Goal: Task Accomplishment & Management: Manage account settings

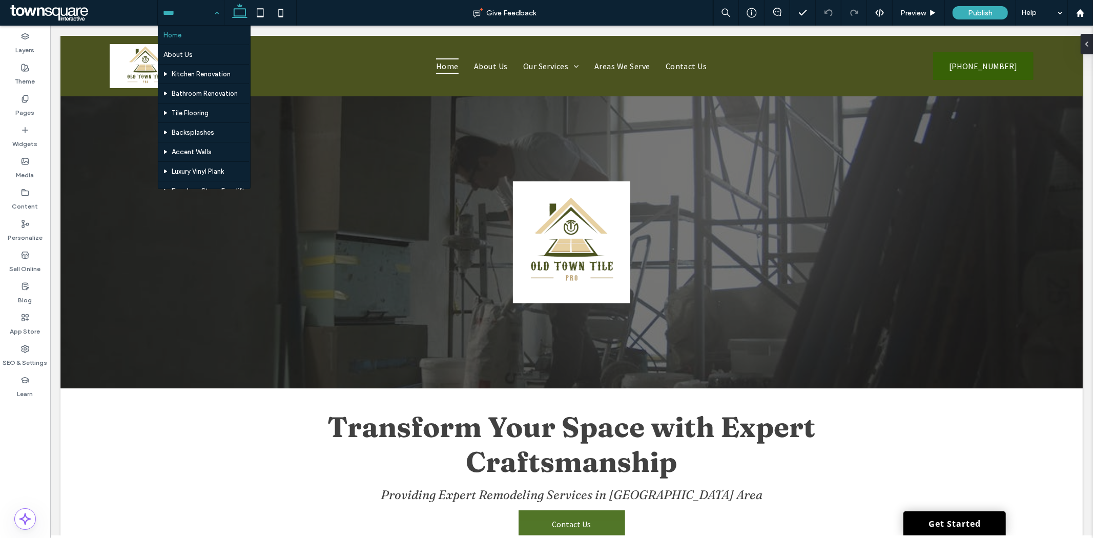
scroll to position [113, 0]
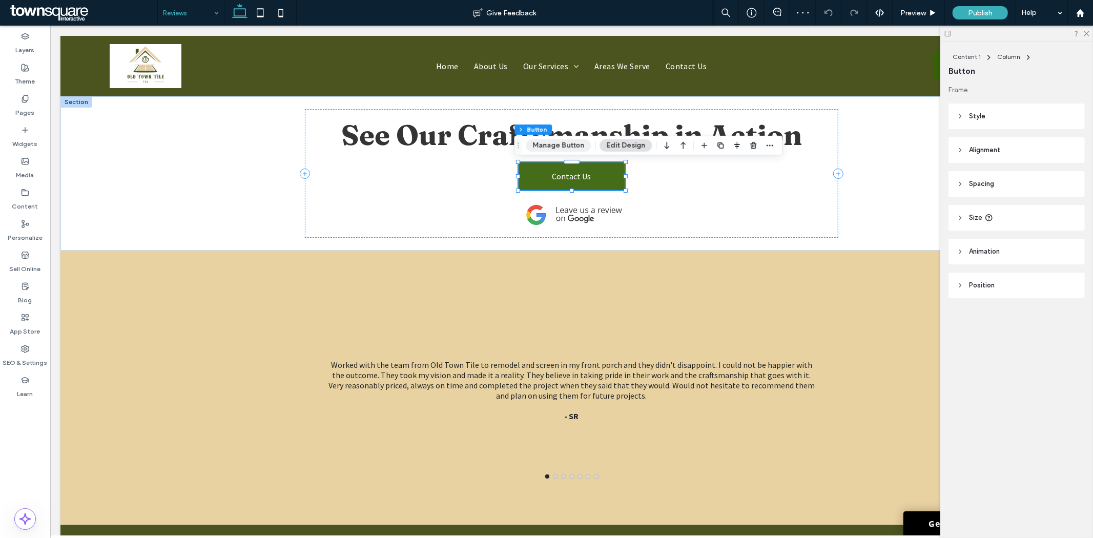
type input "**"
click at [559, 148] on button "Manage Button" at bounding box center [558, 145] width 65 height 12
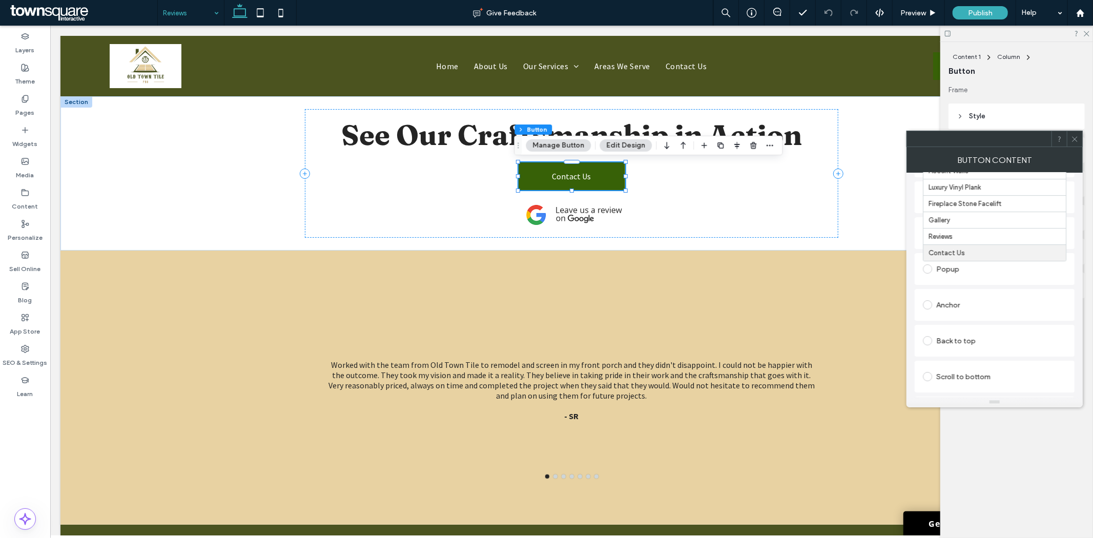
scroll to position [171, 0]
click at [1074, 137] on use at bounding box center [1074, 138] width 5 height 5
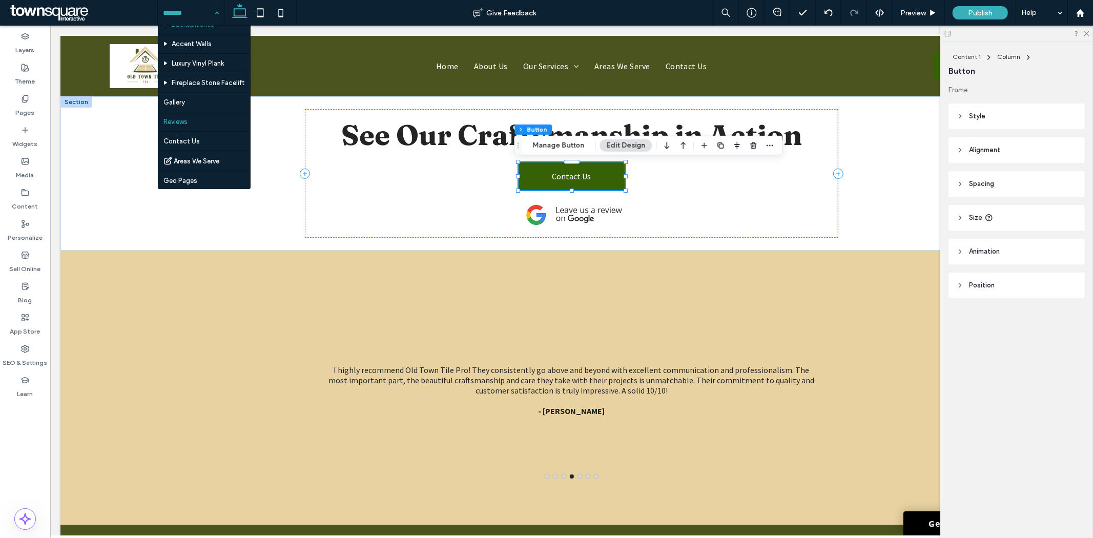
scroll to position [113, 0]
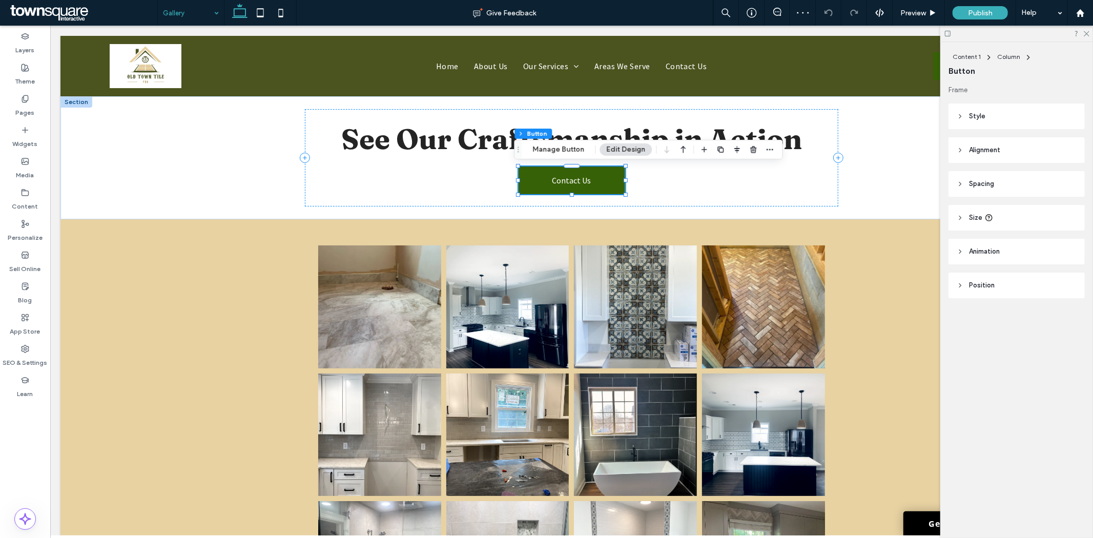
click at [549, 142] on div "Content 1 Column Button Manage Button Edit Design" at bounding box center [648, 149] width 269 height 19
click at [551, 144] on button "Manage Button" at bounding box center [558, 149] width 65 height 12
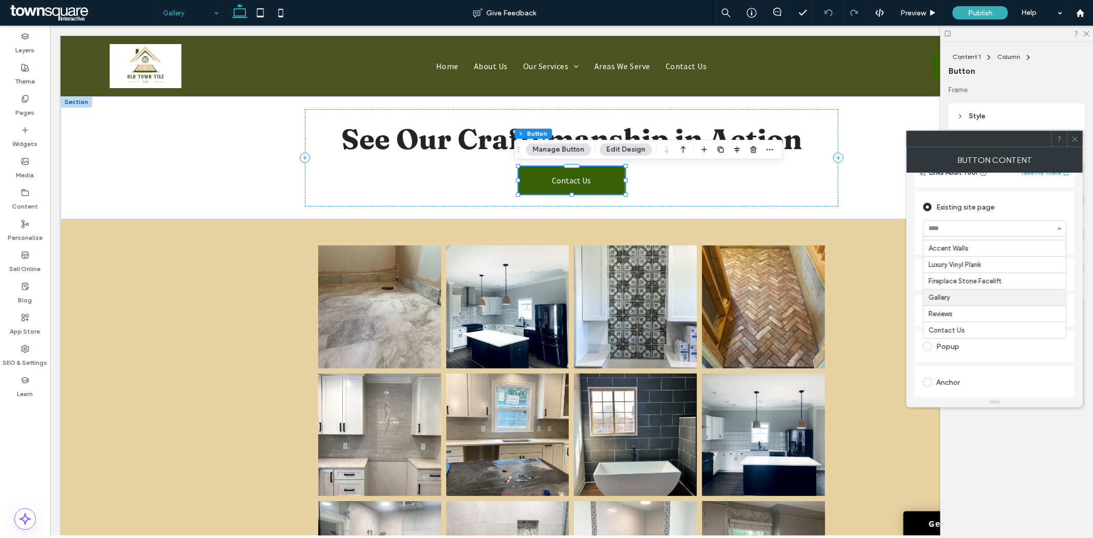
scroll to position [171, 0]
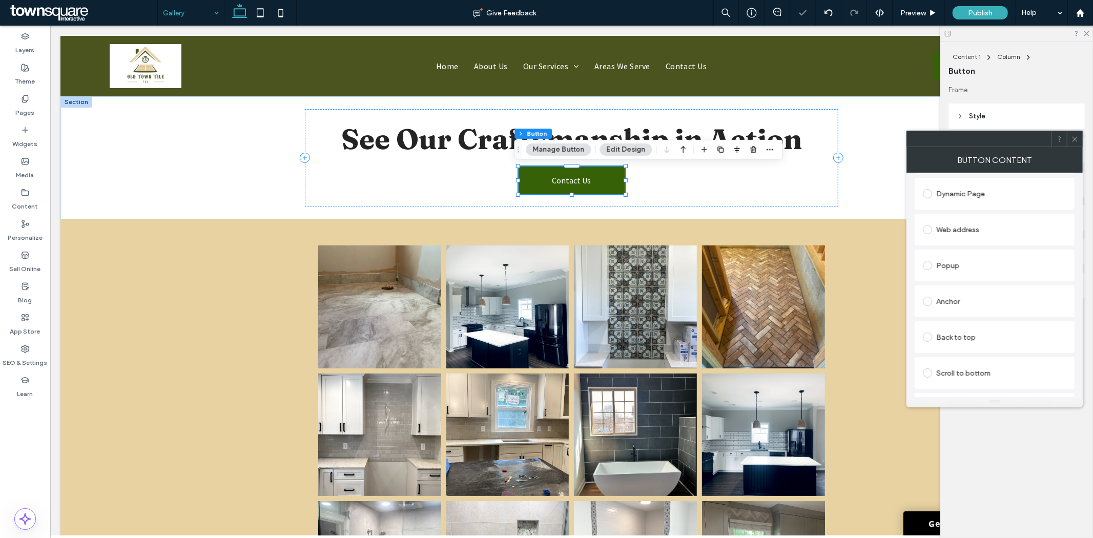
click at [1027, 141] on div at bounding box center [979, 138] width 145 height 15
click at [1074, 143] on span at bounding box center [1075, 138] width 8 height 15
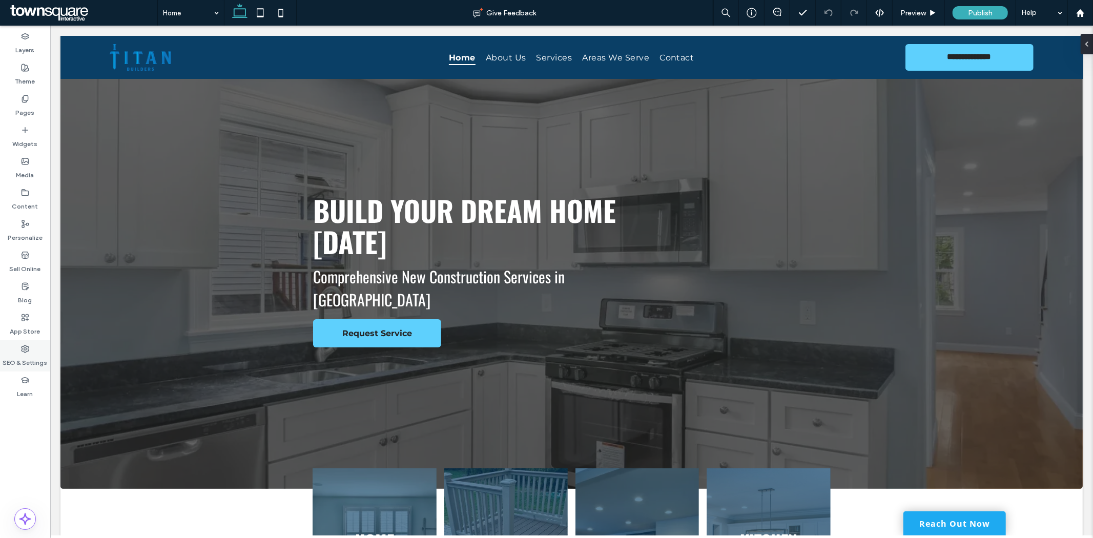
click at [29, 350] on div "SEO & Settings" at bounding box center [25, 355] width 50 height 31
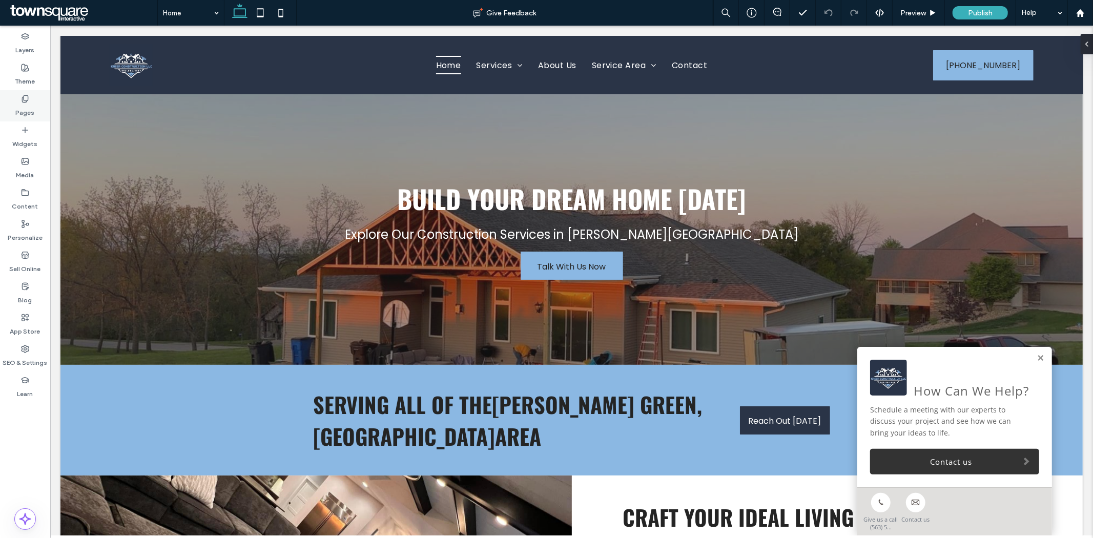
click at [33, 96] on div "Pages" at bounding box center [25, 105] width 50 height 31
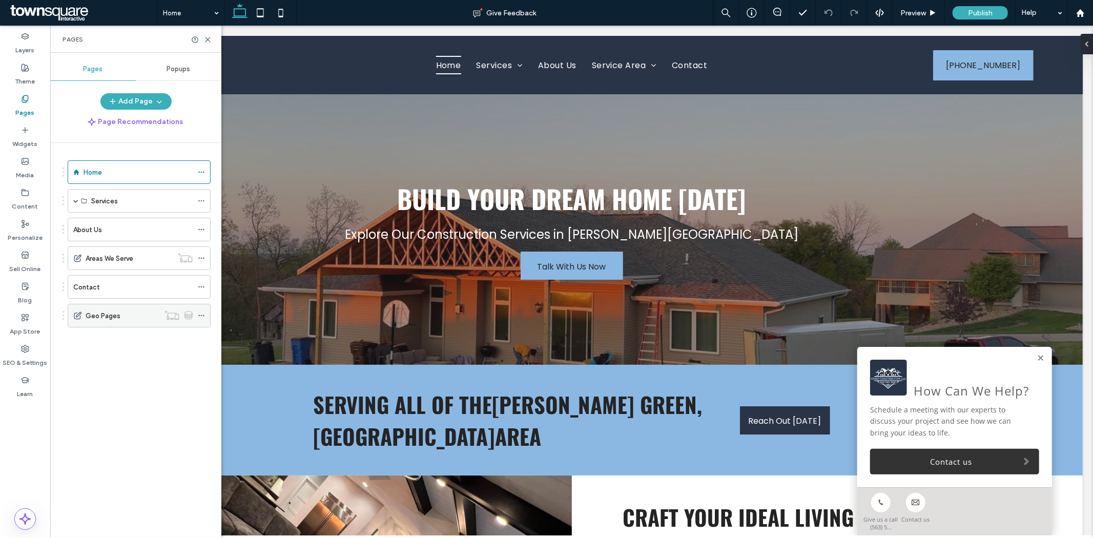
click at [125, 321] on div "Geo Pages" at bounding box center [123, 316] width 74 height 11
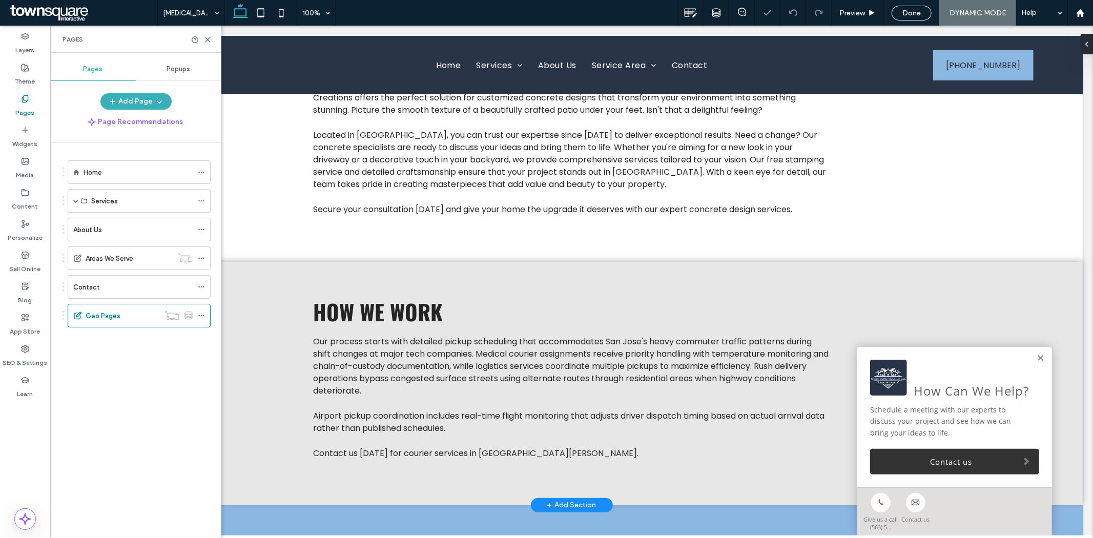
scroll to position [455, 0]
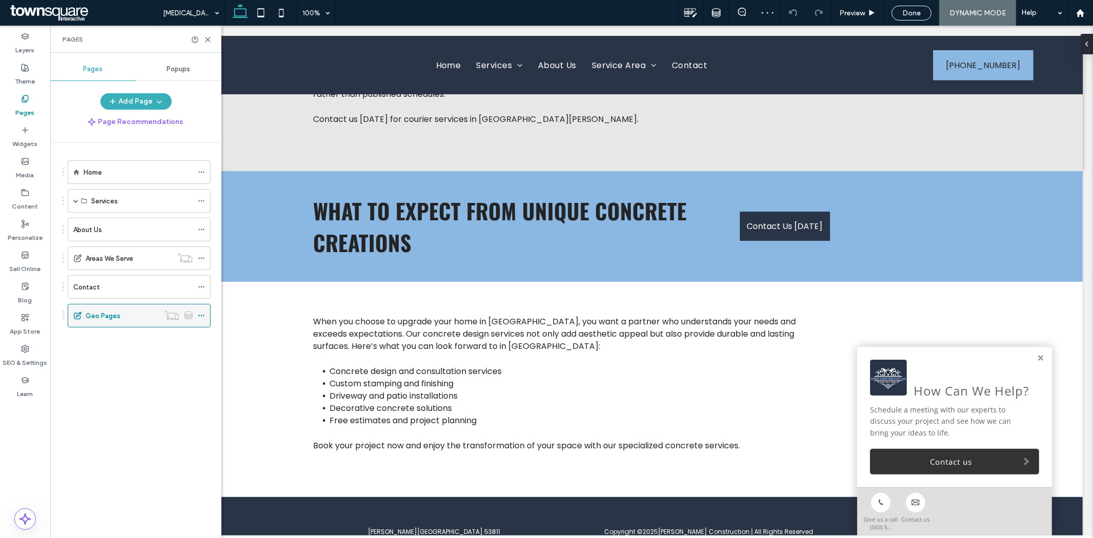
click at [191, 311] on icon at bounding box center [188, 315] width 8 height 9
click at [198, 319] on icon at bounding box center [201, 315] width 7 height 7
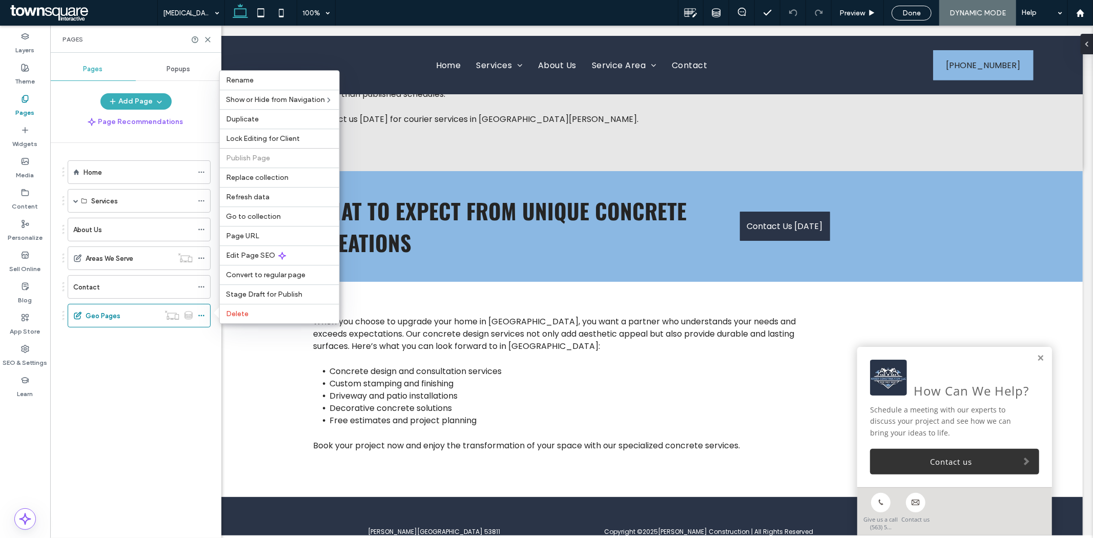
click at [190, 378] on div "Home Services Home Additions Kitchen Remodels Bathroom Remodels Basement Remode…" at bounding box center [142, 338] width 159 height 390
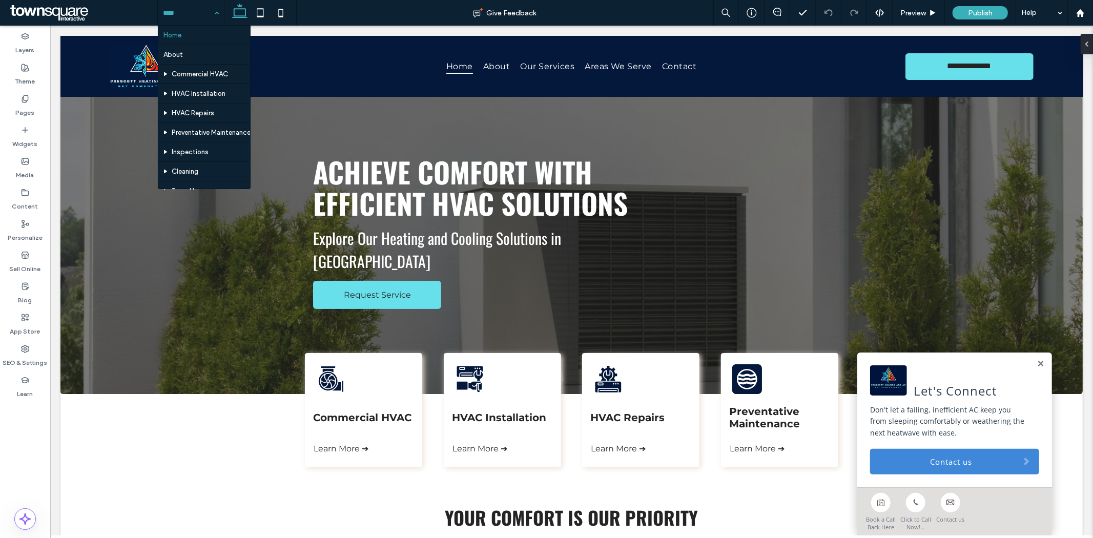
scroll to position [93, 0]
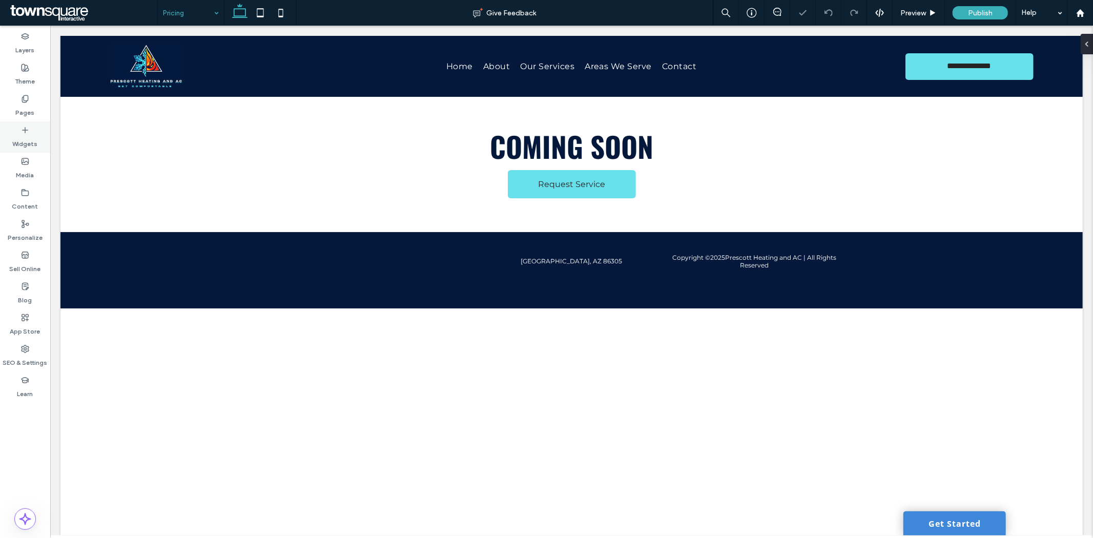
click at [28, 141] on label "Widgets" at bounding box center [25, 141] width 25 height 14
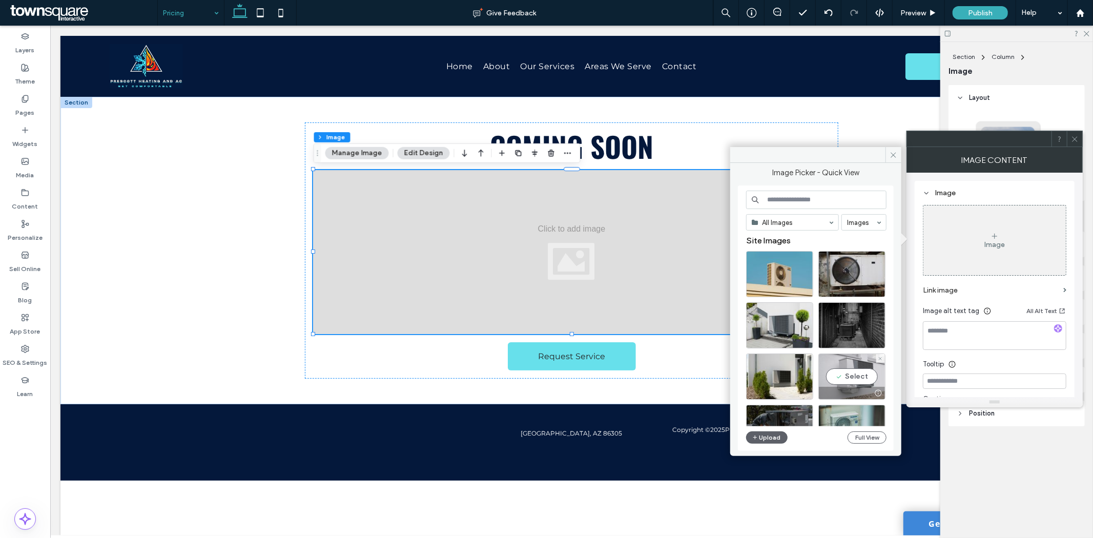
click at [862, 373] on div "Select" at bounding box center [851, 377] width 67 height 46
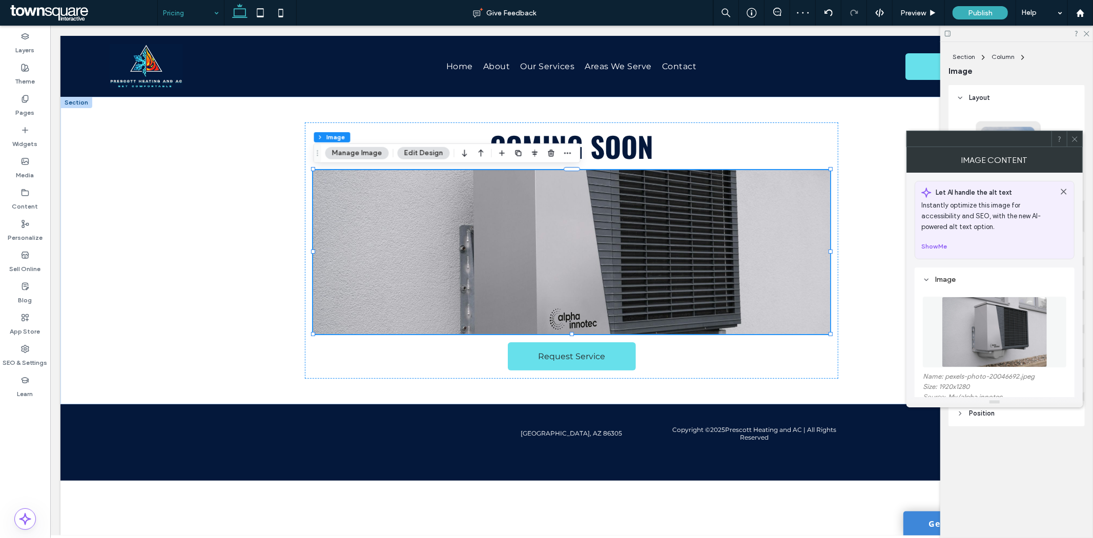
click at [1076, 138] on icon at bounding box center [1075, 139] width 8 height 8
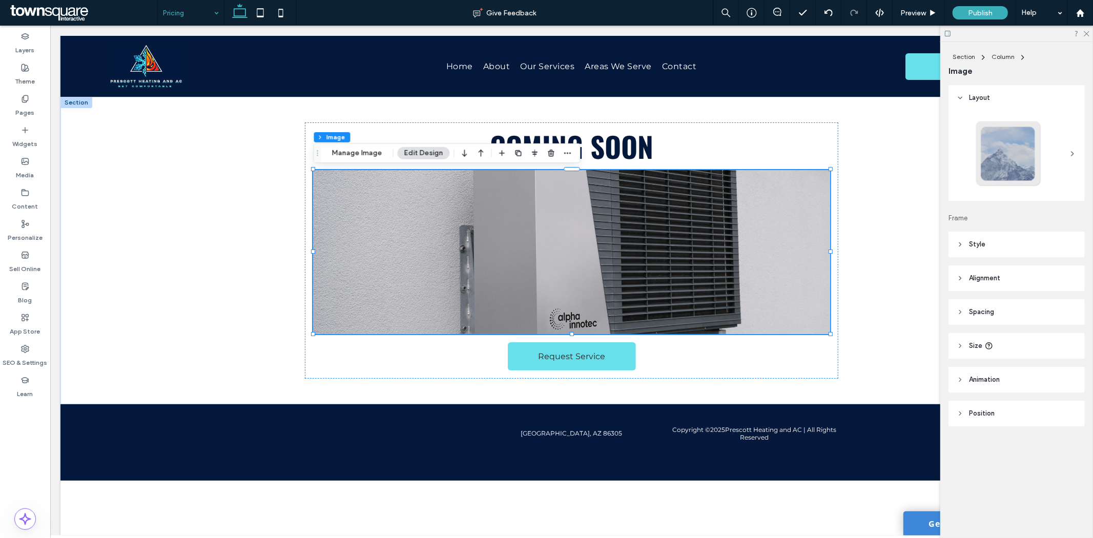
click at [1017, 339] on header "Size" at bounding box center [1017, 346] width 136 height 26
click at [1007, 244] on header "Style" at bounding box center [1017, 245] width 136 height 26
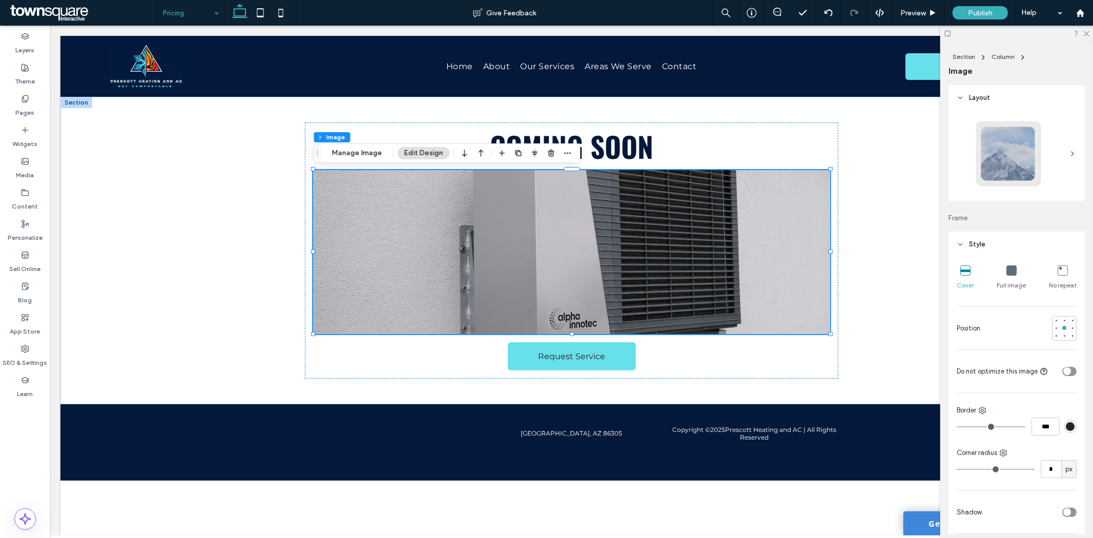
click at [1007, 275] on icon at bounding box center [1012, 270] width 10 height 10
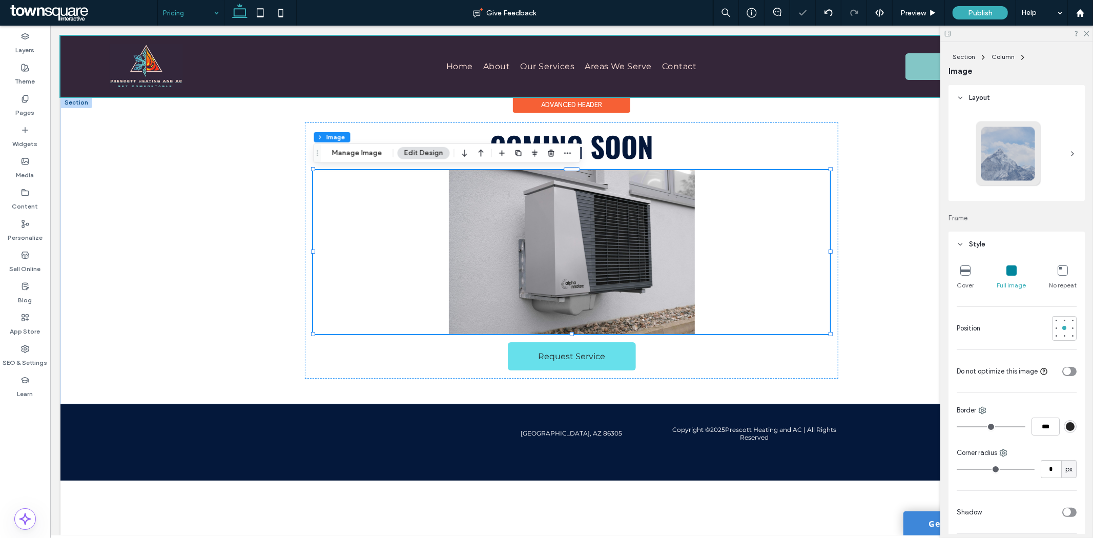
click at [863, 56] on div at bounding box center [571, 65] width 1022 height 61
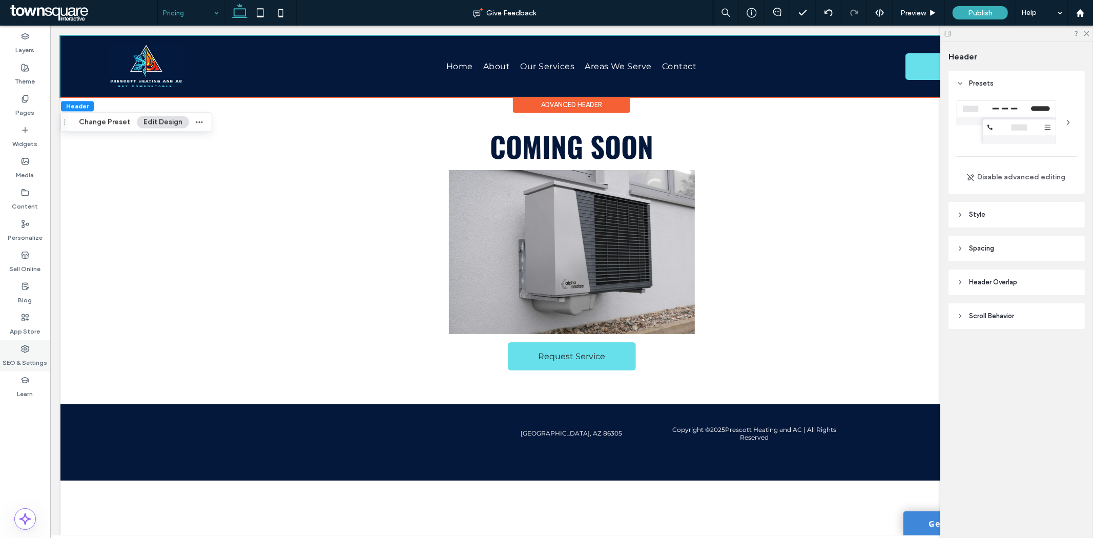
click at [27, 345] on icon at bounding box center [25, 349] width 8 height 8
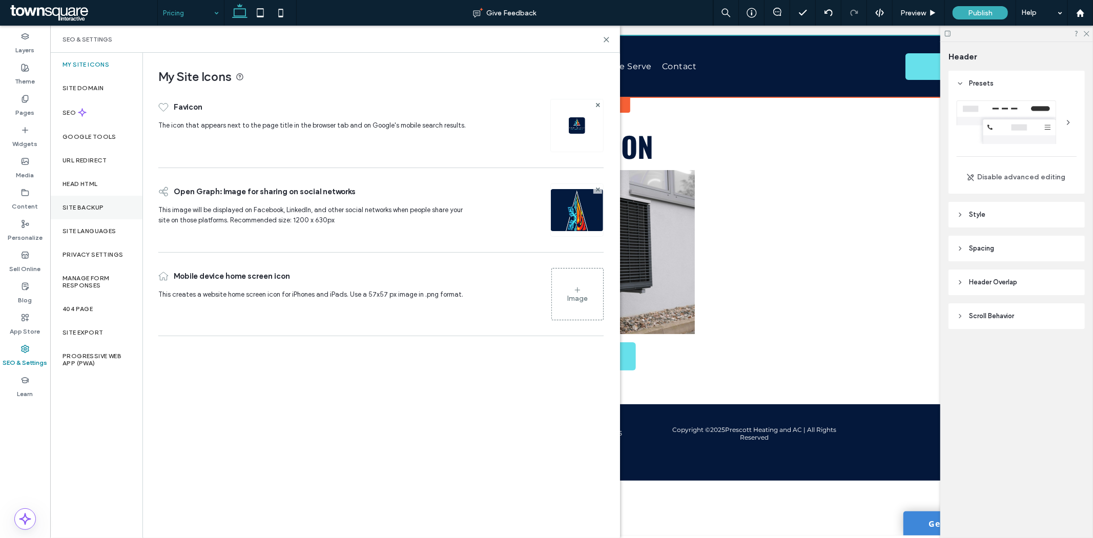
click at [74, 208] on label "Site Backup" at bounding box center [83, 207] width 41 height 7
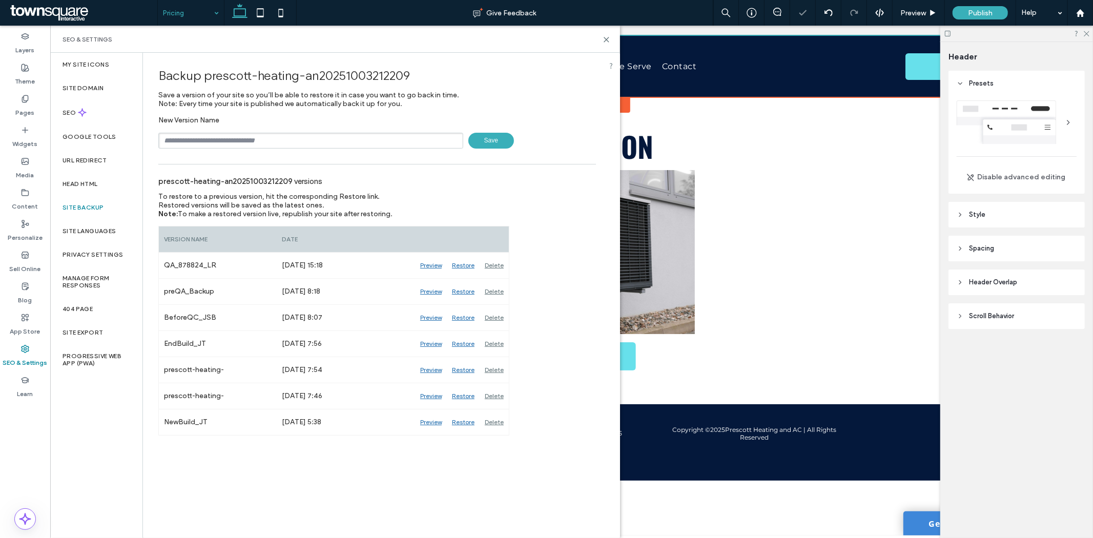
click at [413, 139] on input "text" at bounding box center [310, 141] width 305 height 16
type input "**********"
click at [498, 136] on span "Save" at bounding box center [491, 141] width 46 height 16
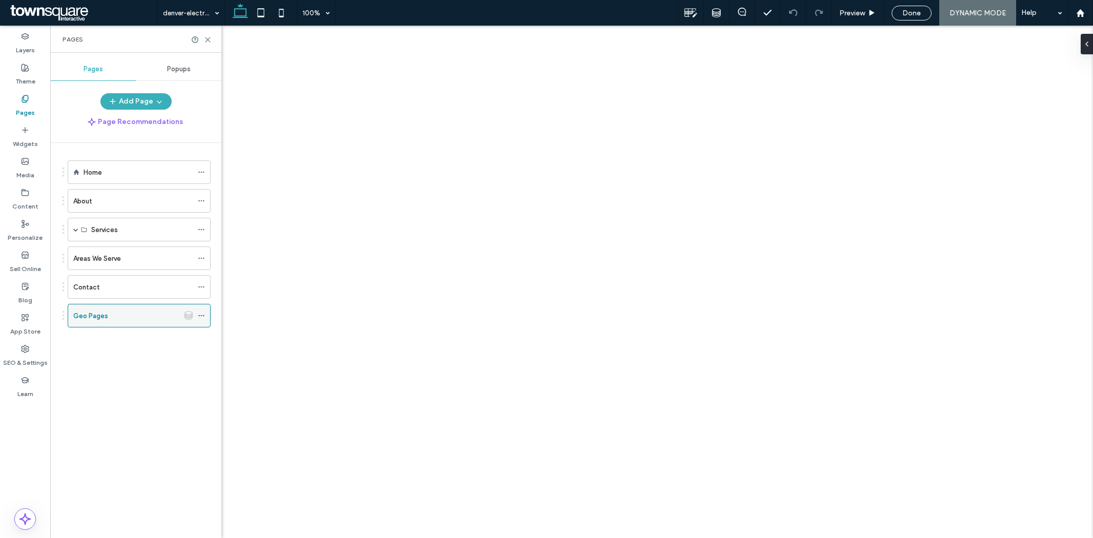
click at [190, 316] on use at bounding box center [188, 315] width 7 height 8
click at [37, 198] on div "Content" at bounding box center [25, 199] width 50 height 31
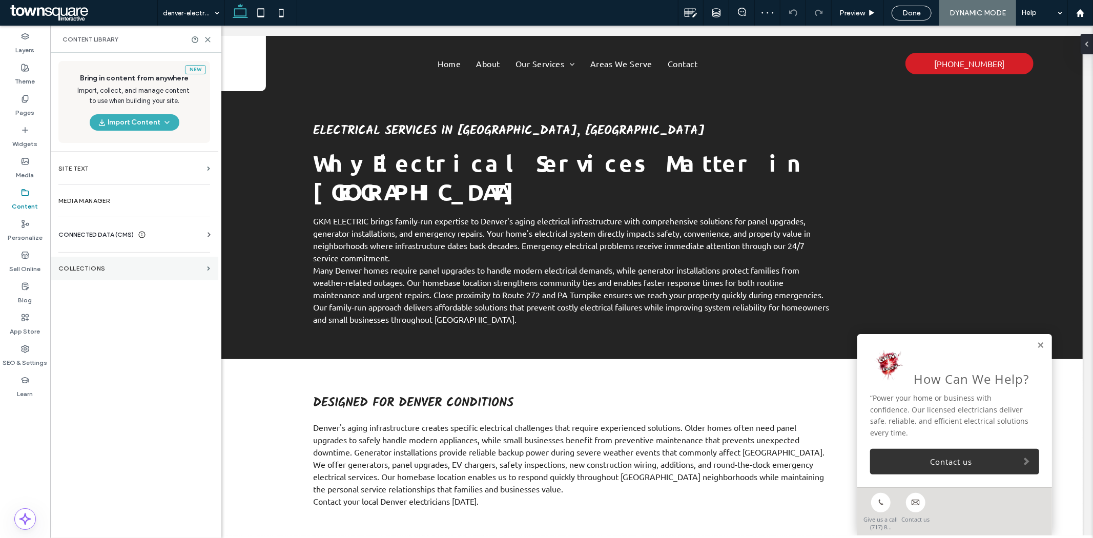
click at [95, 279] on section "Collections" at bounding box center [134, 269] width 168 height 24
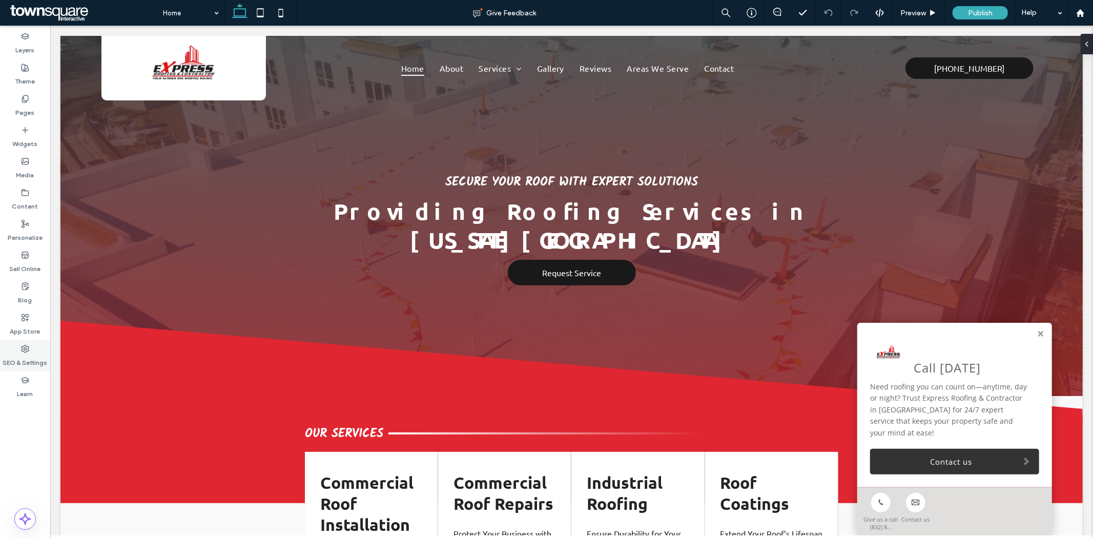
click at [15, 350] on div "SEO & Settings" at bounding box center [25, 355] width 50 height 31
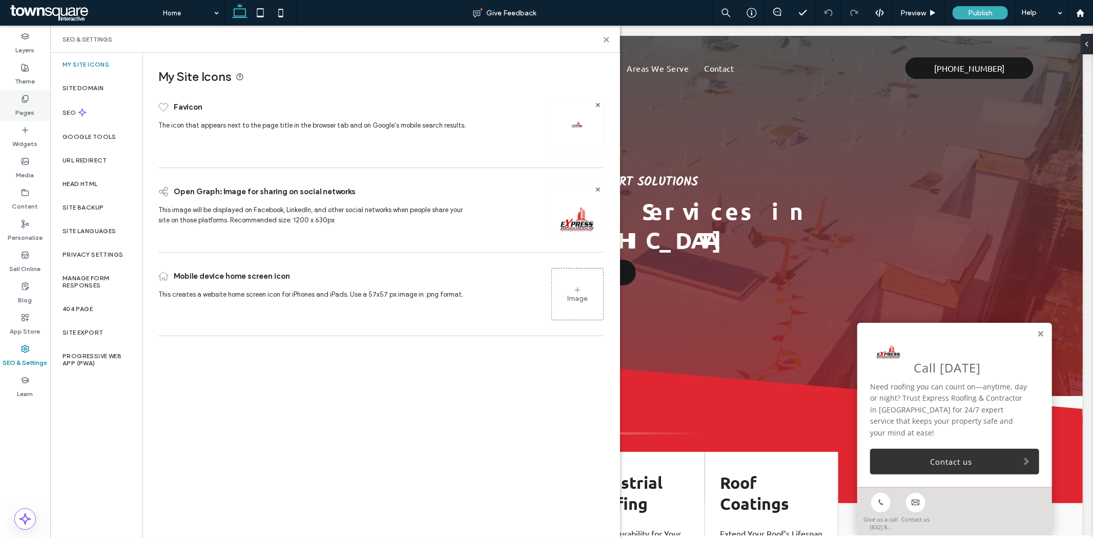
click at [32, 101] on div "Pages" at bounding box center [25, 105] width 50 height 31
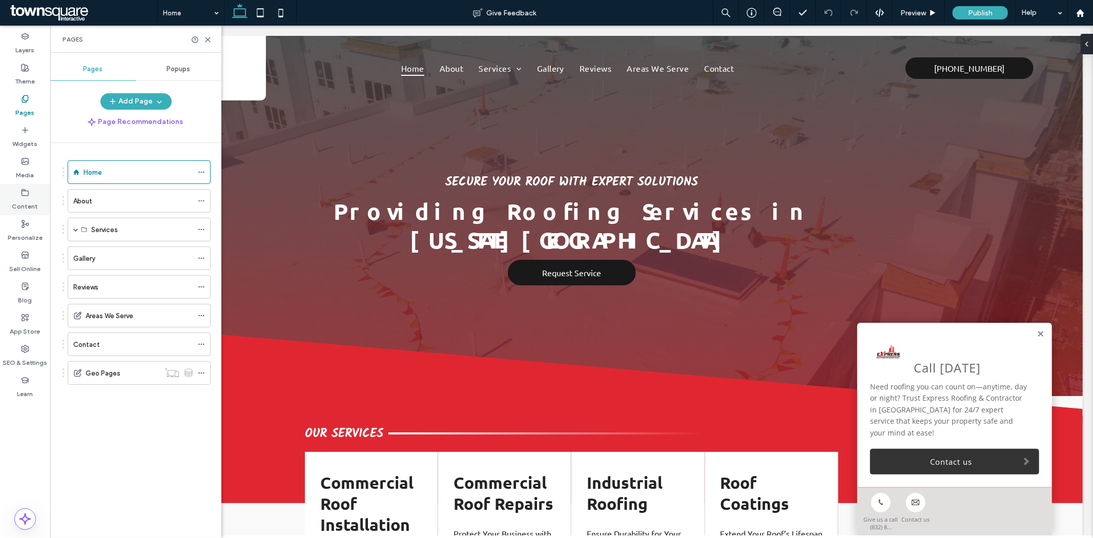
click at [24, 199] on label "Content" at bounding box center [25, 204] width 26 height 14
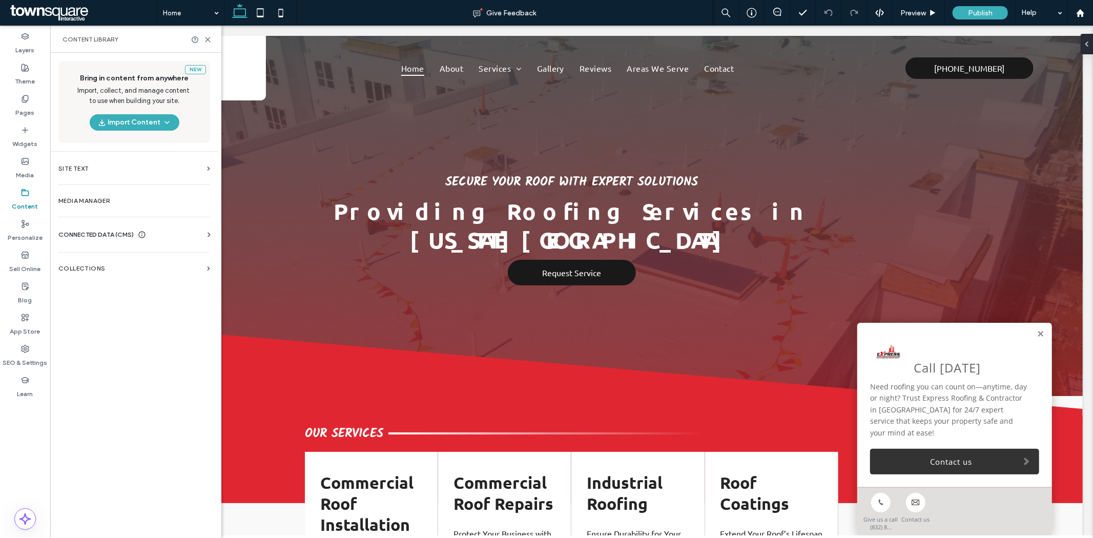
click at [128, 261] on section "Collections" at bounding box center [134, 269] width 168 height 24
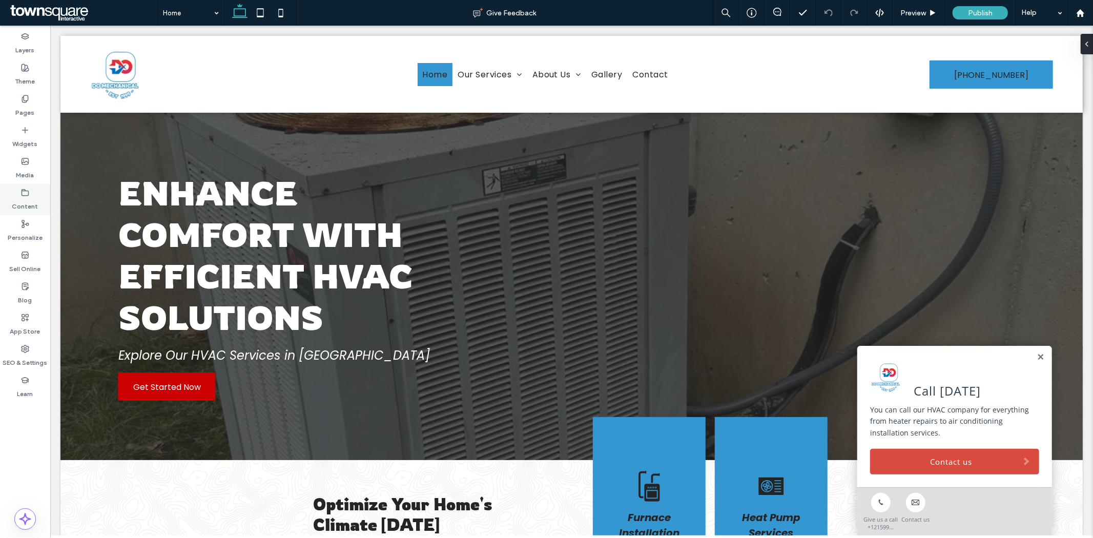
click at [15, 192] on div "Content" at bounding box center [25, 199] width 50 height 31
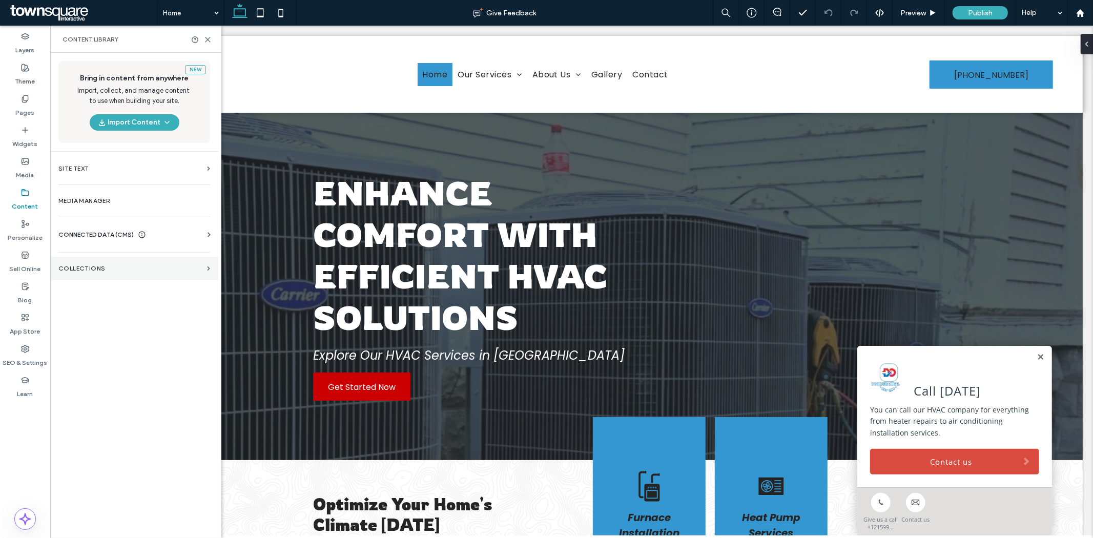
click at [60, 268] on label "Collections" at bounding box center [130, 268] width 145 height 7
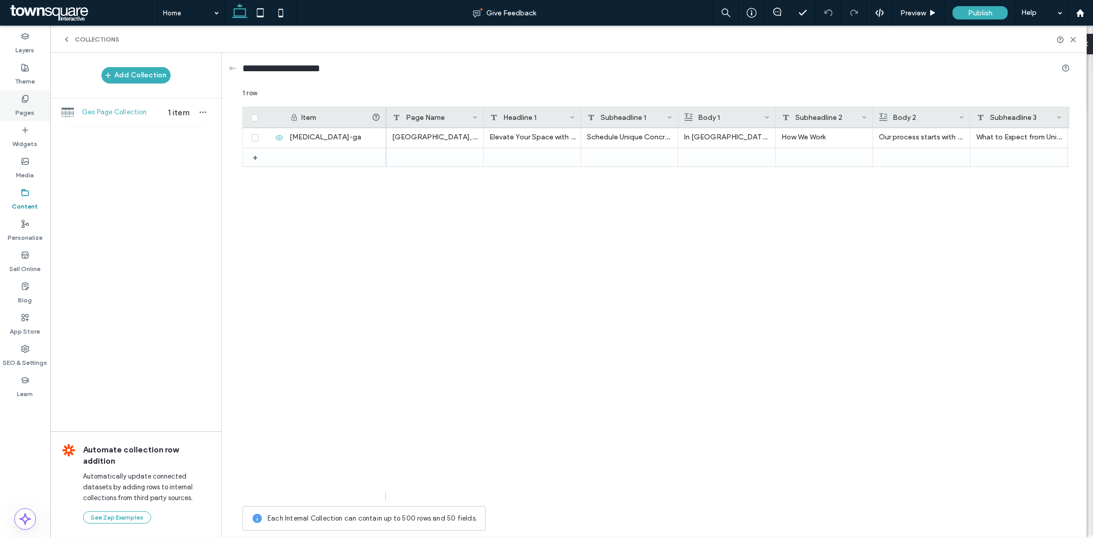
click at [18, 103] on label "Pages" at bounding box center [25, 110] width 19 height 14
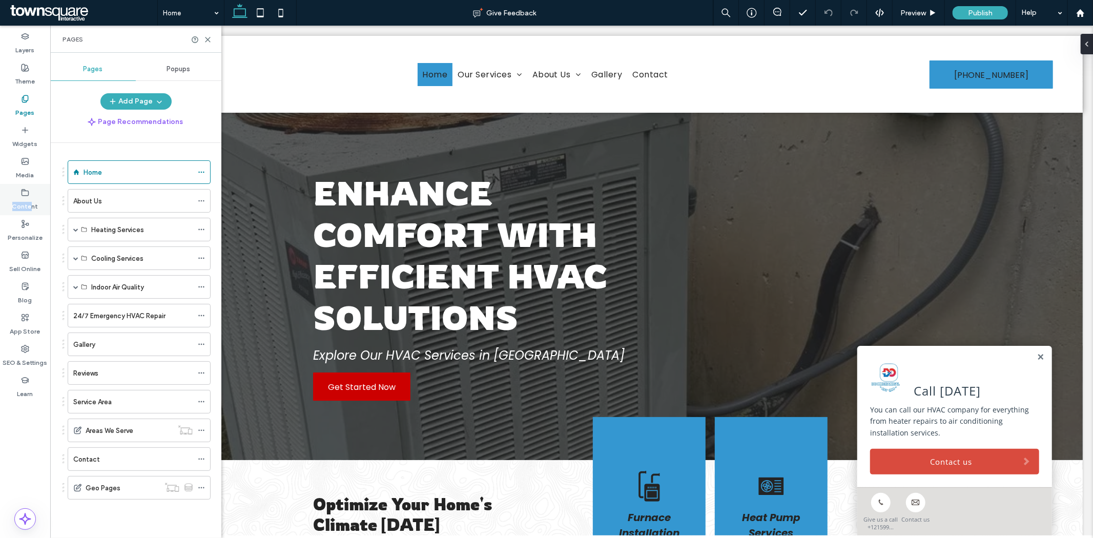
click at [31, 194] on div "Content" at bounding box center [25, 199] width 50 height 31
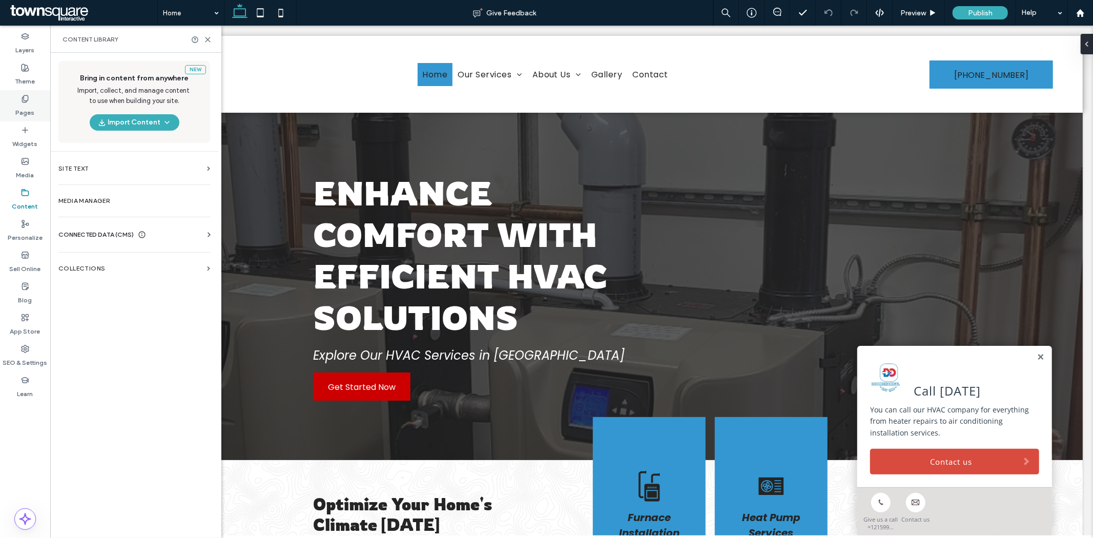
click at [27, 108] on label "Pages" at bounding box center [25, 110] width 19 height 14
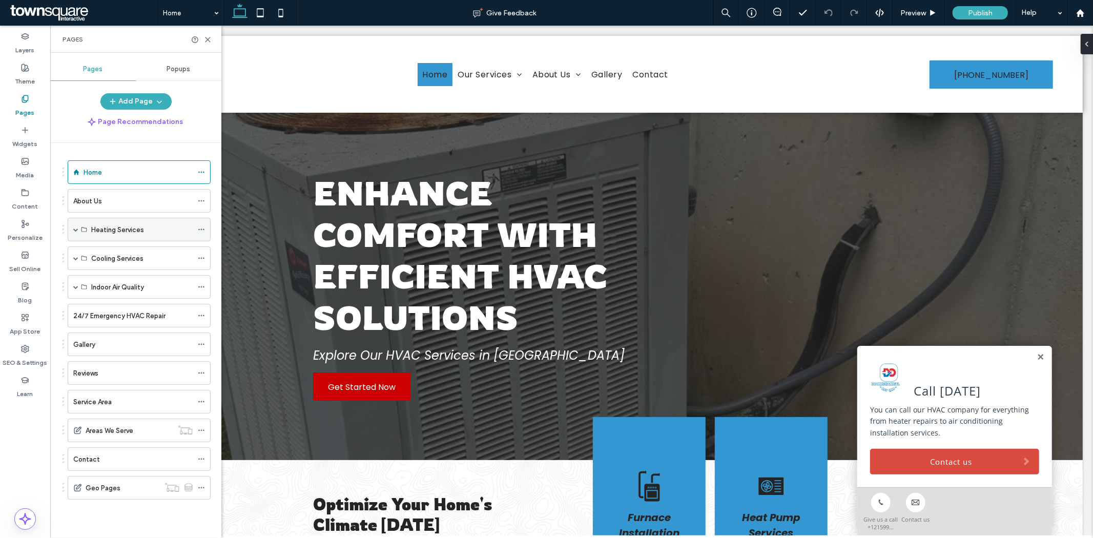
click at [73, 227] on span at bounding box center [75, 229] width 5 height 23
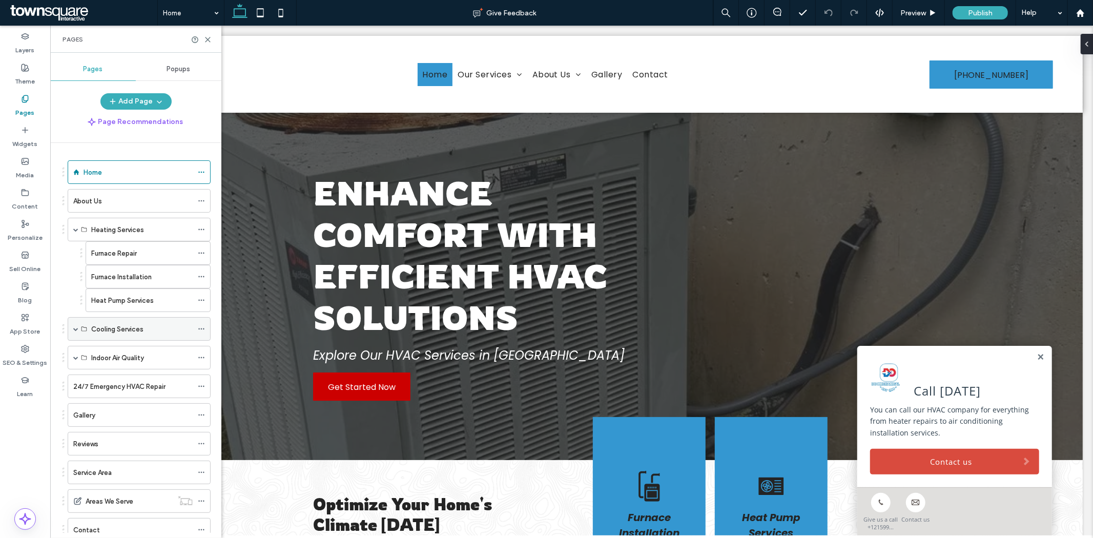
click at [74, 329] on span at bounding box center [75, 328] width 5 height 5
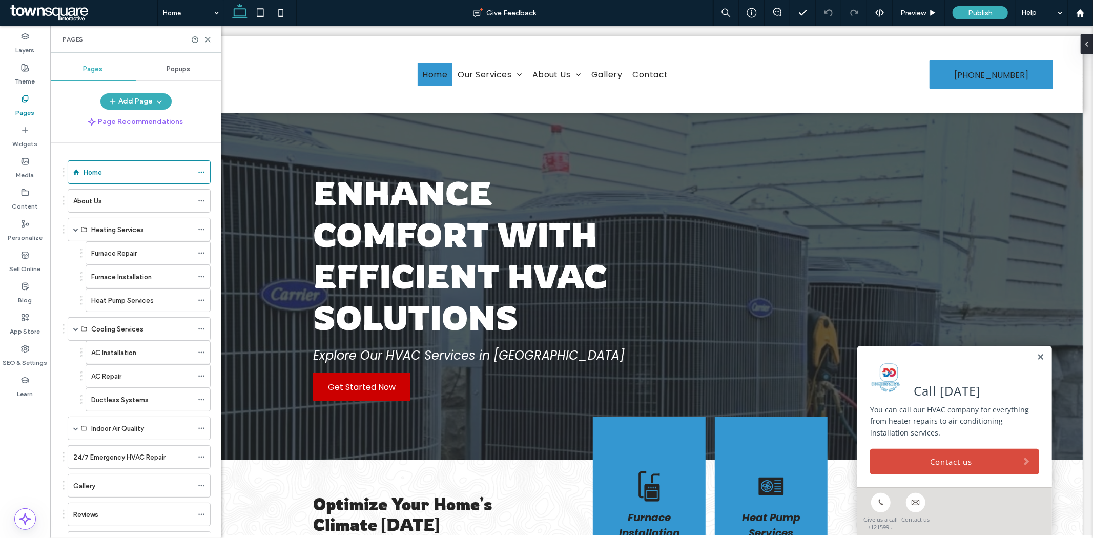
click at [72, 431] on div "Indoor Air Quality" at bounding box center [139, 429] width 143 height 24
click at [75, 424] on span at bounding box center [75, 428] width 5 height 23
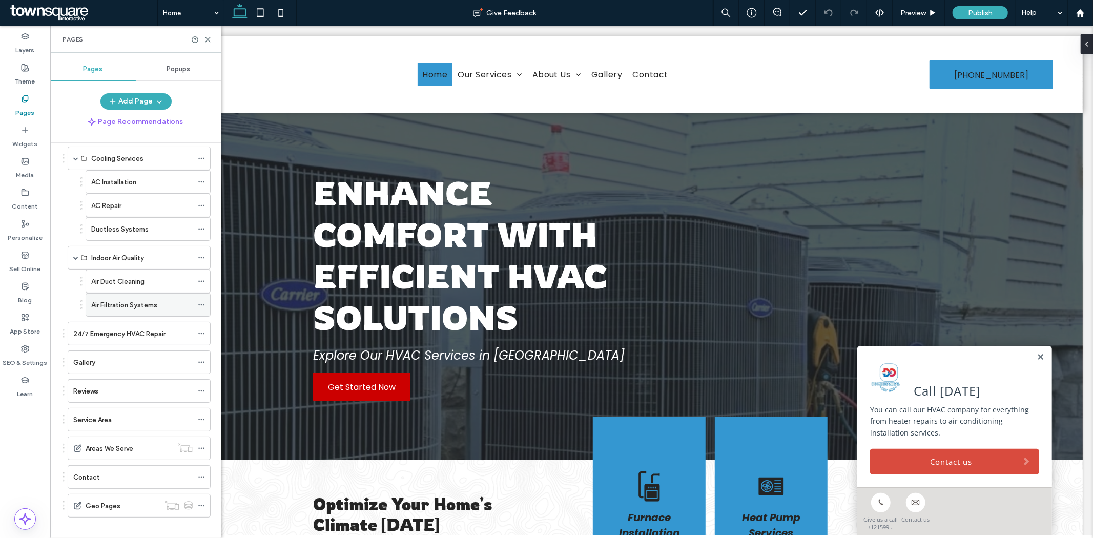
scroll to position [182, 0]
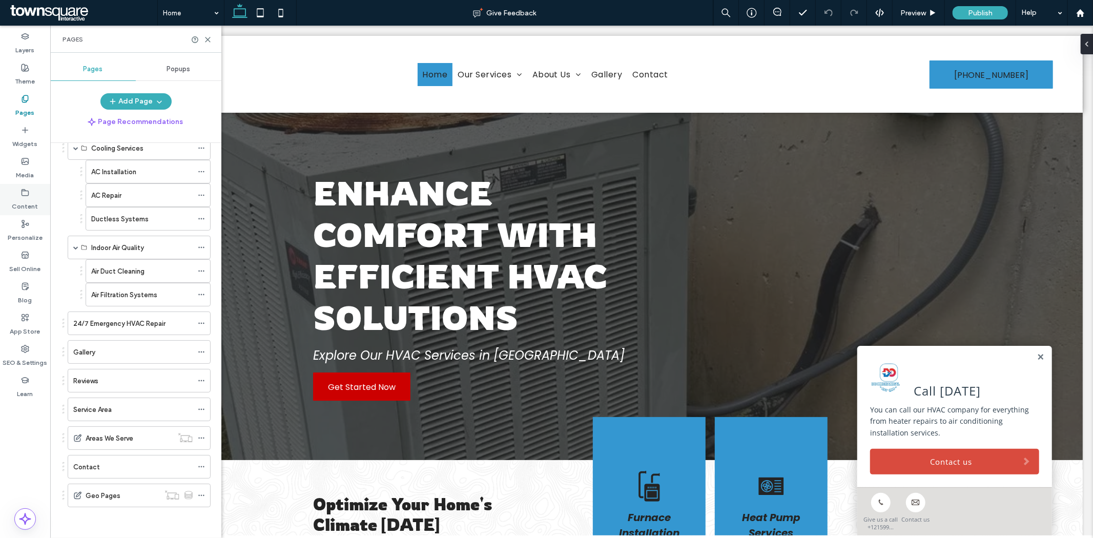
click at [17, 203] on label "Content" at bounding box center [25, 204] width 26 height 14
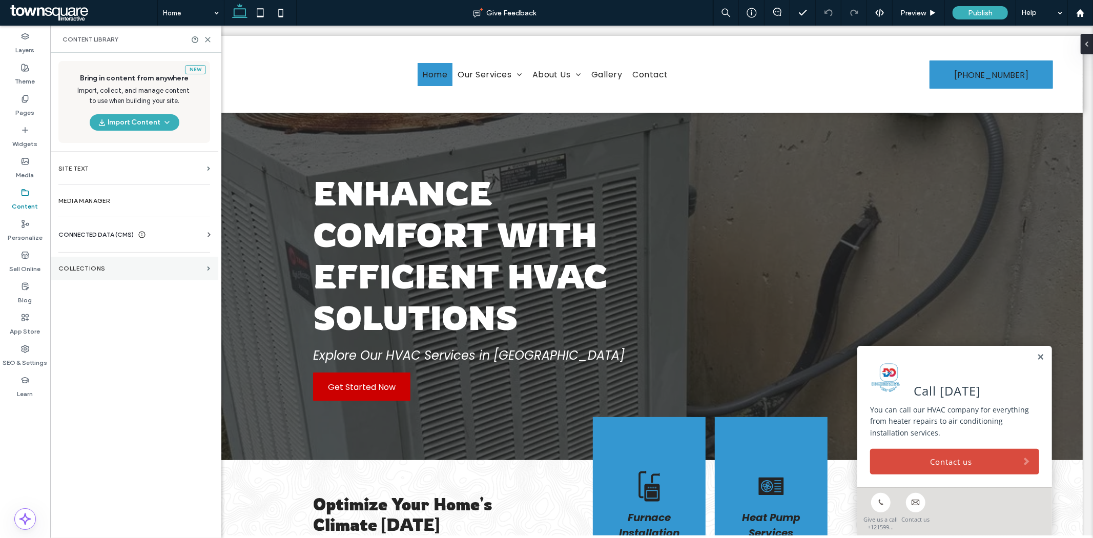
click at [95, 266] on label "Collections" at bounding box center [130, 268] width 145 height 7
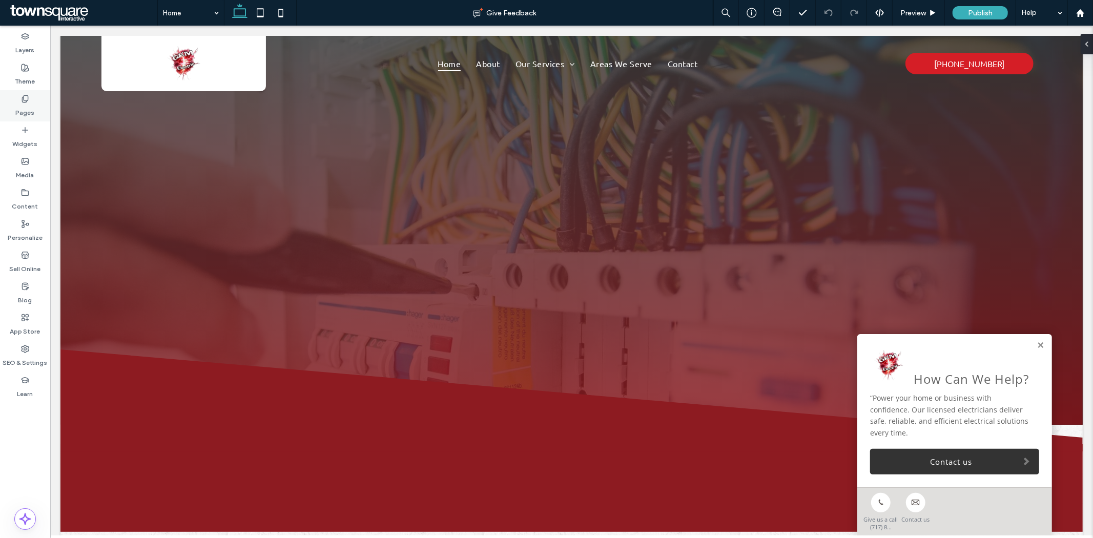
click at [34, 103] on div "Pages" at bounding box center [25, 105] width 50 height 31
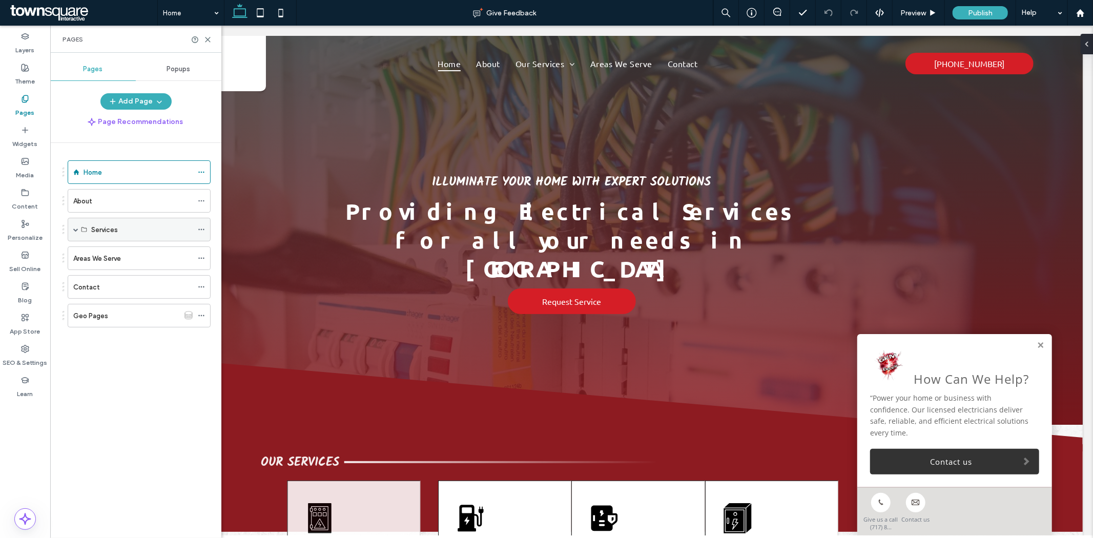
click at [73, 231] on span at bounding box center [75, 229] width 5 height 5
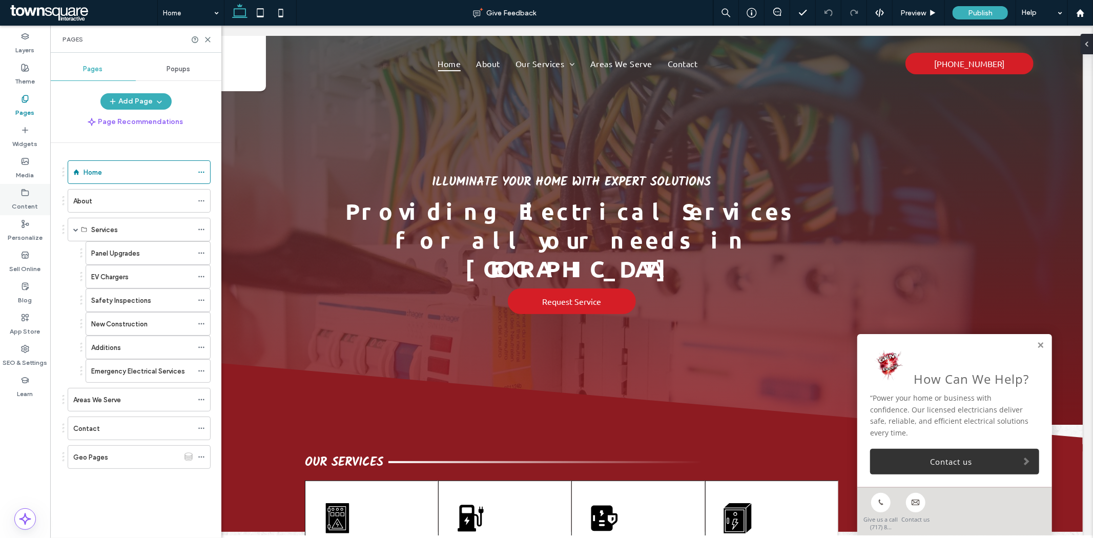
click at [18, 192] on div "Content" at bounding box center [25, 199] width 50 height 31
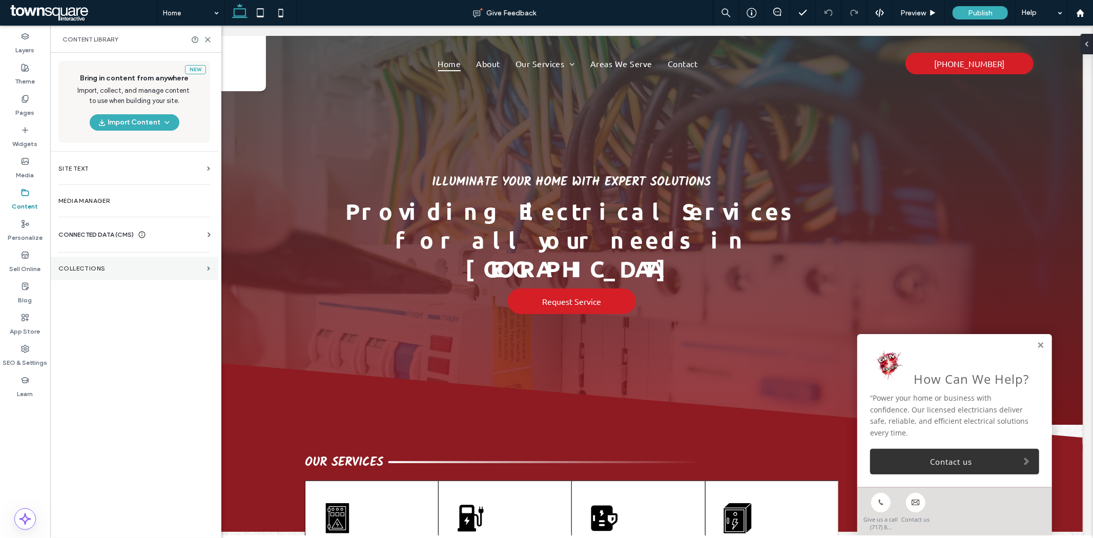
click at [91, 276] on section "Collections" at bounding box center [134, 269] width 168 height 24
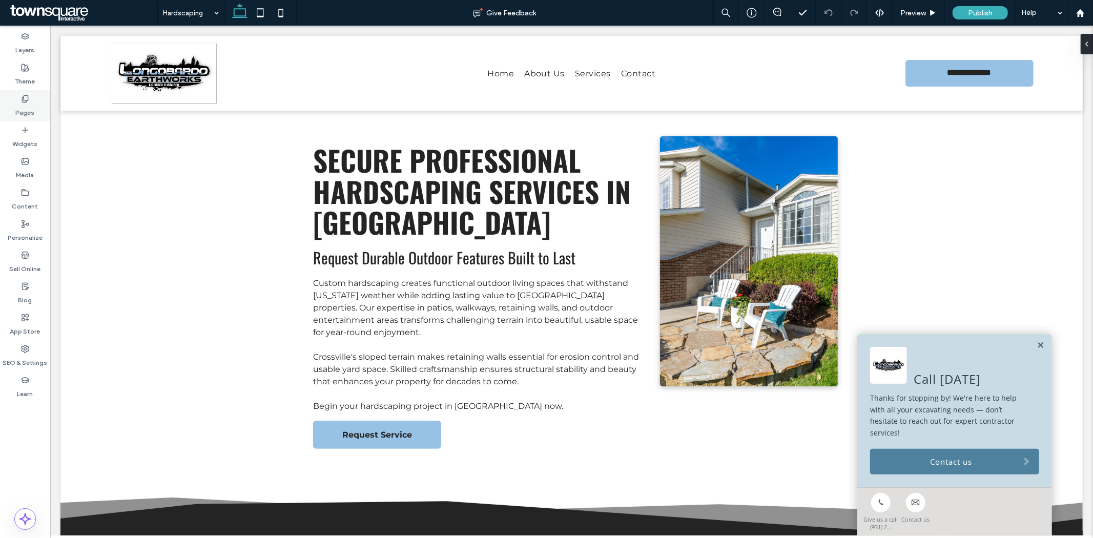
click at [22, 106] on label "Pages" at bounding box center [25, 110] width 19 height 14
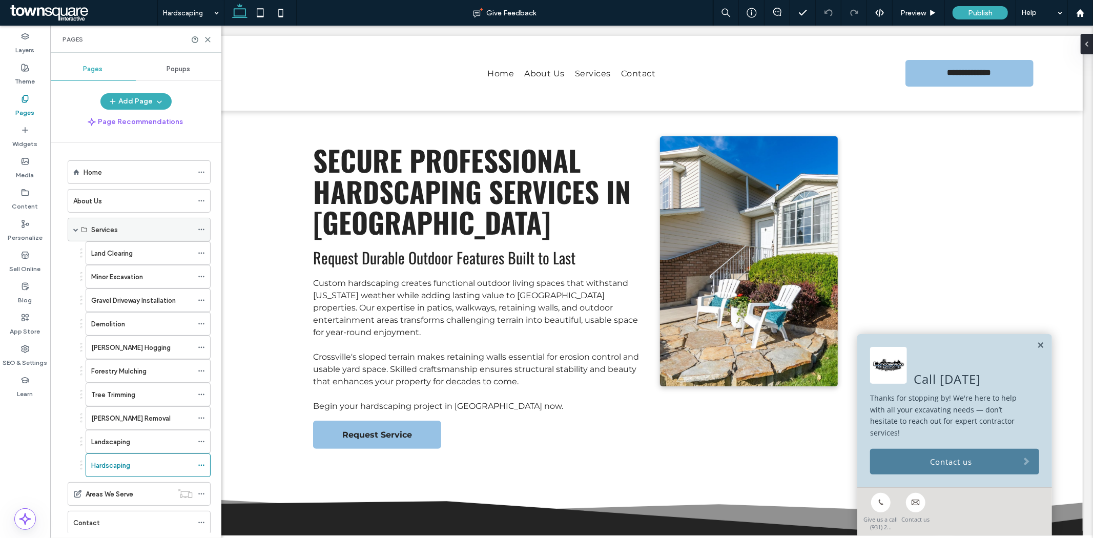
click at [200, 228] on icon at bounding box center [201, 229] width 7 height 7
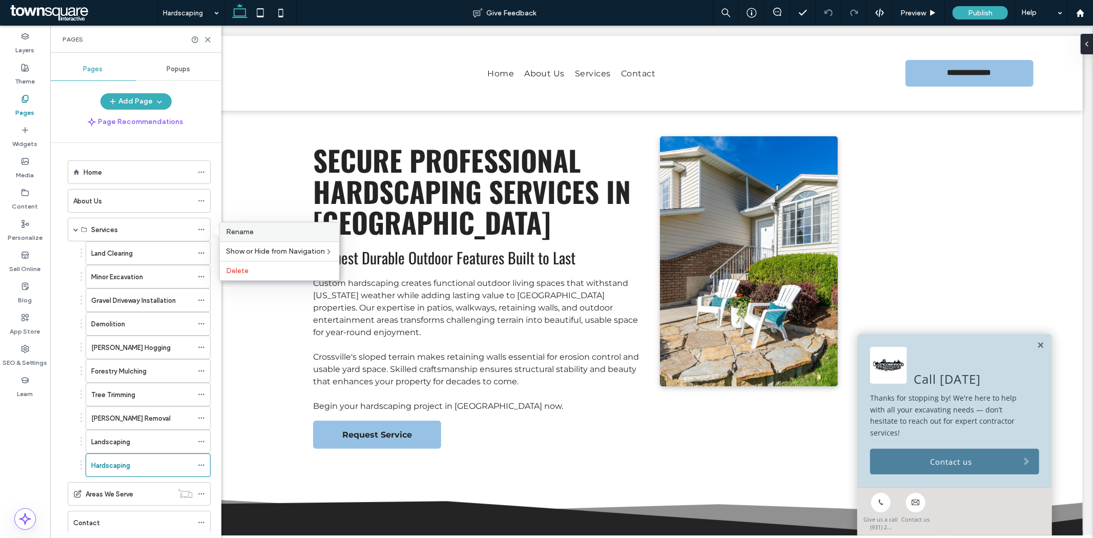
click at [250, 231] on span "Rename" at bounding box center [240, 232] width 28 height 9
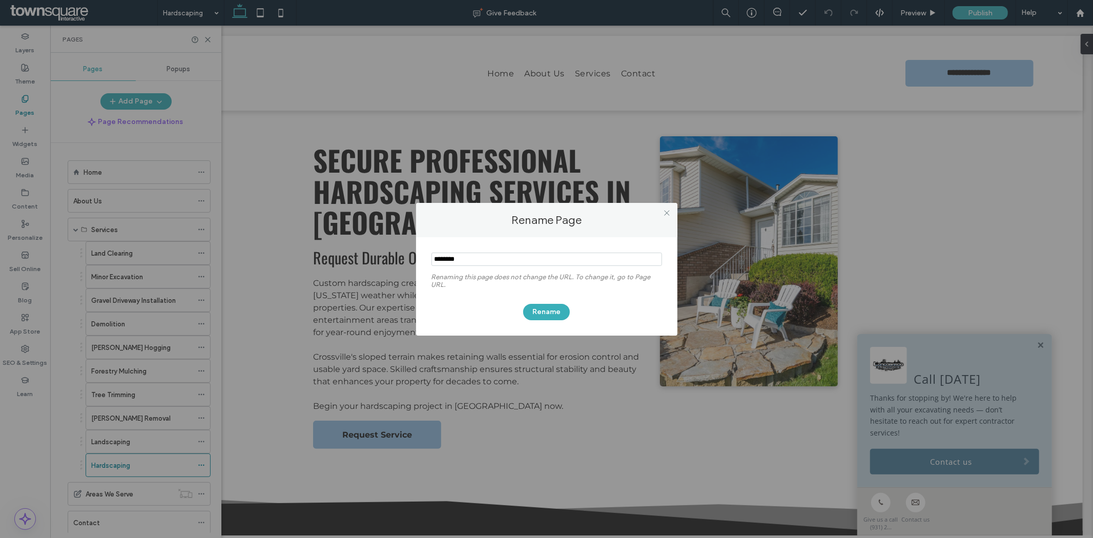
drag, startPoint x: 485, startPoint y: 262, endPoint x: 322, endPoint y: 241, distance: 164.3
click at [306, 254] on div "Rename Page Renaming this page does not change the URL. To change it, go to Pag…" at bounding box center [546, 269] width 1093 height 538
type input "**********"
drag, startPoint x: 560, startPoint y: 314, endPoint x: 552, endPoint y: 313, distance: 7.2
click at [559, 314] on button "Rename" at bounding box center [546, 312] width 47 height 16
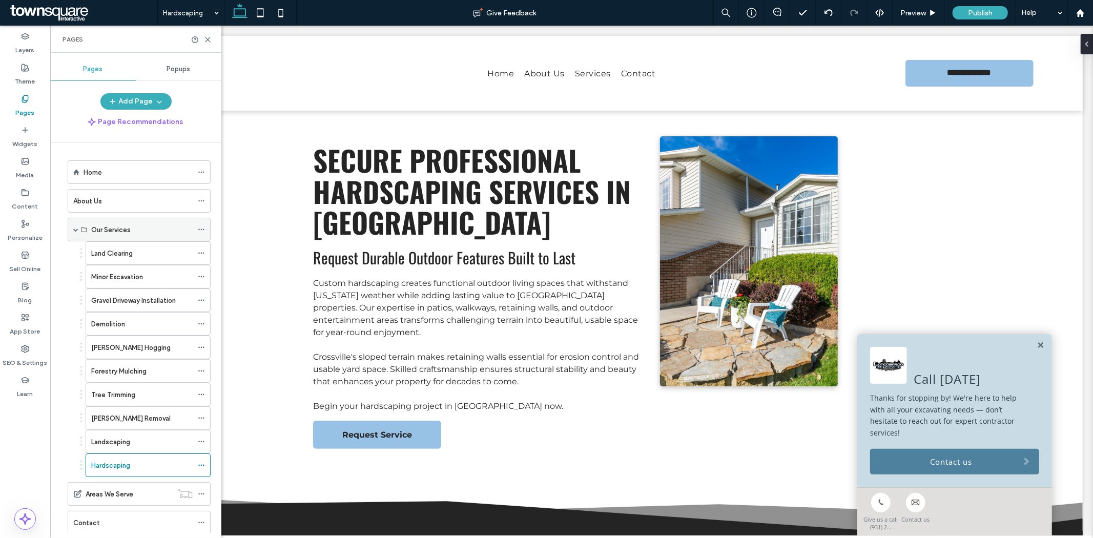
click at [200, 230] on icon at bounding box center [201, 229] width 7 height 7
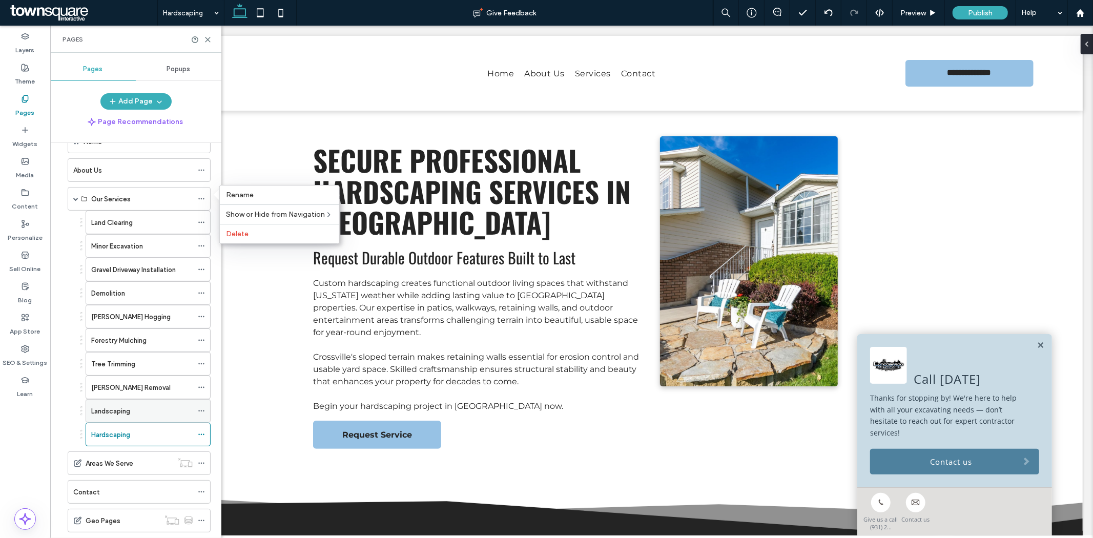
scroll to position [57, 0]
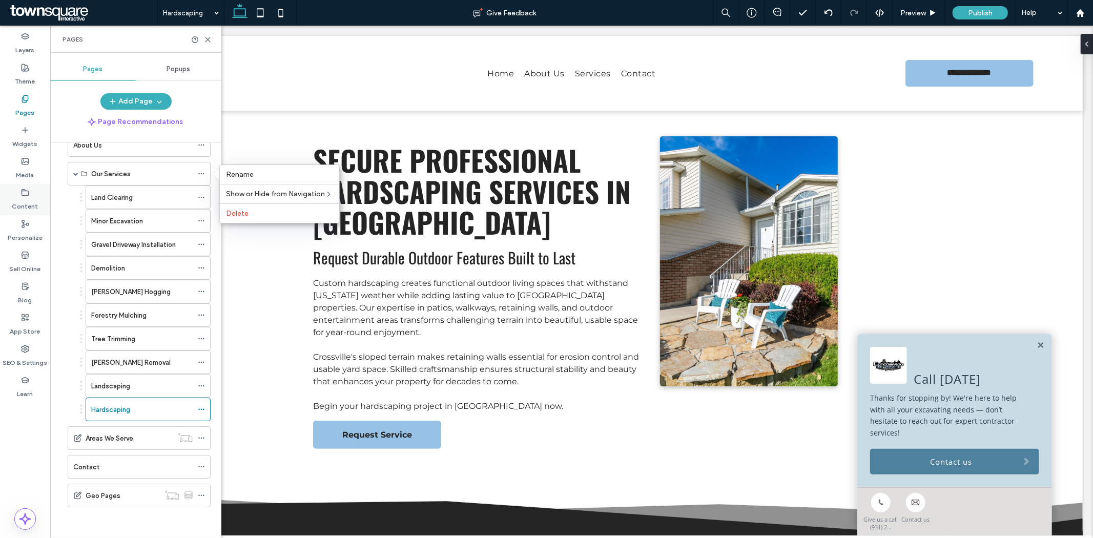
click at [24, 198] on label "Content" at bounding box center [25, 204] width 26 height 14
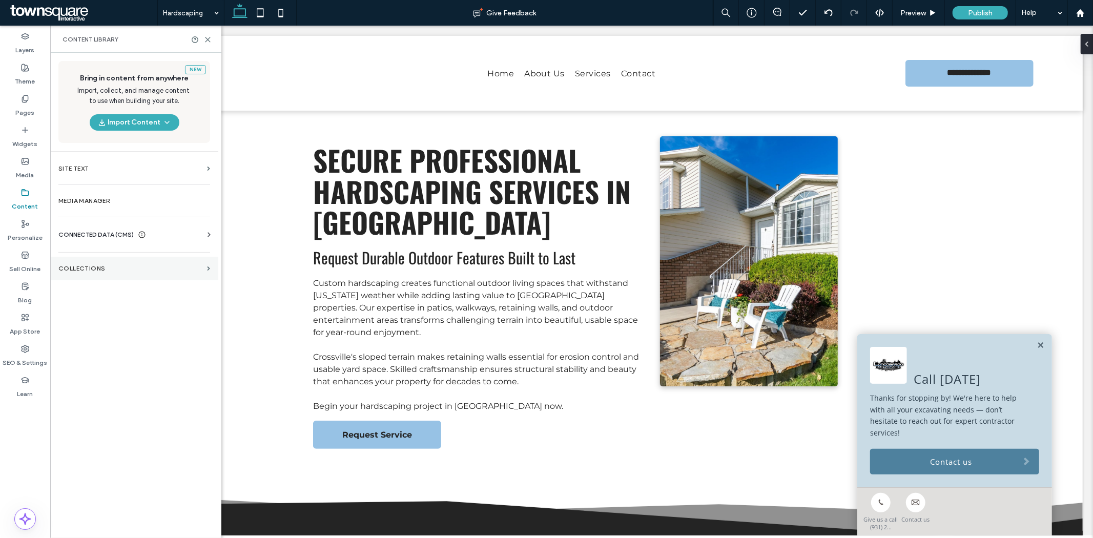
click at [105, 277] on section "Collections" at bounding box center [134, 269] width 168 height 24
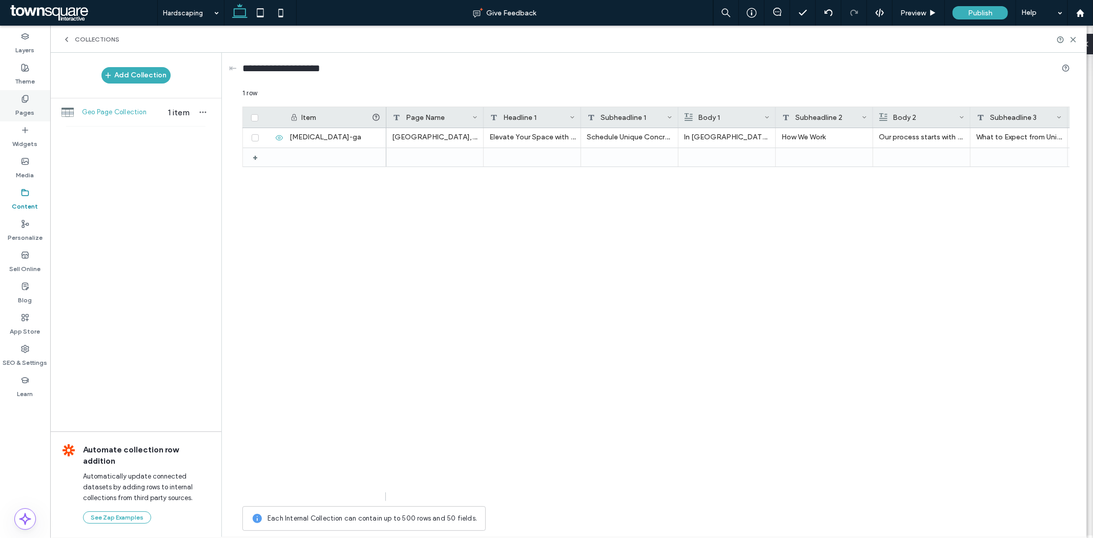
click at [13, 111] on div "Pages" at bounding box center [25, 105] width 50 height 31
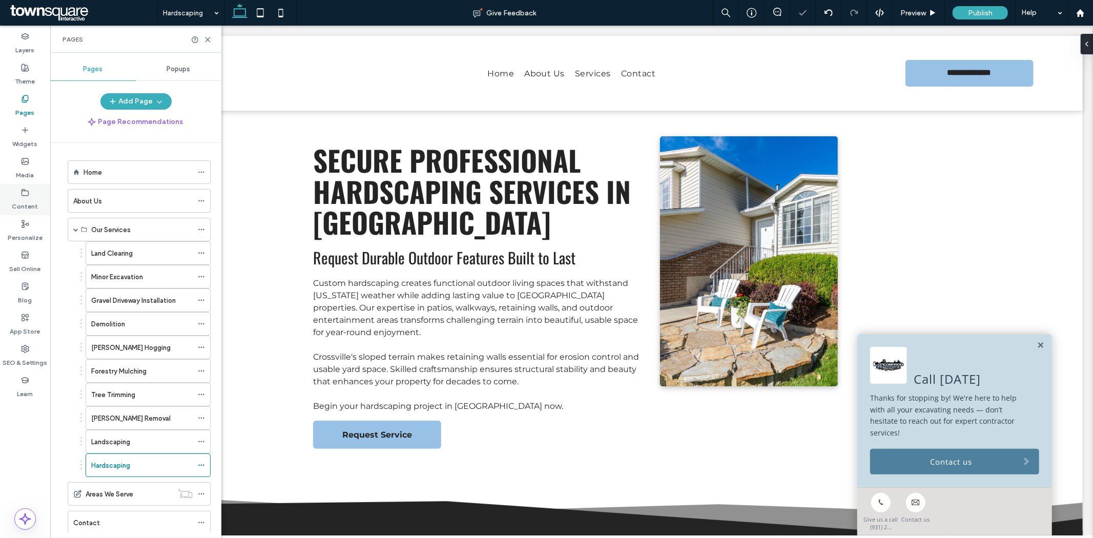
scroll to position [0, 0]
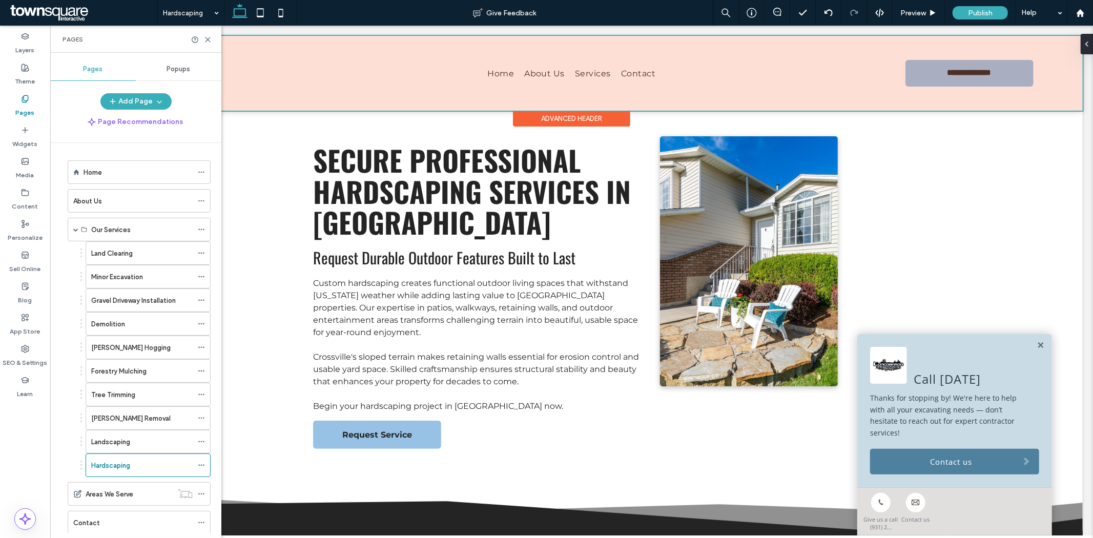
click at [584, 65] on div at bounding box center [571, 72] width 1022 height 75
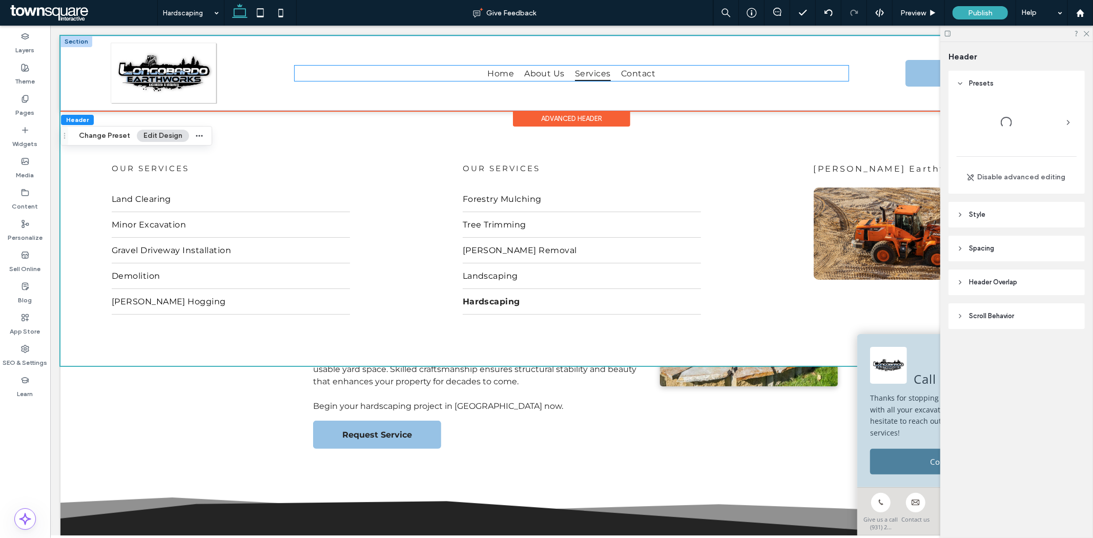
click at [584, 73] on span "Services" at bounding box center [592, 72] width 36 height 15
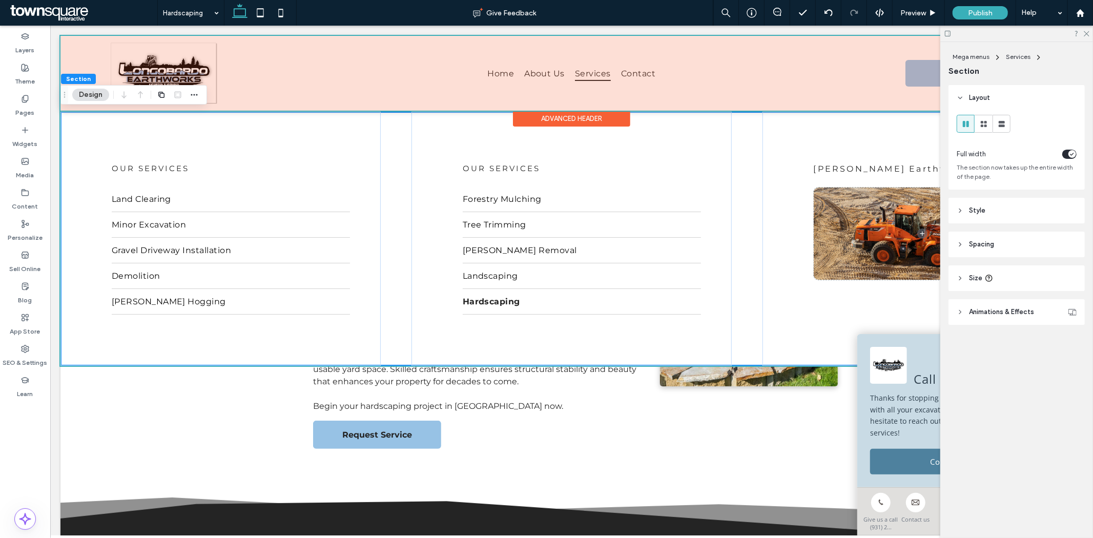
click at [584, 73] on div at bounding box center [571, 72] width 1022 height 75
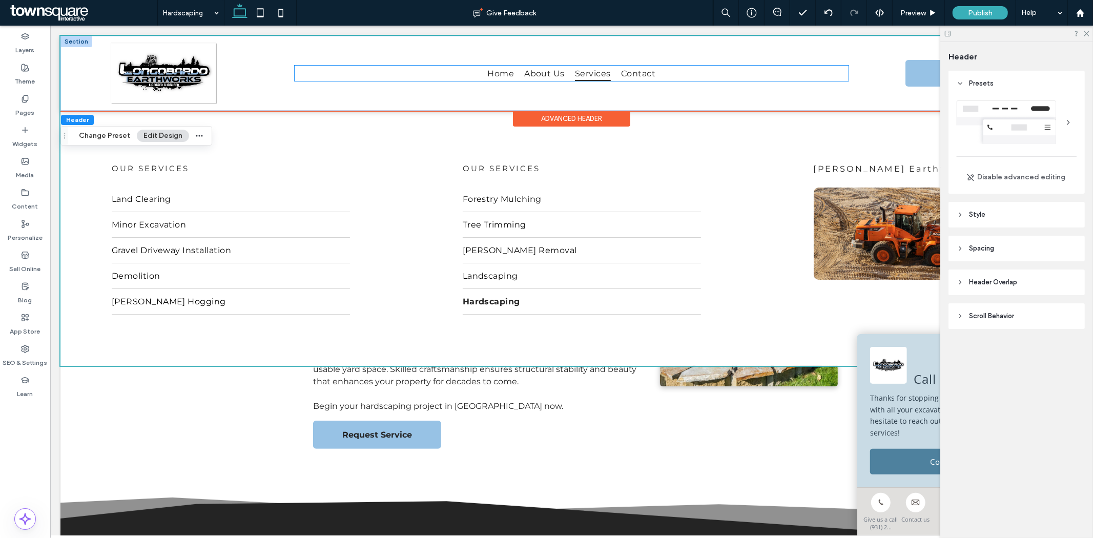
click at [584, 73] on span "Services" at bounding box center [592, 72] width 36 height 15
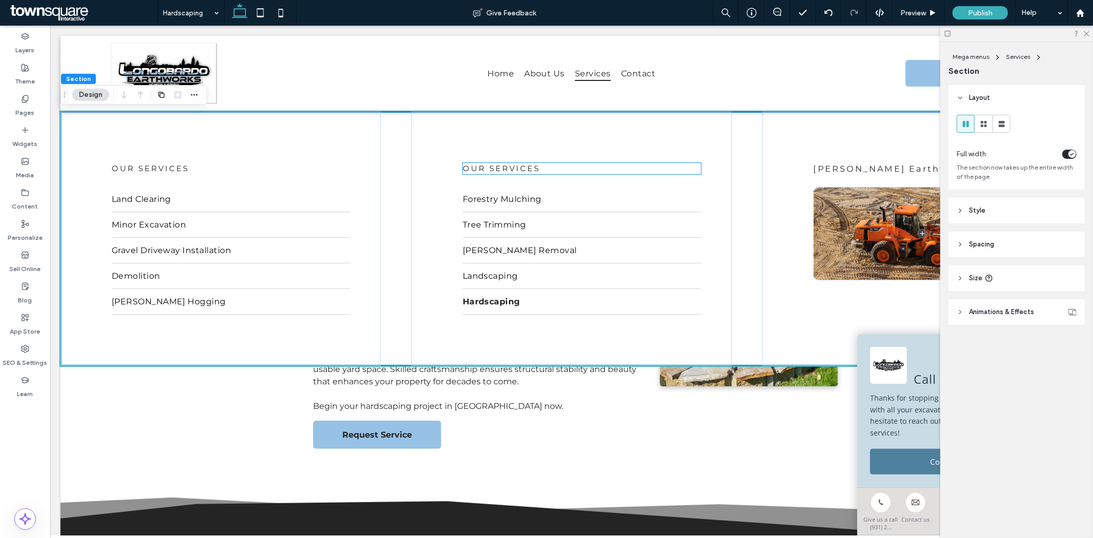
click at [513, 171] on span "Our Services" at bounding box center [500, 168] width 77 height 10
click at [513, 171] on div "Our Services" at bounding box center [581, 168] width 239 height 12
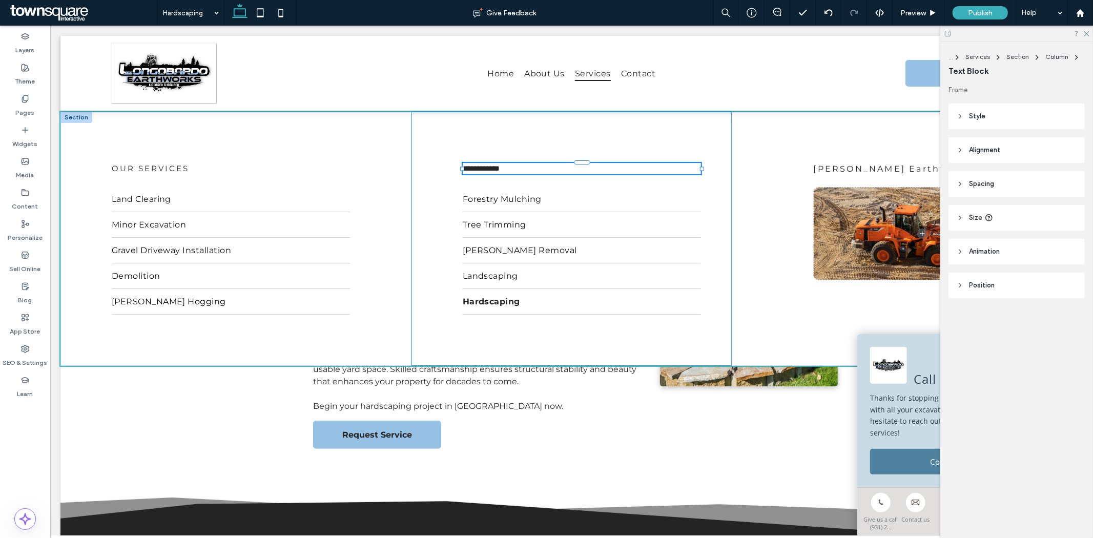
type input "**********"
type input "**"
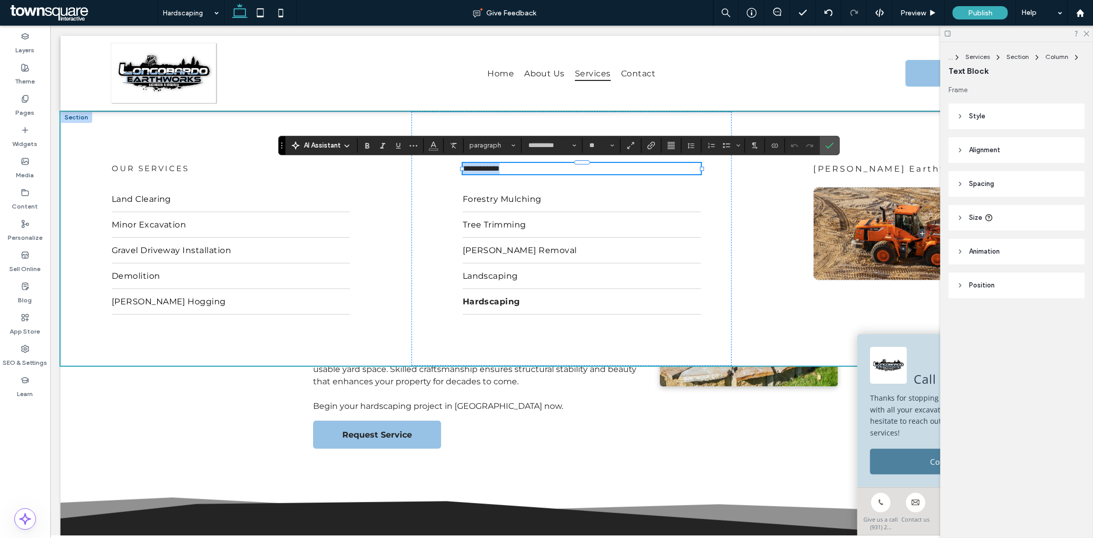
click at [475, 167] on span "**********" at bounding box center [480, 168] width 37 height 8
click at [827, 148] on icon "Confirm" at bounding box center [830, 145] width 8 height 8
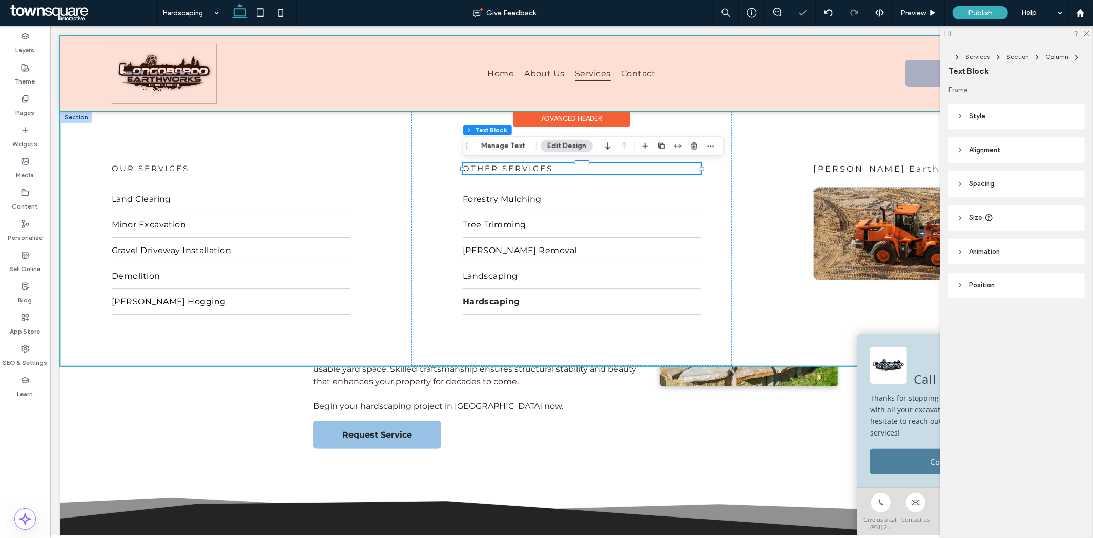
click at [600, 74] on div at bounding box center [571, 72] width 1022 height 75
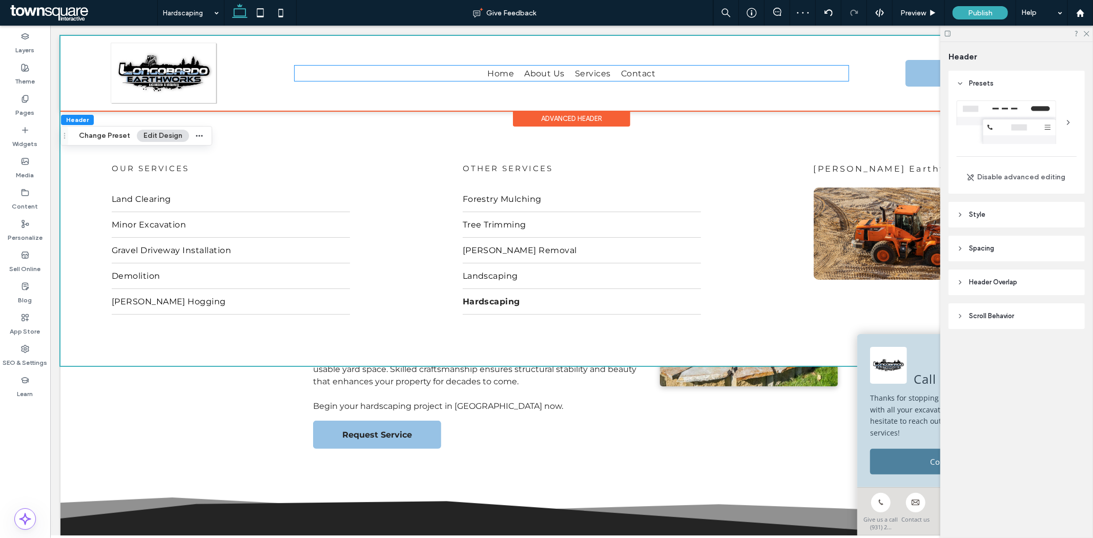
click at [600, 74] on span "Services" at bounding box center [592, 72] width 36 height 15
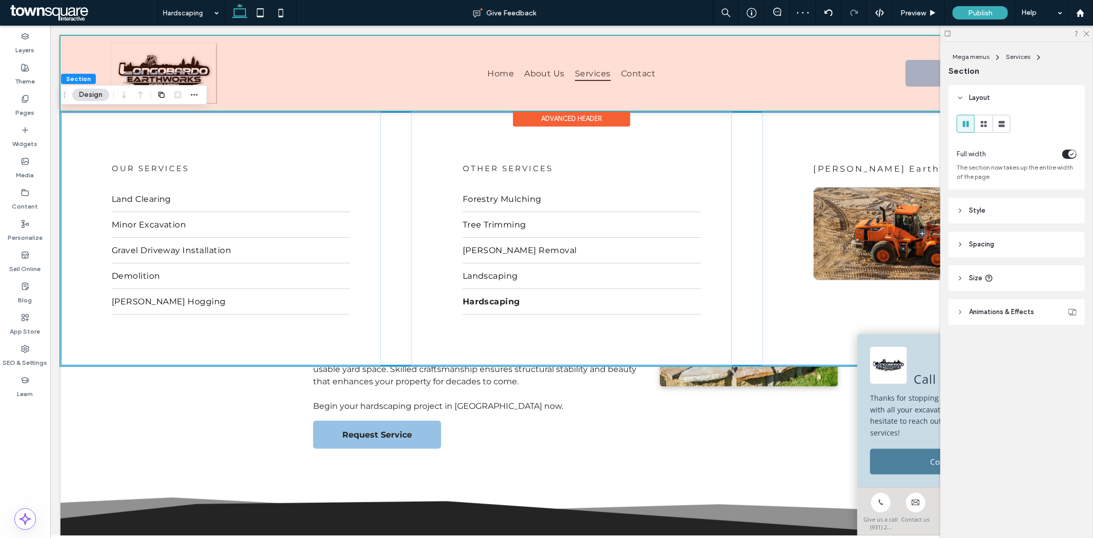
click at [600, 74] on div at bounding box center [571, 72] width 1022 height 75
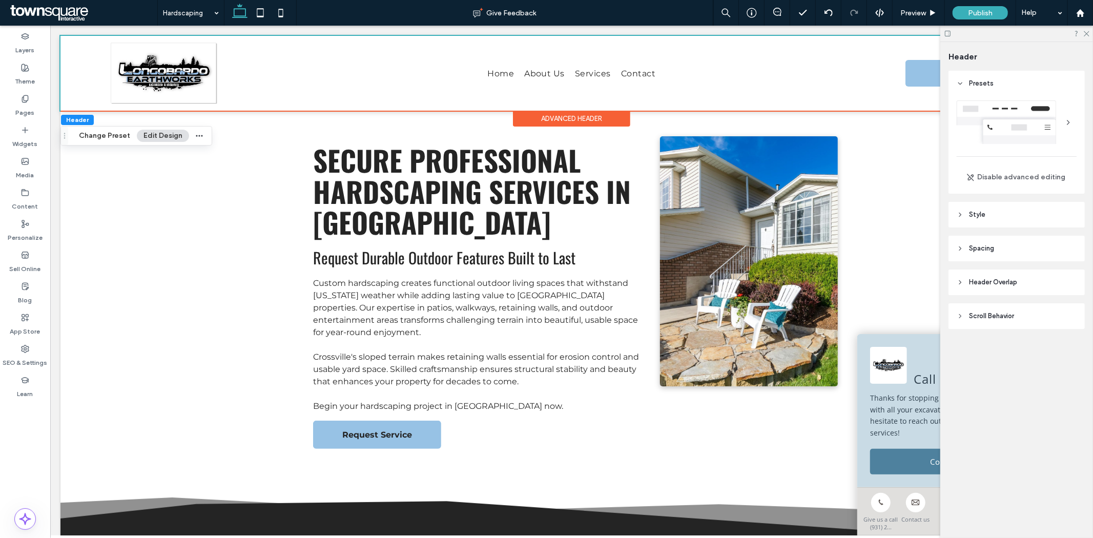
click at [146, 134] on button "Edit Design" at bounding box center [163, 136] width 52 height 12
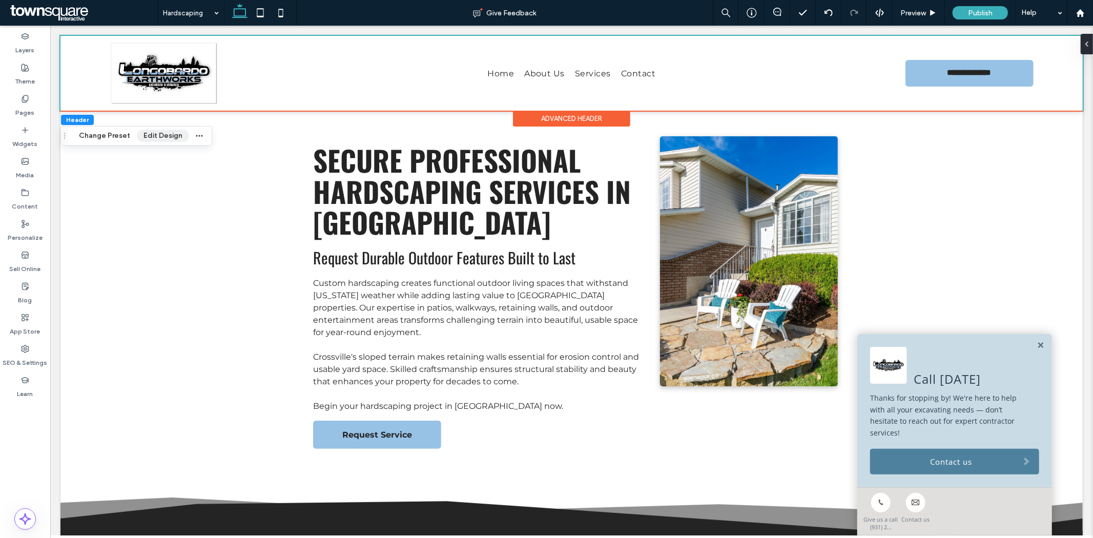
click at [146, 134] on button "Edit Design" at bounding box center [163, 136] width 52 height 12
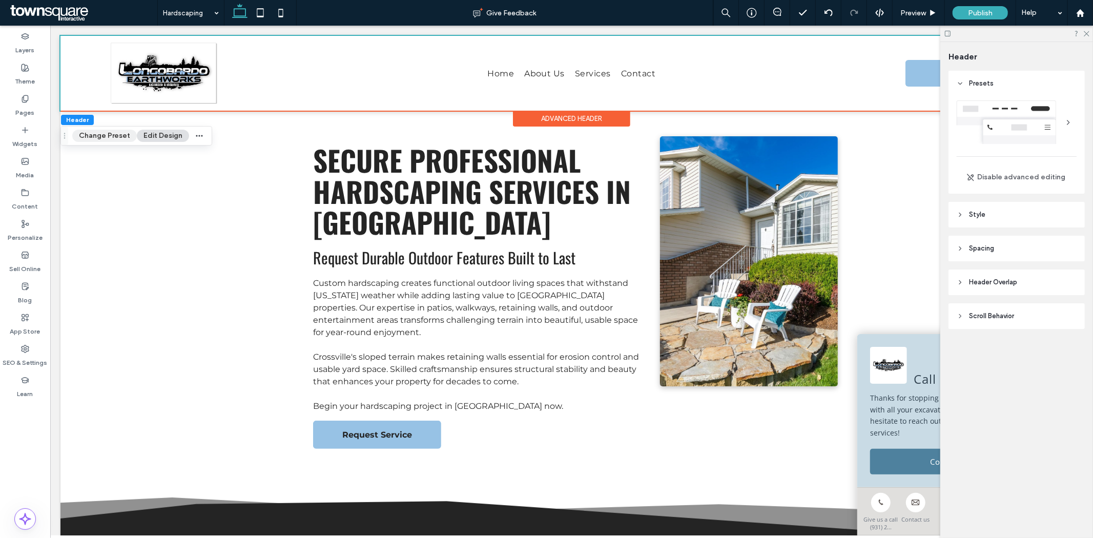
click at [97, 135] on button "Change Preset" at bounding box center [104, 136] width 65 height 12
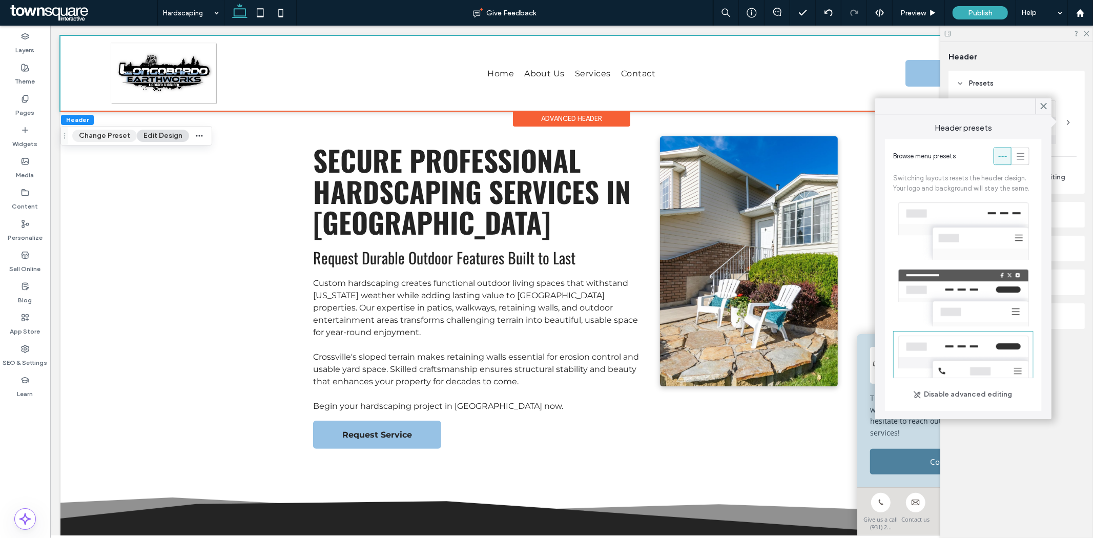
scroll to position [113, 0]
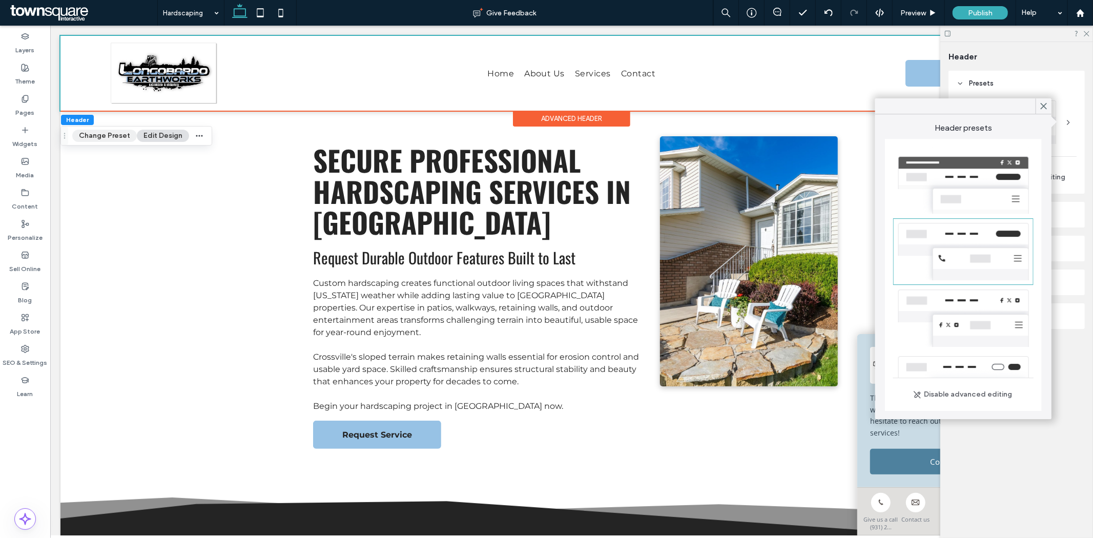
click at [94, 132] on button "Change Preset" at bounding box center [104, 136] width 65 height 12
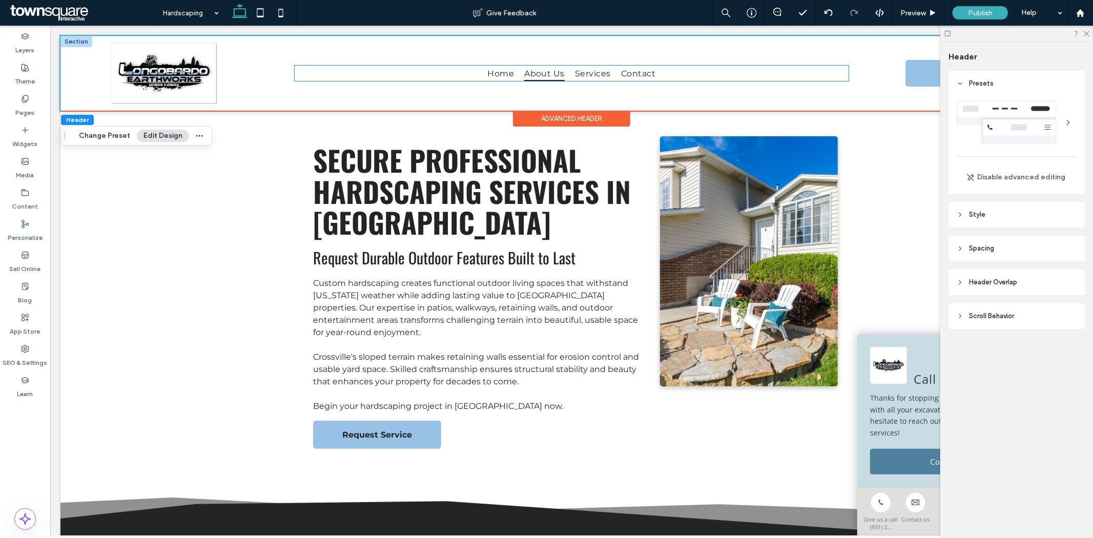
click at [536, 78] on span "About Us" at bounding box center [544, 72] width 40 height 15
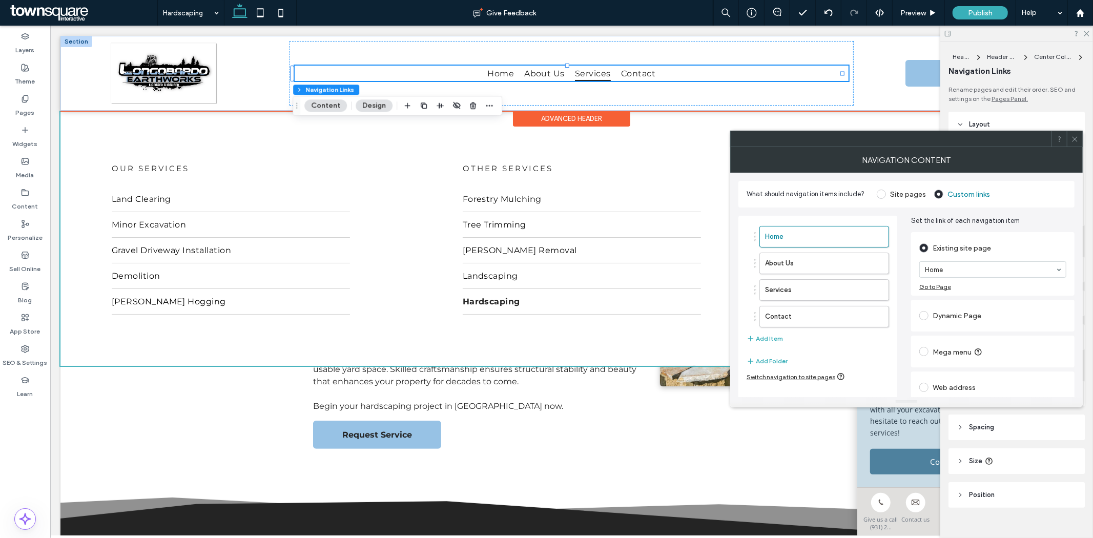
click at [587, 72] on span "Services" at bounding box center [592, 72] width 36 height 15
click at [587, 110] on div at bounding box center [571, 110] width 1022 height 0
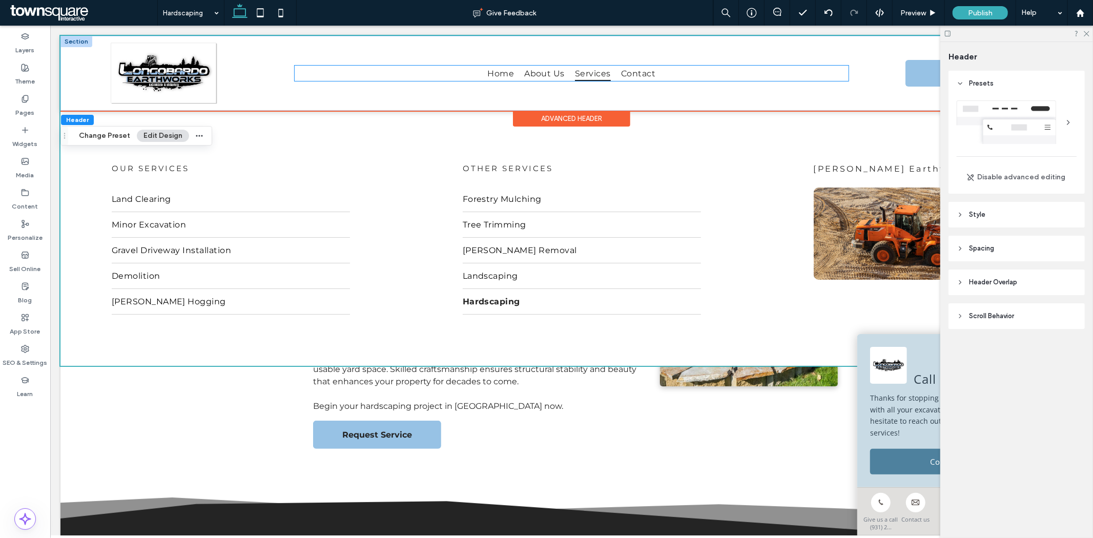
click at [587, 72] on span "Services" at bounding box center [592, 72] width 36 height 15
click at [587, 110] on div at bounding box center [571, 110] width 1022 height 0
click at [587, 72] on span "Services" at bounding box center [592, 72] width 36 height 15
click at [587, 110] on div at bounding box center [571, 110] width 1022 height 0
click at [556, 72] on span "About Us" at bounding box center [544, 72] width 40 height 15
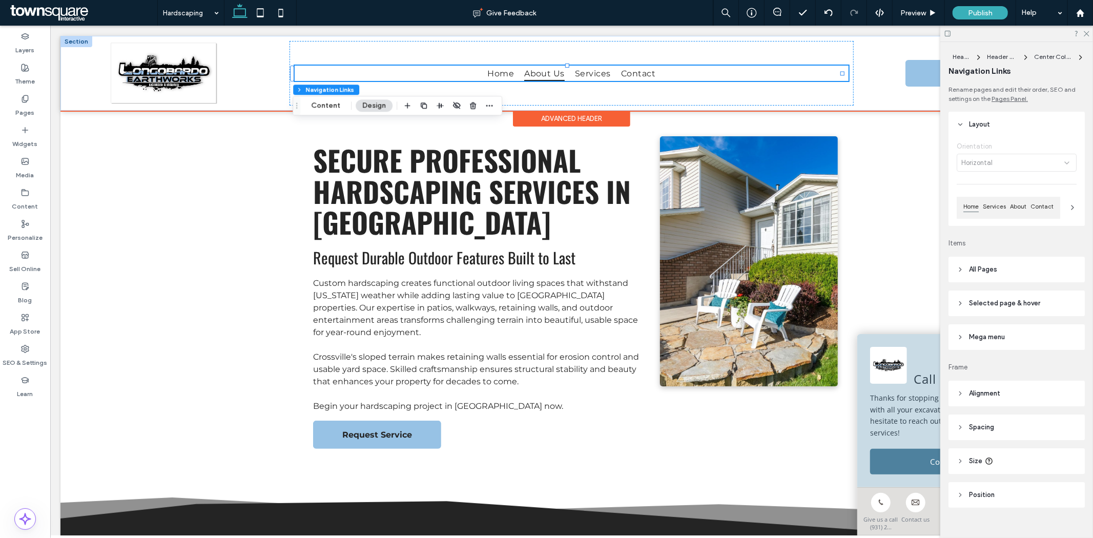
click at [556, 72] on span "About Us" at bounding box center [544, 72] width 40 height 15
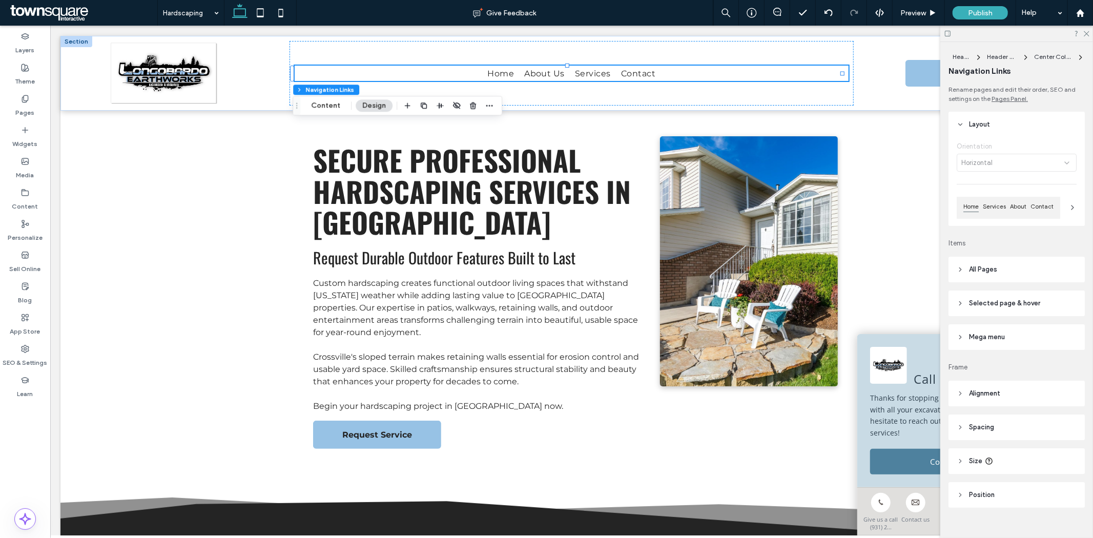
click at [990, 277] on header "All Pages" at bounding box center [1017, 270] width 136 height 26
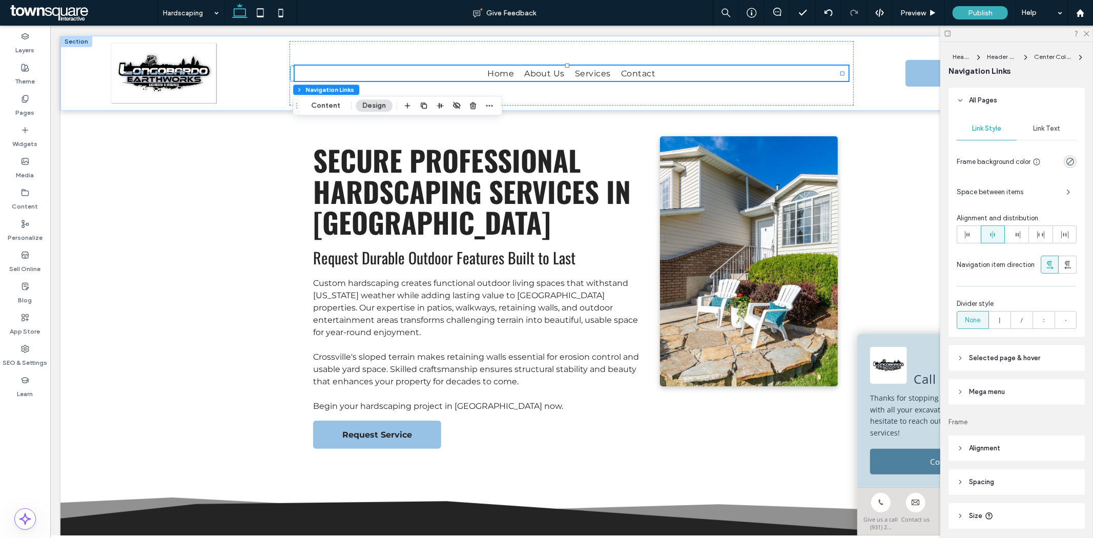
scroll to position [242, 0]
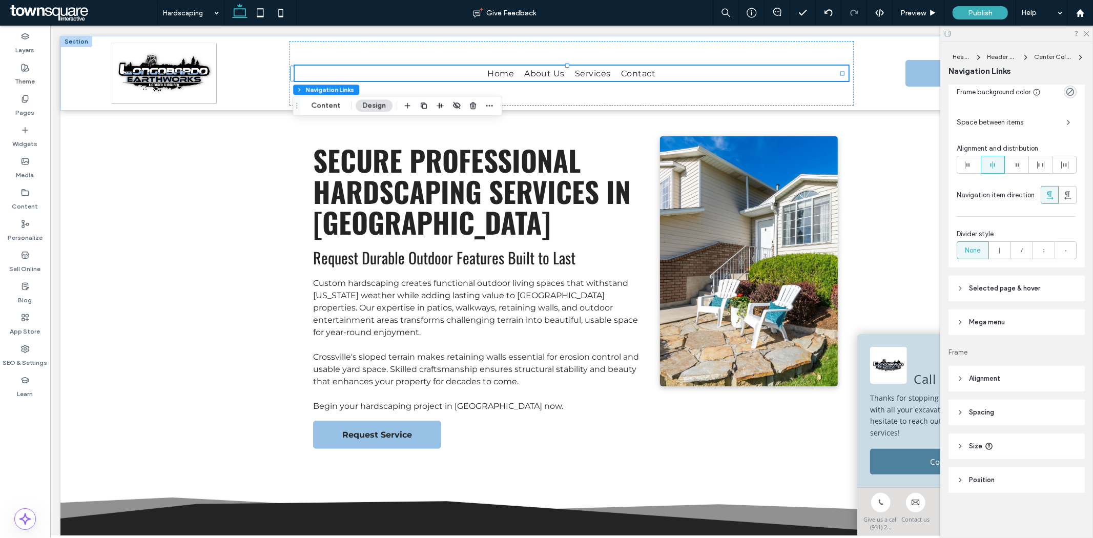
click at [982, 325] on span "Mega menu" at bounding box center [987, 322] width 36 height 10
type input "*"
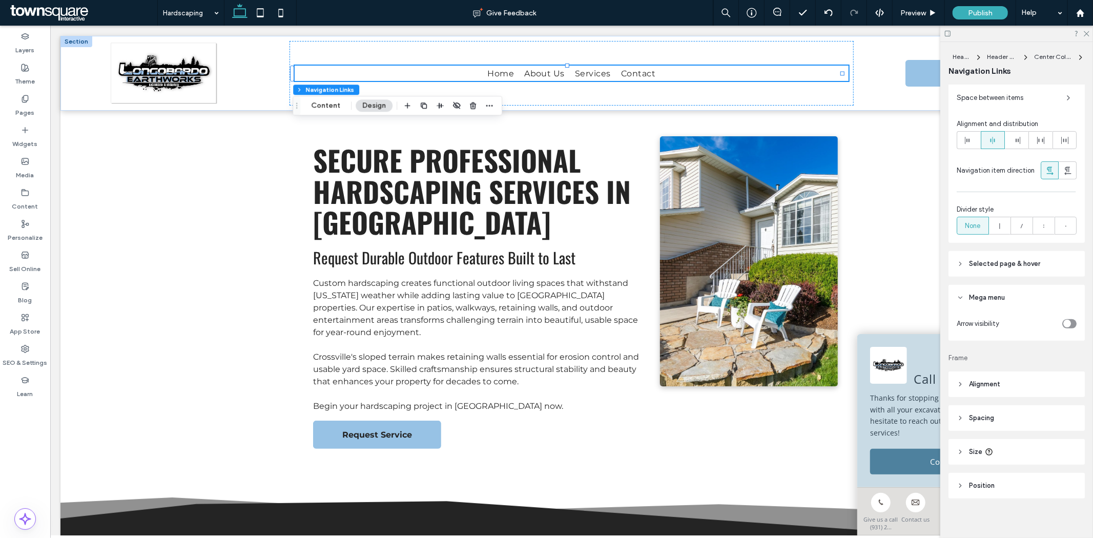
scroll to position [273, 0]
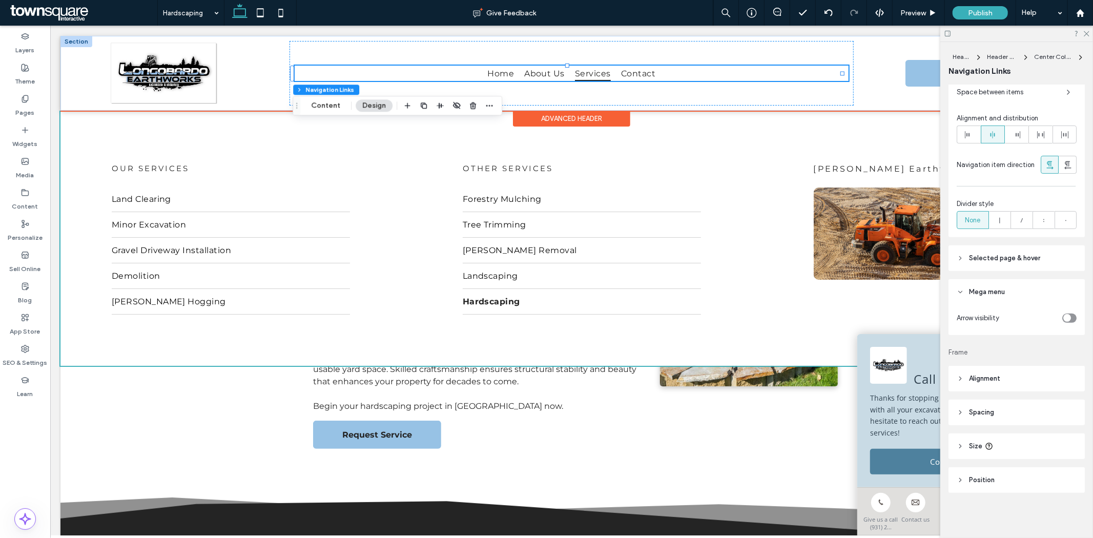
click at [574, 73] on span "Services" at bounding box center [592, 72] width 36 height 15
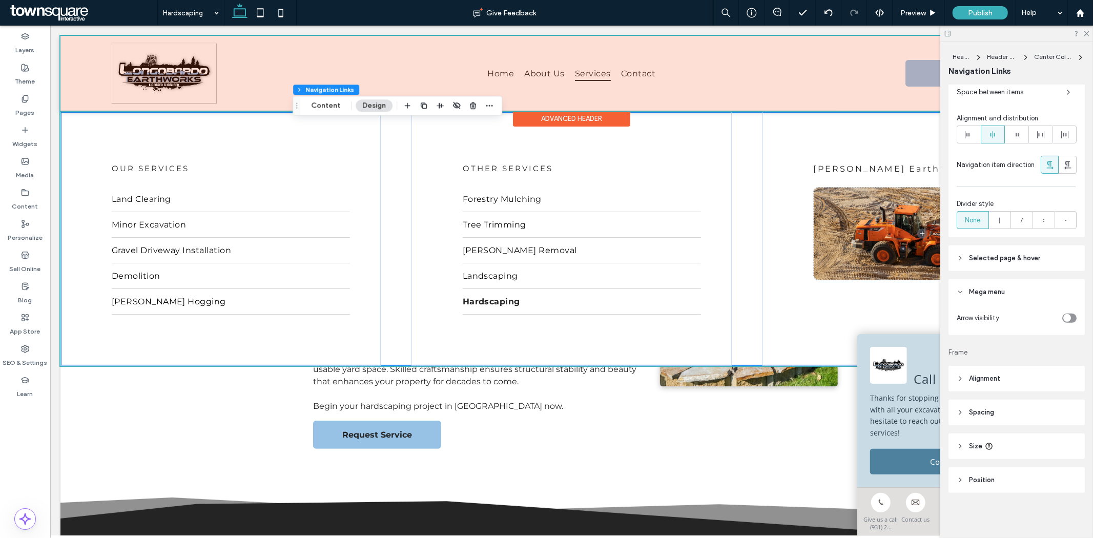
click at [572, 73] on div at bounding box center [571, 72] width 1022 height 75
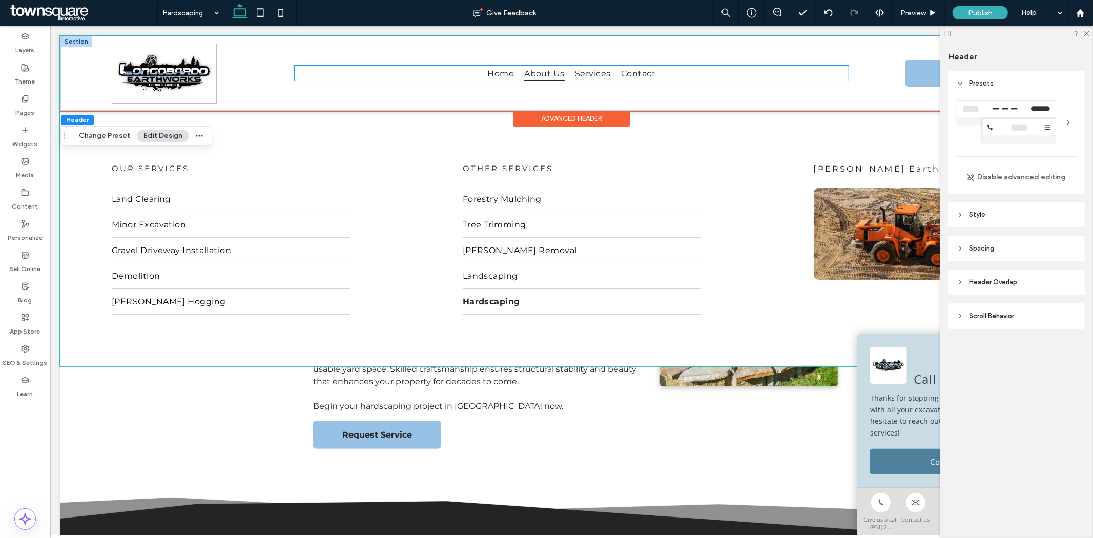
click at [549, 73] on span "About Us" at bounding box center [544, 72] width 40 height 15
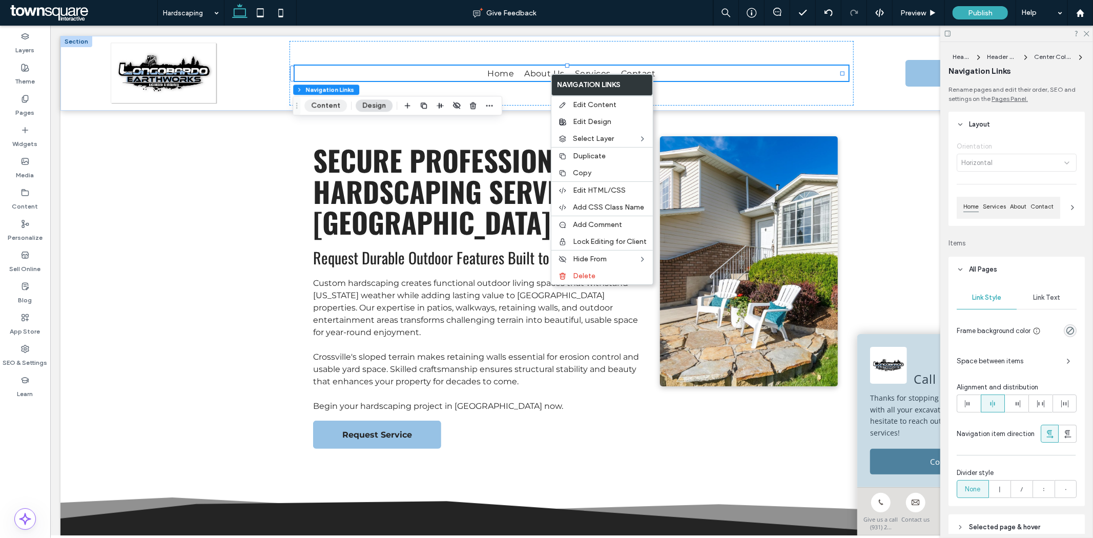
click at [325, 106] on button "Content" at bounding box center [325, 105] width 43 height 12
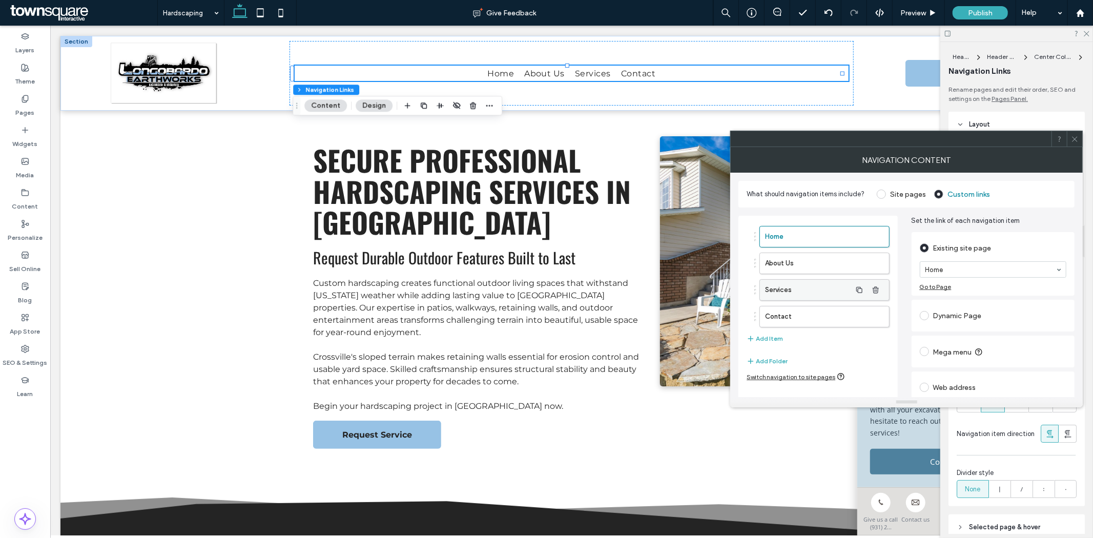
click at [829, 290] on label "Services" at bounding box center [808, 290] width 86 height 20
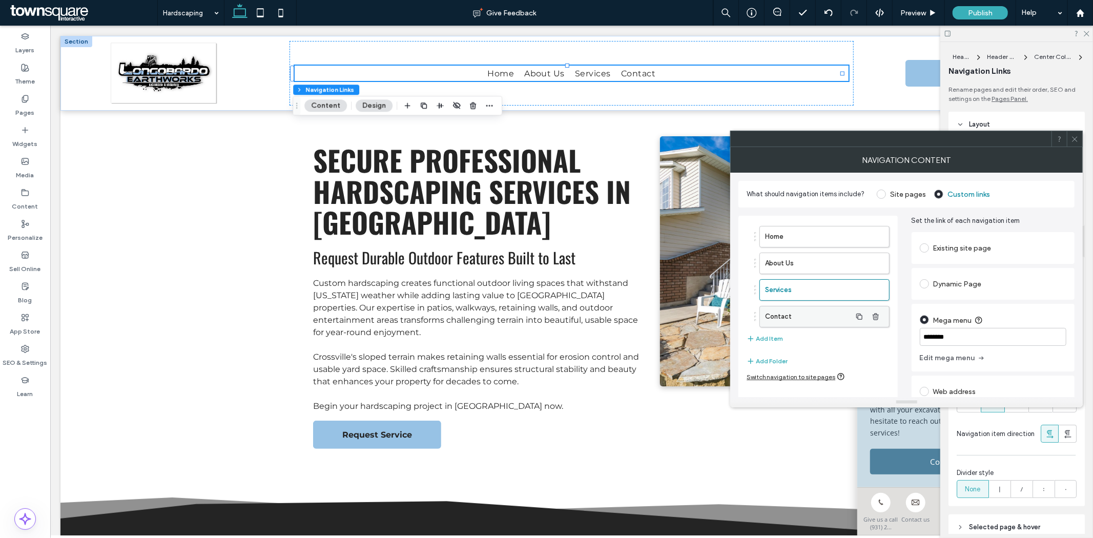
drag, startPoint x: 987, startPoint y: 331, endPoint x: 877, endPoint y: 326, distance: 110.3
click at [877, 326] on div "Home About Us Services Contact Add Item Add Folder Switch navigation to site pa…" at bounding box center [906, 326] width 336 height 236
type input "**********"
type input "*"
type input "**********"
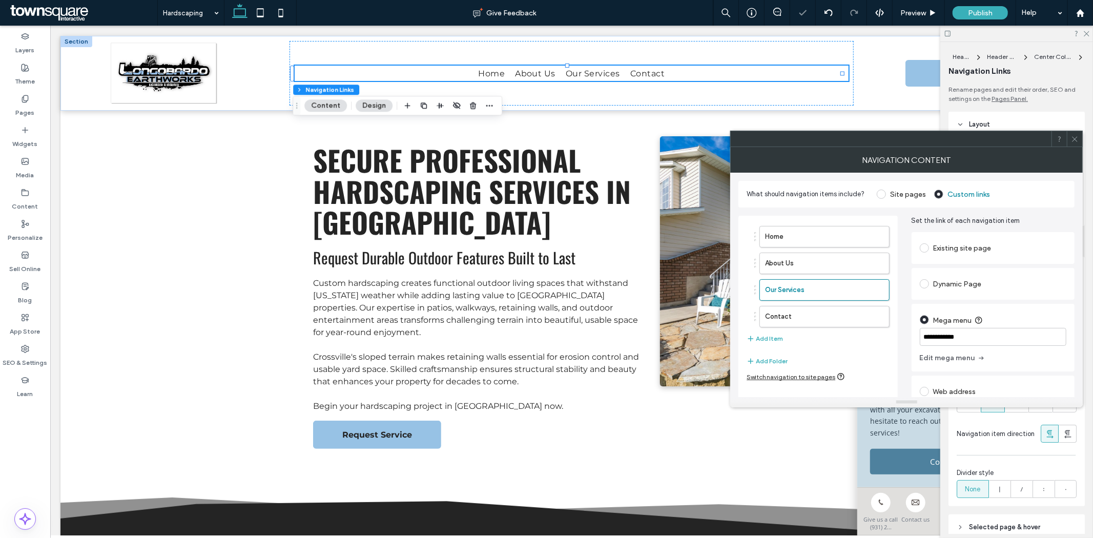
click at [1018, 316] on div "Mega menu" at bounding box center [993, 320] width 147 height 16
type input "*"
click at [27, 203] on label "Content" at bounding box center [25, 204] width 26 height 14
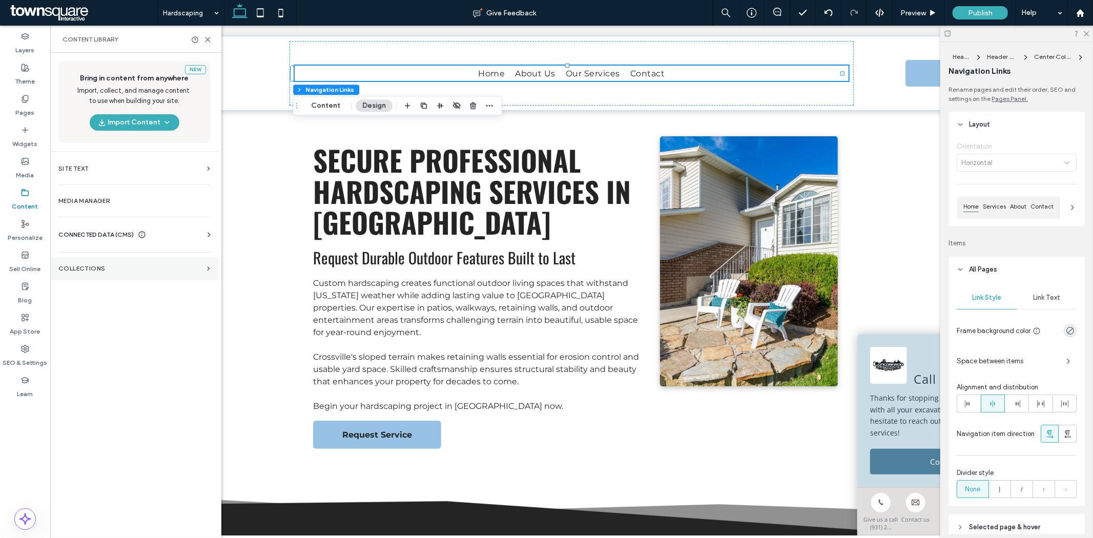
click at [78, 270] on label "Collections" at bounding box center [130, 268] width 145 height 7
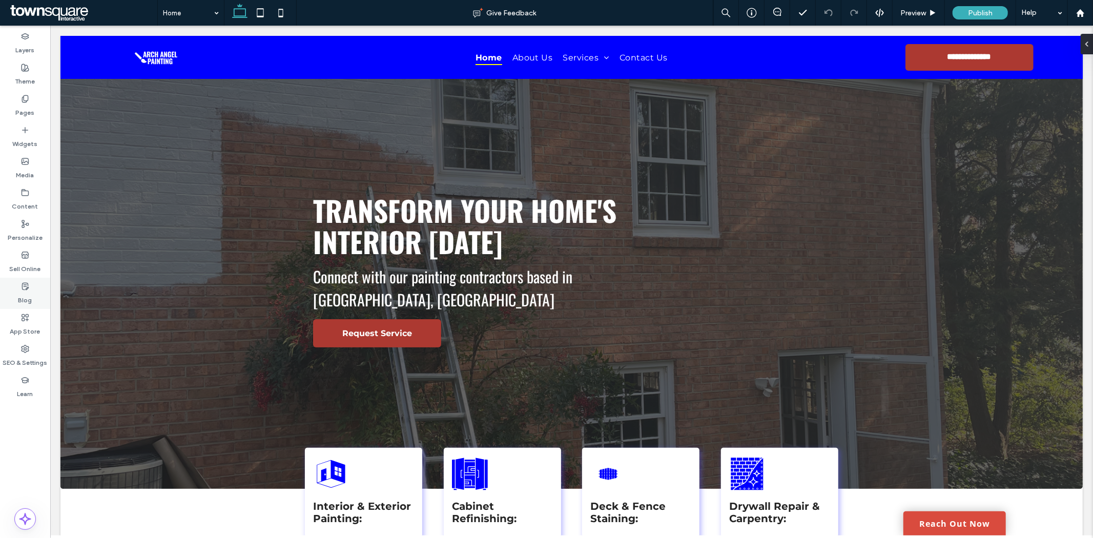
click at [24, 291] on label "Blog" at bounding box center [25, 298] width 14 height 14
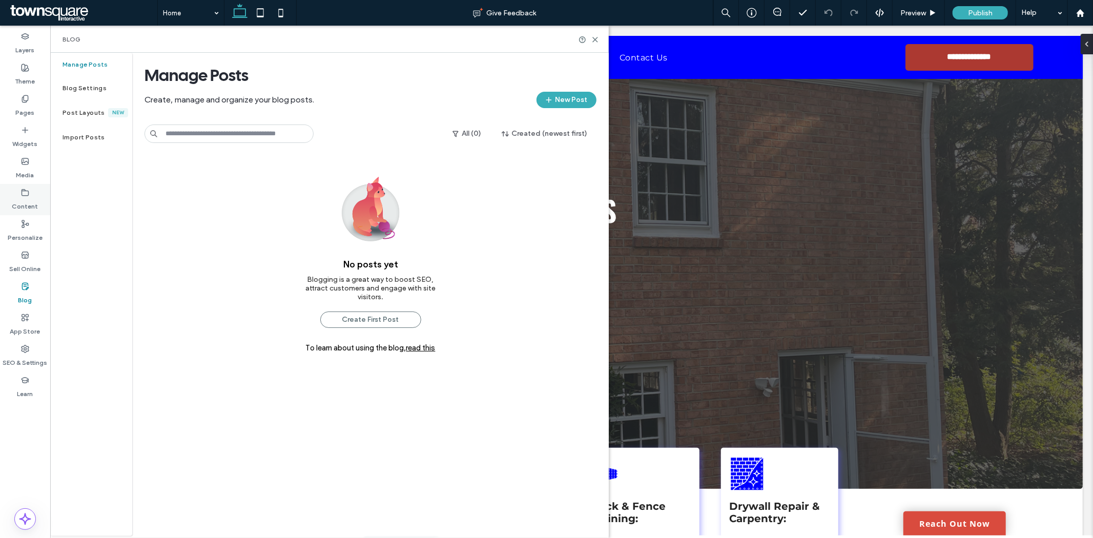
click at [28, 198] on label "Content" at bounding box center [25, 204] width 26 height 14
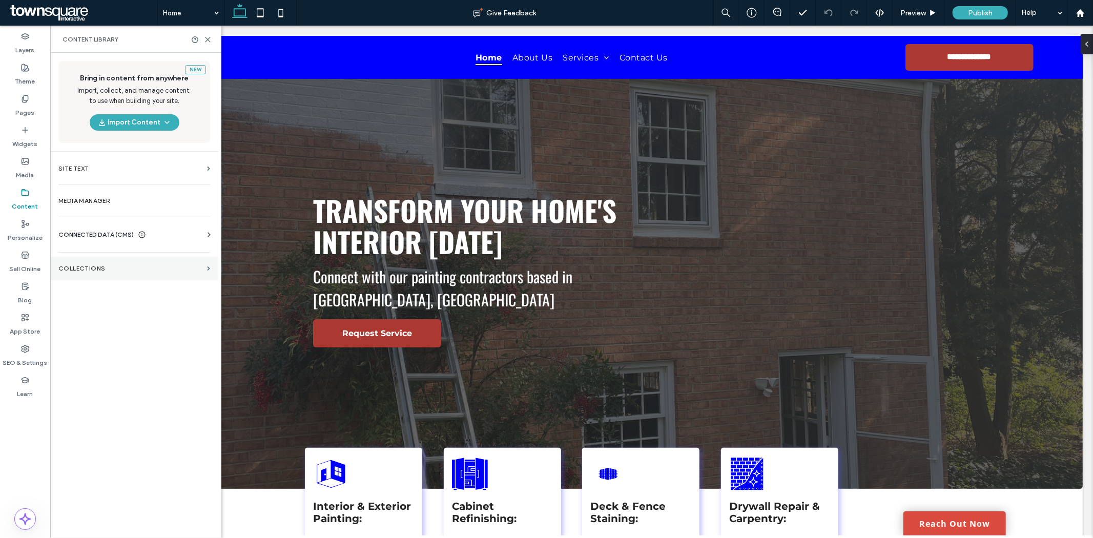
click at [94, 268] on label "Collections" at bounding box center [130, 268] width 145 height 7
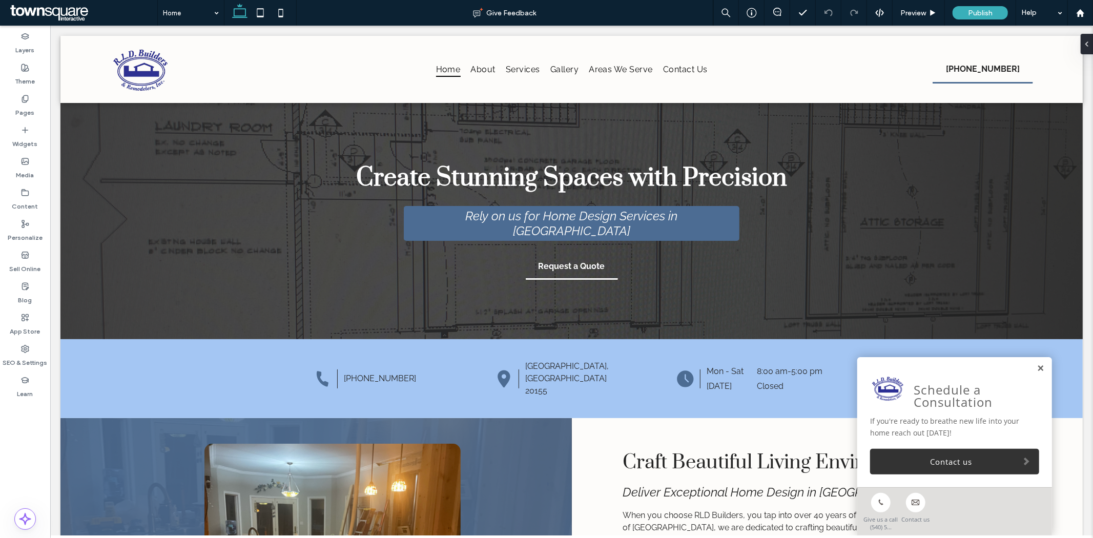
click at [1036, 370] on link at bounding box center [1040, 368] width 8 height 9
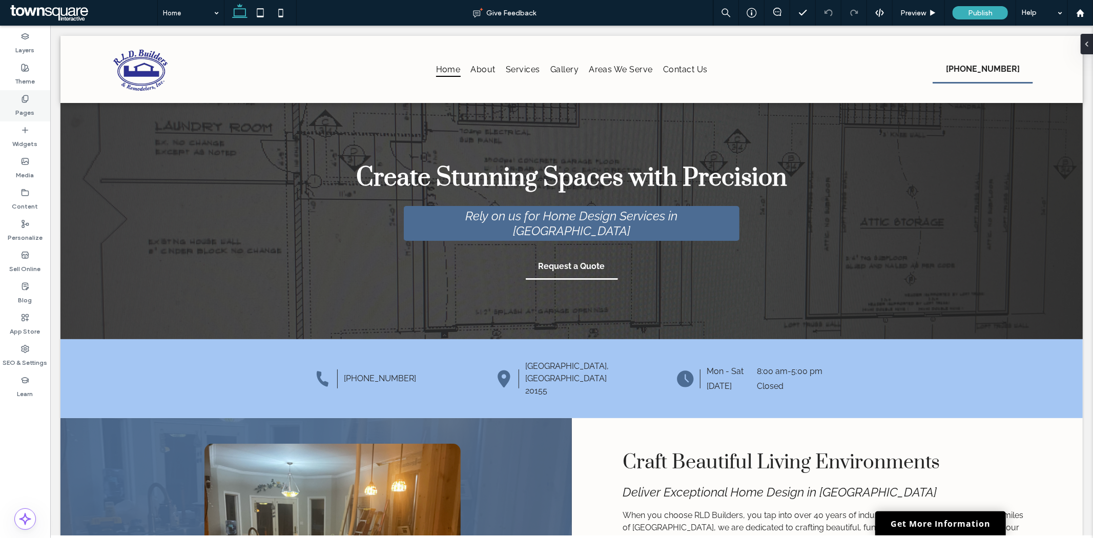
click at [25, 100] on use at bounding box center [25, 98] width 6 height 7
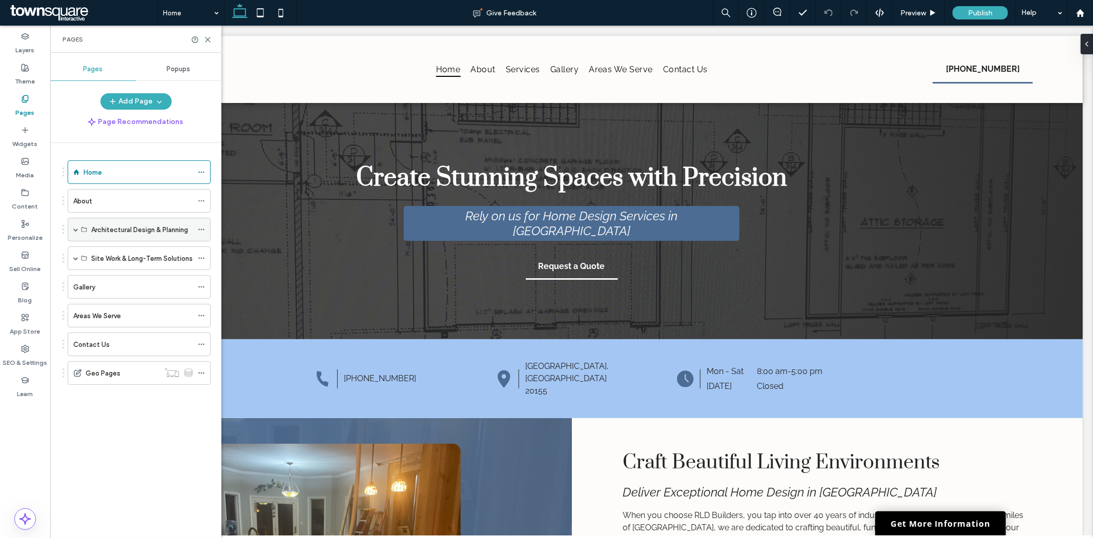
click at [76, 231] on span at bounding box center [75, 229] width 5 height 5
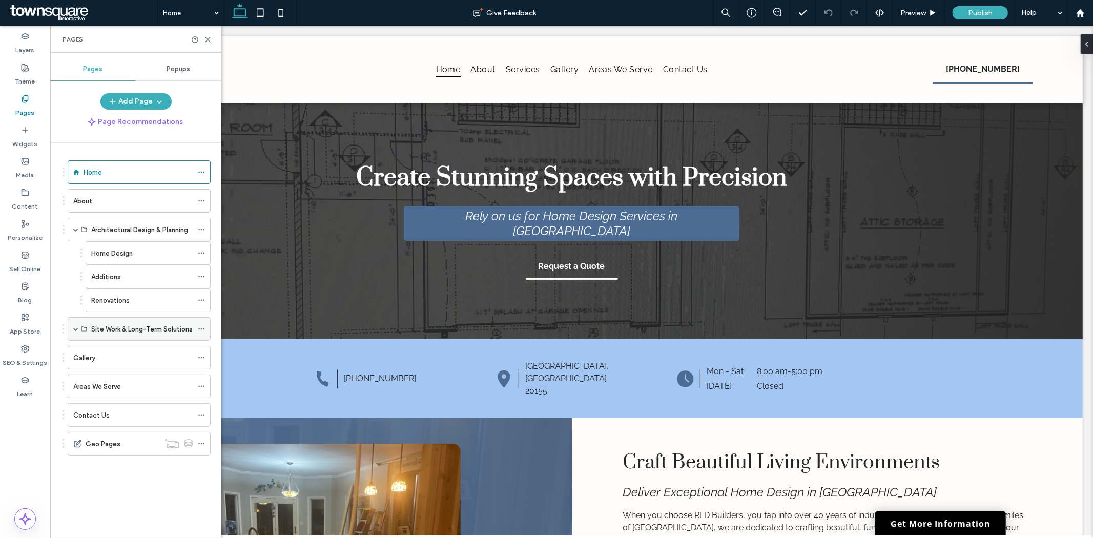
click at [73, 333] on span at bounding box center [75, 329] width 5 height 23
click at [28, 360] on label "SEO & Settings" at bounding box center [25, 360] width 45 height 14
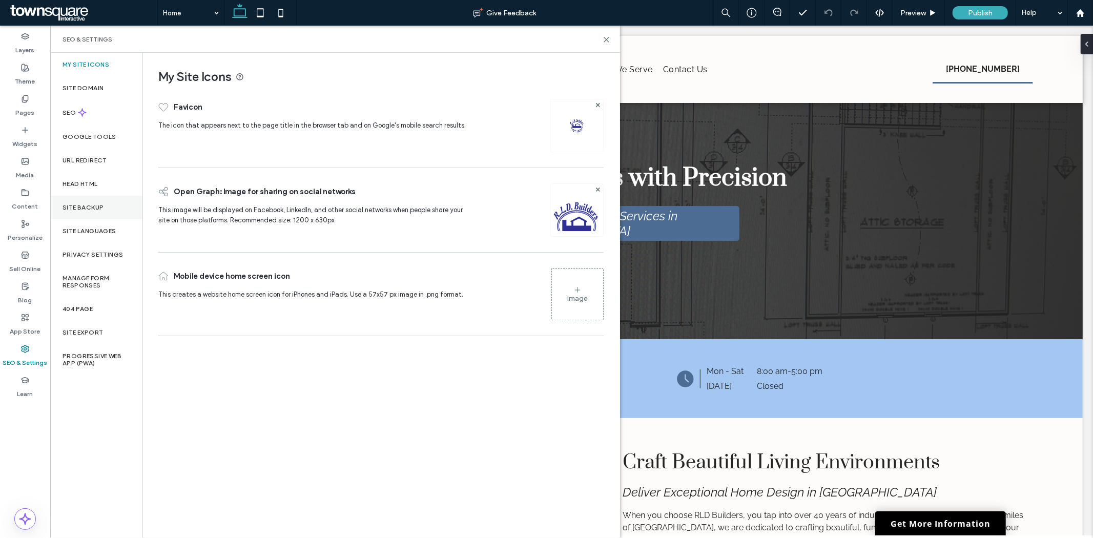
click at [108, 204] on div "Site Backup" at bounding box center [96, 208] width 92 height 24
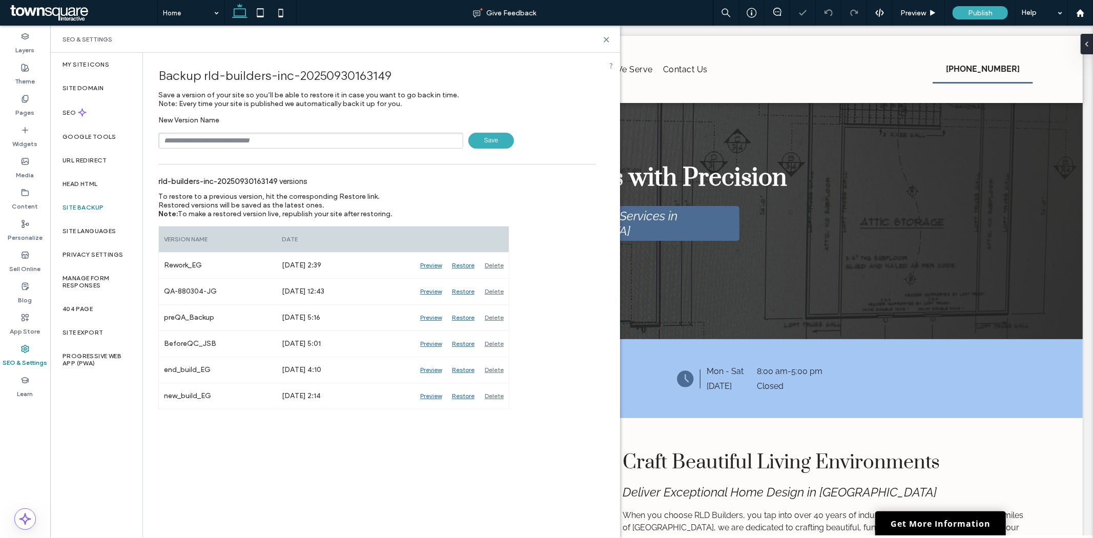
click at [262, 139] on input "text" at bounding box center [310, 141] width 305 height 16
type input "**********"
click at [487, 137] on span "Save" at bounding box center [491, 141] width 46 height 16
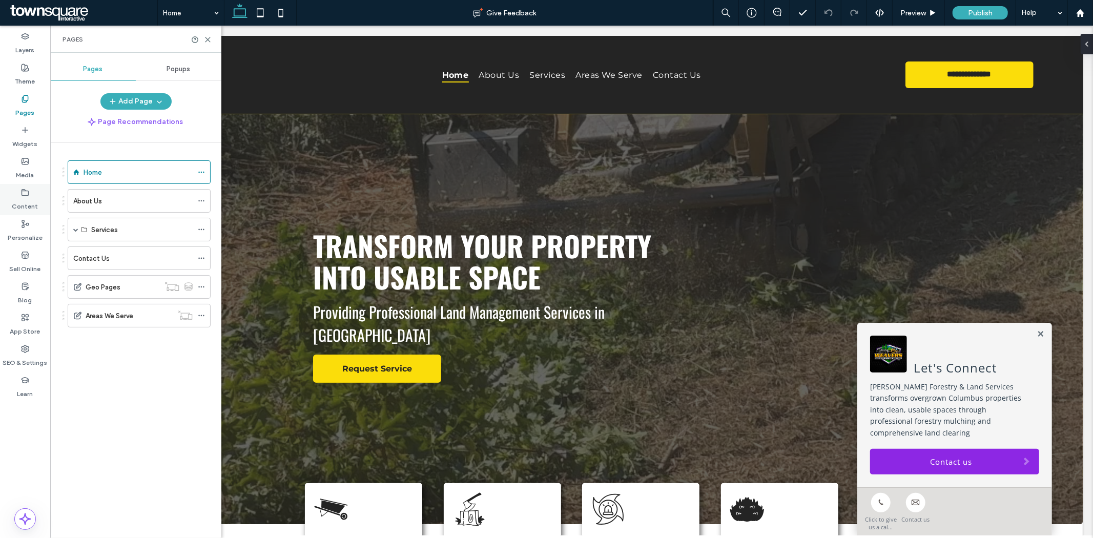
click at [23, 196] on icon at bounding box center [25, 193] width 8 height 8
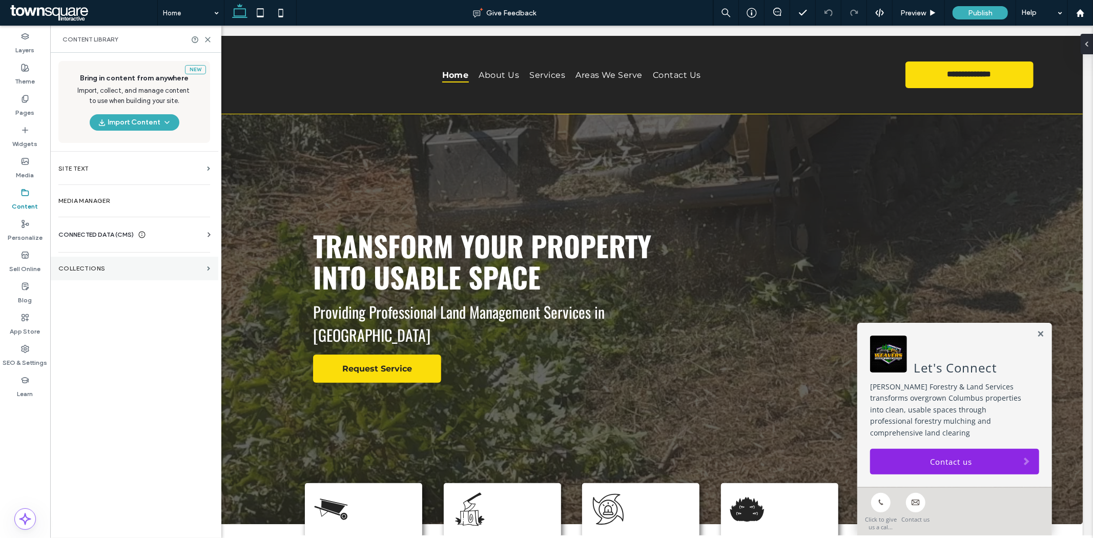
click at [70, 260] on section "Collections" at bounding box center [134, 269] width 168 height 24
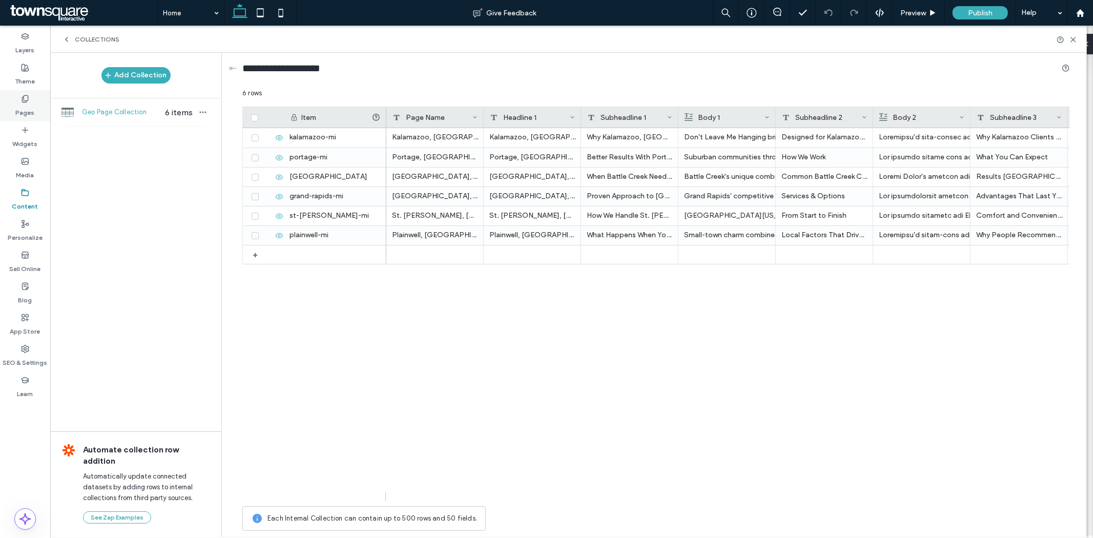
click at [19, 116] on label "Pages" at bounding box center [25, 110] width 19 height 14
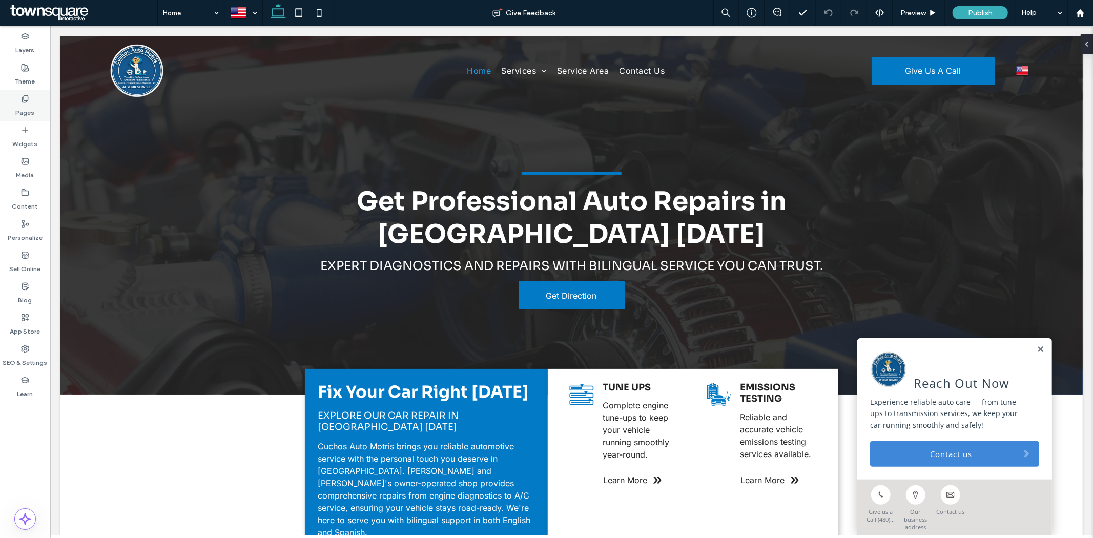
click at [22, 102] on icon at bounding box center [25, 99] width 8 height 8
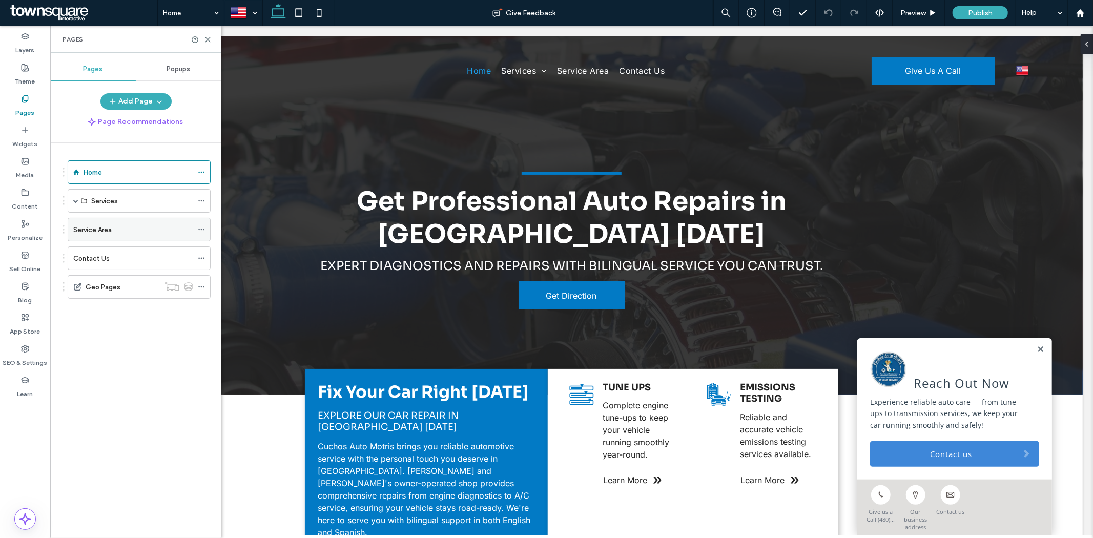
click at [198, 228] on icon at bounding box center [201, 229] width 7 height 7
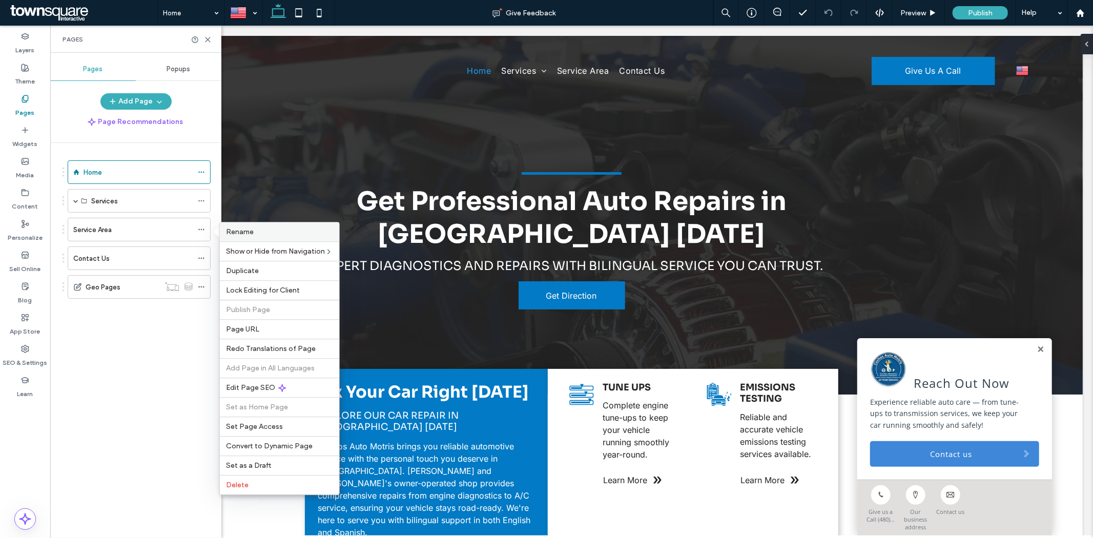
click at [264, 234] on label "Rename" at bounding box center [279, 232] width 107 height 9
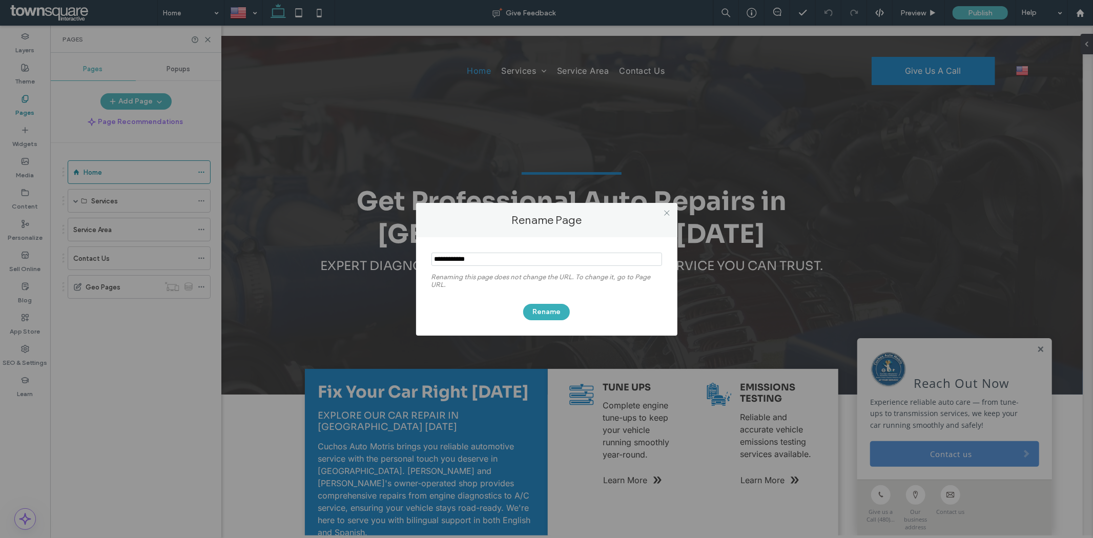
drag, startPoint x: 465, startPoint y: 243, endPoint x: 465, endPoint y: 257, distance: 13.8
click at [465, 247] on div "Renaming this page does not change the URL. To change it, go to Page URL. Rename" at bounding box center [546, 286] width 261 height 98
click at [465, 257] on input "notEmpty" at bounding box center [547, 259] width 231 height 13
click at [470, 257] on input "notEmpty" at bounding box center [547, 259] width 231 height 13
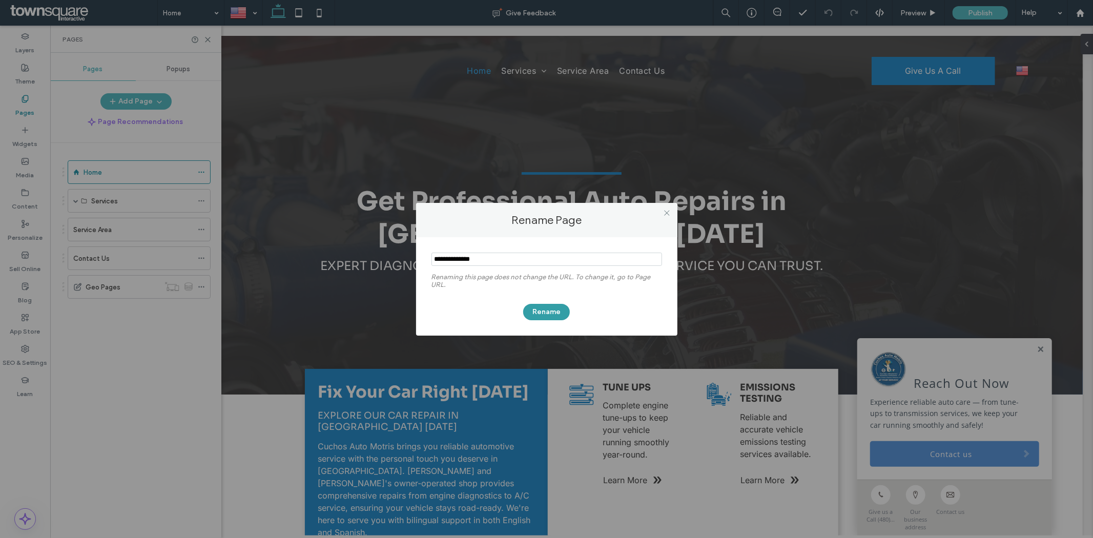
type input "**********"
click at [536, 313] on button "Rename" at bounding box center [546, 312] width 47 height 16
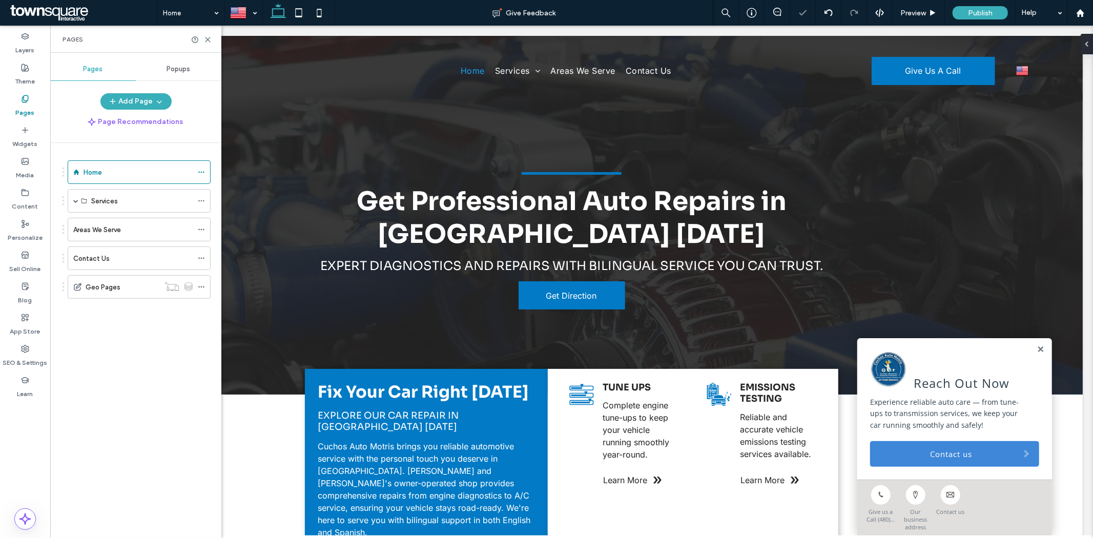
click at [137, 360] on div "Home Services Tune Ups Emissions Testing Brake Repair Engine Repair A/C Service…" at bounding box center [142, 338] width 159 height 390
click at [118, 232] on label "Areas We Serve" at bounding box center [97, 230] width 48 height 18
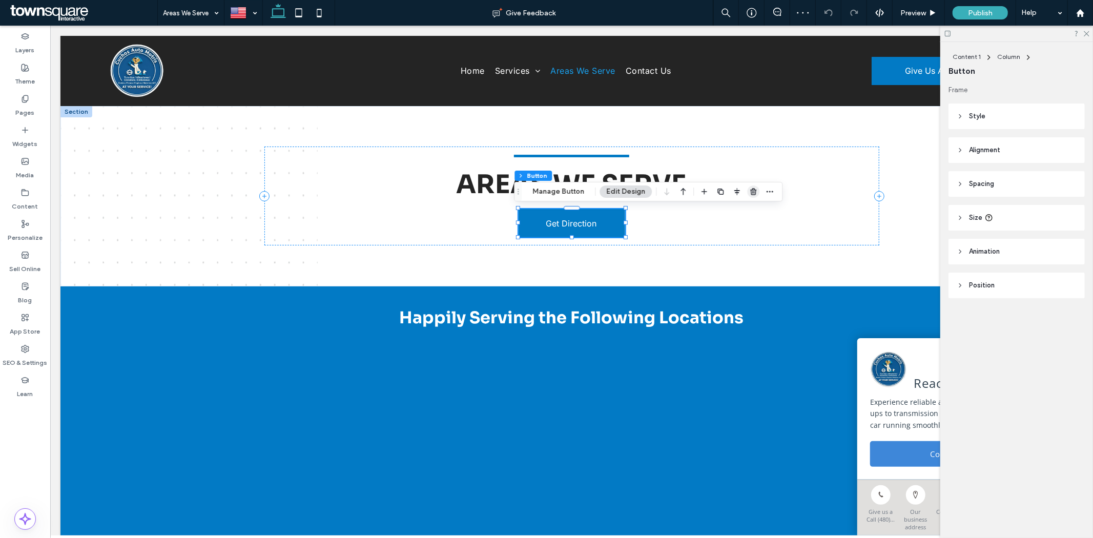
drag, startPoint x: 750, startPoint y: 190, endPoint x: 827, endPoint y: 169, distance: 79.6
click at [750, 190] on use "button" at bounding box center [753, 191] width 6 height 7
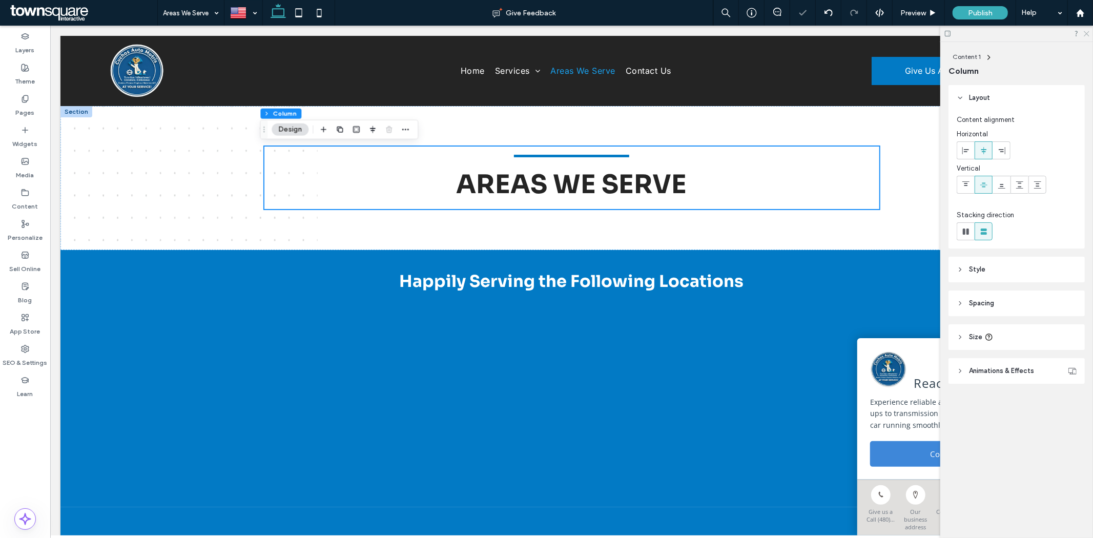
drag, startPoint x: 1092, startPoint y: 33, endPoint x: 1085, endPoint y: 34, distance: 6.2
click at [1091, 32] on div at bounding box center [1016, 34] width 153 height 16
click at [1085, 31] on icon at bounding box center [1086, 33] width 7 height 7
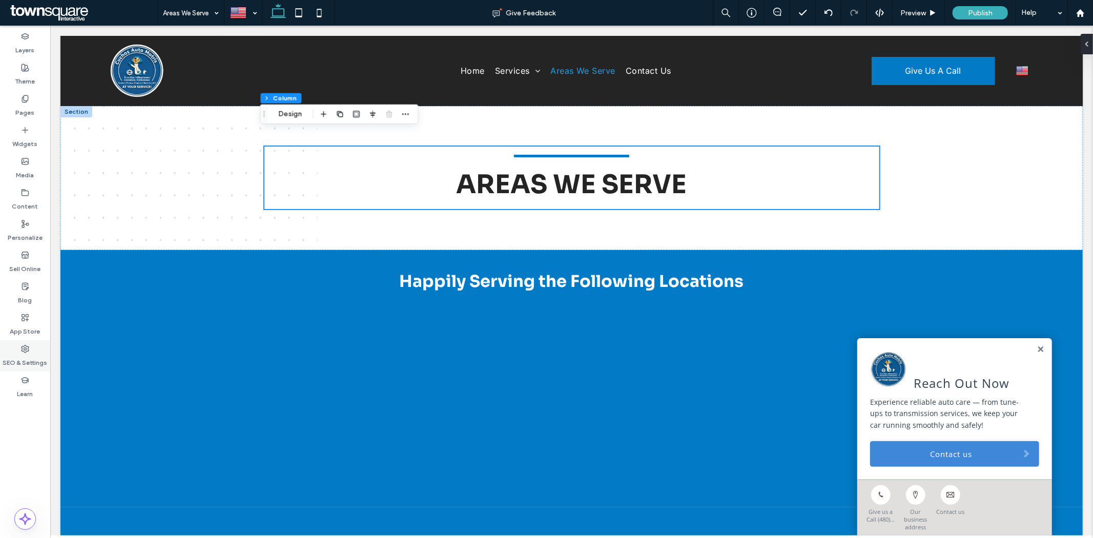
click at [21, 348] on icon at bounding box center [25, 349] width 8 height 8
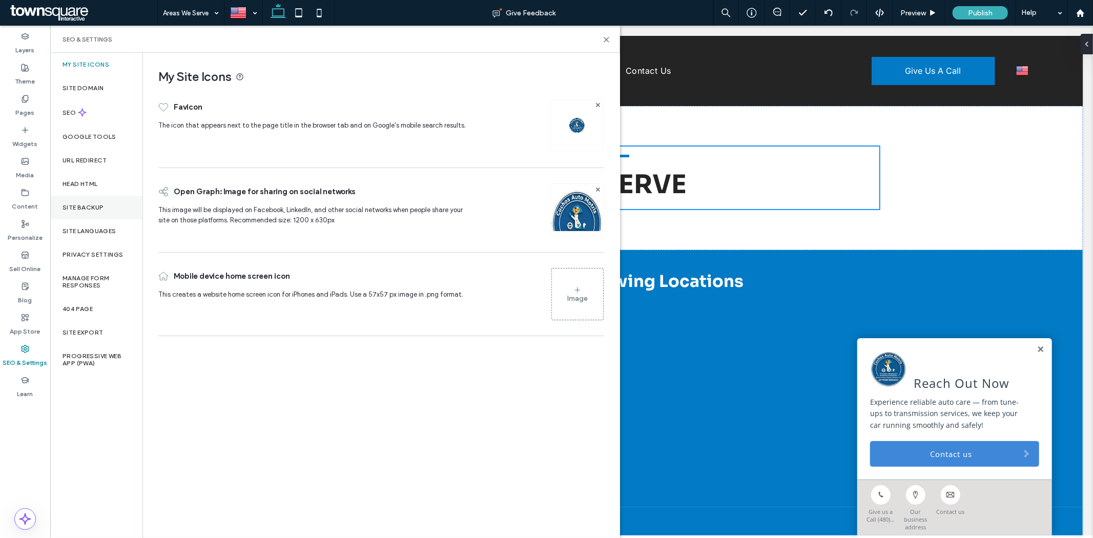
click at [74, 200] on div "Site Backup" at bounding box center [96, 208] width 92 height 24
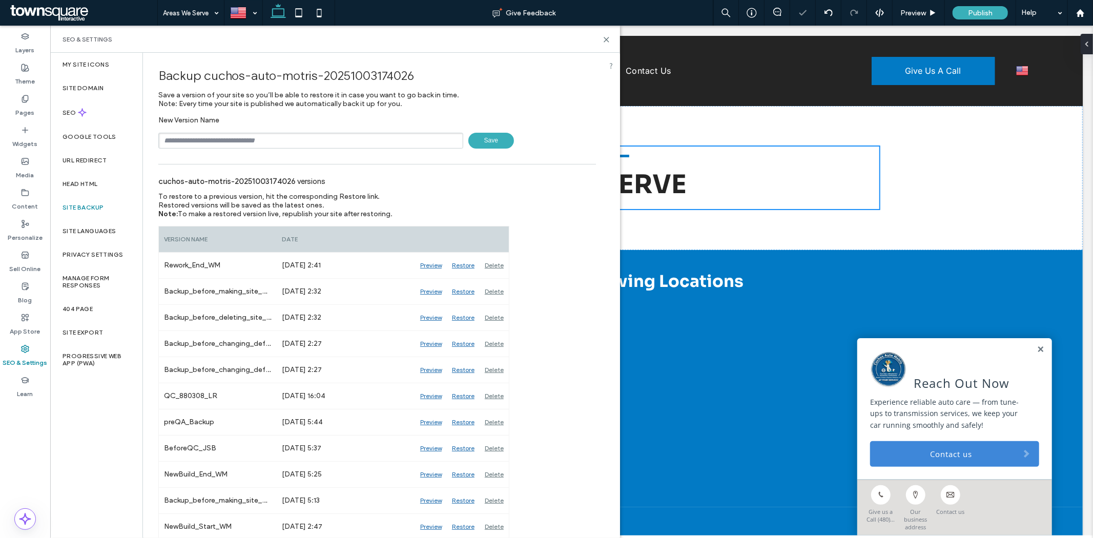
click at [213, 139] on input "text" at bounding box center [310, 141] width 305 height 16
type input "**********"
click at [487, 140] on span "Save" at bounding box center [491, 141] width 46 height 16
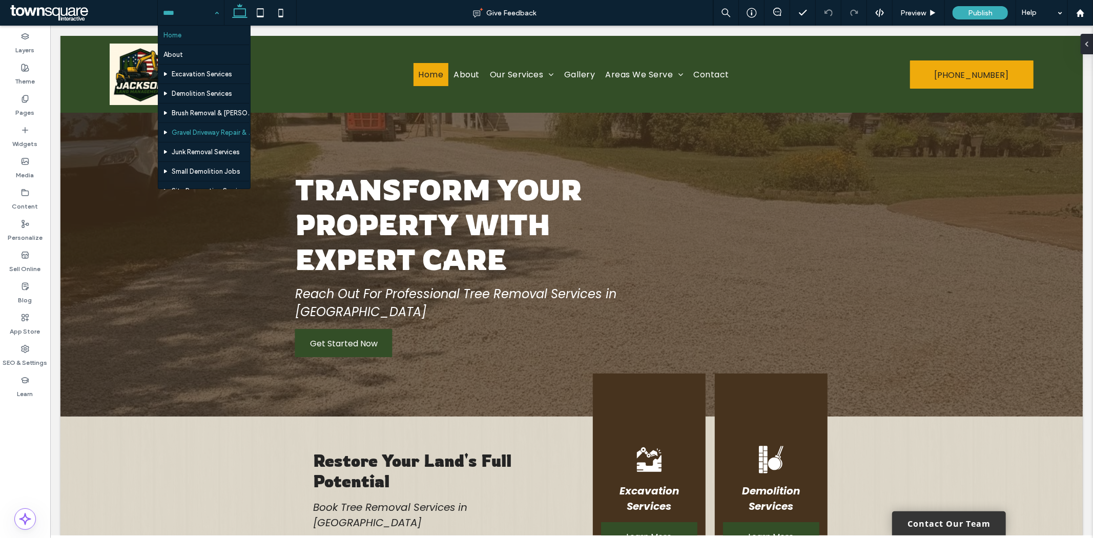
scroll to position [93, 0]
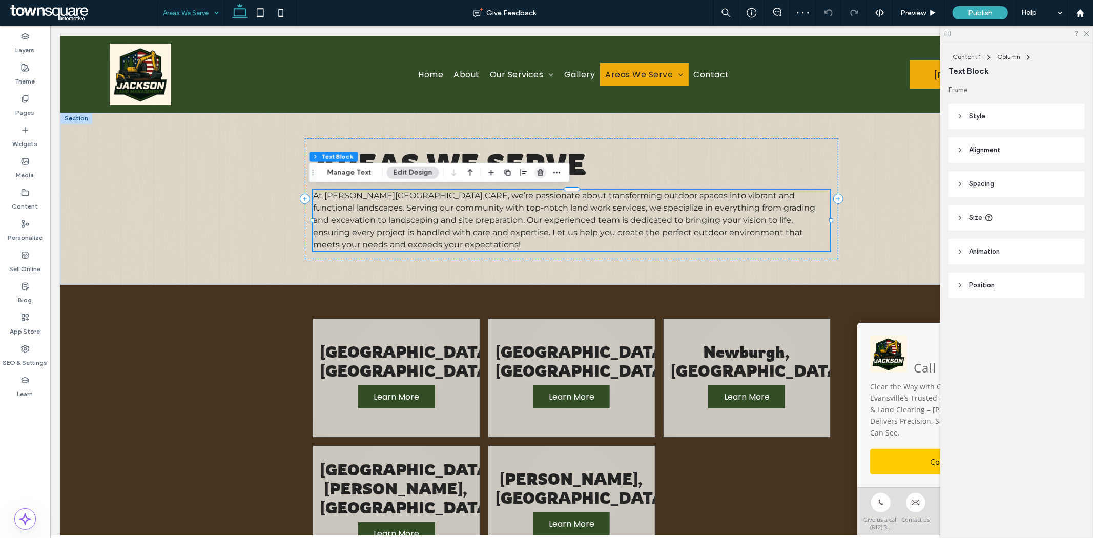
click at [537, 176] on icon "button" at bounding box center [541, 173] width 8 height 8
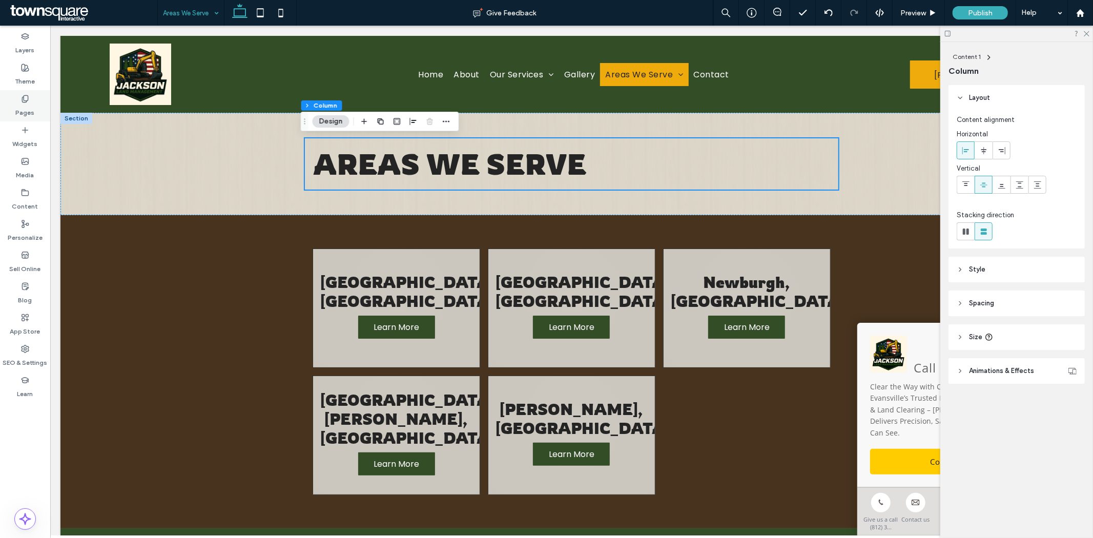
click at [26, 108] on label "Pages" at bounding box center [25, 110] width 19 height 14
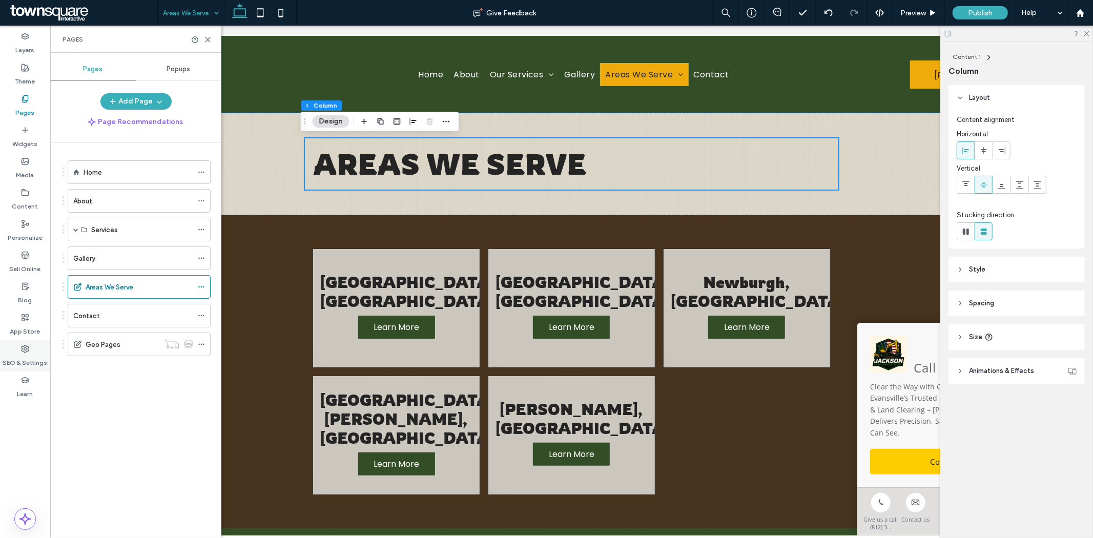
click at [29, 342] on div "SEO & Settings" at bounding box center [25, 355] width 50 height 31
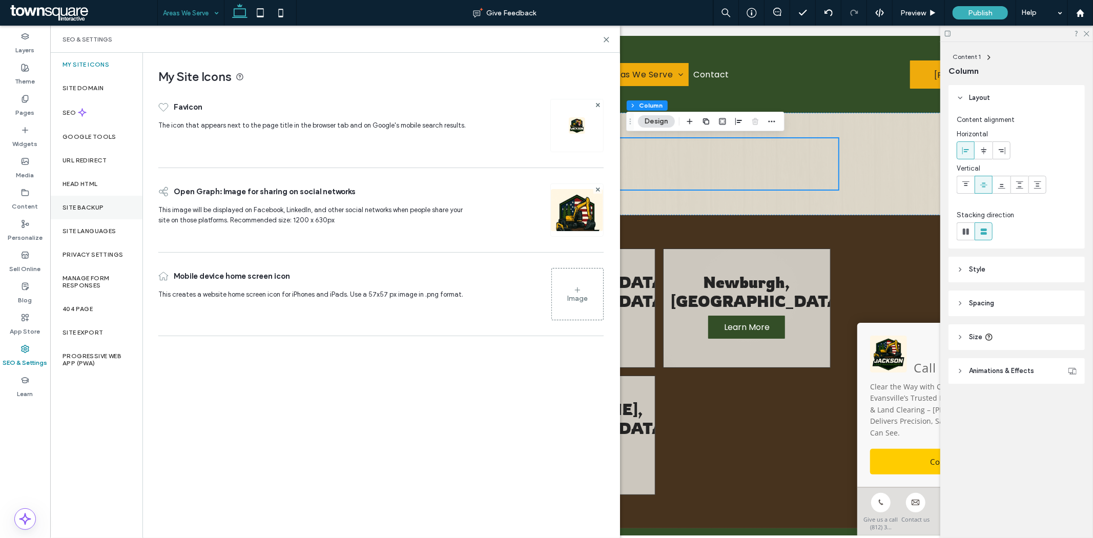
click at [106, 210] on div "Site Backup" at bounding box center [96, 208] width 92 height 24
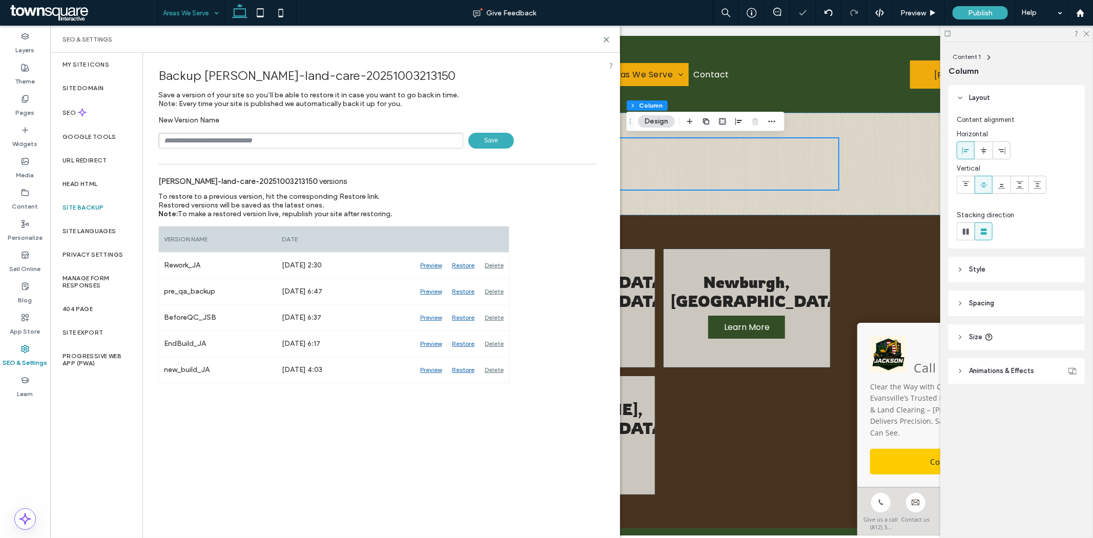
click at [216, 130] on div "New Version Name Save" at bounding box center [377, 132] width 438 height 33
click at [221, 136] on input "text" at bounding box center [310, 141] width 305 height 16
type input "**********"
click at [479, 143] on span "Save" at bounding box center [491, 141] width 46 height 16
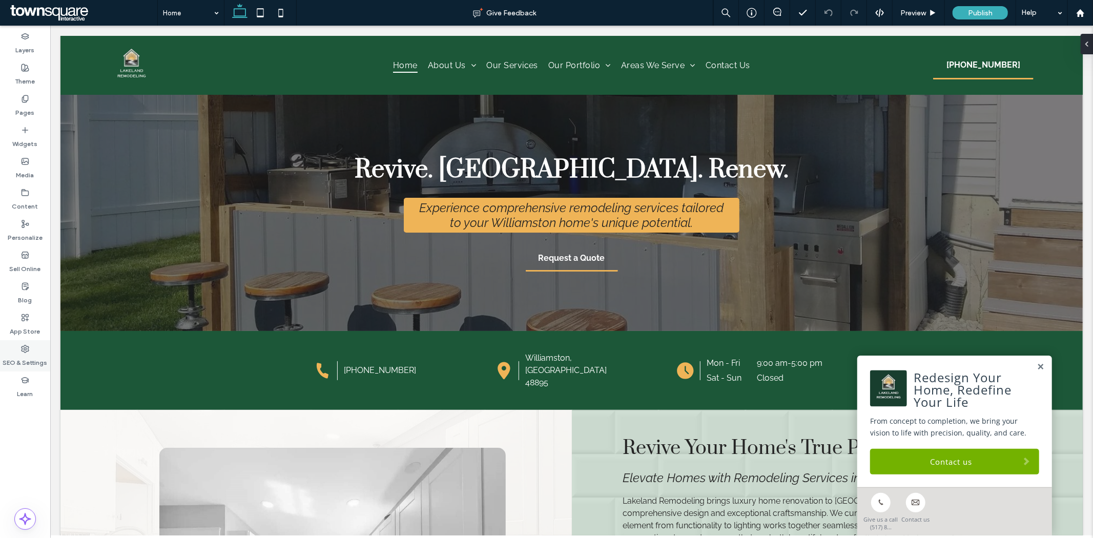
click at [31, 353] on label "SEO & Settings" at bounding box center [25, 360] width 45 height 14
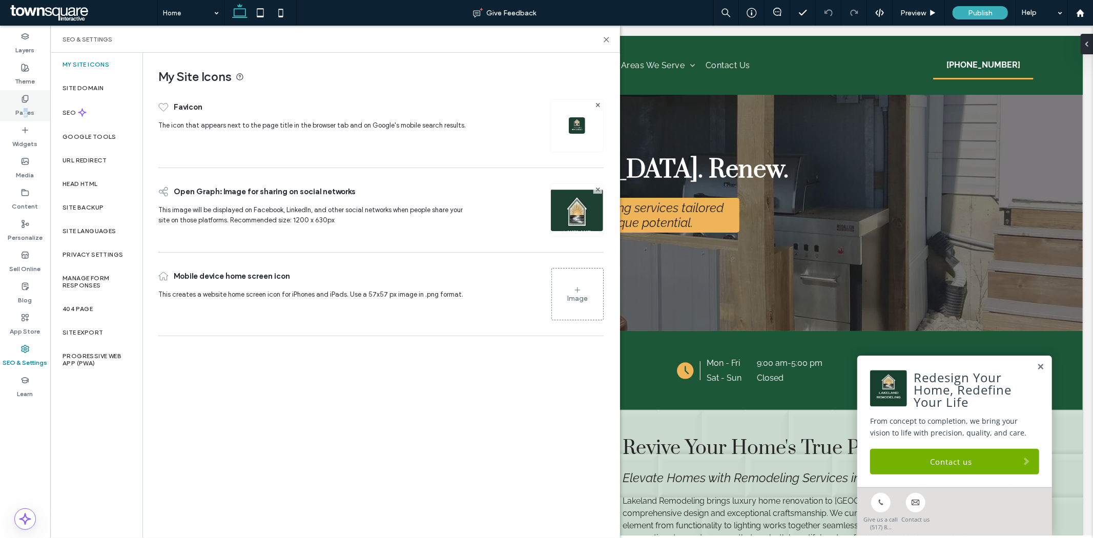
click at [25, 105] on label "Pages" at bounding box center [25, 110] width 19 height 14
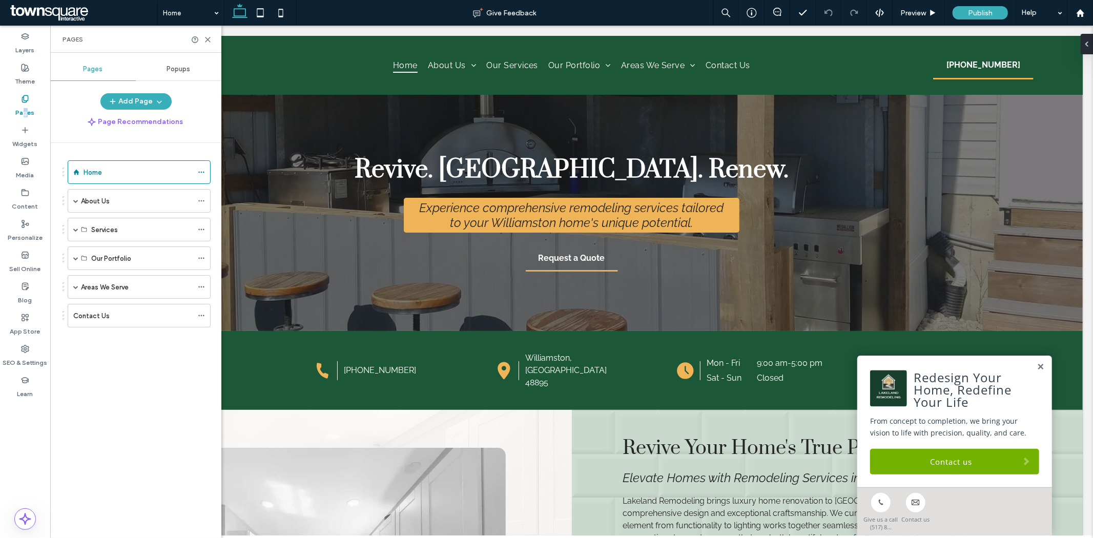
click at [121, 283] on label "Areas We Serve" at bounding box center [105, 287] width 48 height 18
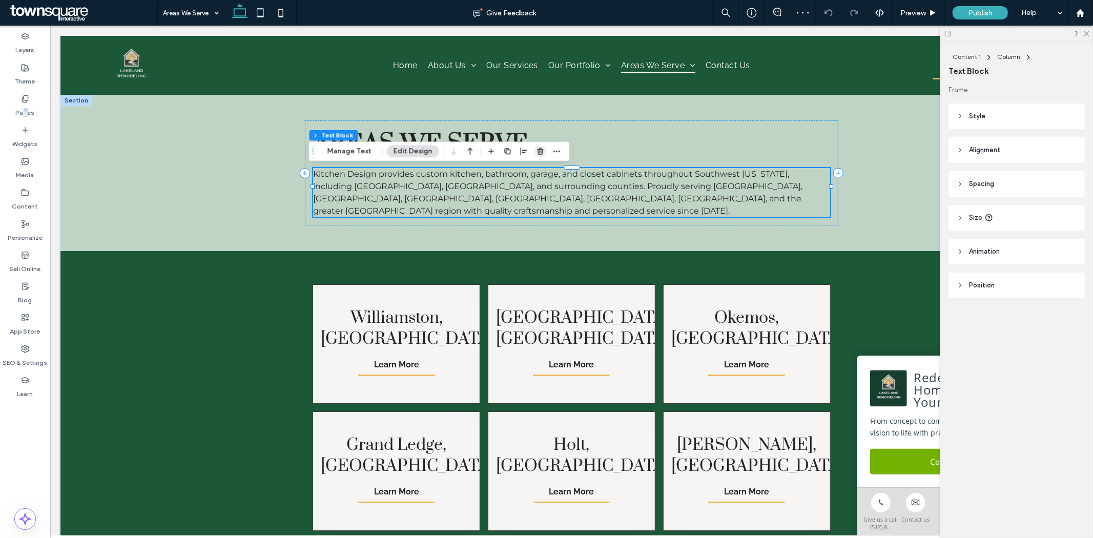
click at [539, 147] on icon "button" at bounding box center [541, 151] width 8 height 8
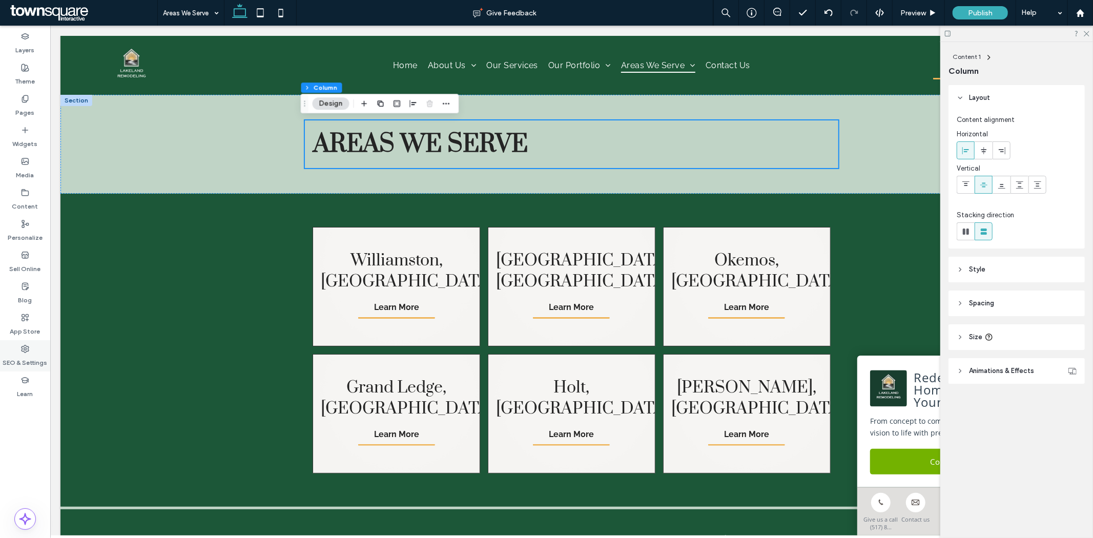
click at [28, 345] on icon at bounding box center [25, 349] width 8 height 8
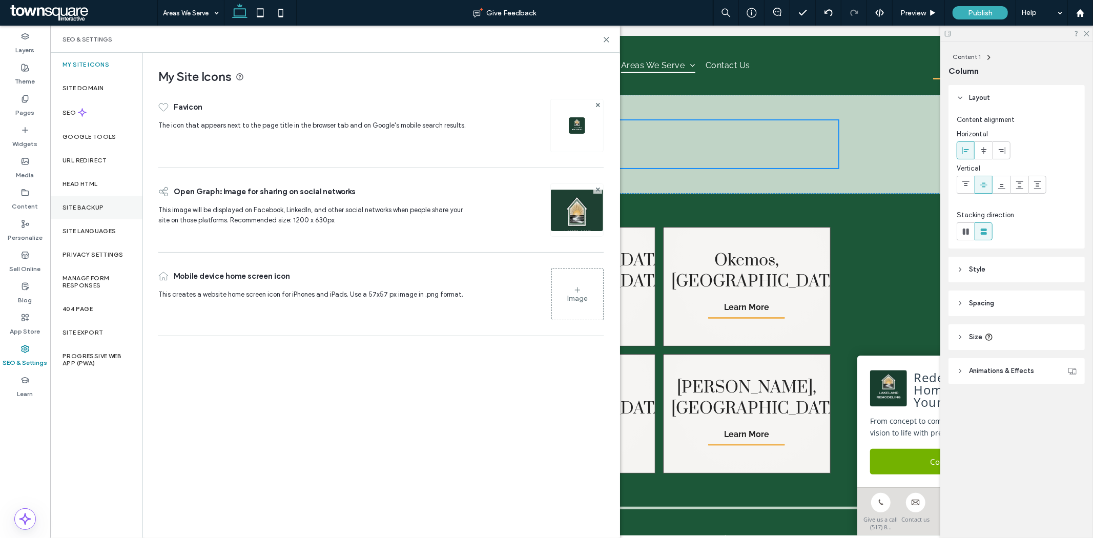
click at [105, 211] on div "Site Backup" at bounding box center [96, 208] width 92 height 24
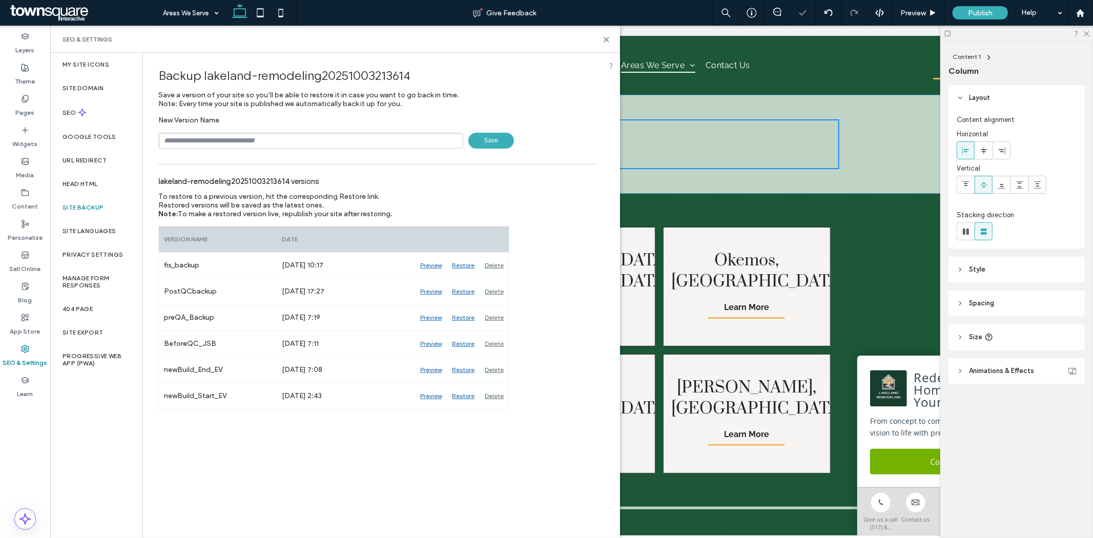
click at [219, 145] on input "text" at bounding box center [310, 141] width 305 height 16
type input "**********"
click at [491, 133] on span "Save" at bounding box center [491, 141] width 46 height 16
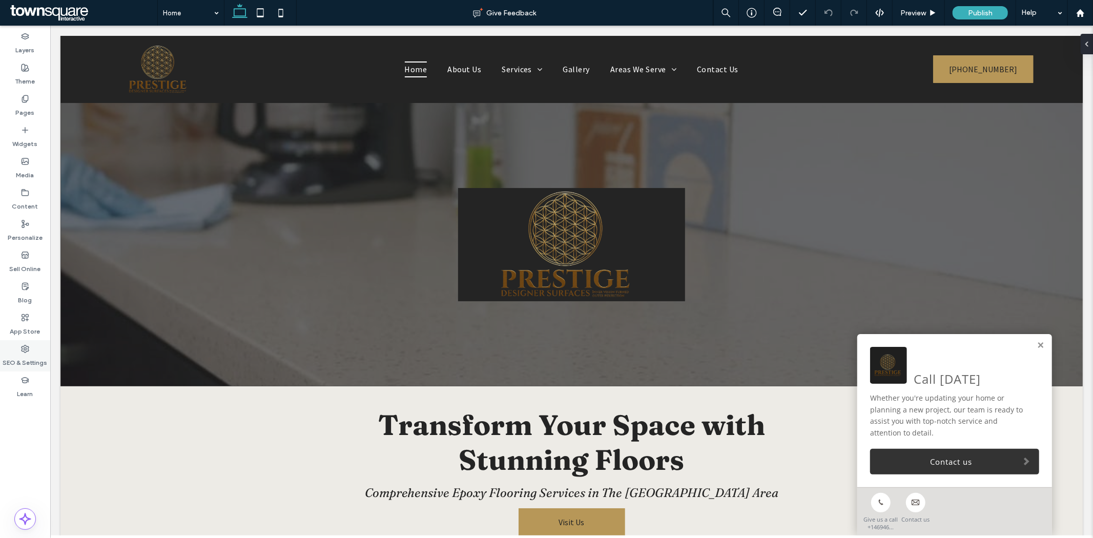
click at [12, 350] on div "SEO & Settings" at bounding box center [25, 355] width 50 height 31
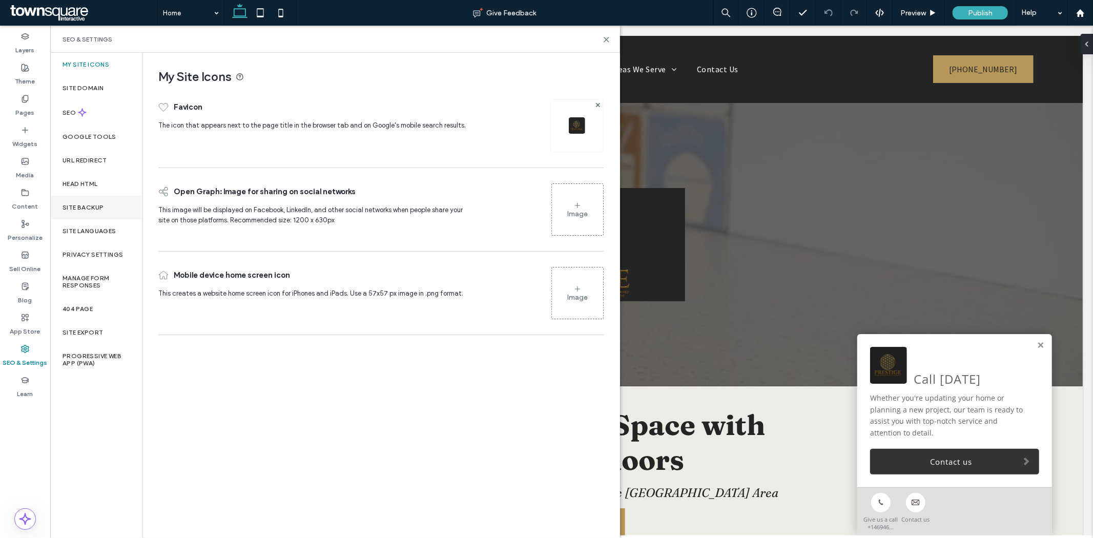
click at [74, 202] on div "Site Backup" at bounding box center [96, 208] width 92 height 24
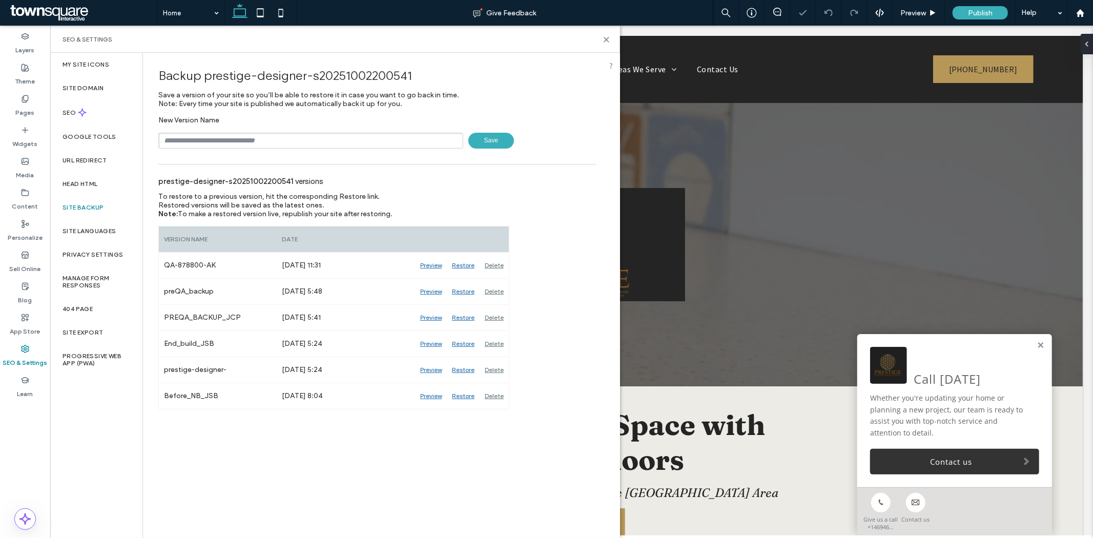
click at [288, 146] on input "text" at bounding box center [310, 141] width 305 height 16
type input "**********"
click at [493, 145] on span "Save" at bounding box center [491, 141] width 46 height 16
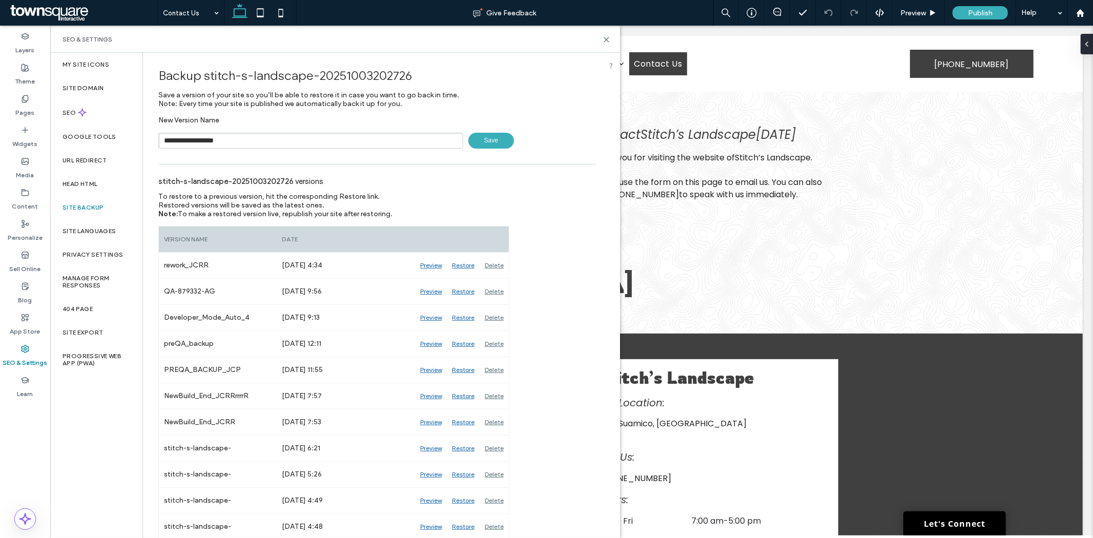
type input "**********"
click at [503, 145] on span "Save" at bounding box center [491, 141] width 46 height 16
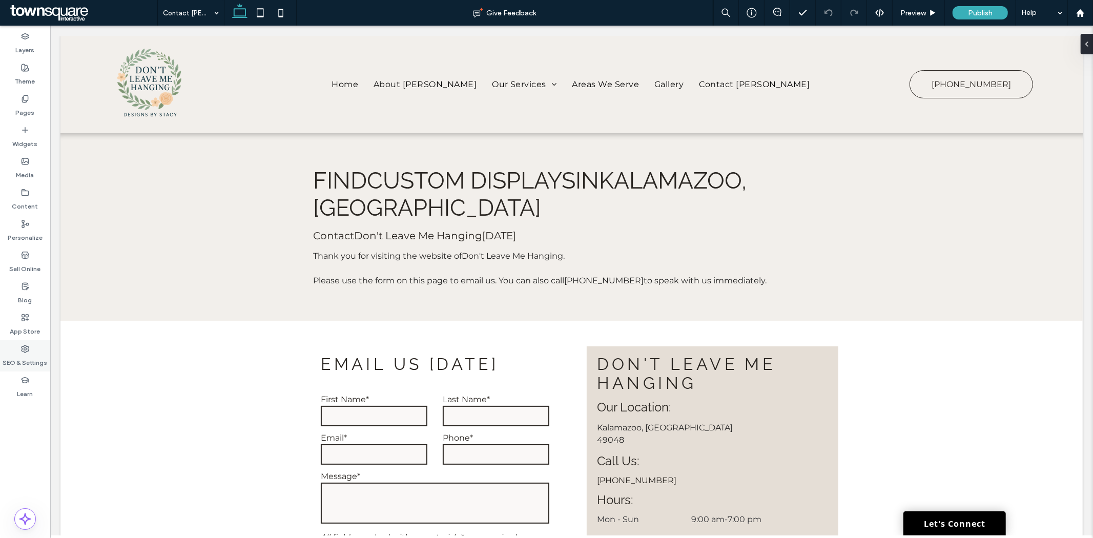
click at [27, 352] on icon at bounding box center [25, 349] width 8 height 8
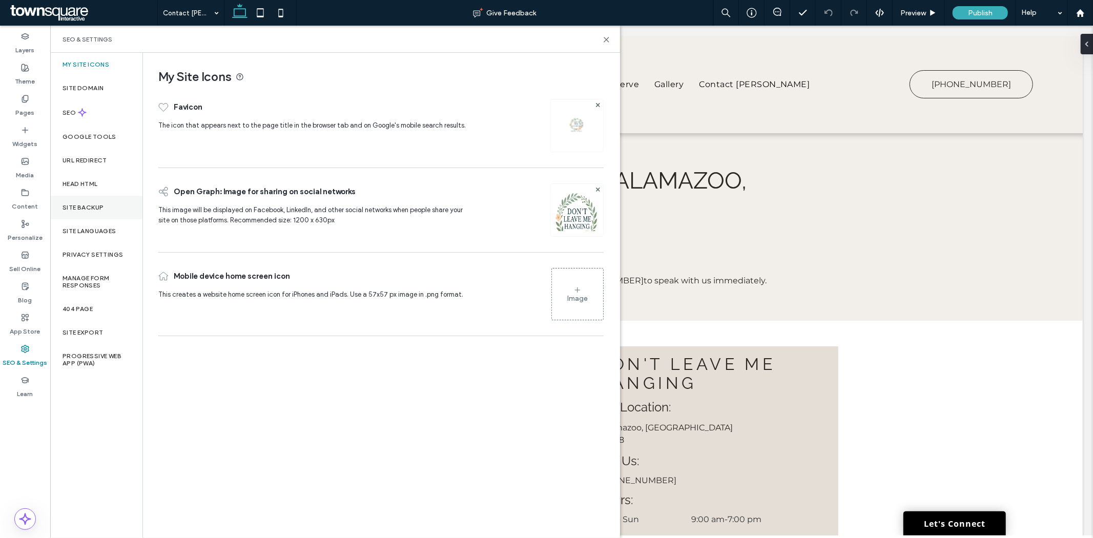
click at [93, 209] on label "Site Backup" at bounding box center [83, 207] width 41 height 7
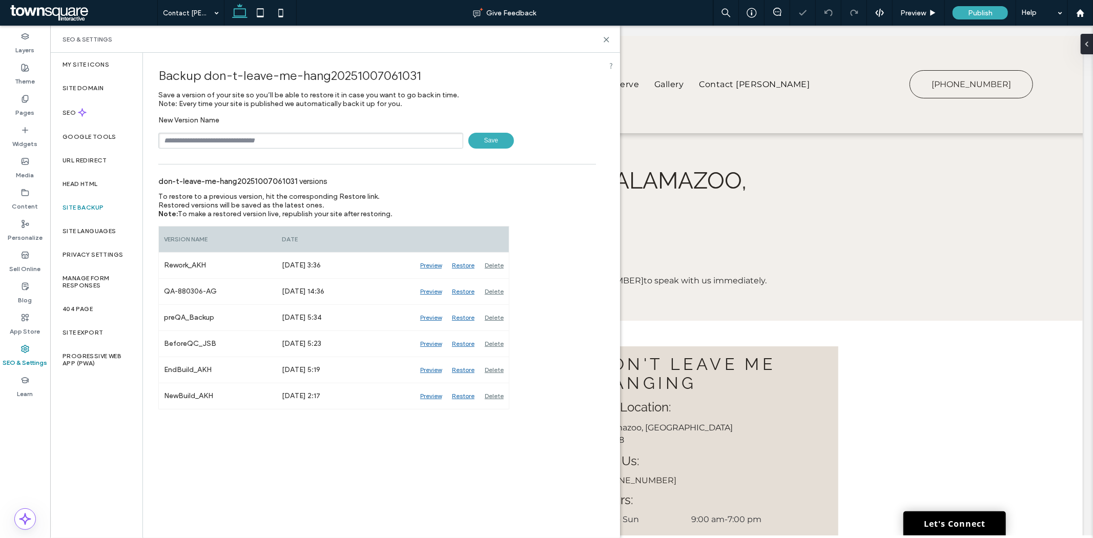
click at [303, 139] on input "text" at bounding box center [310, 141] width 305 height 16
type input "**********"
click at [487, 142] on span "Save" at bounding box center [491, 141] width 46 height 16
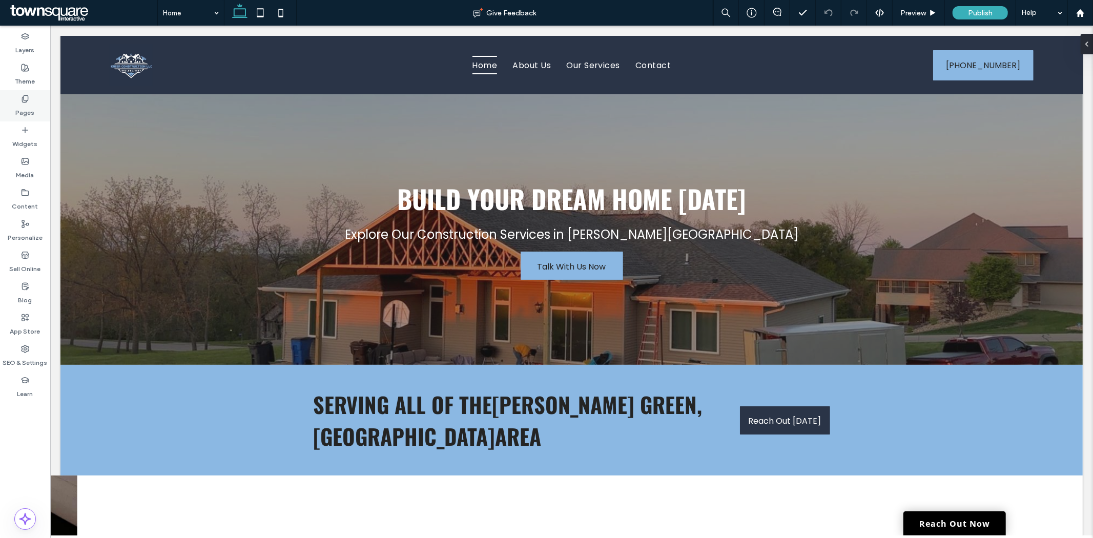
click at [29, 106] on label "Pages" at bounding box center [25, 110] width 19 height 14
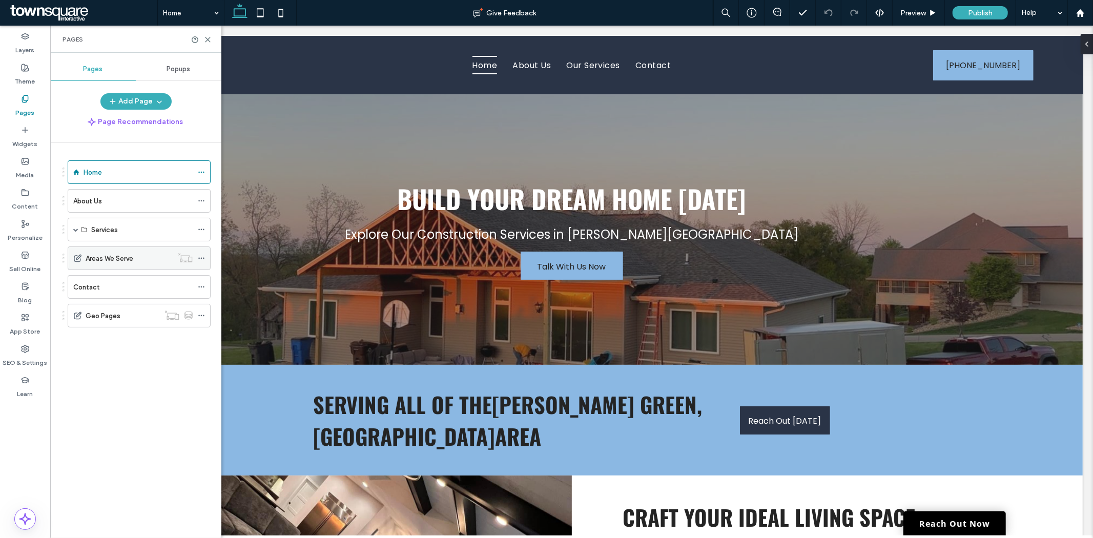
click at [113, 263] on label "Areas We Serve" at bounding box center [110, 259] width 48 height 18
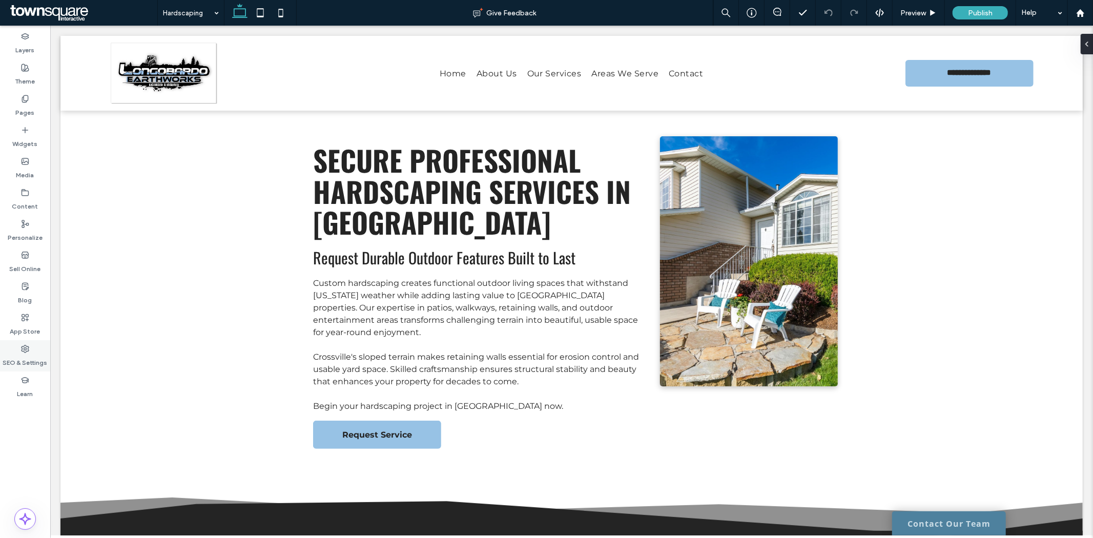
click at [30, 355] on label "SEO & Settings" at bounding box center [25, 360] width 45 height 14
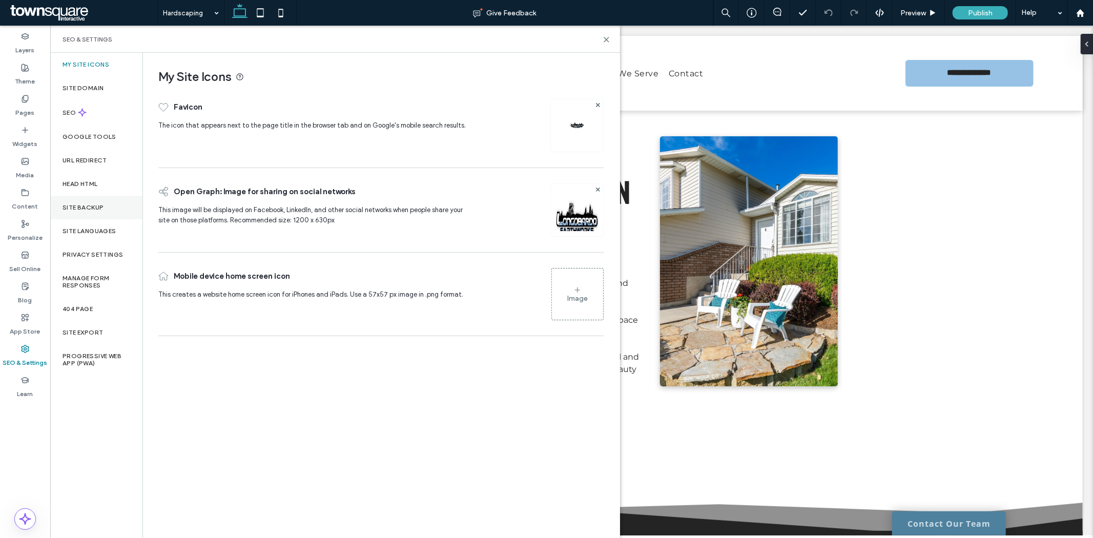
click at [78, 200] on div "Site Backup" at bounding box center [96, 208] width 92 height 24
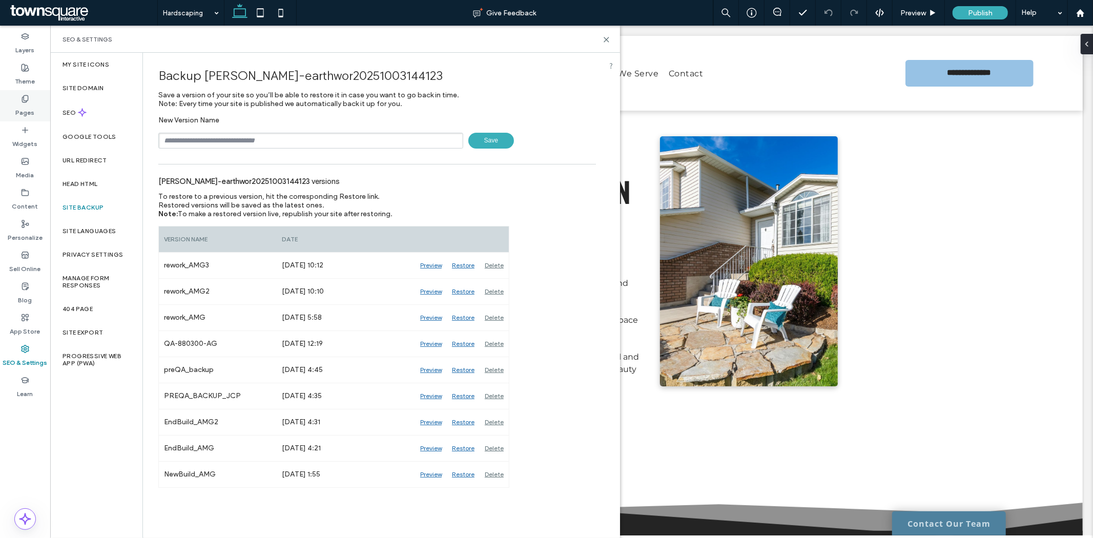
click at [28, 102] on icon at bounding box center [25, 99] width 8 height 8
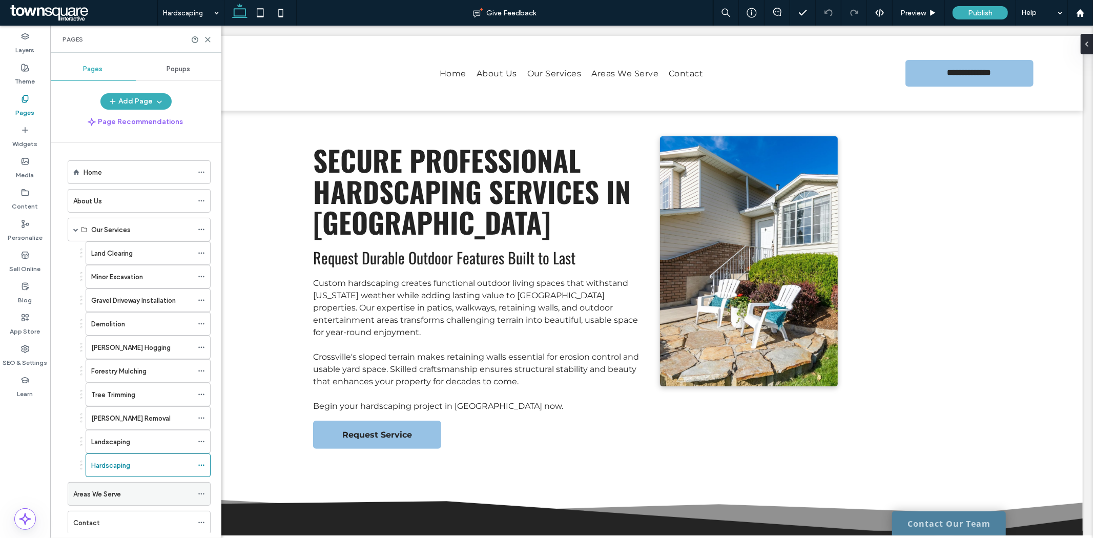
click at [204, 496] on icon at bounding box center [201, 493] width 7 height 7
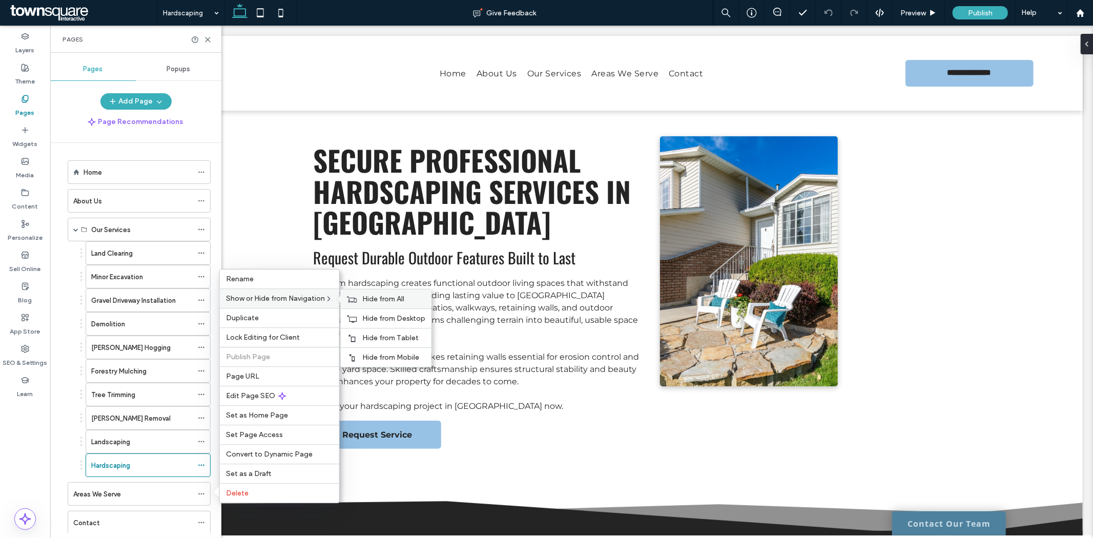
click at [364, 299] on span "Hide from All" at bounding box center [383, 299] width 42 height 9
click at [33, 456] on div "Layers Theme Pages Widgets Media Content Personalize Sell Online Blog App Store…" at bounding box center [25, 282] width 50 height 512
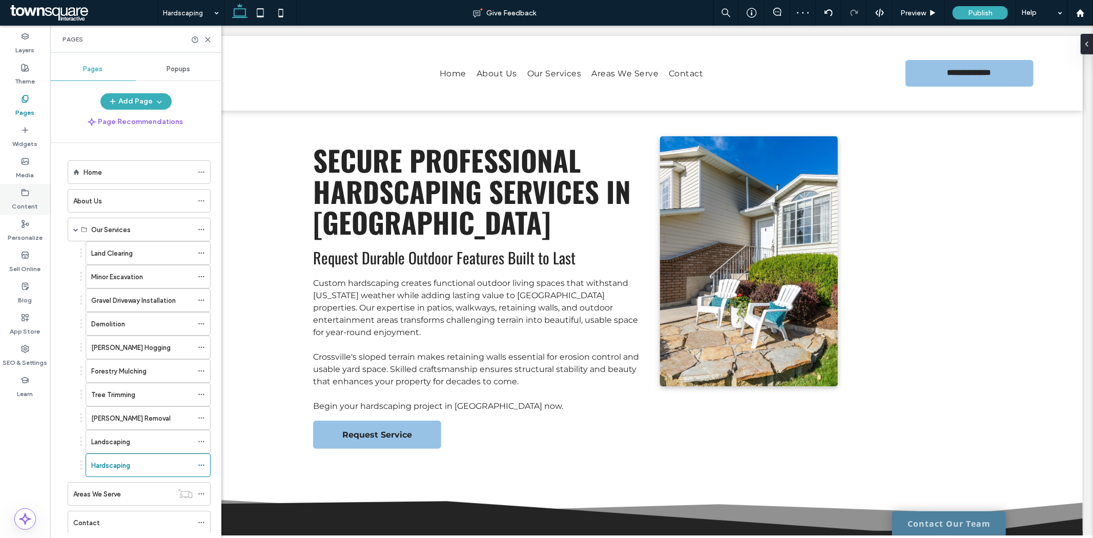
click at [15, 197] on label "Content" at bounding box center [25, 204] width 26 height 14
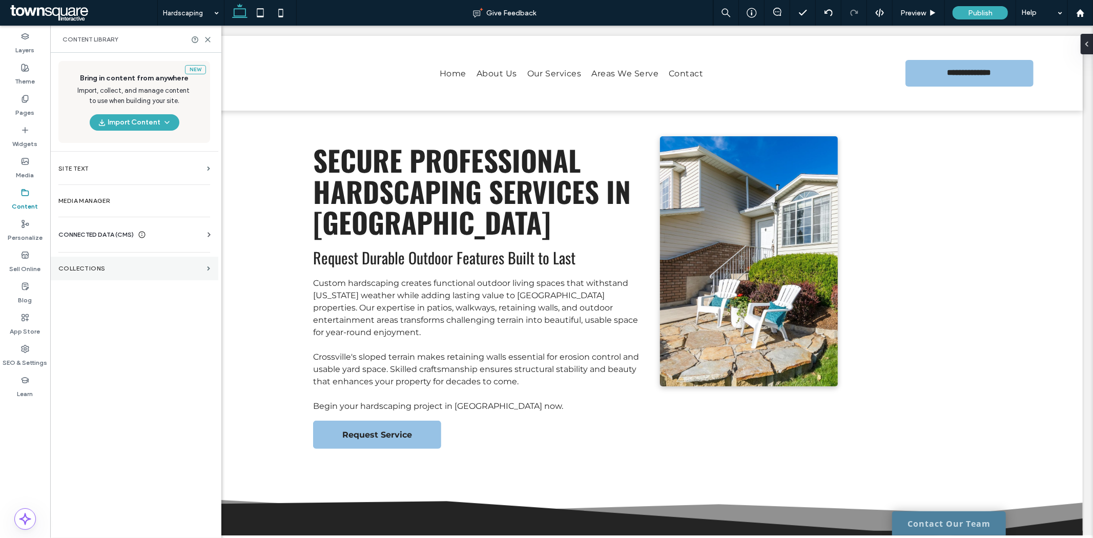
click at [74, 266] on label "Collections" at bounding box center [130, 268] width 145 height 7
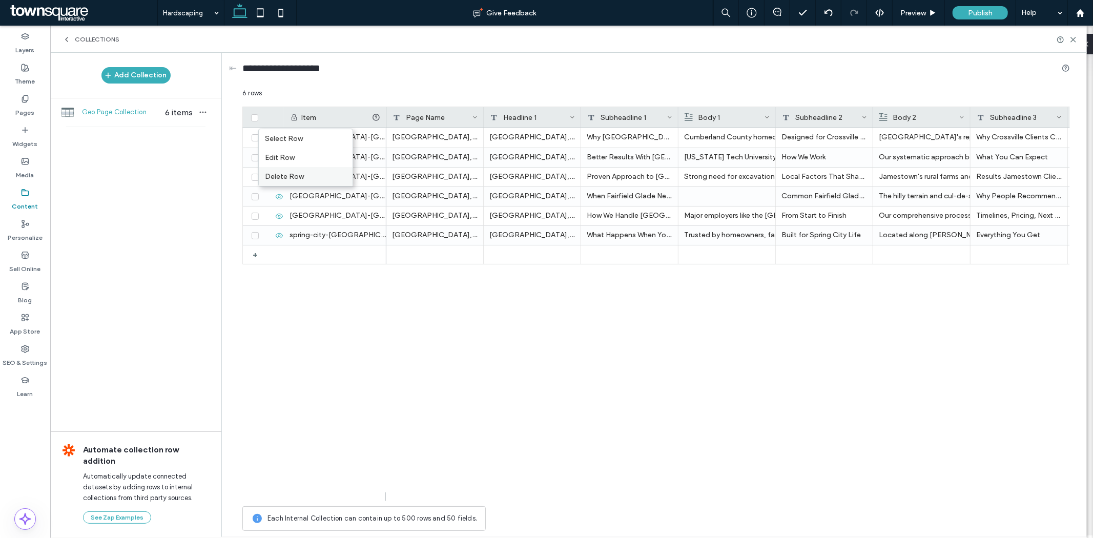
click at [281, 176] on div "Delete Row" at bounding box center [306, 176] width 94 height 19
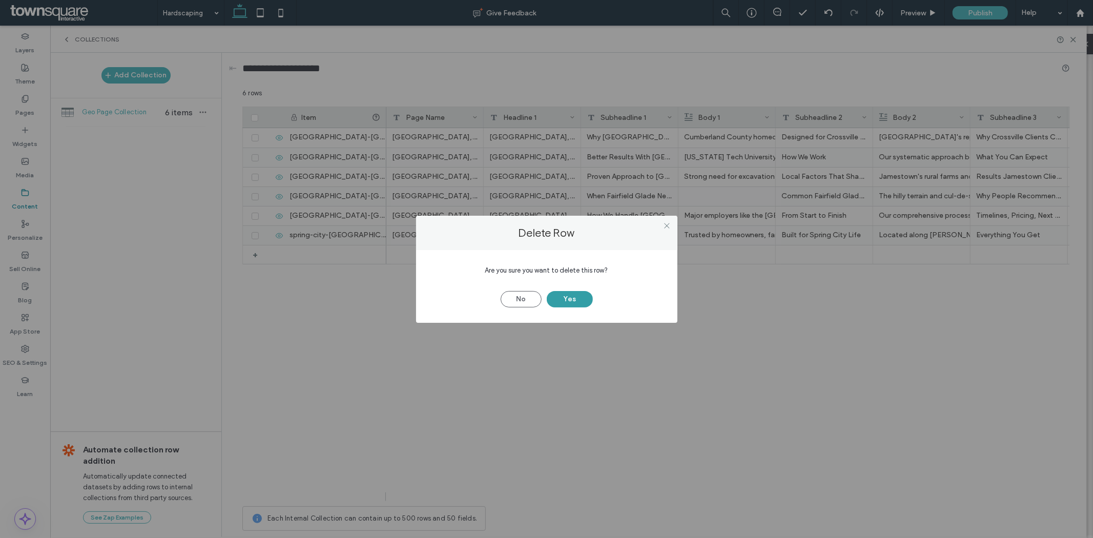
click at [566, 295] on button "Yes" at bounding box center [570, 299] width 46 height 16
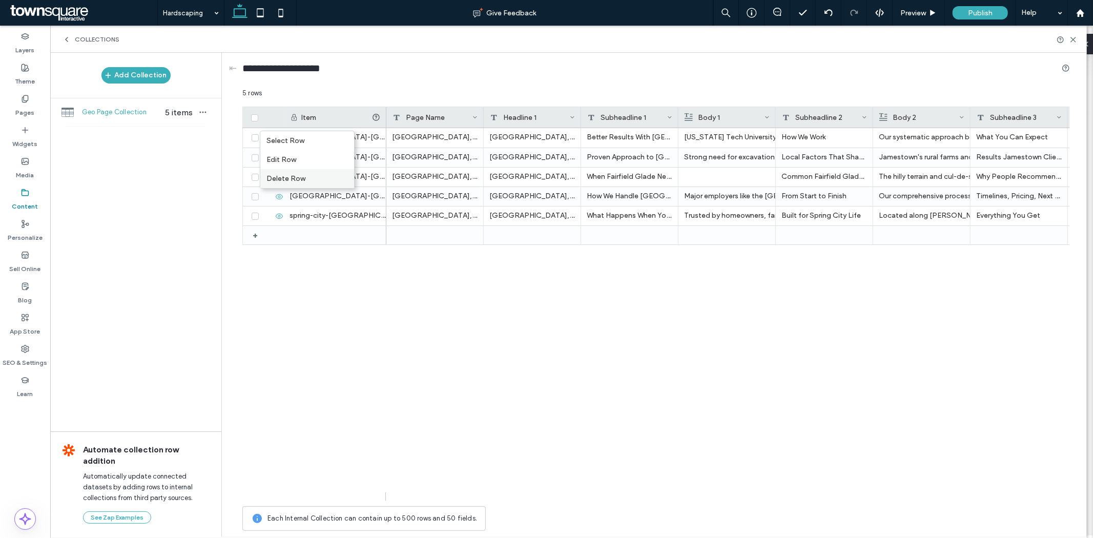
click at [284, 177] on div "Delete Row" at bounding box center [307, 178] width 94 height 19
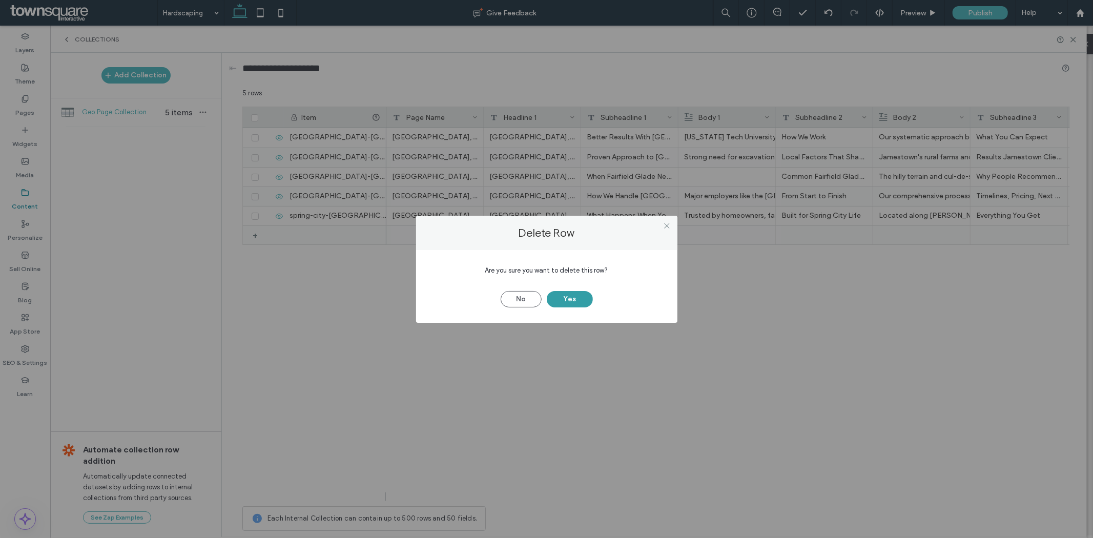
click at [582, 298] on button "Yes" at bounding box center [570, 299] width 46 height 16
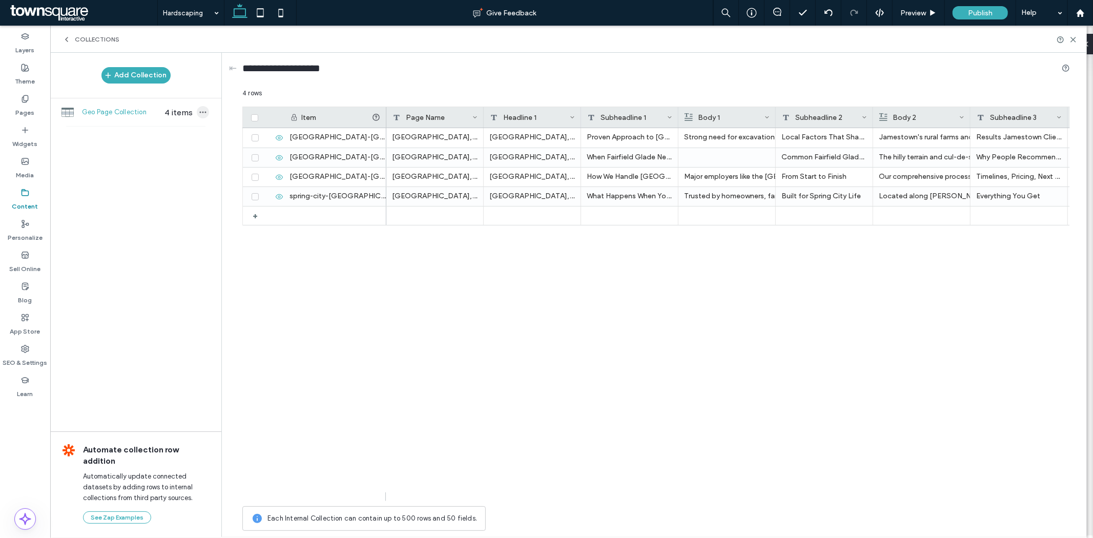
drag, startPoint x: 207, startPoint y: 112, endPoint x: 197, endPoint y: 112, distance: 9.2
click at [197, 112] on span "button" at bounding box center [203, 112] width 12 height 12
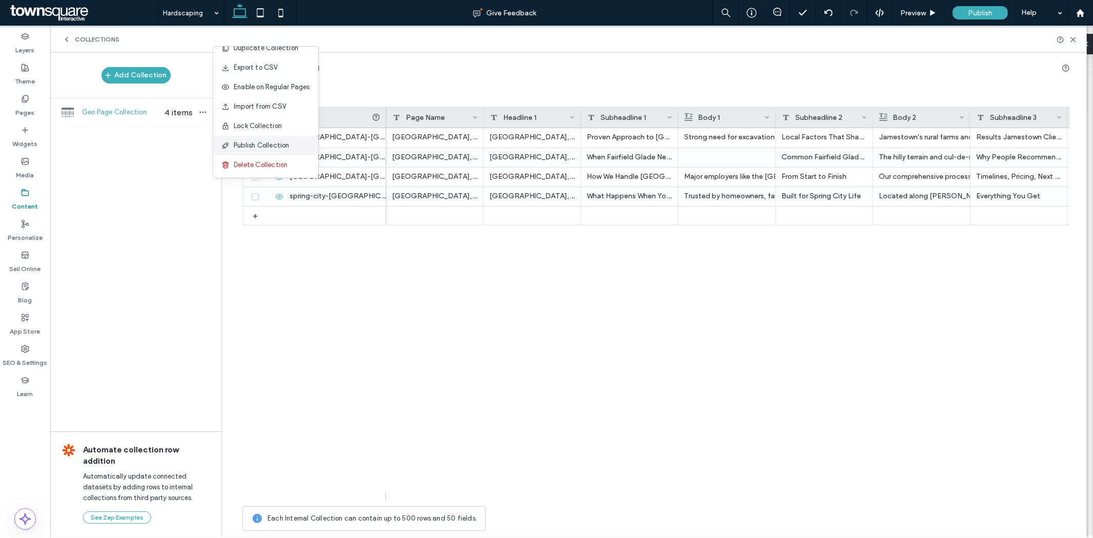
scroll to position [13, 0]
click at [241, 294] on div "**********" at bounding box center [656, 294] width 859 height 483
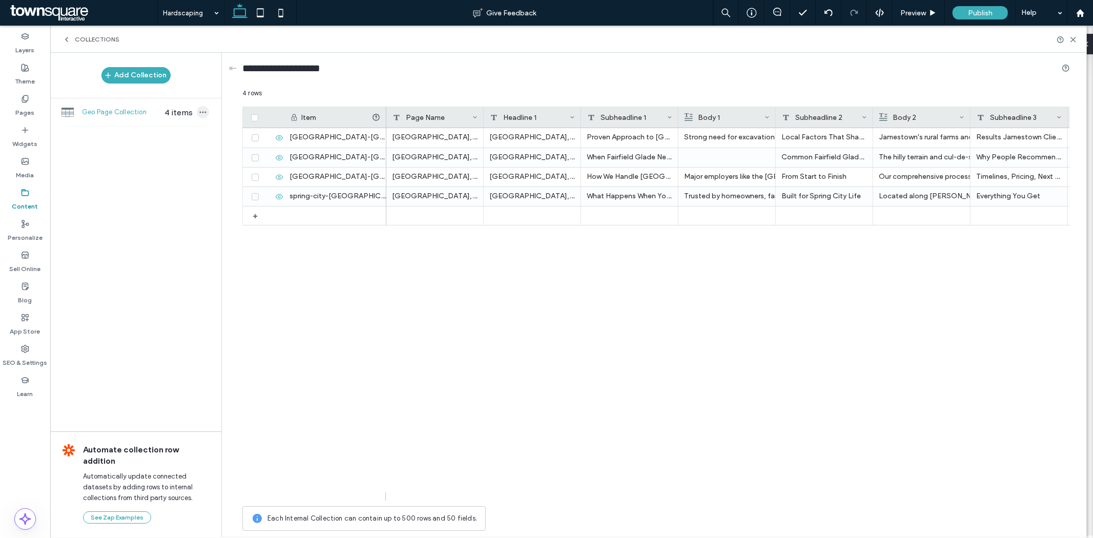
click at [205, 109] on icon "button" at bounding box center [203, 112] width 8 height 8
click at [254, 173] on span "Delete Collection" at bounding box center [261, 177] width 54 height 10
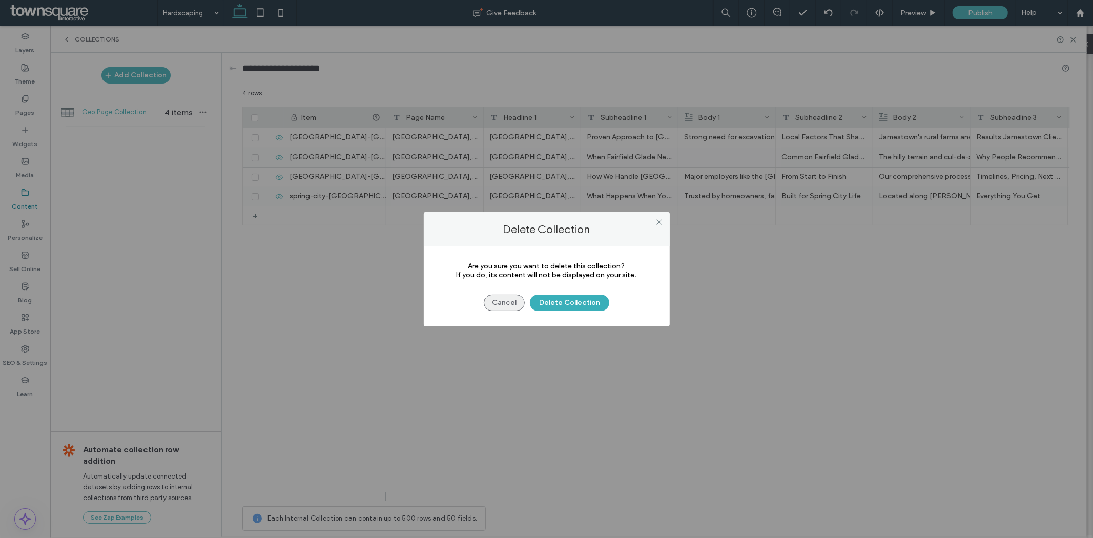
click at [510, 301] on button "Cancel" at bounding box center [504, 303] width 41 height 16
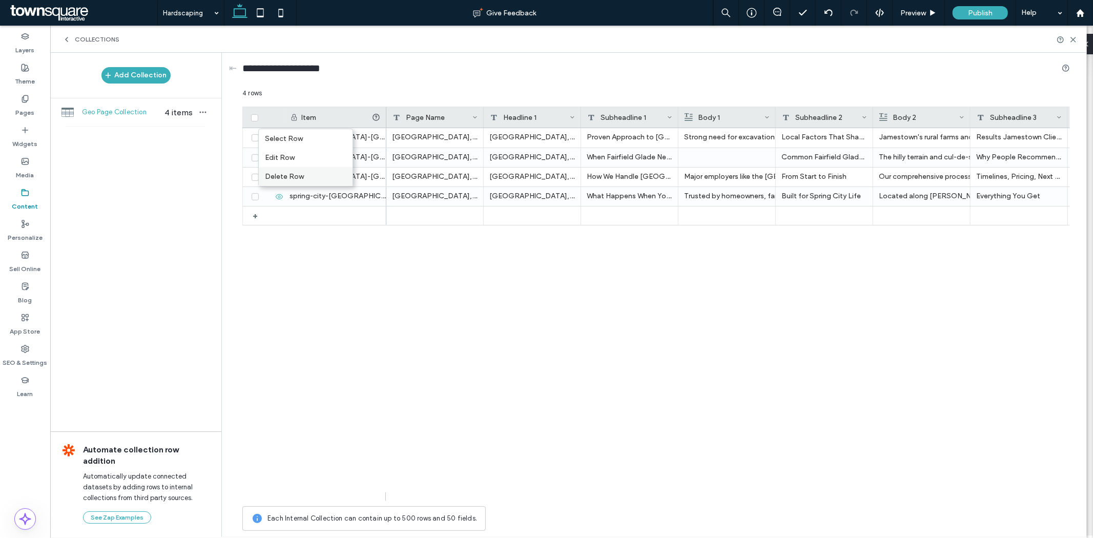
click at [296, 173] on div "Delete Row" at bounding box center [306, 176] width 94 height 19
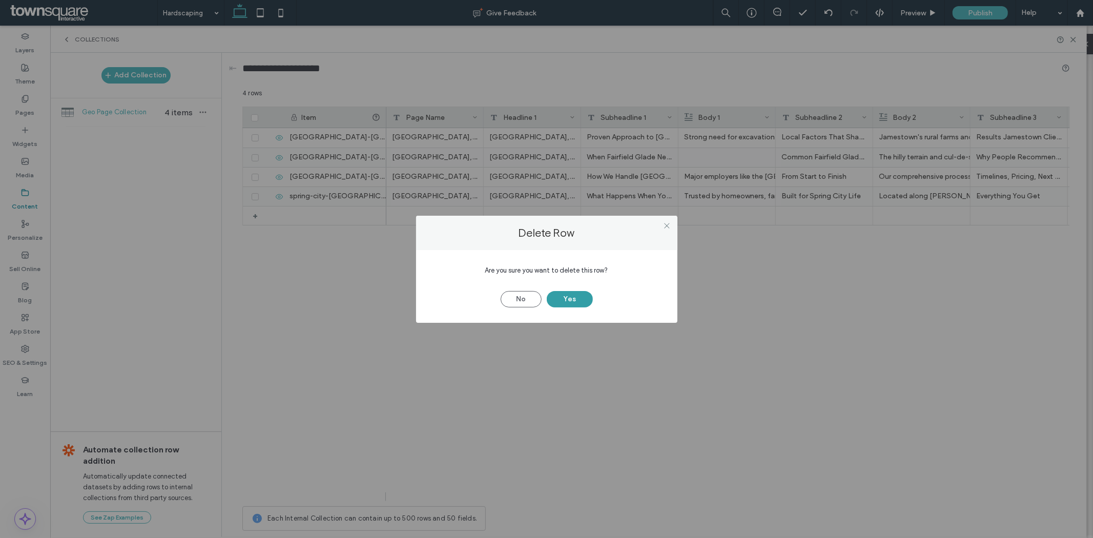
click at [566, 296] on button "Yes" at bounding box center [570, 299] width 46 height 16
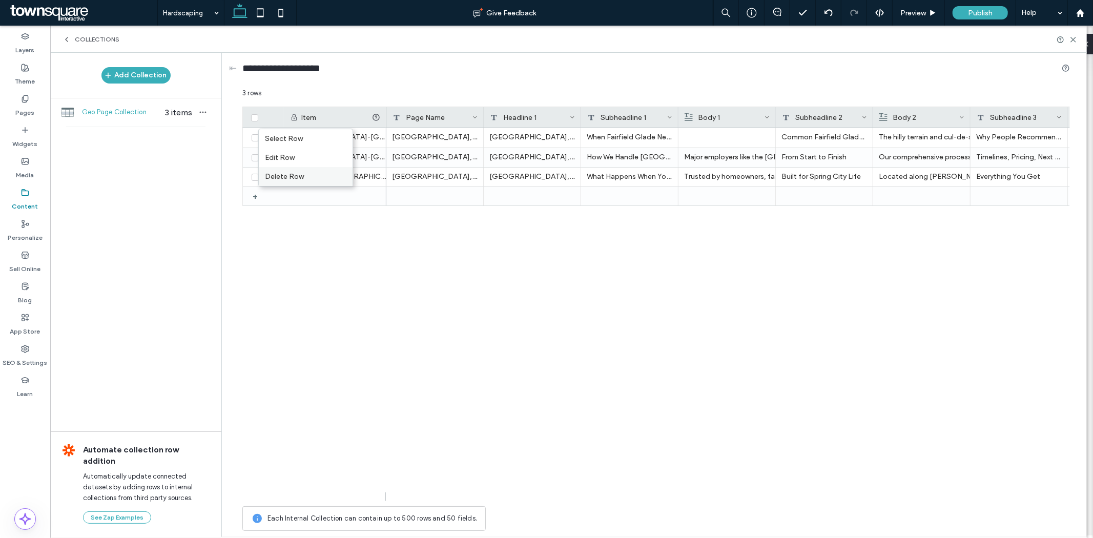
click at [310, 176] on div "Delete Row" at bounding box center [306, 176] width 94 height 19
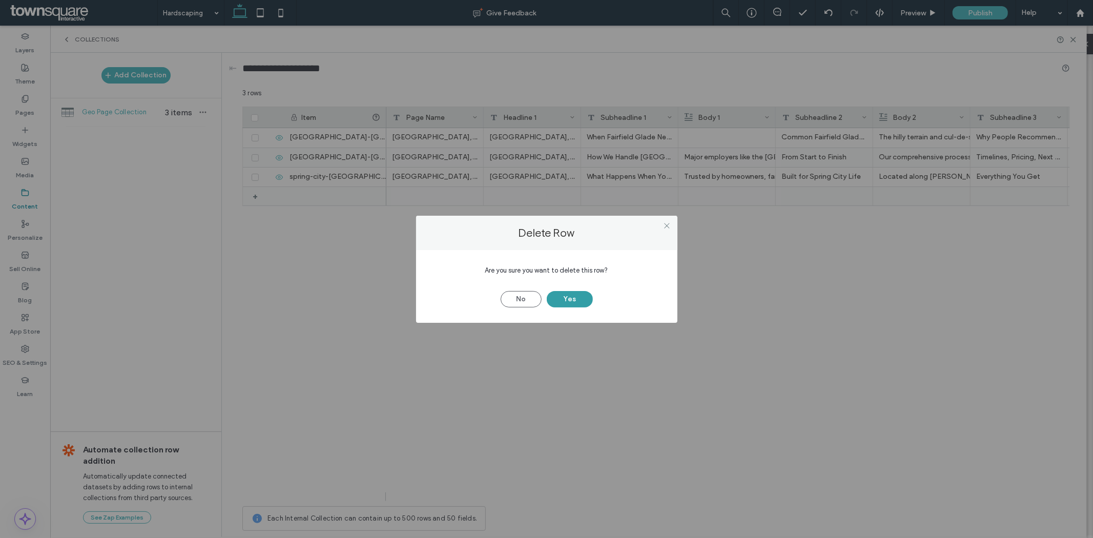
click at [570, 303] on button "Yes" at bounding box center [570, 299] width 46 height 16
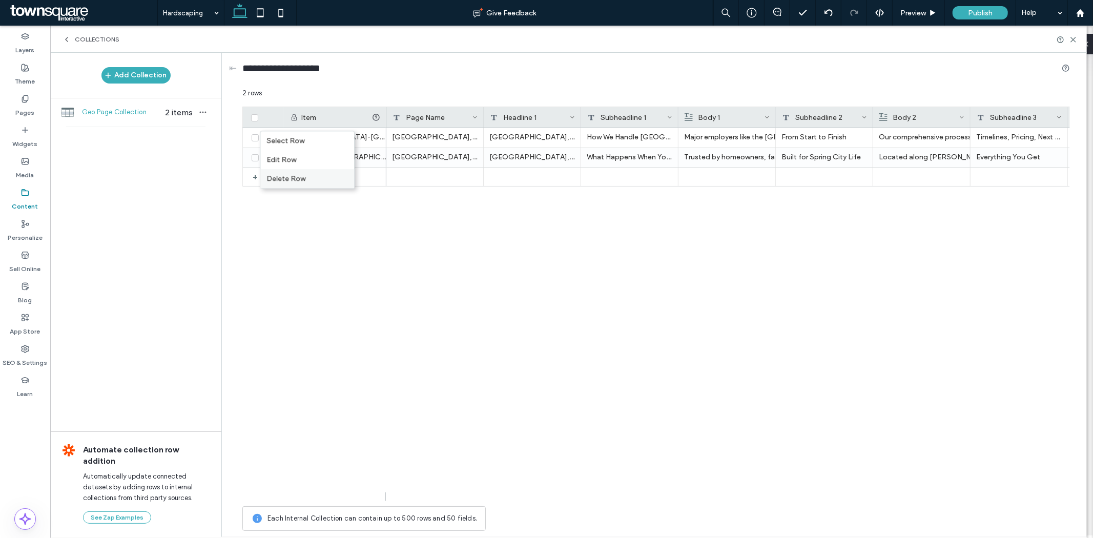
click at [315, 177] on div "Delete Row" at bounding box center [307, 178] width 94 height 19
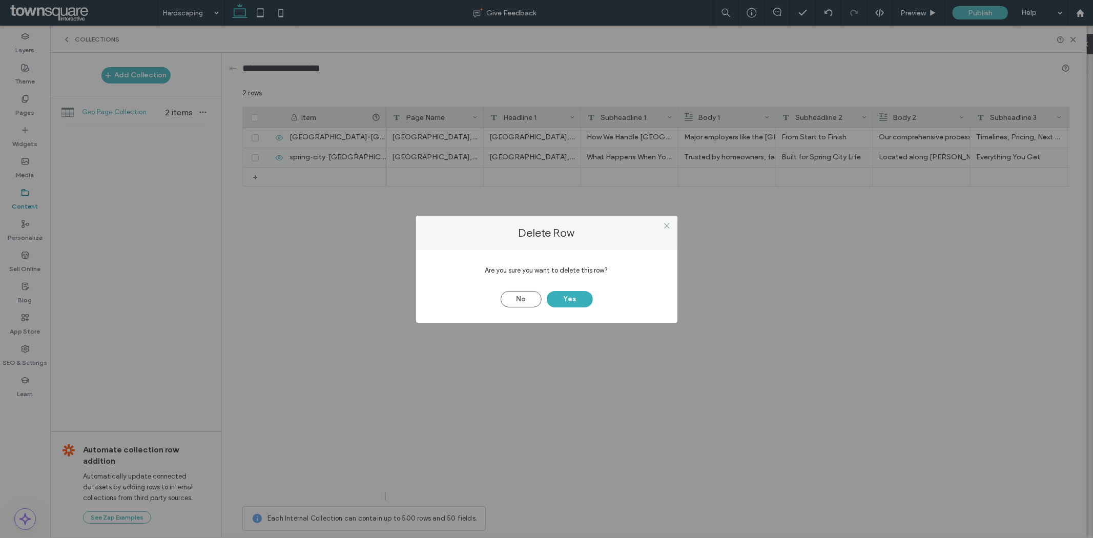
drag, startPoint x: 569, startPoint y: 303, endPoint x: 546, endPoint y: 288, distance: 27.3
click at [565, 303] on button "Yes" at bounding box center [570, 299] width 46 height 16
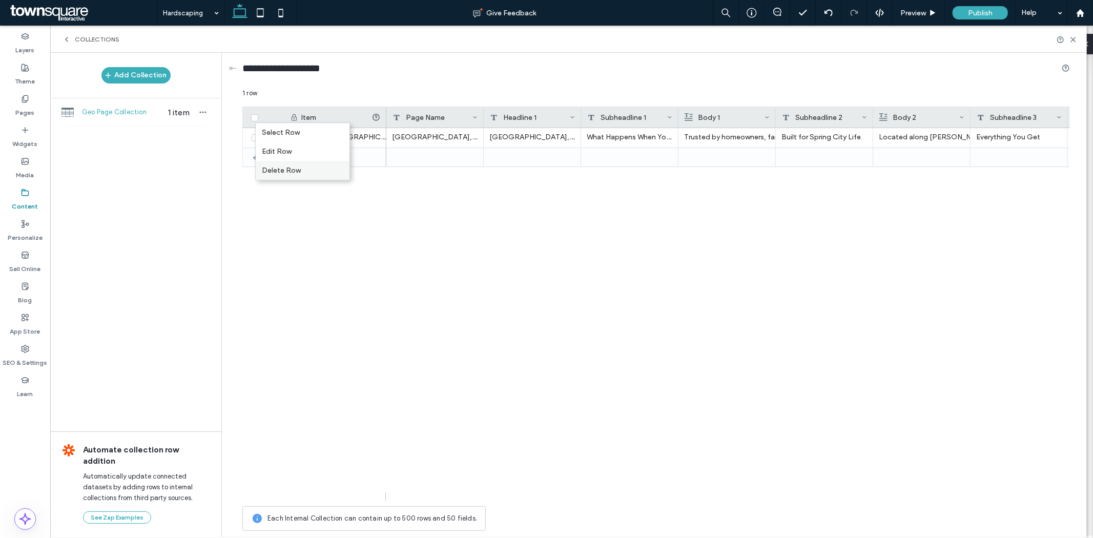
click at [285, 175] on div "Delete Row" at bounding box center [303, 170] width 94 height 19
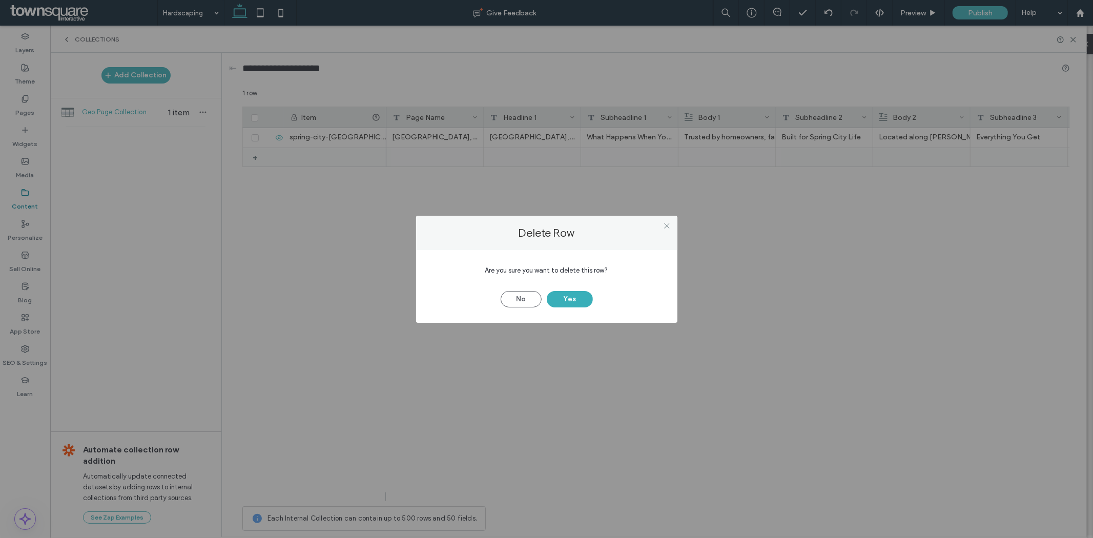
drag, startPoint x: 580, startPoint y: 301, endPoint x: 581, endPoint y: 282, distance: 19.0
click at [578, 302] on button "Yes" at bounding box center [570, 299] width 46 height 16
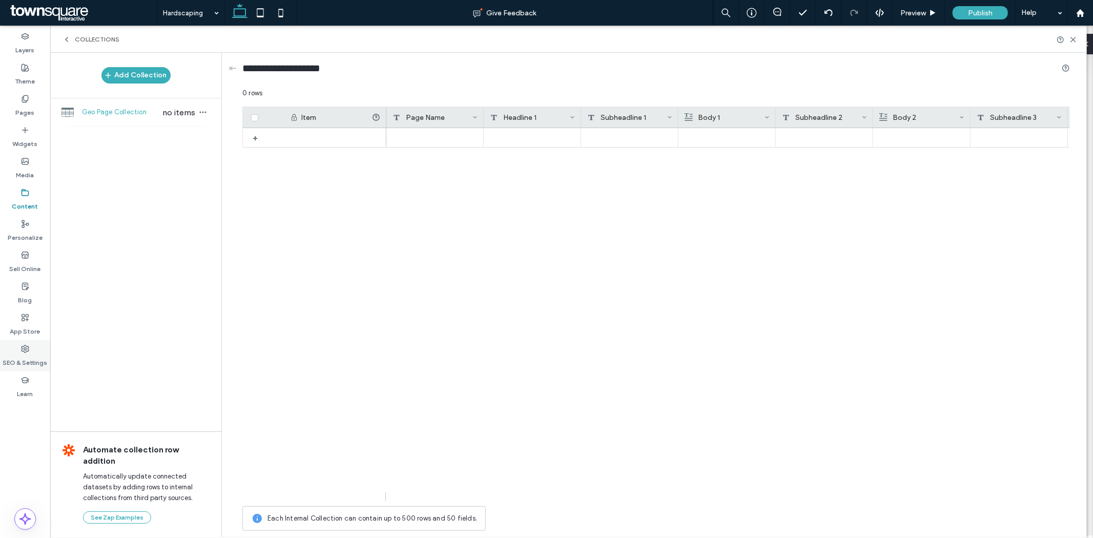
click at [27, 350] on icon at bounding box center [25, 349] width 8 height 8
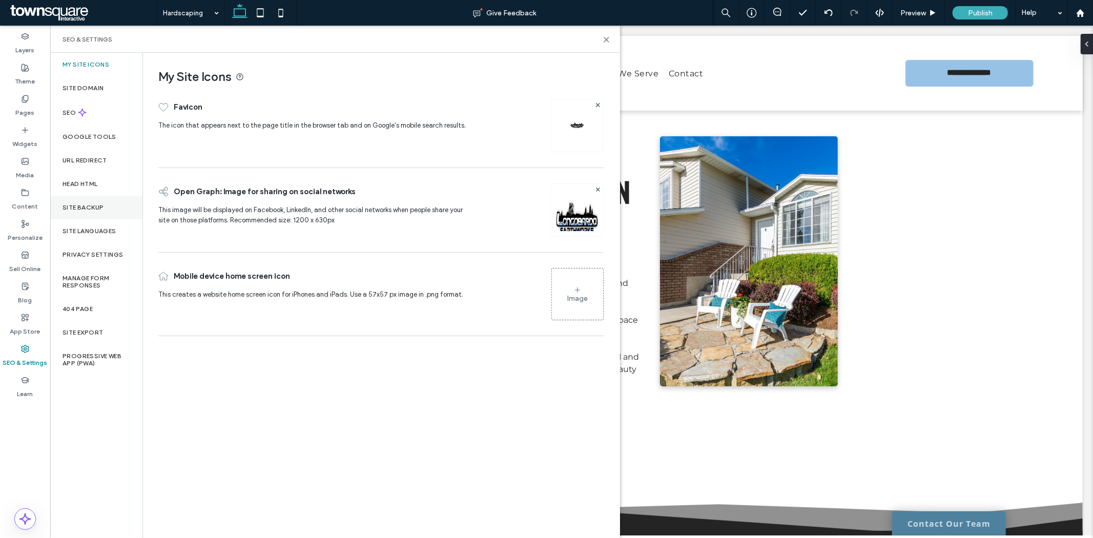
click at [78, 213] on div "Site Backup" at bounding box center [96, 208] width 92 height 24
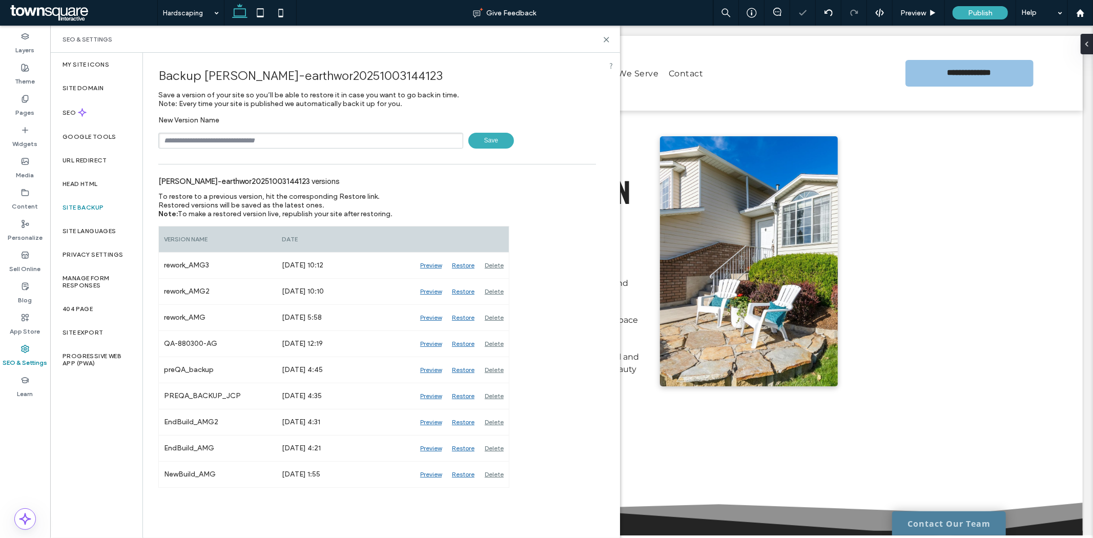
click at [225, 139] on input "text" at bounding box center [310, 141] width 305 height 16
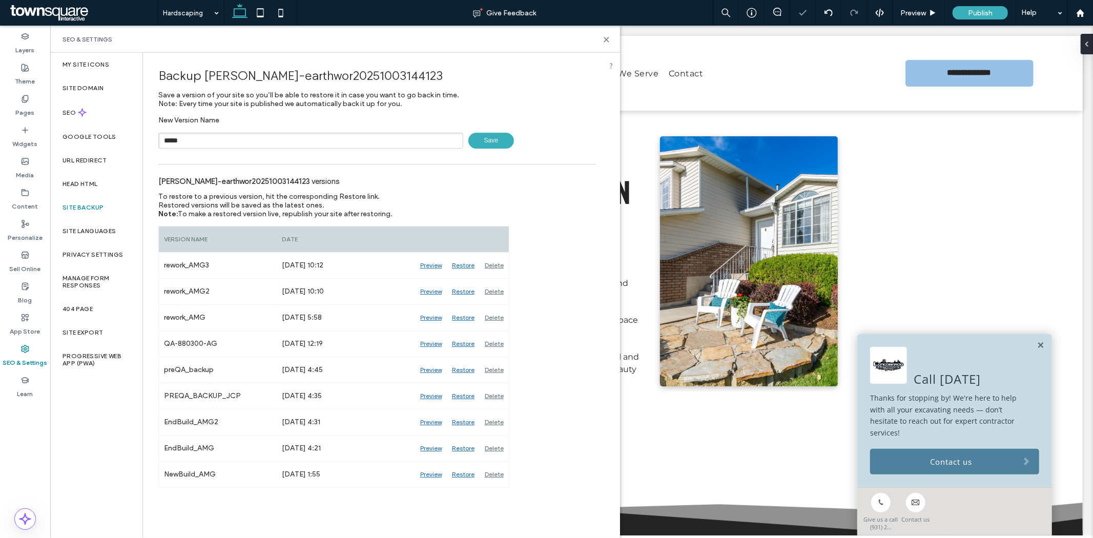
scroll to position [0, 0]
type input "**********"
click at [488, 147] on span "Save" at bounding box center [491, 141] width 46 height 16
click at [16, 104] on label "Pages" at bounding box center [25, 110] width 19 height 14
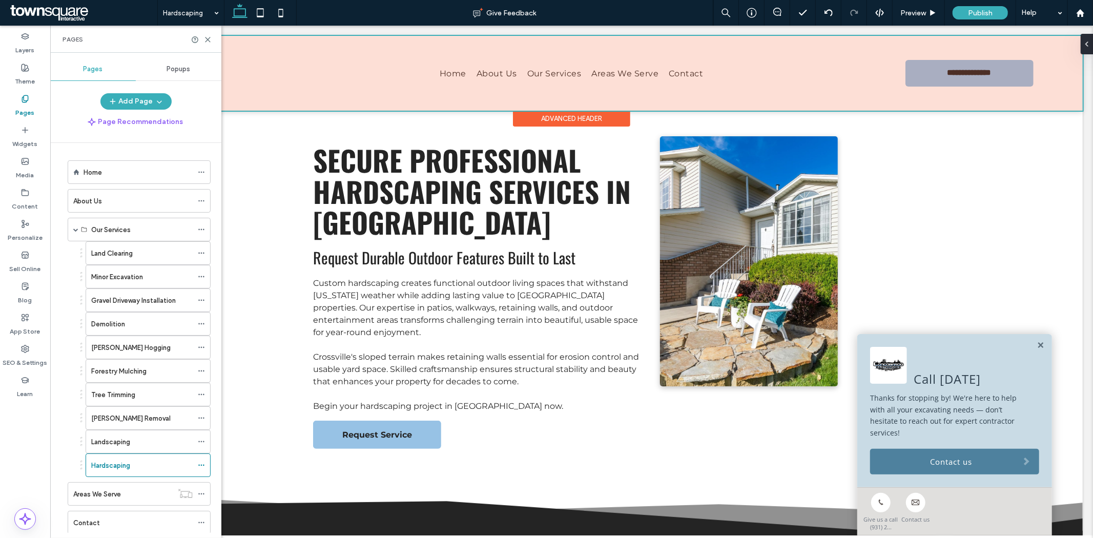
click at [632, 78] on div at bounding box center [571, 72] width 1022 height 75
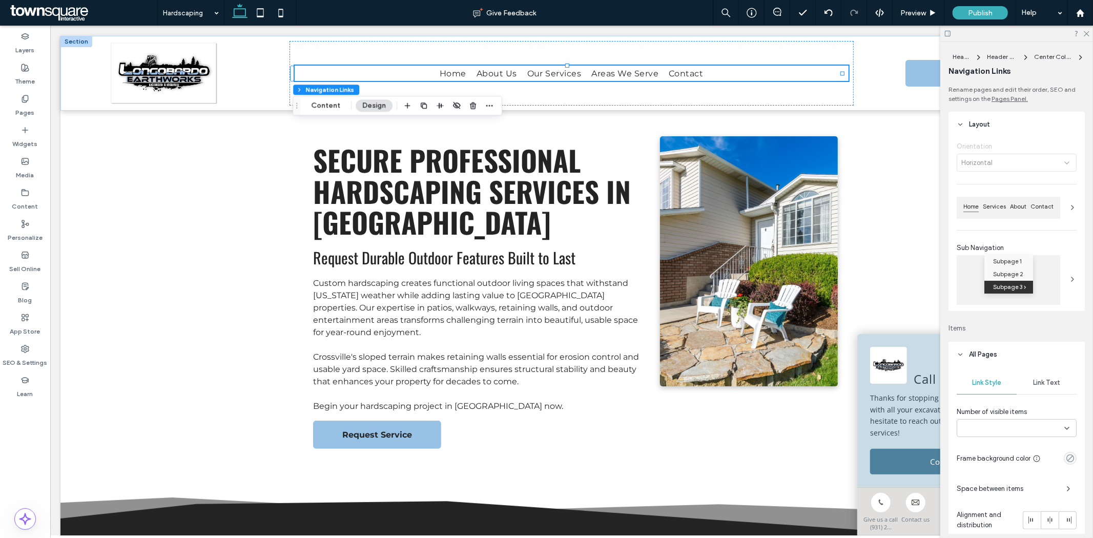
click at [627, 77] on span "Areas We Serve" at bounding box center [624, 72] width 67 height 15
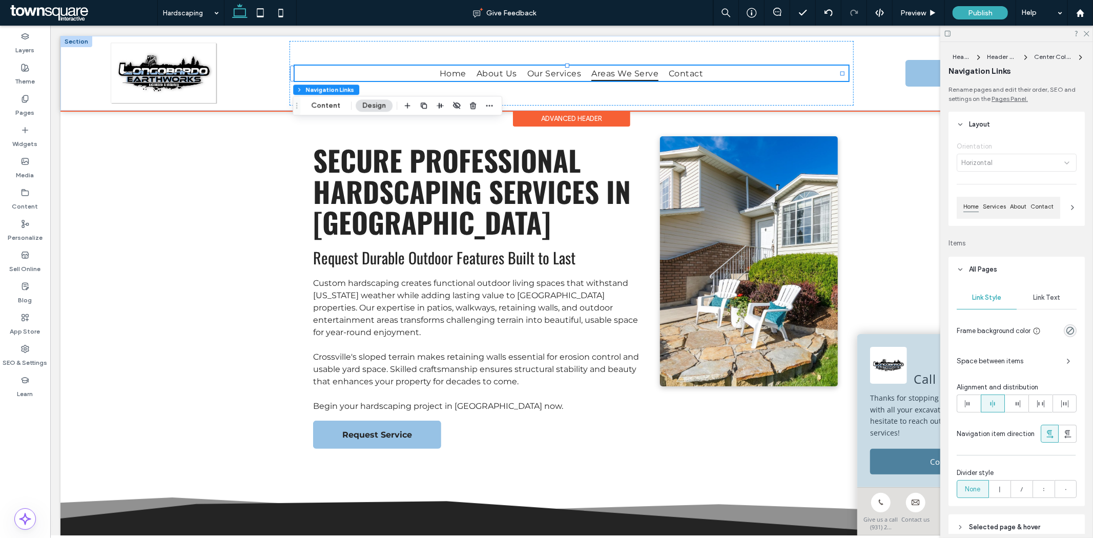
click at [627, 77] on span "Areas We Serve" at bounding box center [624, 72] width 67 height 15
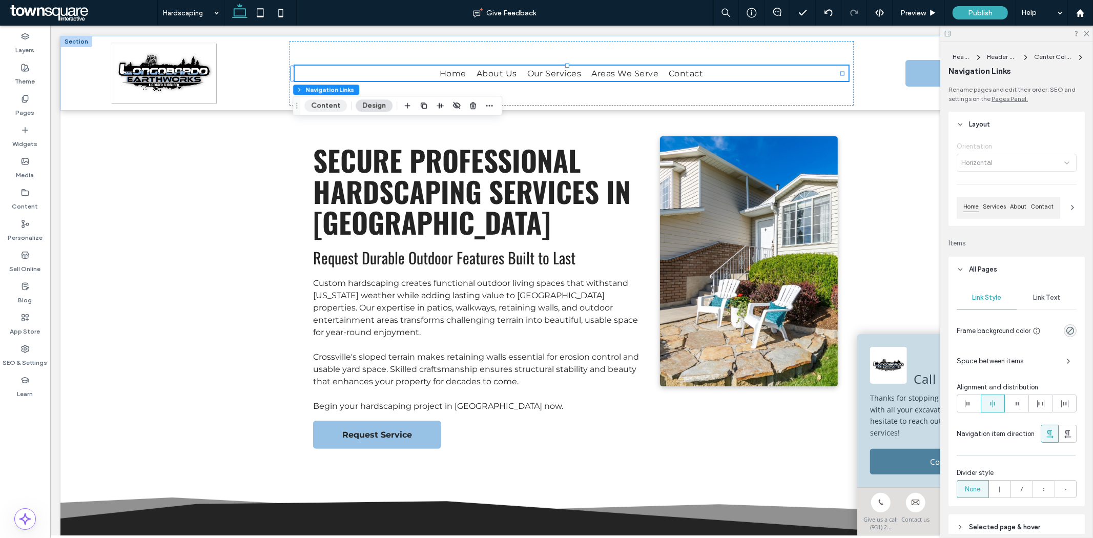
click at [334, 100] on button "Content" at bounding box center [325, 105] width 43 height 12
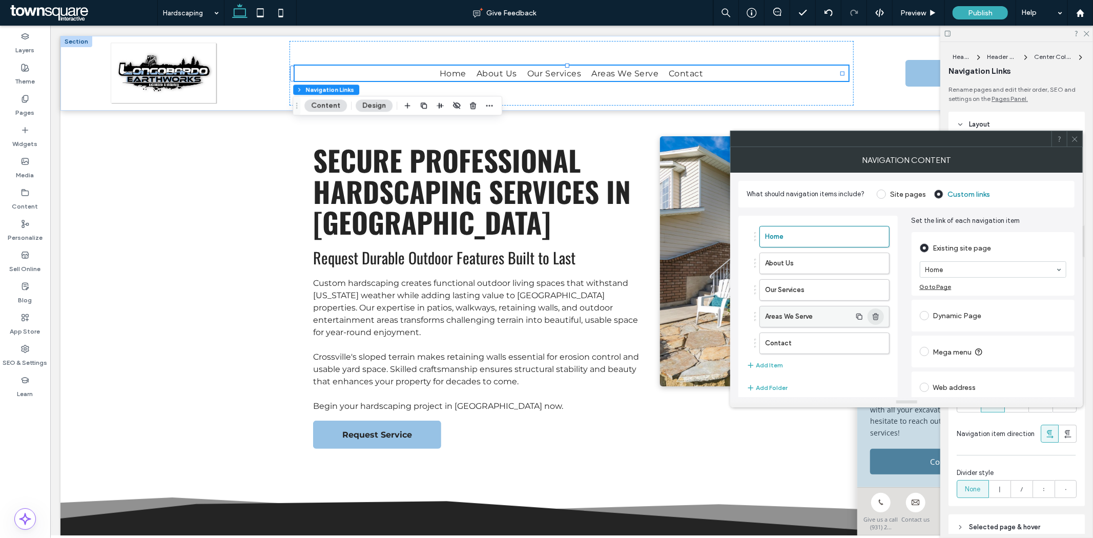
click at [876, 315] on use "button" at bounding box center [875, 316] width 6 height 7
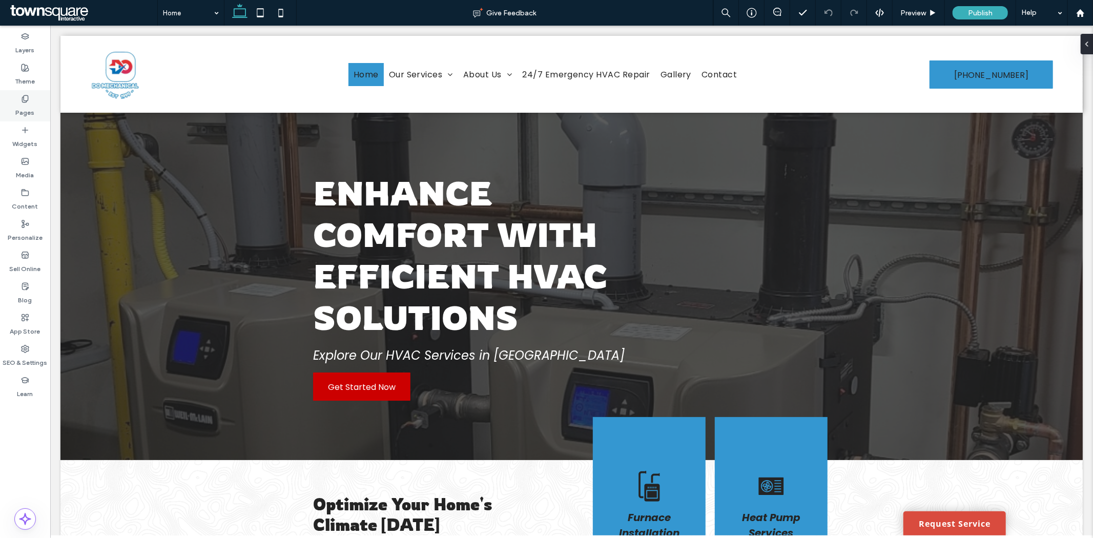
click at [32, 97] on div "Pages" at bounding box center [25, 105] width 50 height 31
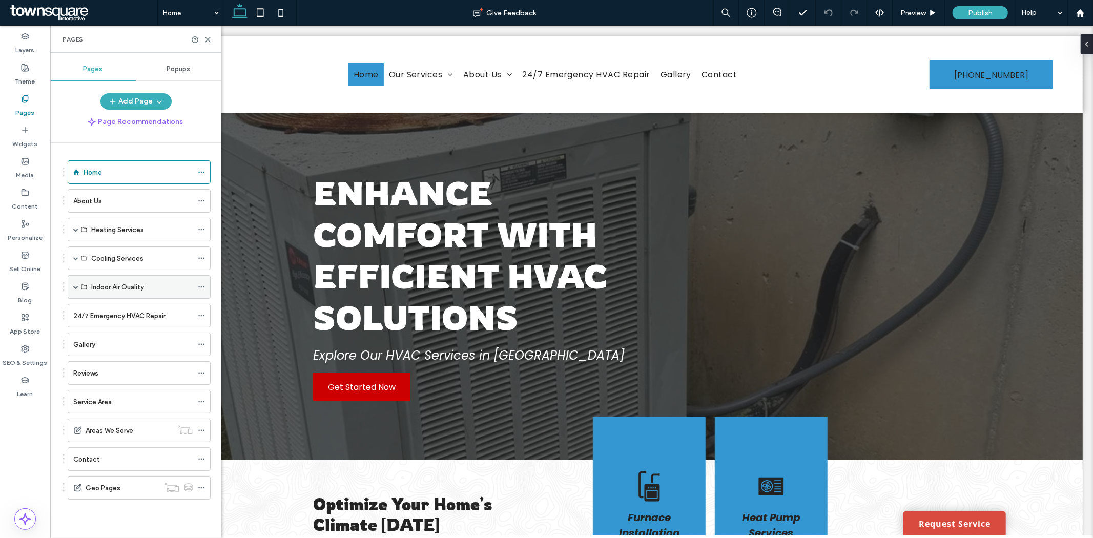
click at [70, 284] on div "Indoor Air Quality" at bounding box center [139, 287] width 143 height 24
click at [72, 284] on div "Indoor Air Quality" at bounding box center [139, 287] width 143 height 24
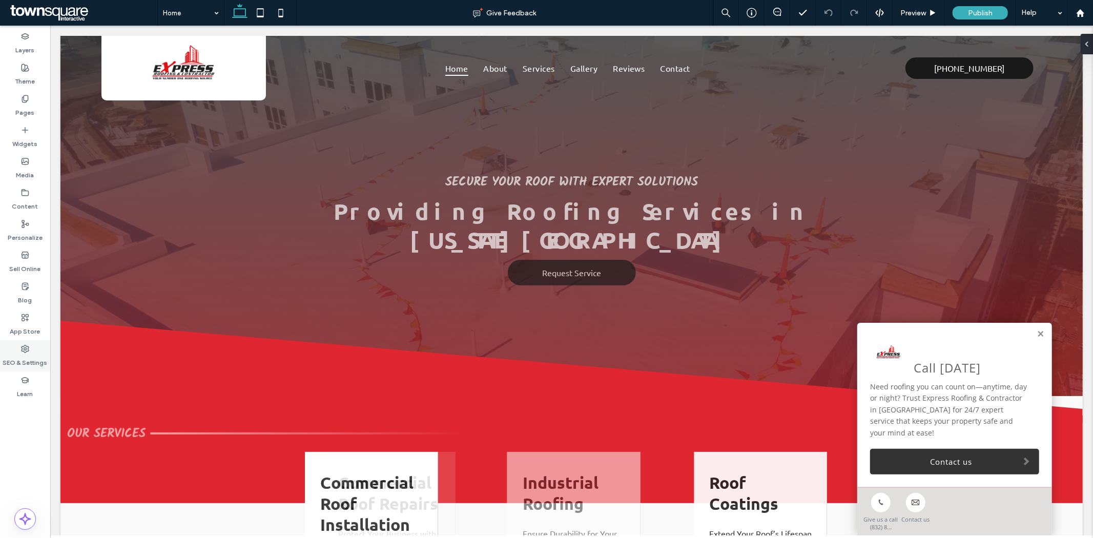
click at [24, 371] on div "SEO & Settings" at bounding box center [25, 355] width 50 height 31
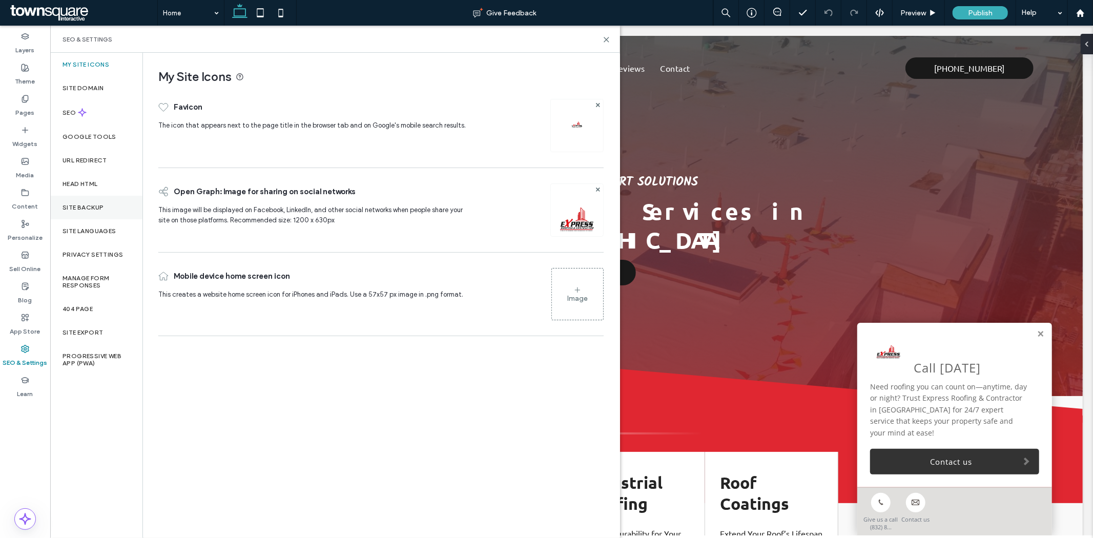
click at [97, 207] on label "Site Backup" at bounding box center [83, 207] width 41 height 7
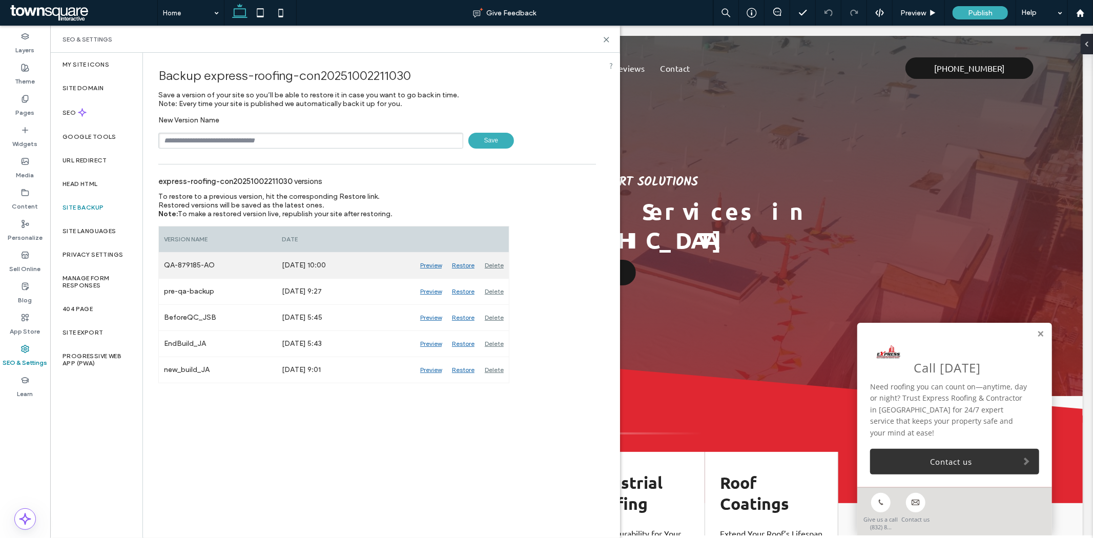
click at [429, 262] on div "Preview" at bounding box center [431, 266] width 32 height 26
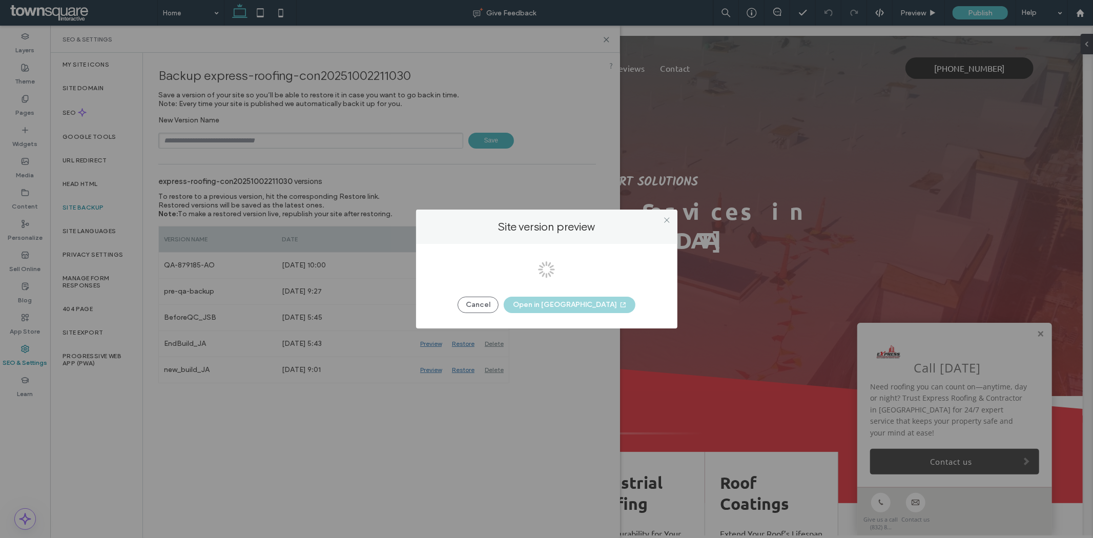
click at [547, 305] on div at bounding box center [546, 269] width 1093 height 538
click at [547, 305] on button "Open in New Tab" at bounding box center [570, 305] width 132 height 16
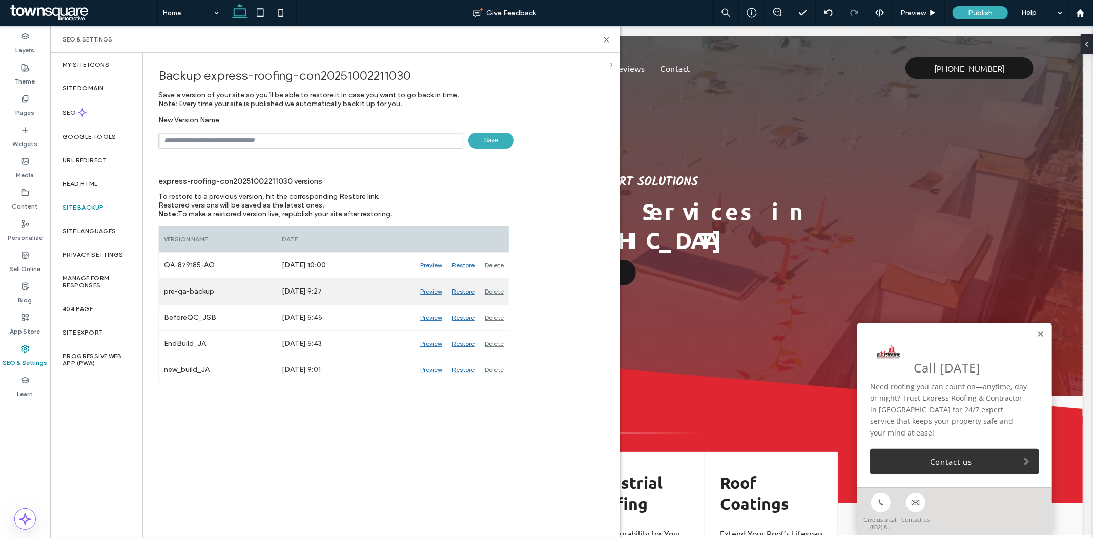
click at [432, 290] on div "Preview" at bounding box center [431, 292] width 32 height 26
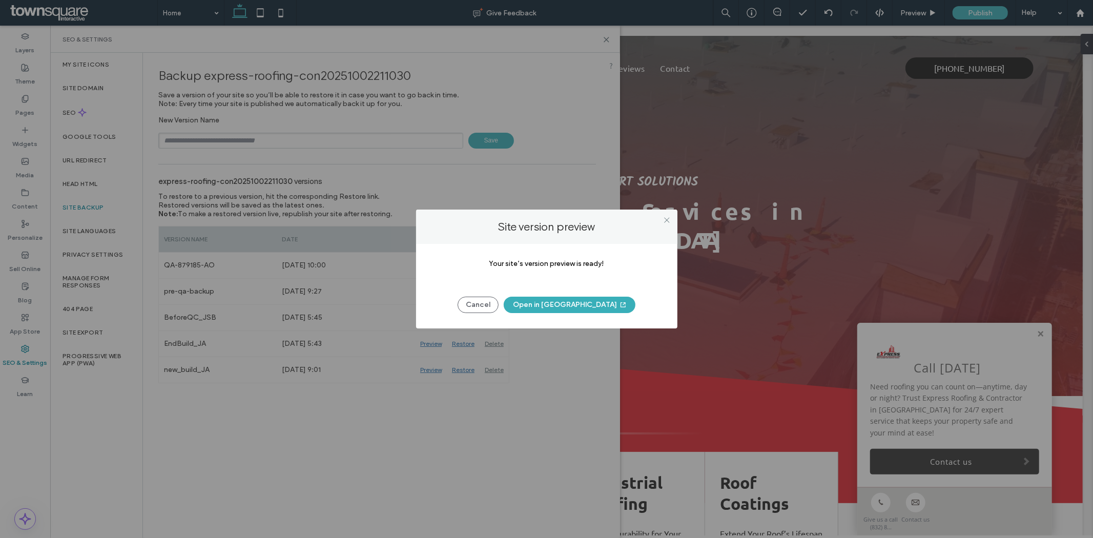
click at [574, 307] on button "Open in New Tab" at bounding box center [570, 305] width 132 height 16
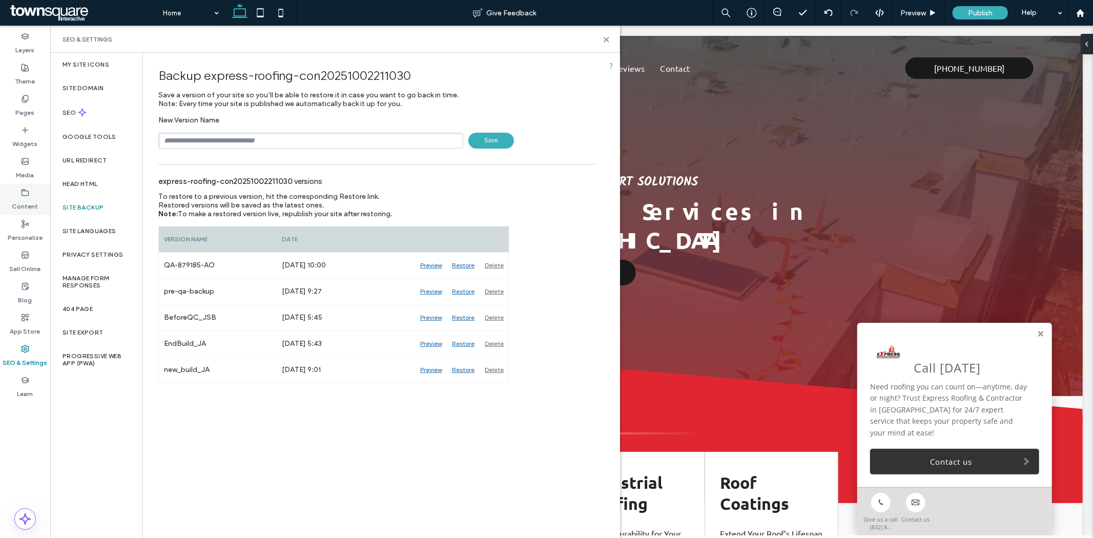
click at [27, 206] on label "Content" at bounding box center [25, 204] width 26 height 14
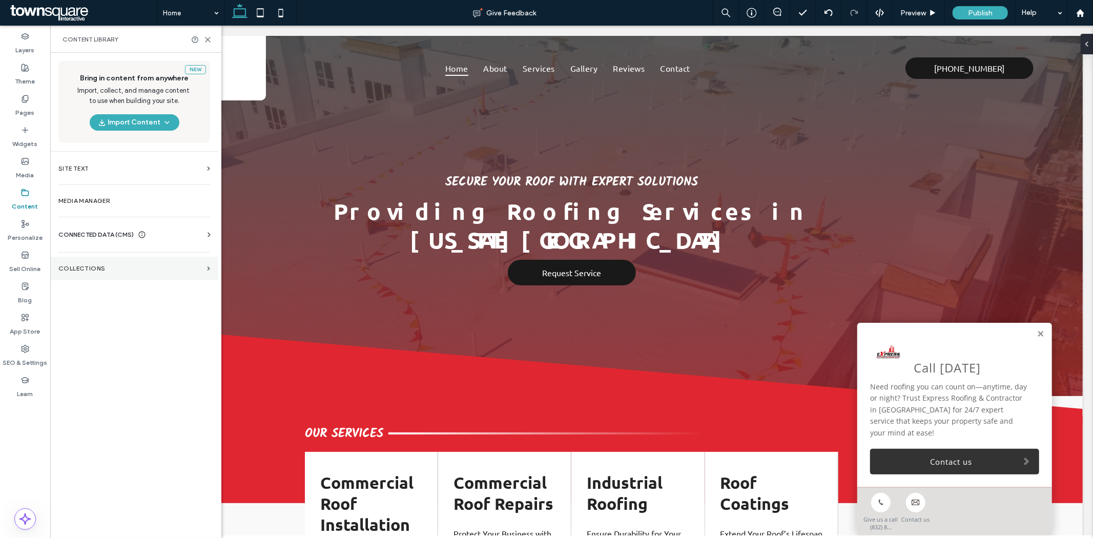
click at [101, 268] on label "Collections" at bounding box center [130, 268] width 145 height 7
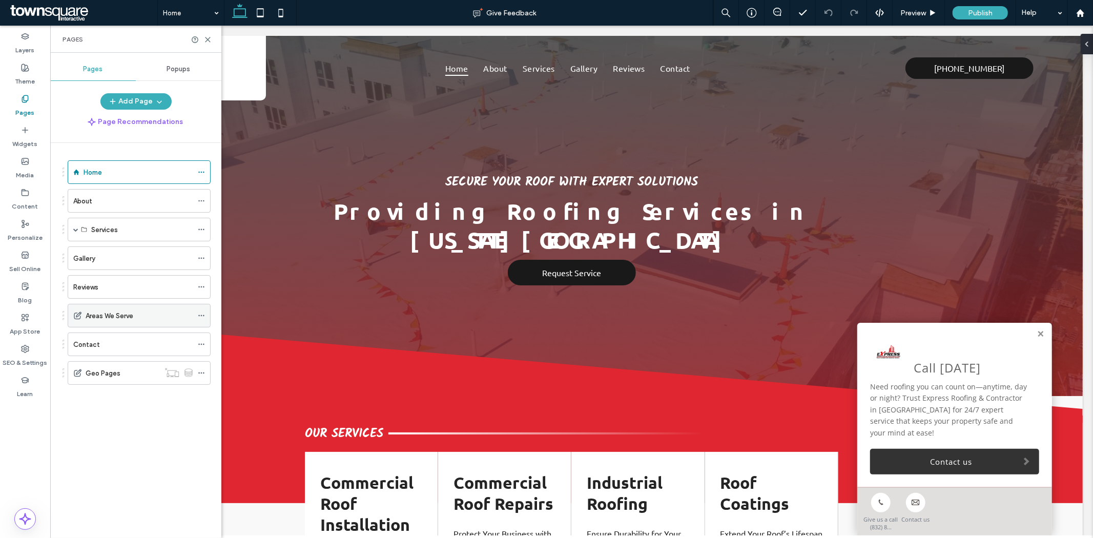
click at [175, 315] on div "Areas We Serve" at bounding box center [139, 316] width 107 height 11
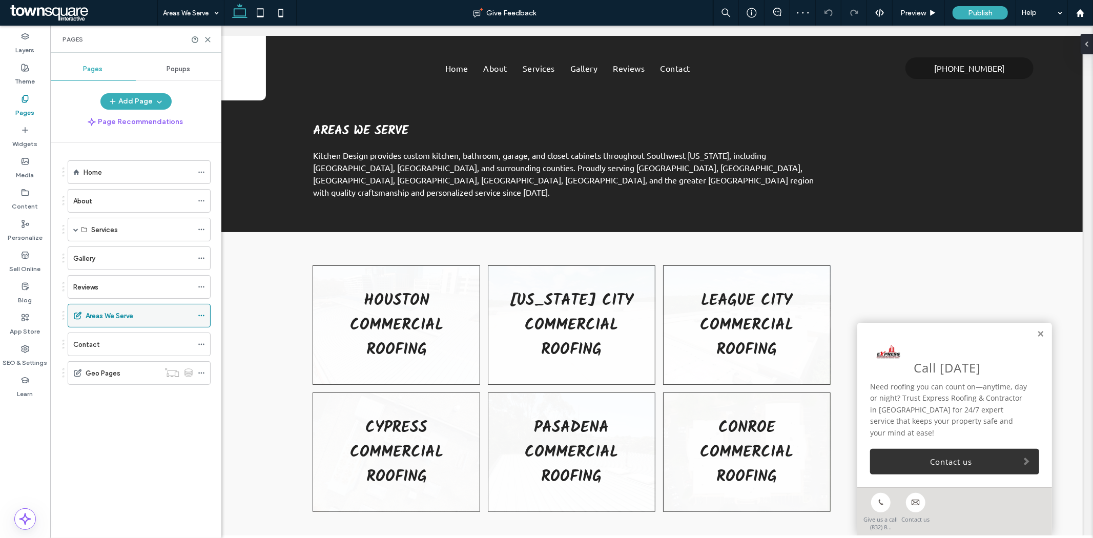
click at [198, 314] on icon at bounding box center [201, 315] width 7 height 7
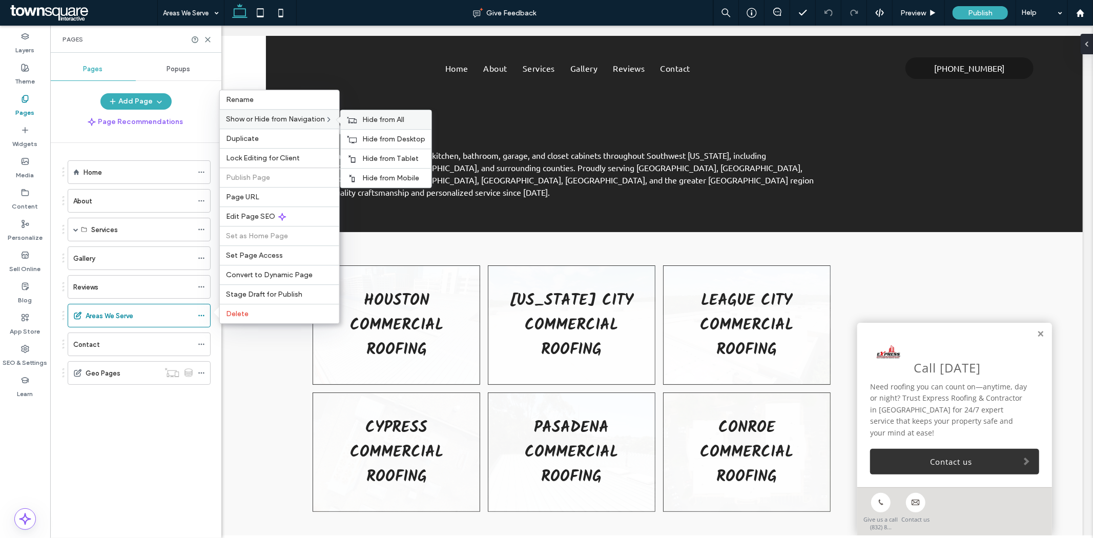
click at [357, 120] on use at bounding box center [352, 120] width 10 height 6
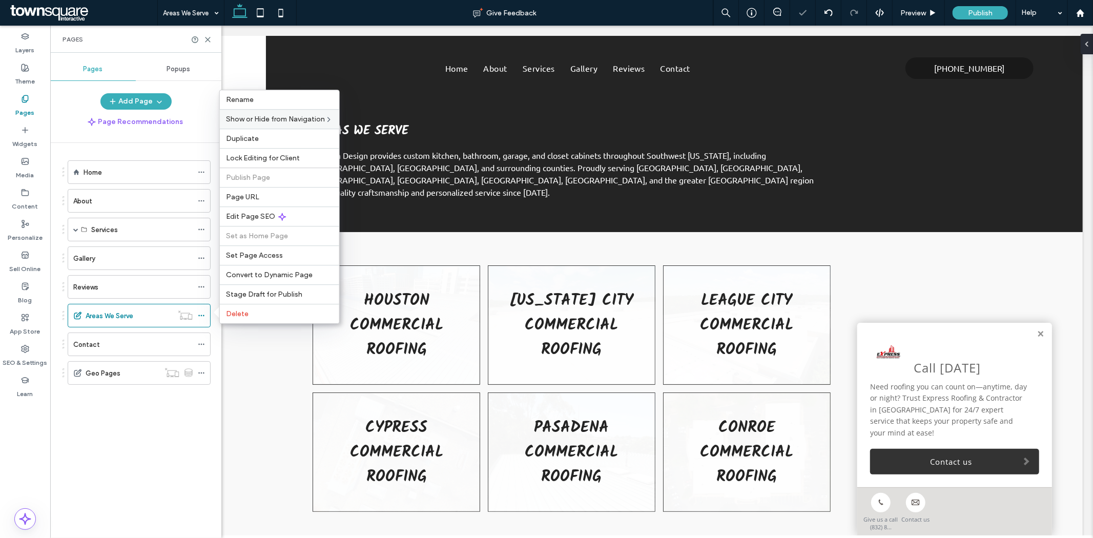
click at [170, 419] on div "Home About Services Commercial Roof Installation Commercial Roof Repairs Indust…" at bounding box center [142, 338] width 159 height 390
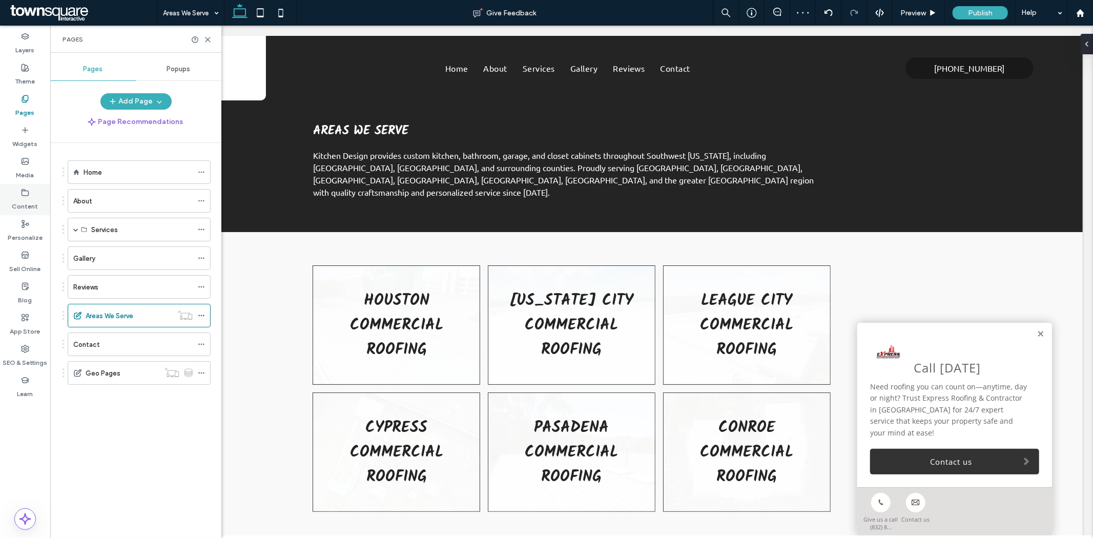
click at [21, 191] on icon at bounding box center [25, 193] width 8 height 8
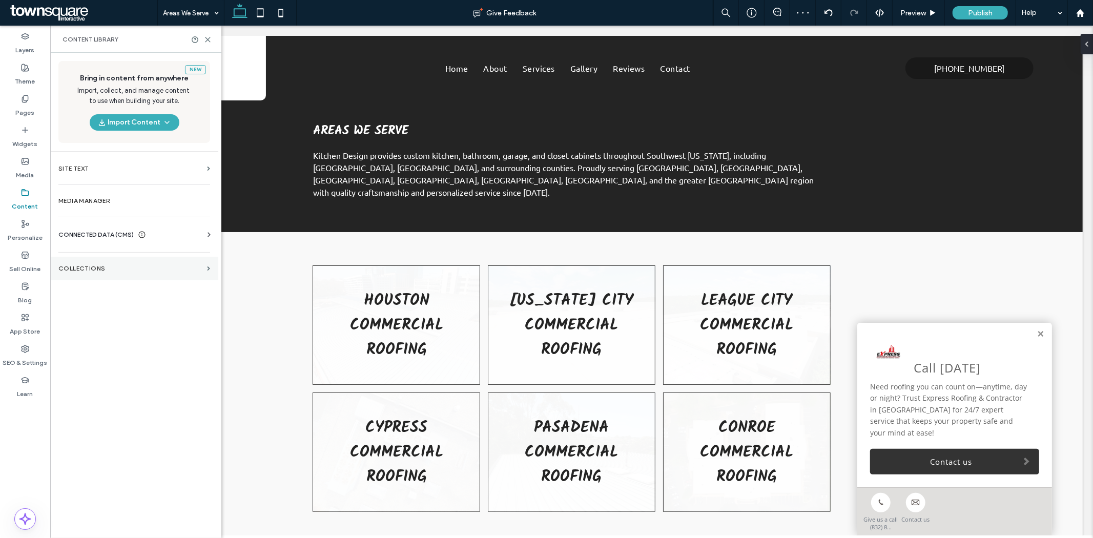
click at [130, 262] on section "Collections" at bounding box center [134, 269] width 168 height 24
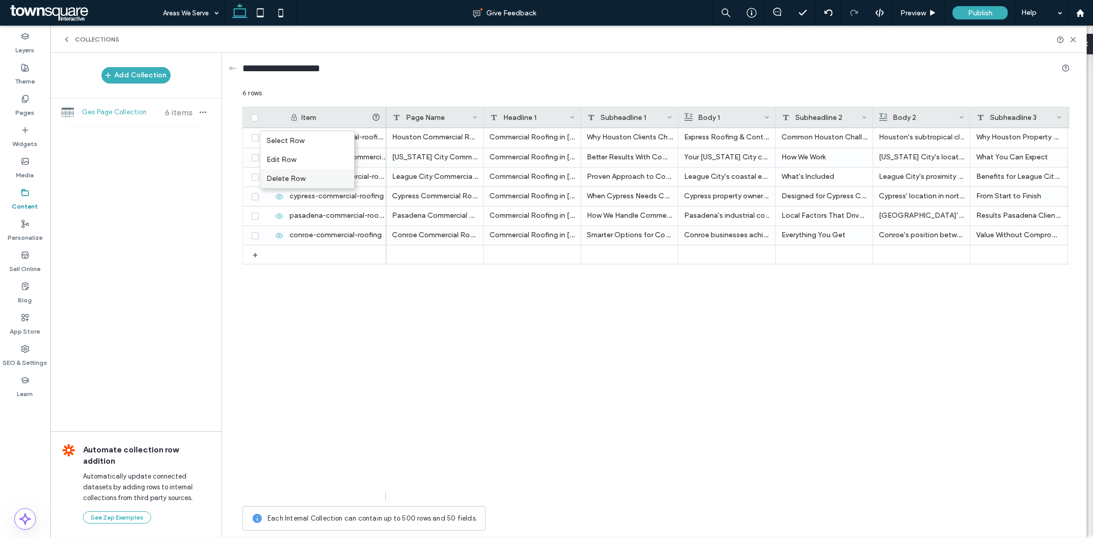
click at [270, 174] on div "Delete Row" at bounding box center [307, 178] width 94 height 19
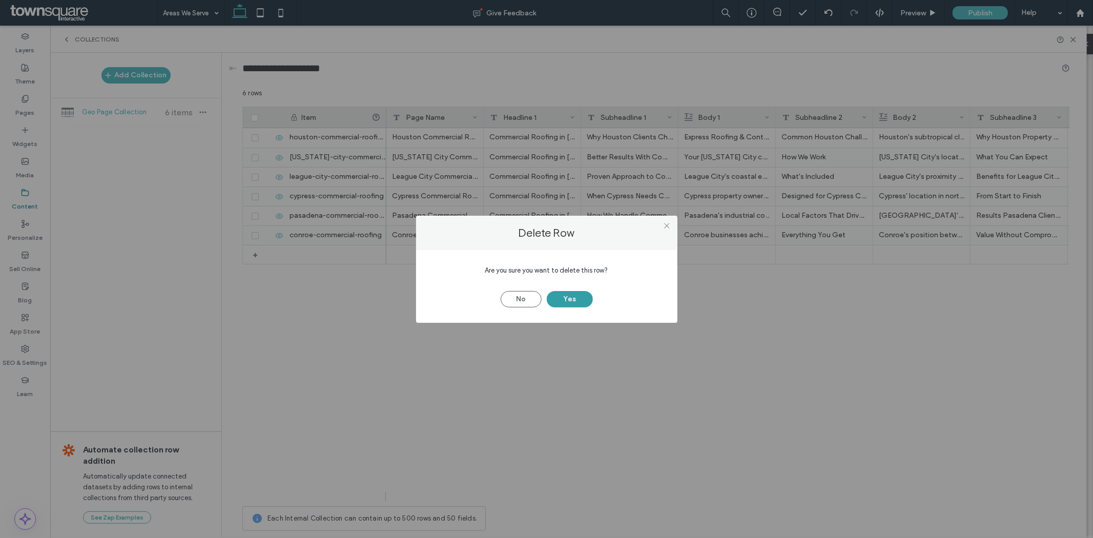
click at [556, 299] on button "Yes" at bounding box center [570, 299] width 46 height 16
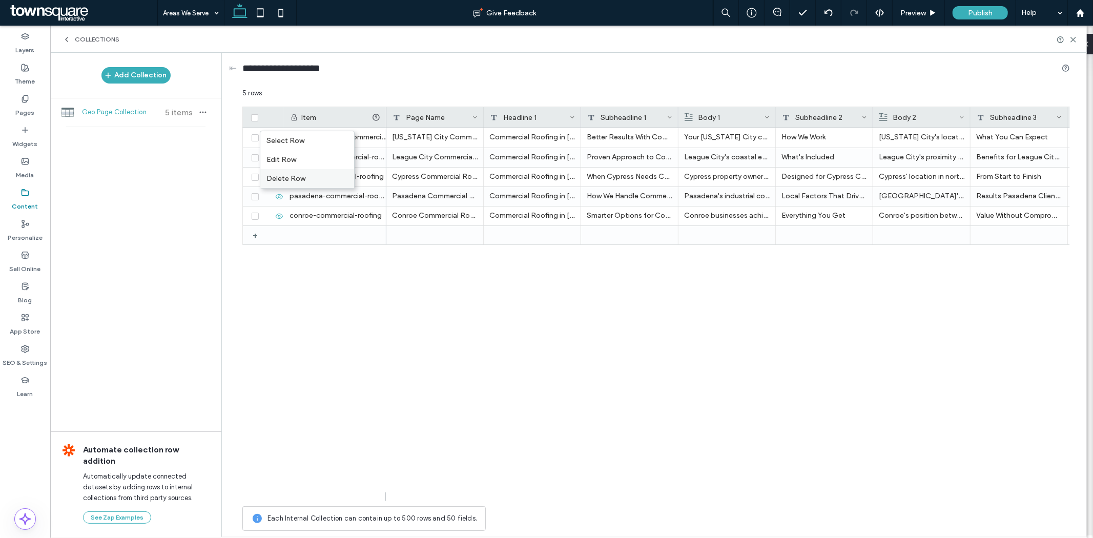
click at [299, 182] on div "Delete Row" at bounding box center [307, 178] width 94 height 19
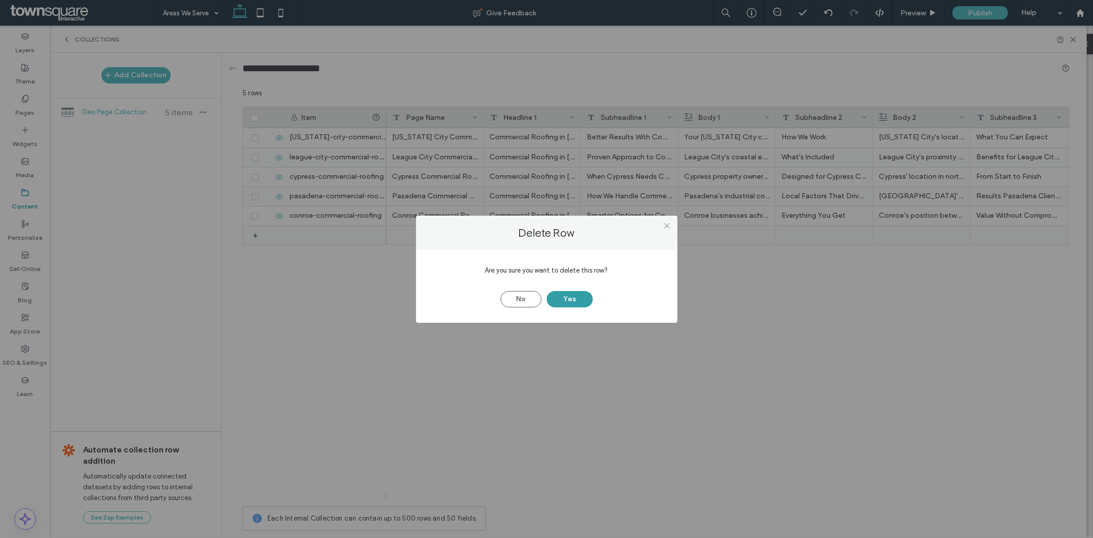
click at [582, 301] on button "Yes" at bounding box center [570, 299] width 46 height 16
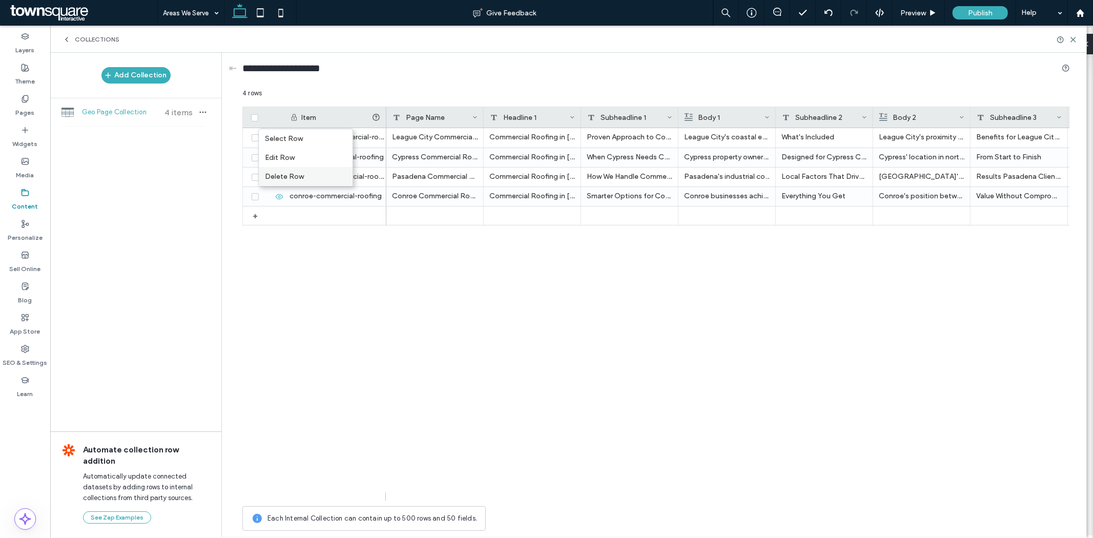
click at [289, 178] on div "Delete Row" at bounding box center [306, 176] width 94 height 19
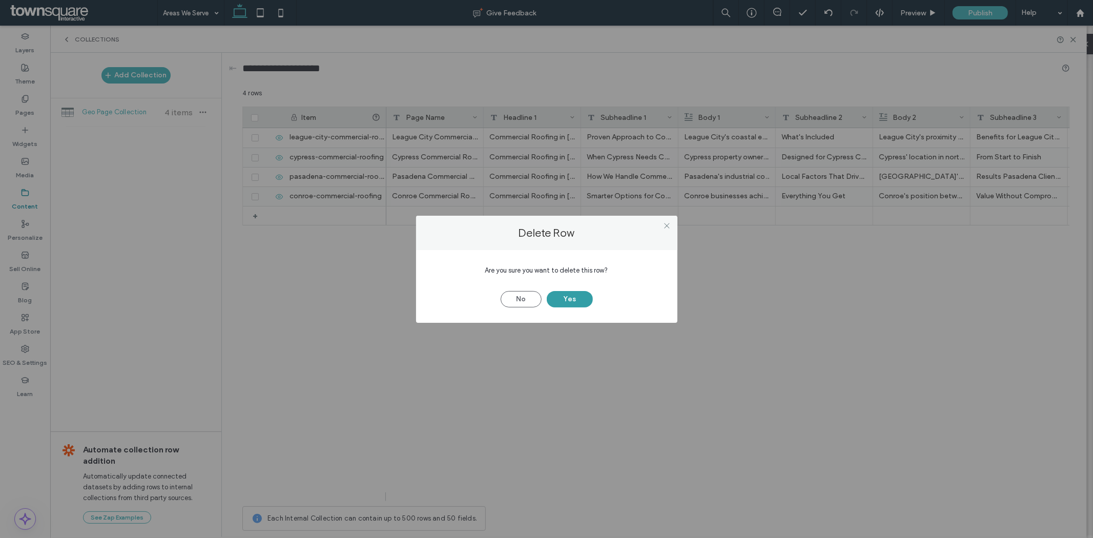
click at [574, 304] on button "Yes" at bounding box center [570, 299] width 46 height 16
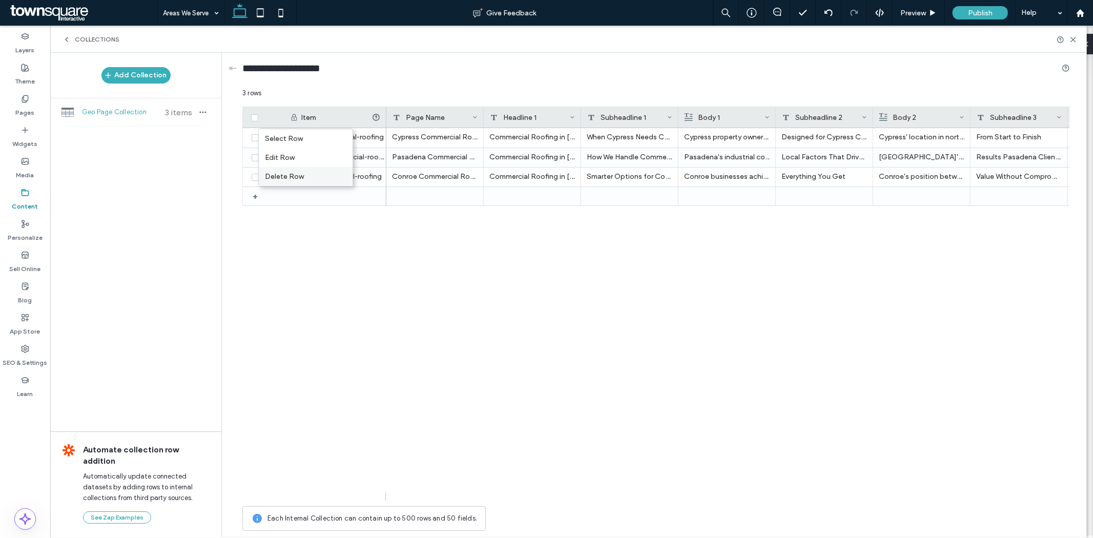
click at [330, 179] on div "Delete Row" at bounding box center [306, 176] width 94 height 19
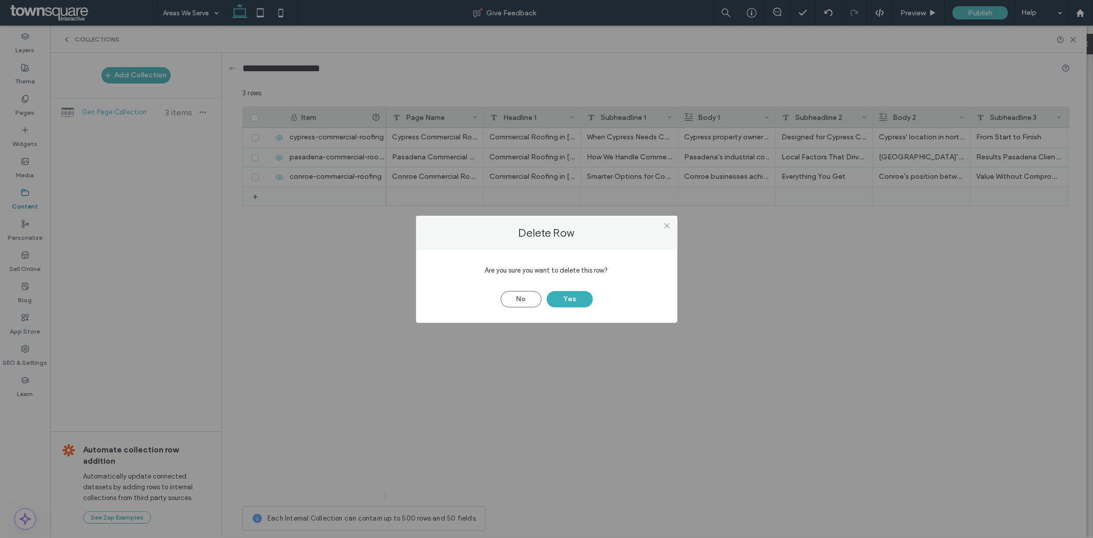
click at [564, 291] on button "Yes" at bounding box center [570, 299] width 46 height 16
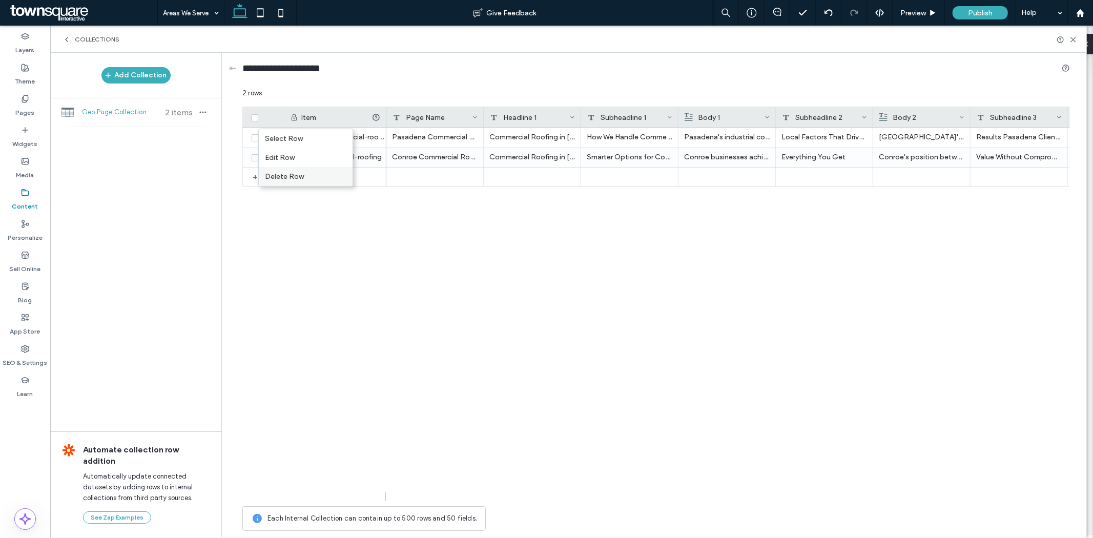
click at [327, 182] on div "Delete Row" at bounding box center [306, 176] width 94 height 19
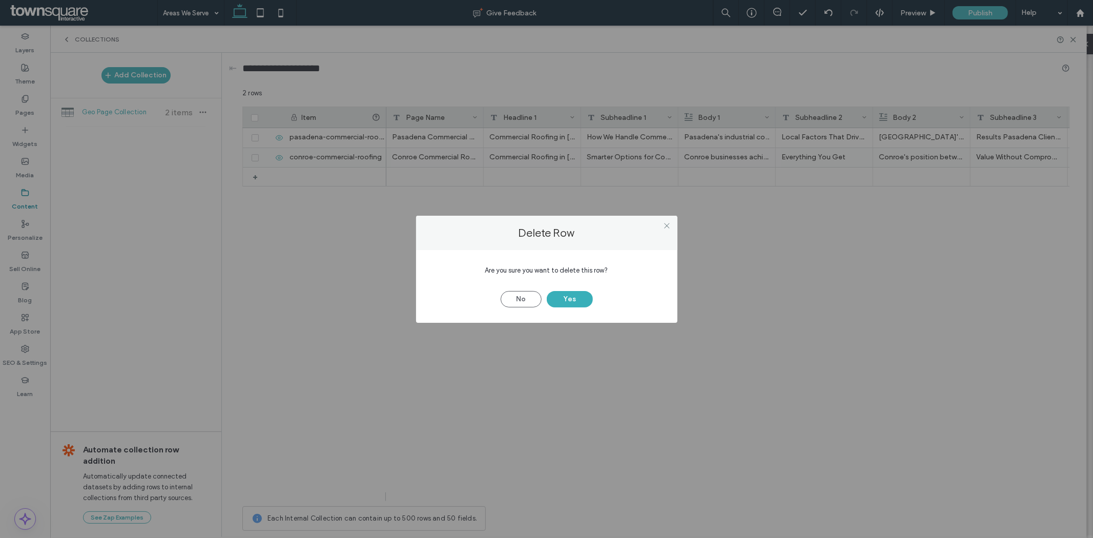
drag, startPoint x: 562, startPoint y: 294, endPoint x: 304, endPoint y: 124, distance: 308.9
click at [562, 295] on button "Yes" at bounding box center [570, 299] width 46 height 16
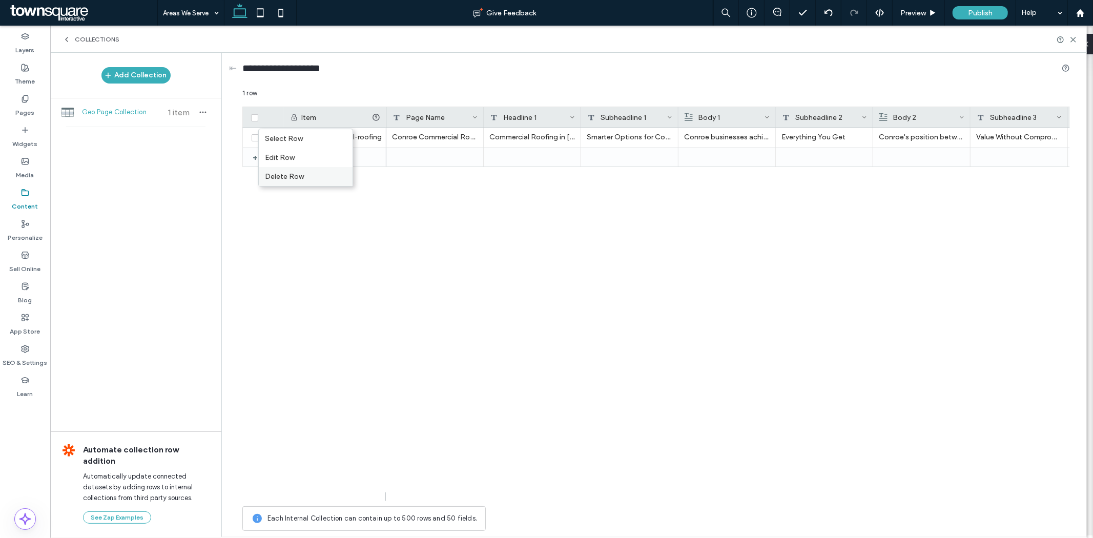
click at [318, 178] on div "Delete Row" at bounding box center [306, 176] width 94 height 19
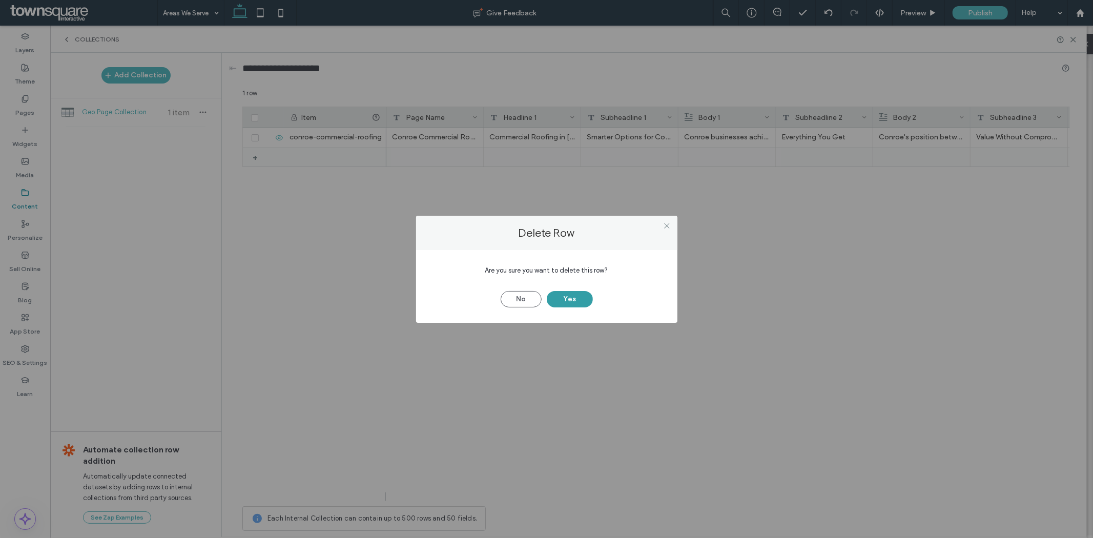
click at [580, 303] on button "Yes" at bounding box center [570, 299] width 46 height 16
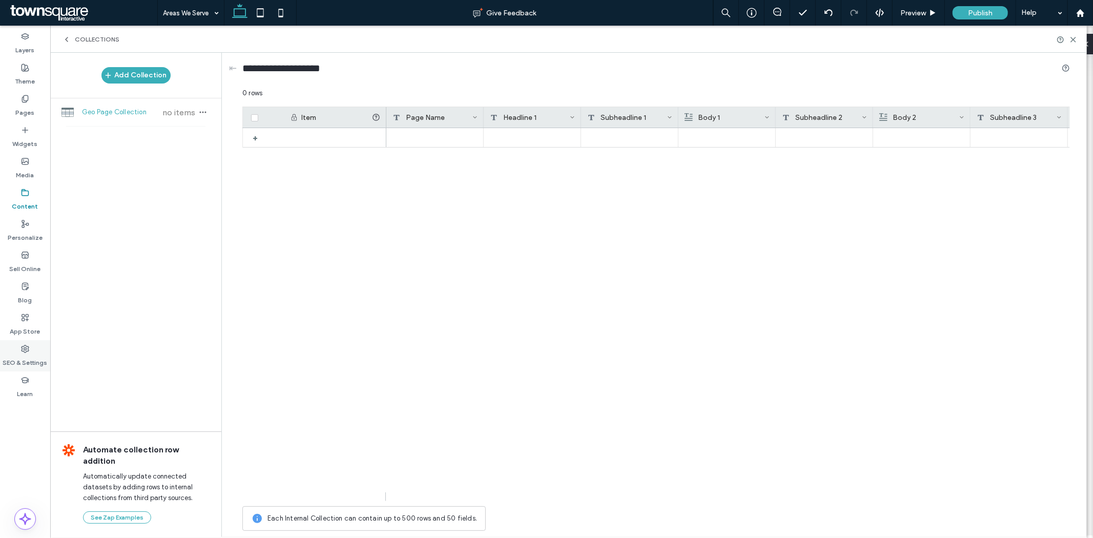
click at [31, 361] on label "SEO & Settings" at bounding box center [25, 360] width 45 height 14
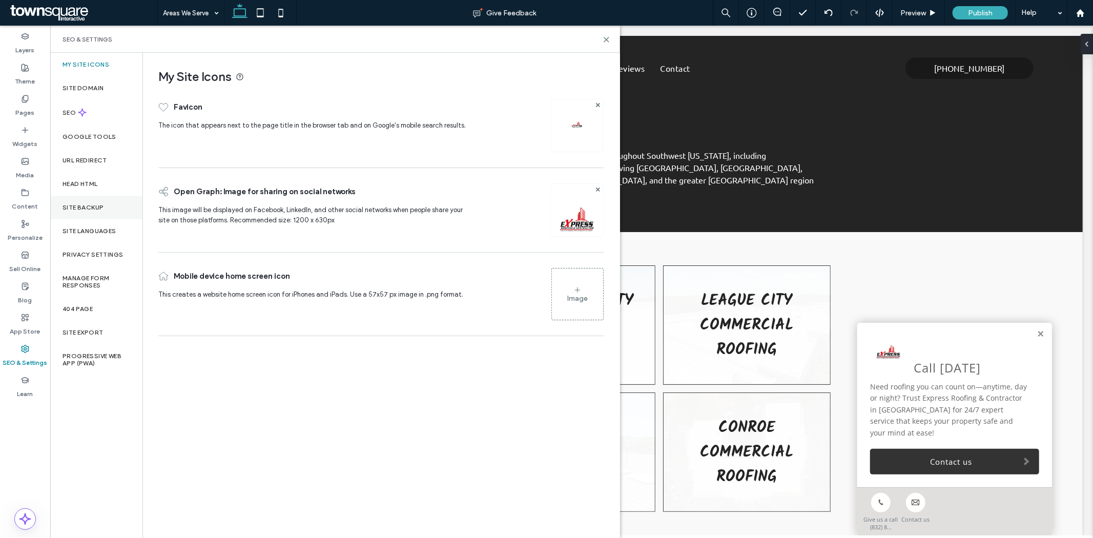
click at [99, 207] on label "Site Backup" at bounding box center [83, 207] width 41 height 7
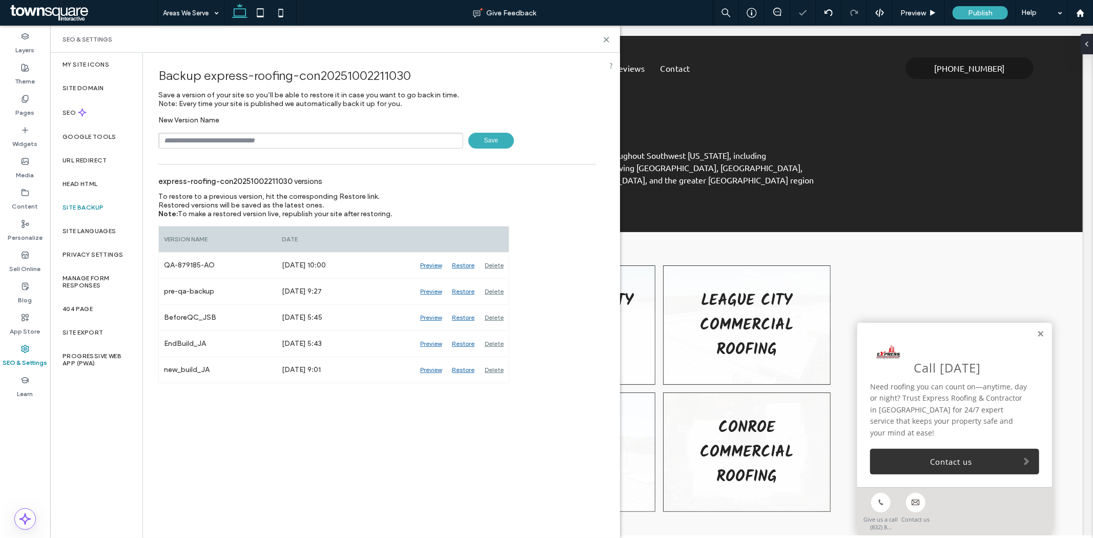
click at [270, 135] on input "text" at bounding box center [310, 141] width 305 height 16
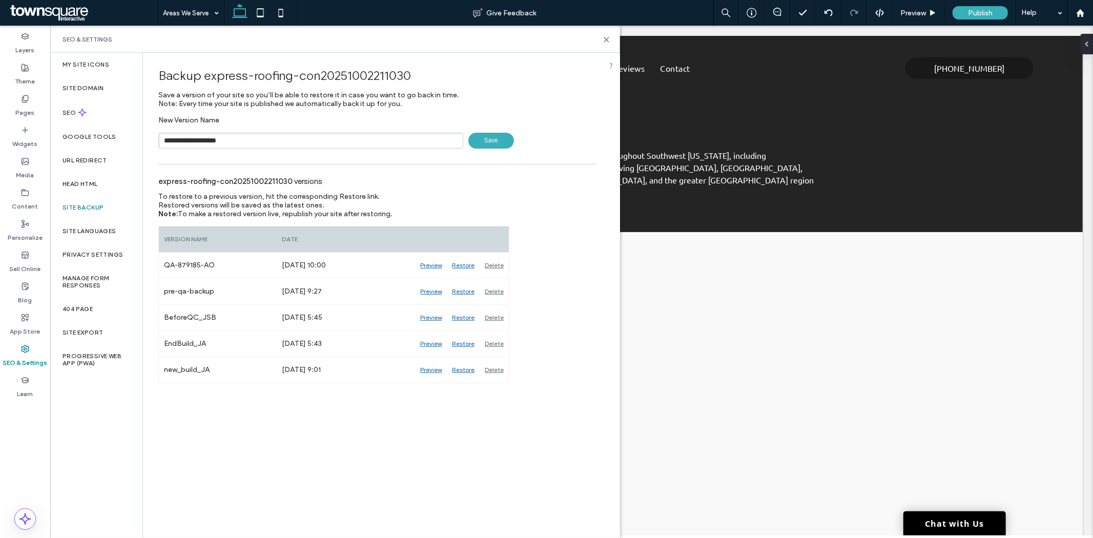
type input "**********"
click at [473, 139] on span "Save" at bounding box center [491, 141] width 46 height 16
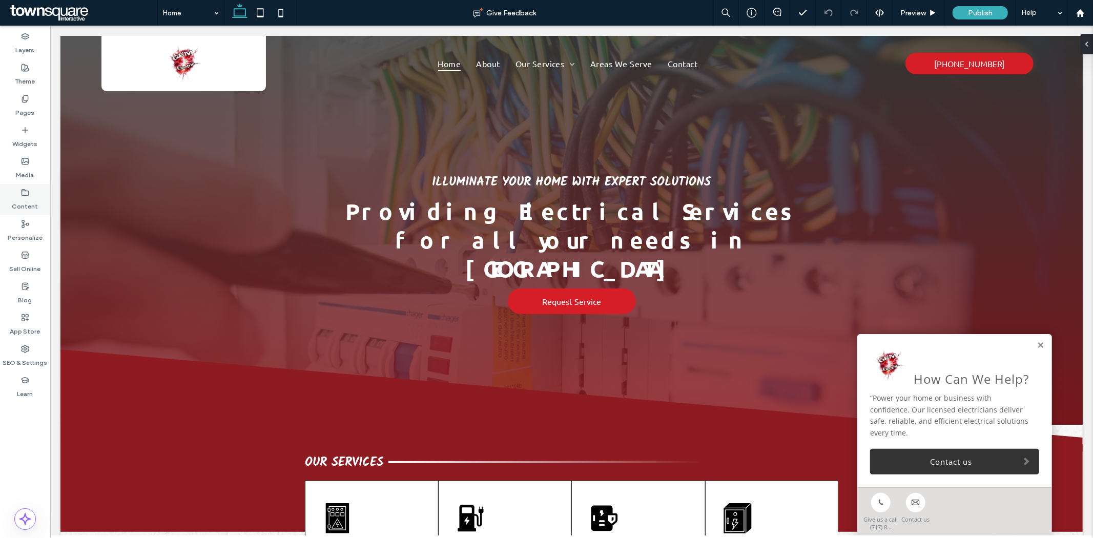
click at [24, 193] on icon at bounding box center [25, 193] width 8 height 8
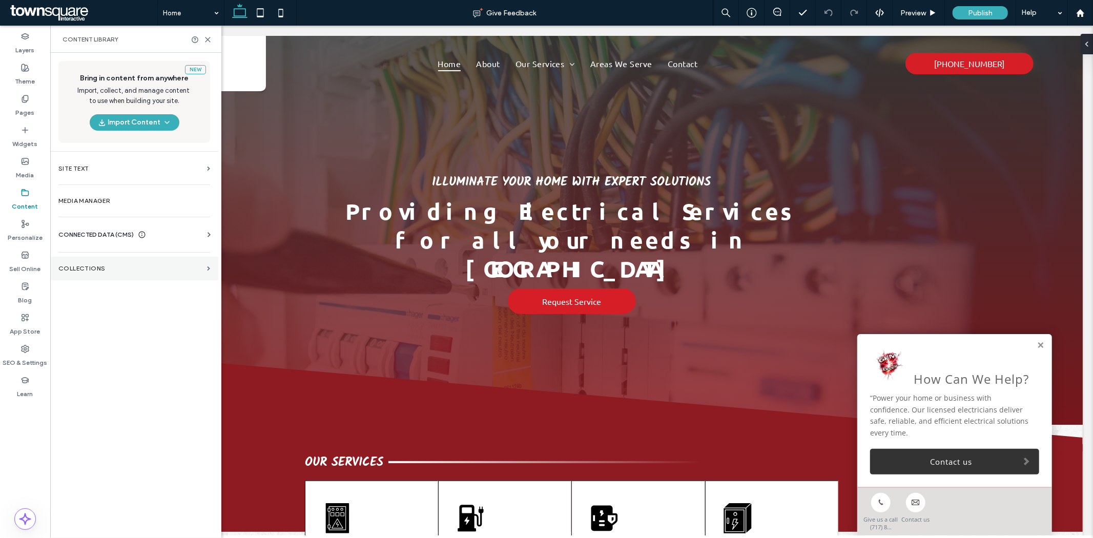
click at [130, 266] on label "Collections" at bounding box center [130, 268] width 145 height 7
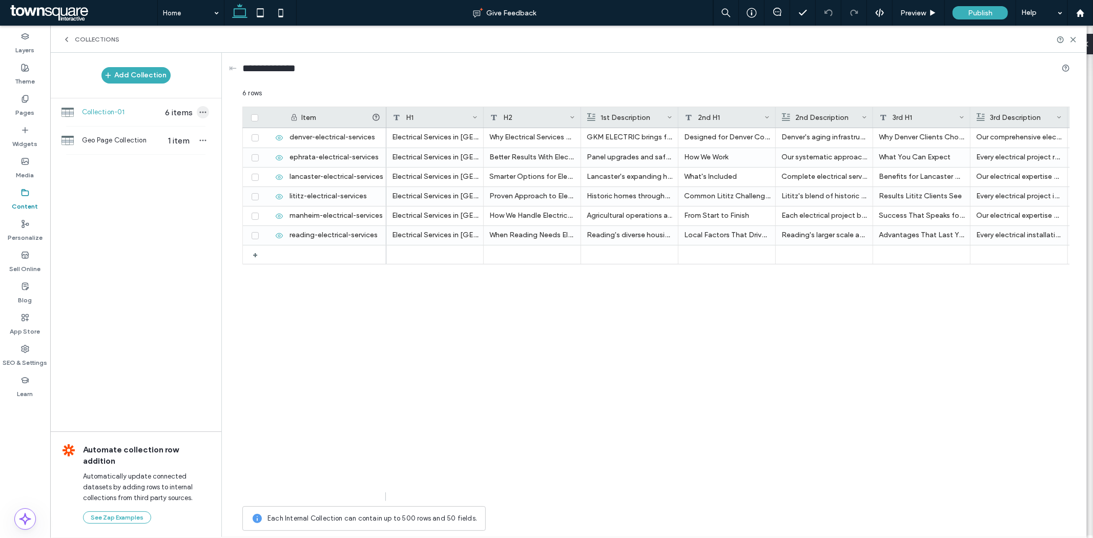
click at [206, 110] on icon "button" at bounding box center [203, 112] width 8 height 8
click at [325, 395] on div "+ [GEOGRAPHIC_DATA]-electrical-services ephrata-electrical-services [GEOGRAPHIC…" at bounding box center [656, 310] width 828 height 364
click at [204, 112] on icon "button" at bounding box center [203, 112] width 8 height 8
click at [241, 170] on div "Delete Collection" at bounding box center [266, 177] width 105 height 19
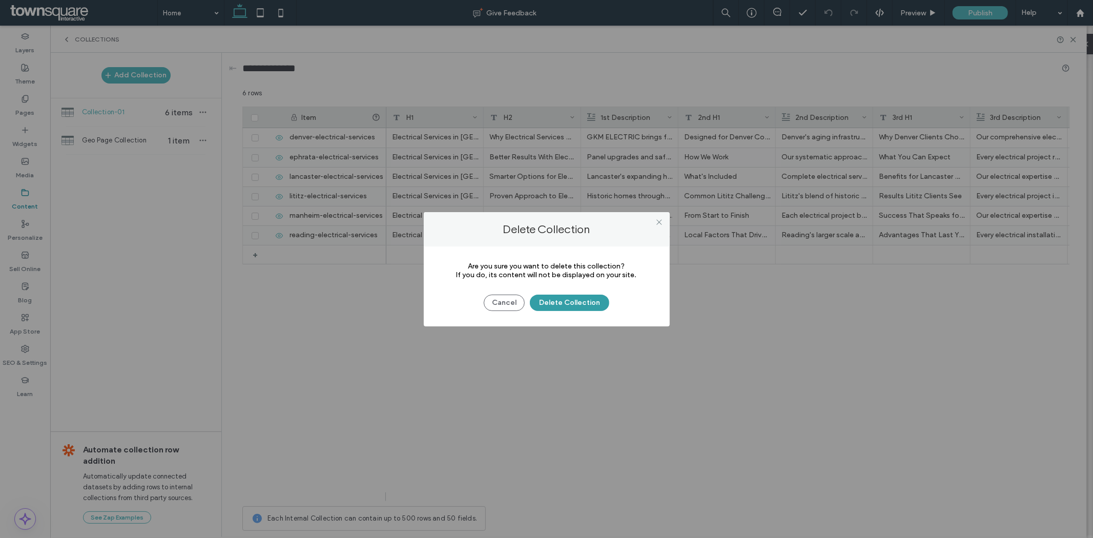
click at [581, 303] on button "Delete Collection" at bounding box center [569, 303] width 79 height 16
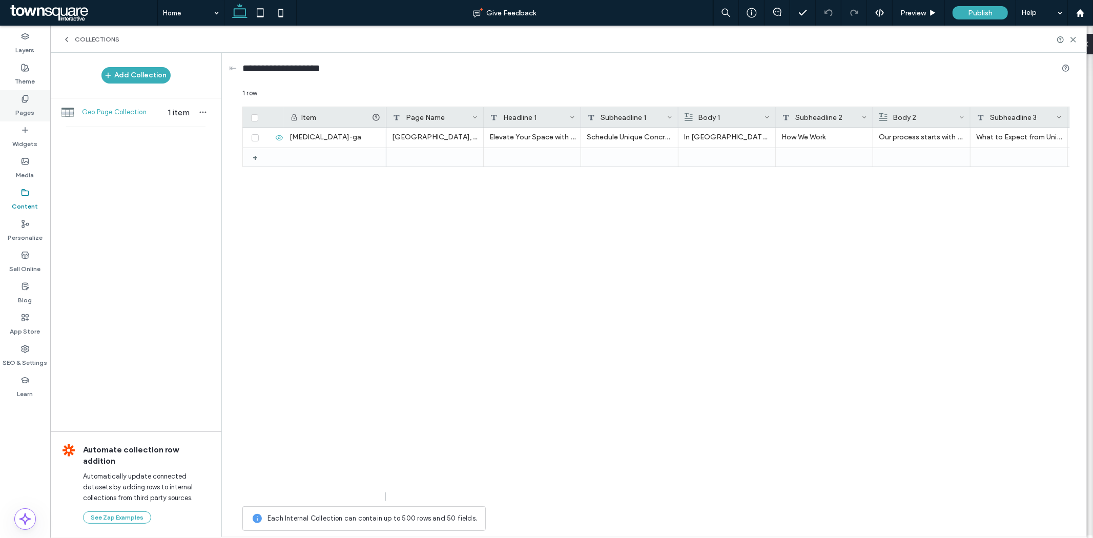
click at [28, 104] on label "Pages" at bounding box center [25, 110] width 19 height 14
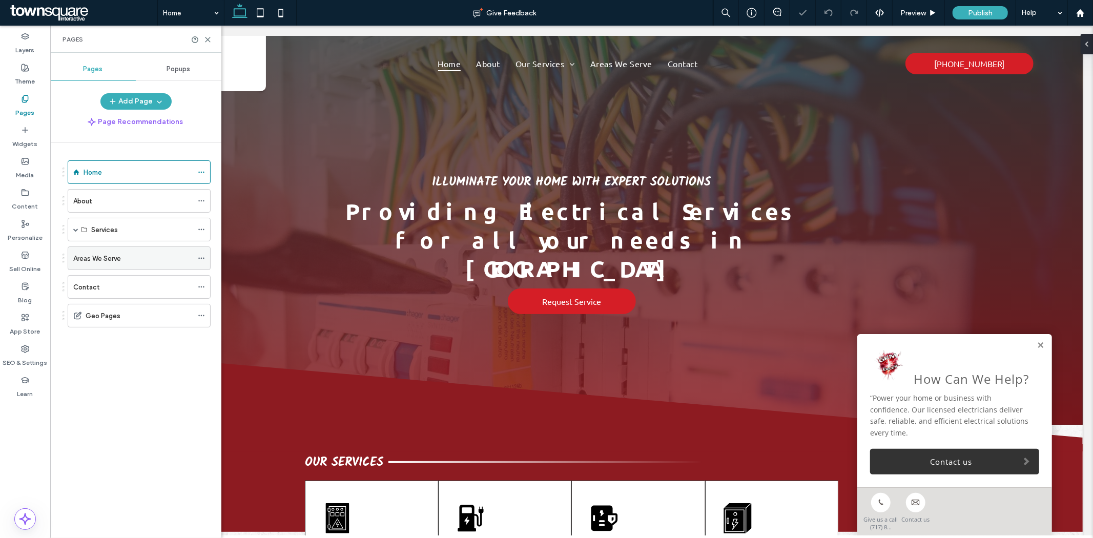
click at [198, 257] on icon at bounding box center [201, 258] width 7 height 7
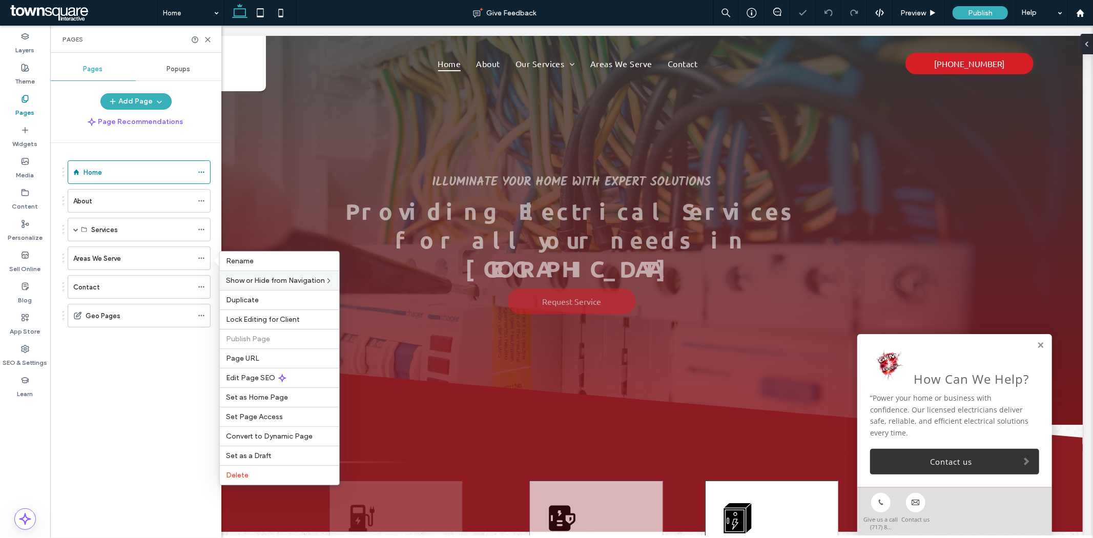
scroll to position [0, 0]
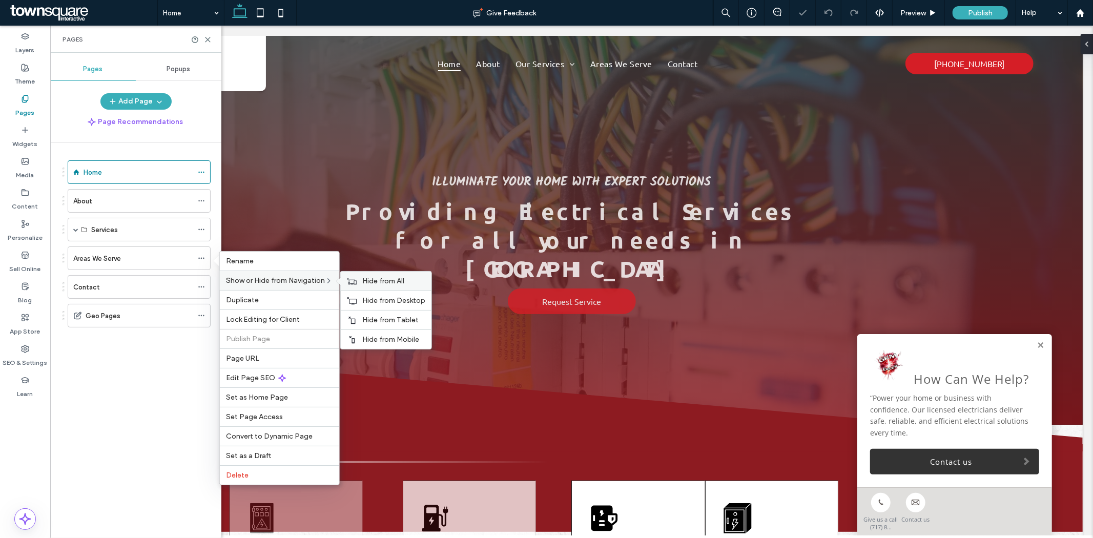
click at [367, 285] on div "Hide from All" at bounding box center [386, 281] width 91 height 19
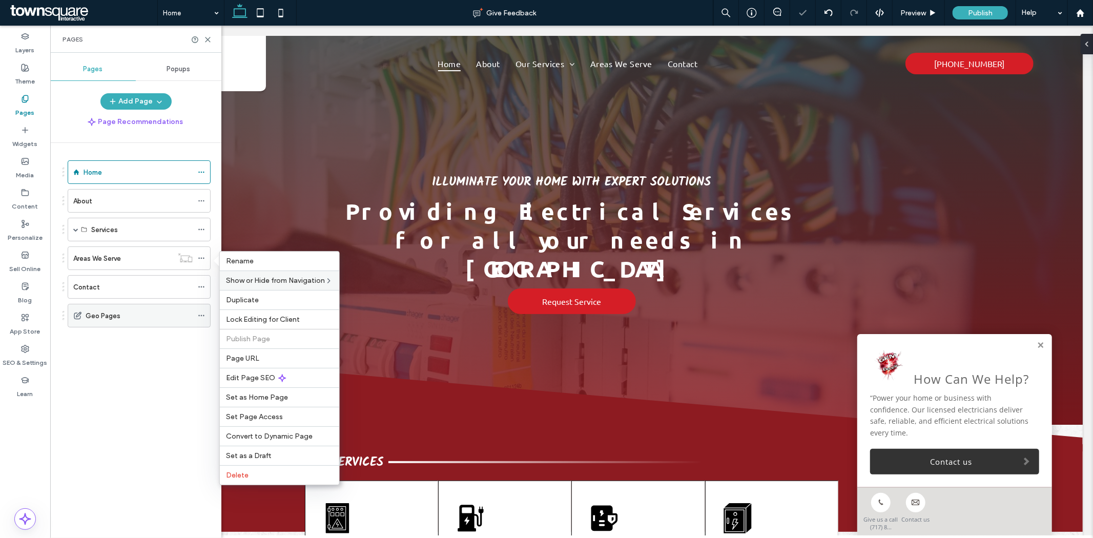
click at [203, 316] on use at bounding box center [201, 316] width 6 height 2
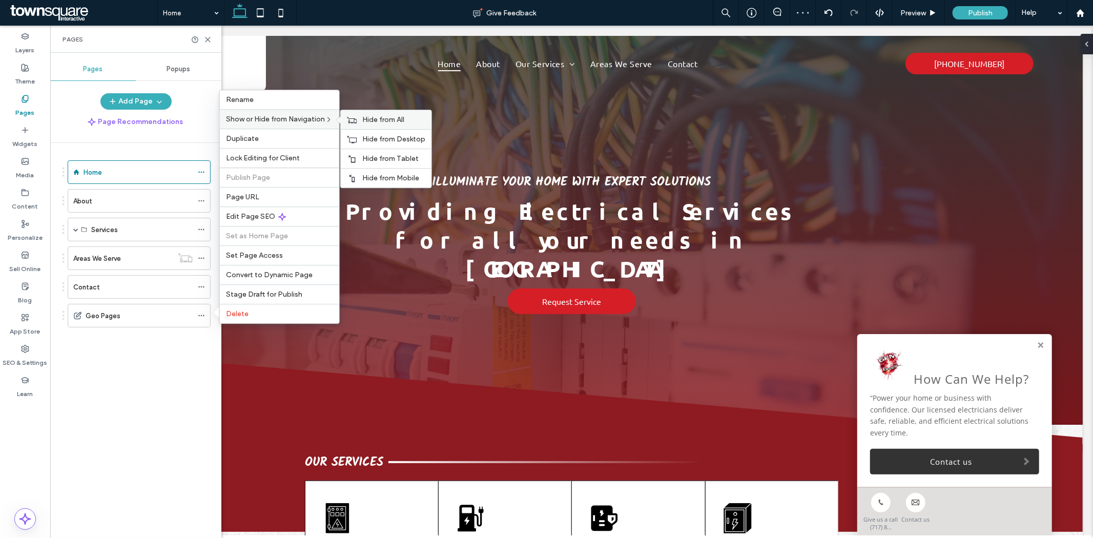
click at [369, 120] on span "Hide from All" at bounding box center [383, 119] width 42 height 9
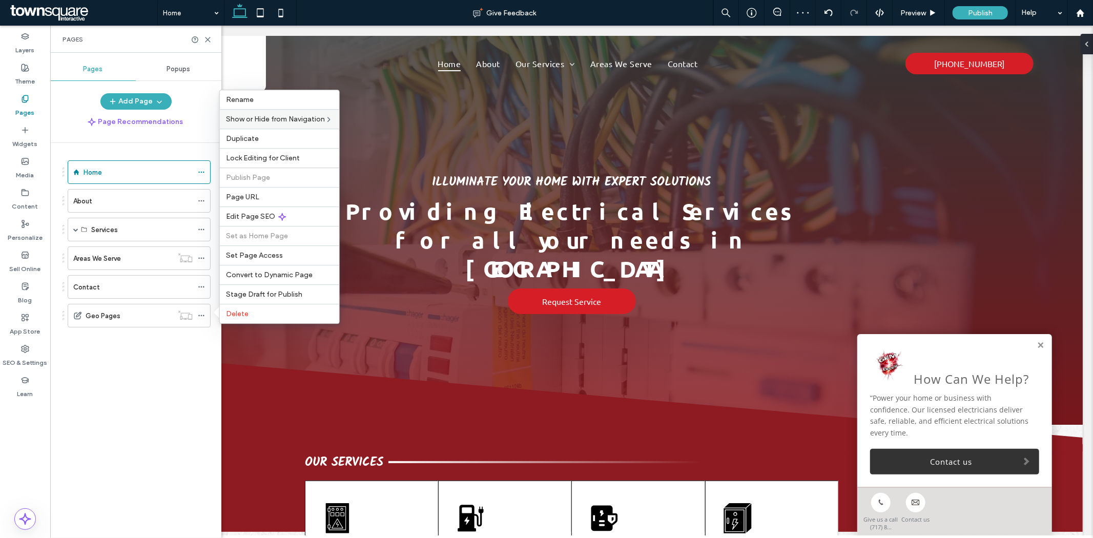
click at [150, 373] on div "Home About Services Panel Upgrades EV Chargers Safety Inspections New Construct…" at bounding box center [142, 338] width 159 height 390
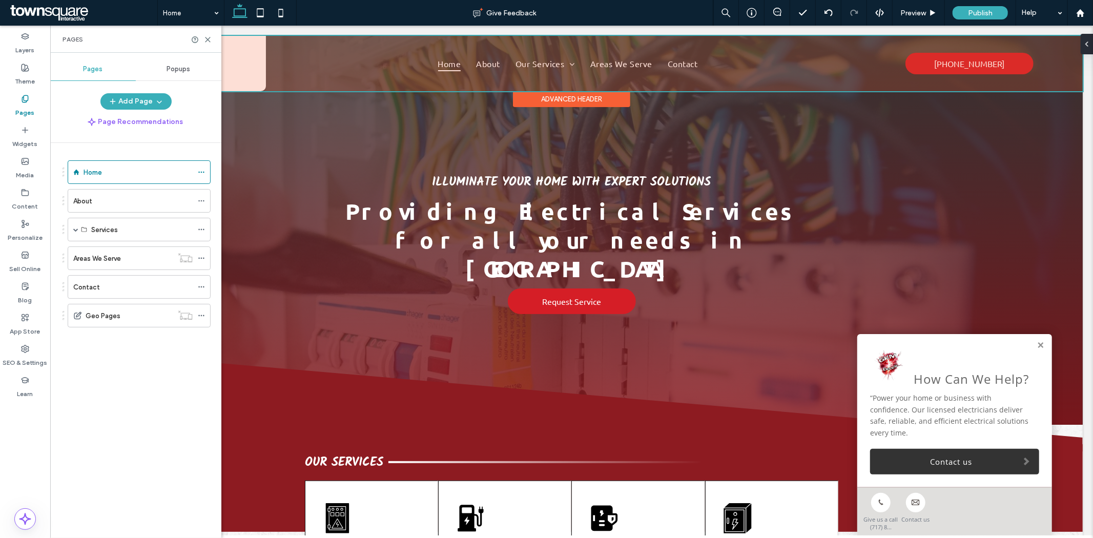
click at [608, 70] on div at bounding box center [571, 62] width 1022 height 55
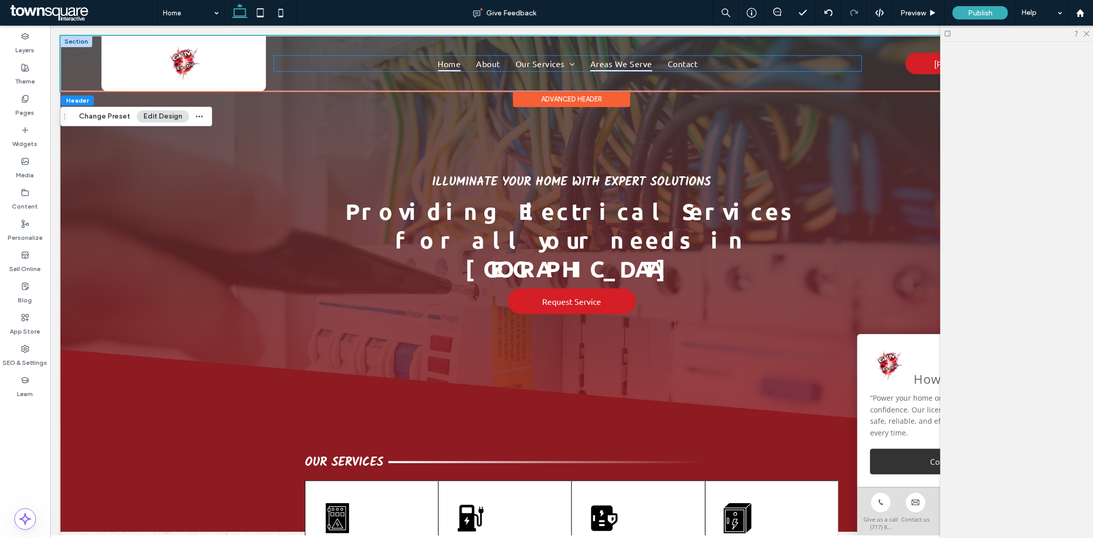
drag, startPoint x: 611, startPoint y: 57, endPoint x: 611, endPoint y: 63, distance: 5.6
click at [611, 57] on span "Areas We Serve" at bounding box center [621, 62] width 62 height 15
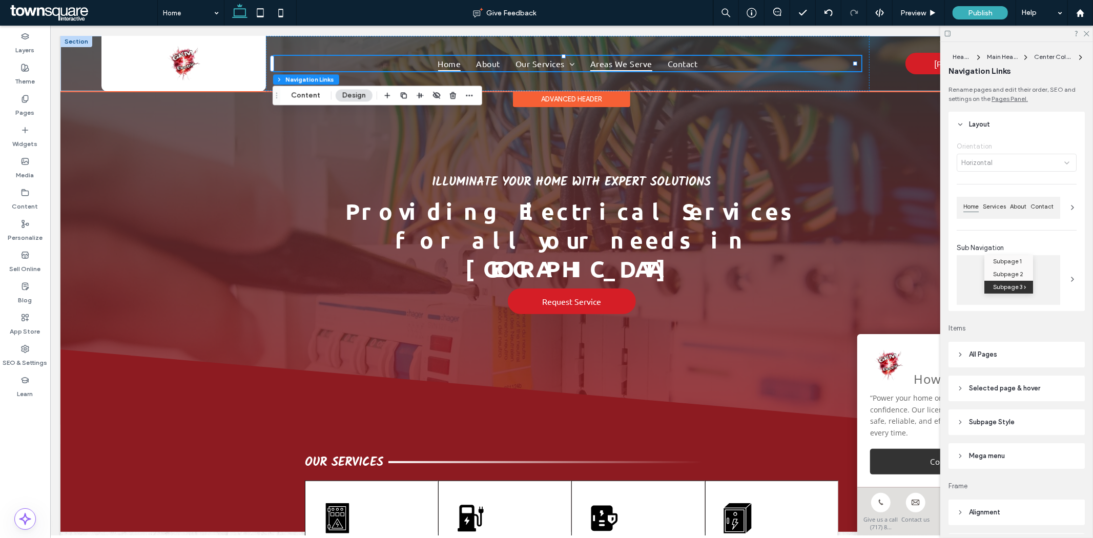
click at [611, 63] on span "Areas We Serve" at bounding box center [621, 62] width 62 height 15
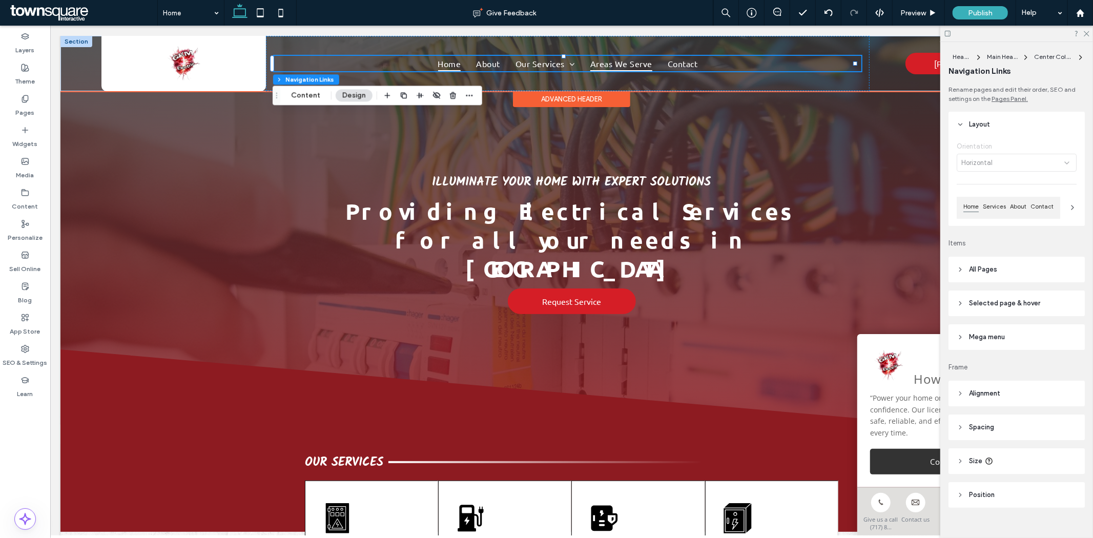
click at [611, 63] on span "Areas We Serve" at bounding box center [621, 62] width 62 height 15
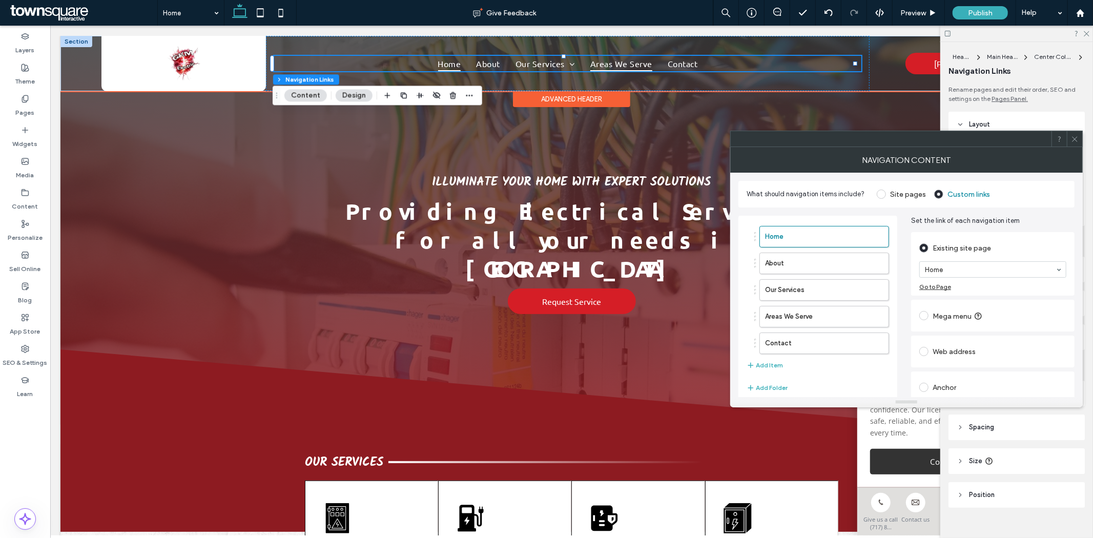
click at [611, 63] on span "Areas We Serve" at bounding box center [621, 62] width 62 height 15
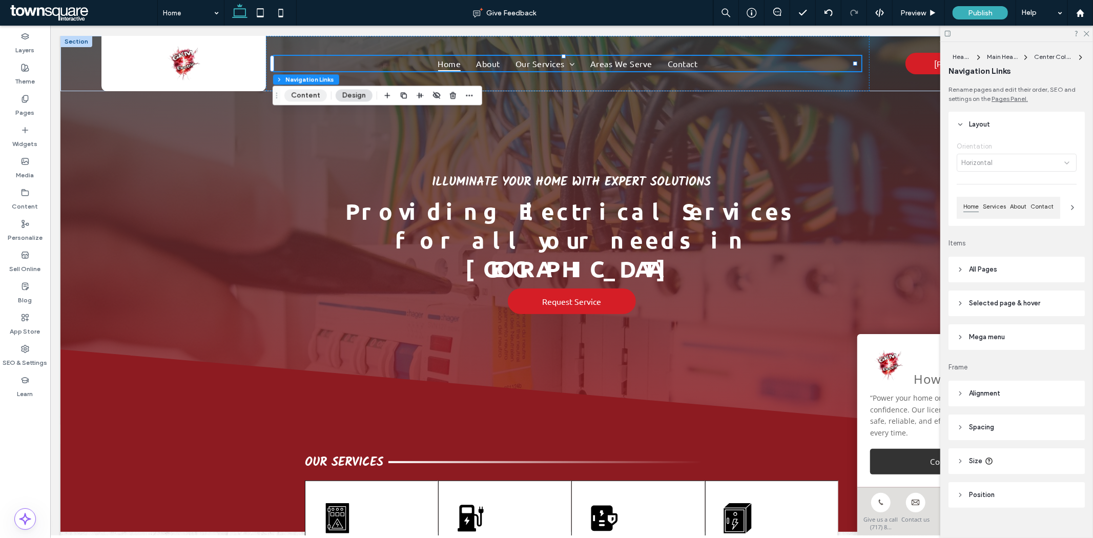
drag, startPoint x: 301, startPoint y: 96, endPoint x: 853, endPoint y: 171, distance: 557.5
click at [301, 96] on button "Content" at bounding box center [305, 95] width 43 height 12
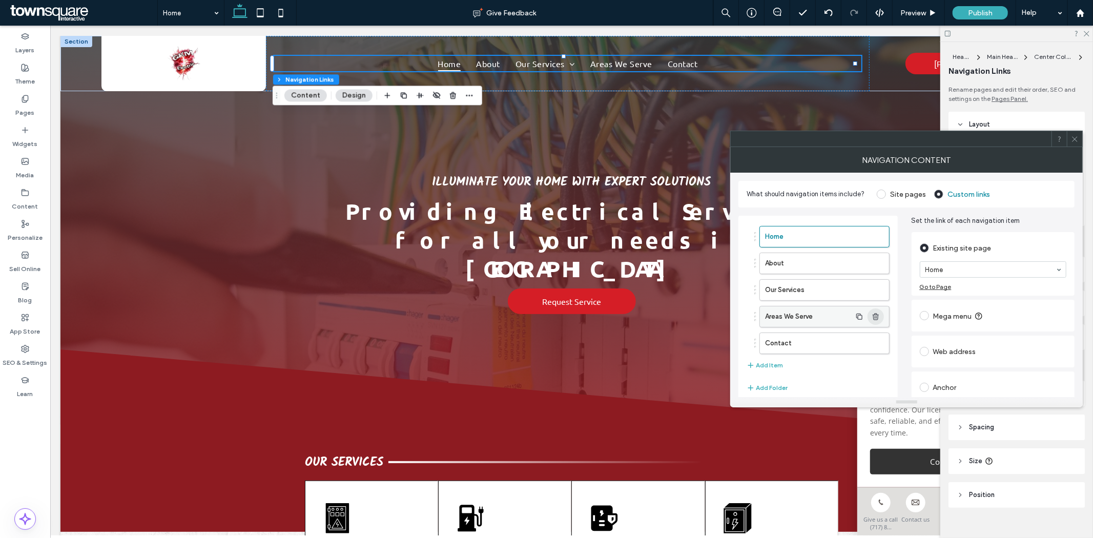
click at [877, 319] on use "button" at bounding box center [875, 316] width 6 height 7
type input "*"
click at [32, 360] on label "SEO & Settings" at bounding box center [25, 360] width 45 height 14
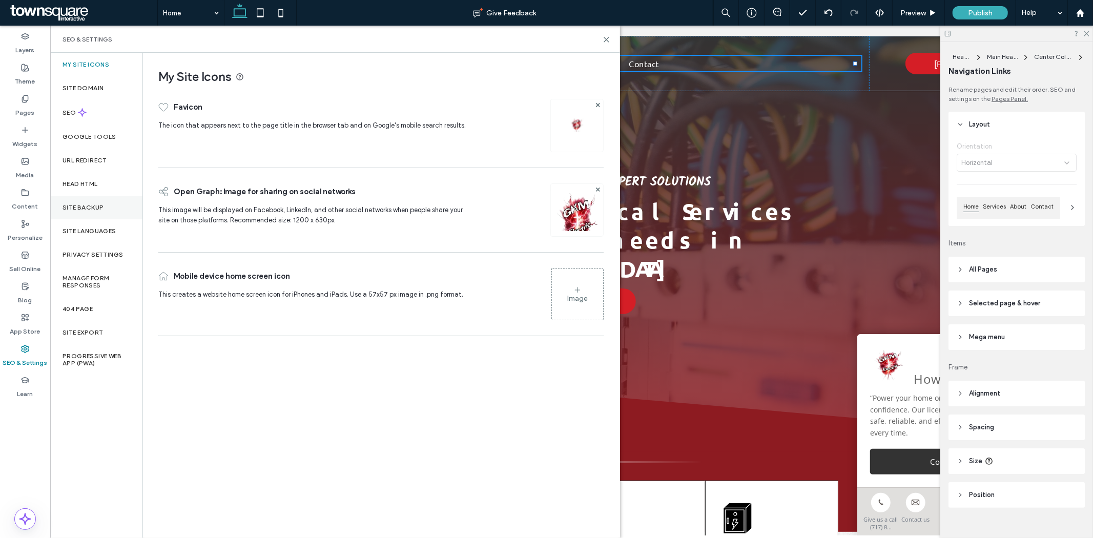
click at [100, 208] on label "Site Backup" at bounding box center [83, 207] width 41 height 7
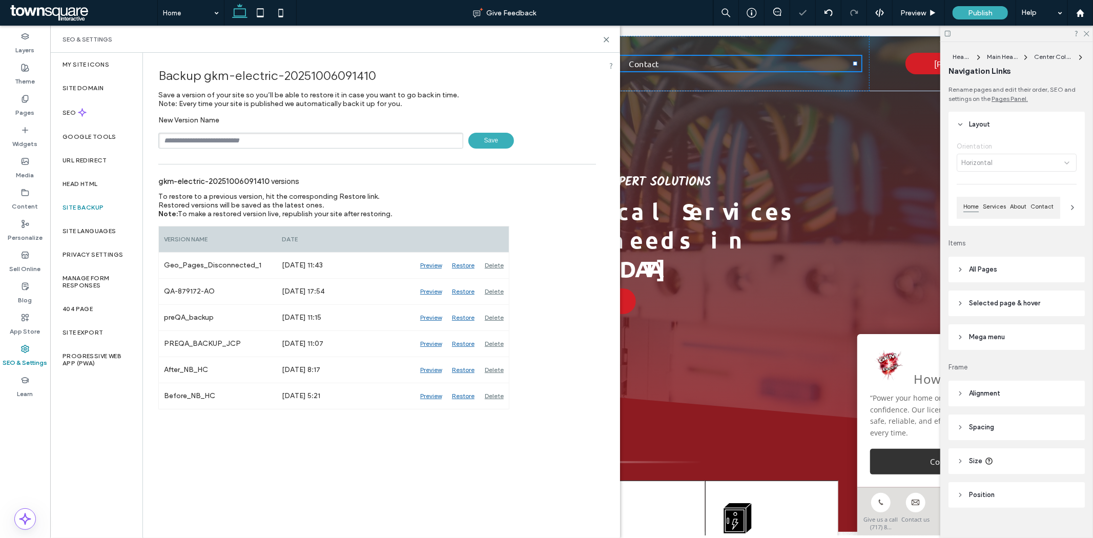
click at [231, 146] on input "text" at bounding box center [310, 141] width 305 height 16
click at [483, 109] on div "Backup gkm-electric-20251006091410 Save a version of your site so you’ll be abl…" at bounding box center [377, 104] width 438 height 88
click at [277, 139] on input "text" at bounding box center [310, 141] width 305 height 16
type input "*"
type input "**********"
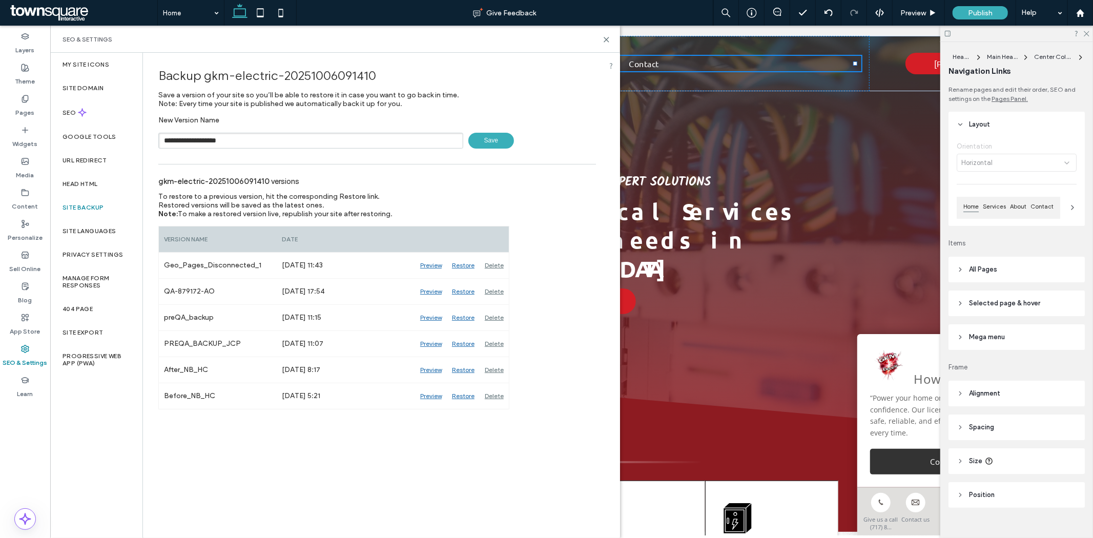
click at [500, 139] on span "Save" at bounding box center [491, 141] width 46 height 16
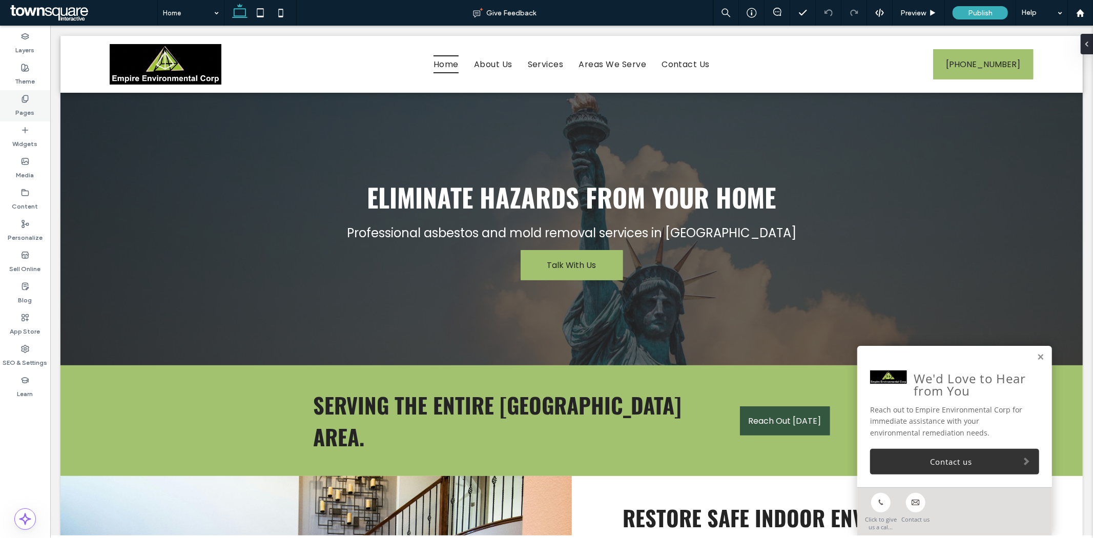
click at [31, 109] on label "Pages" at bounding box center [25, 110] width 19 height 14
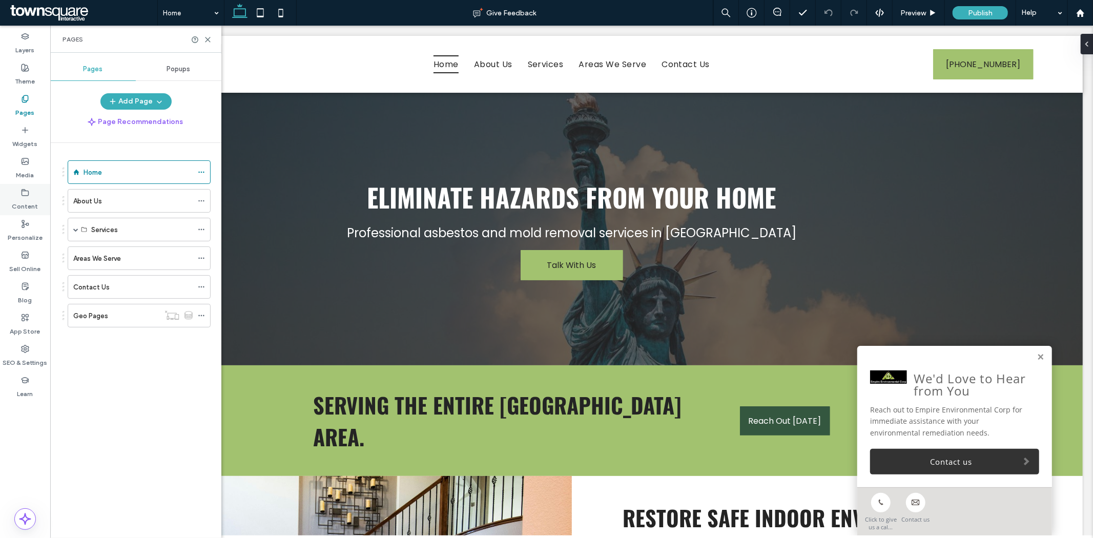
click at [19, 192] on div "Content" at bounding box center [25, 199] width 50 height 31
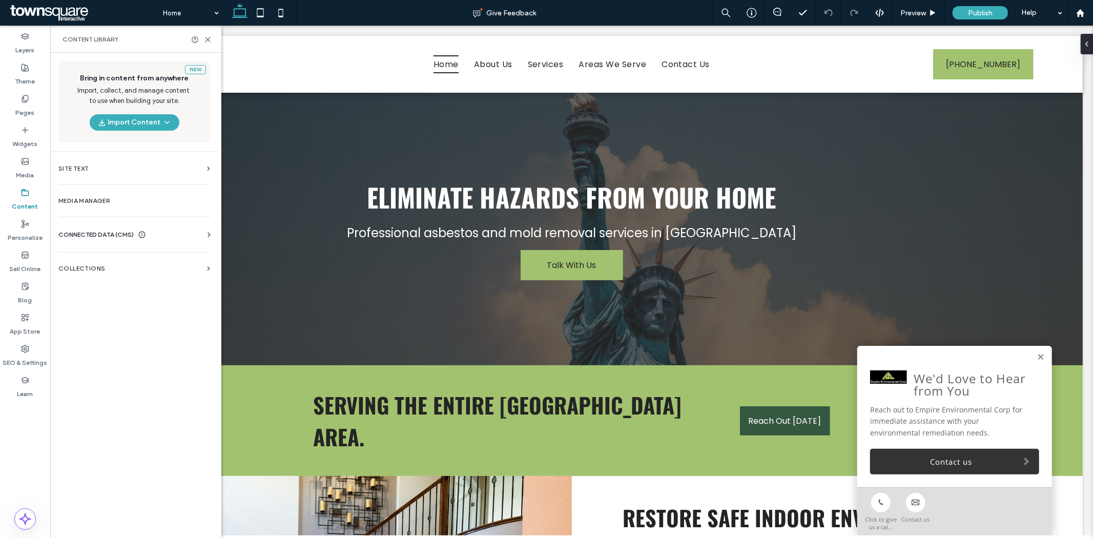
click at [90, 256] on div "New Bring in content from anywhere Import, collect, and manage content to use w…" at bounding box center [134, 294] width 168 height 483
click at [91, 260] on section "Collections" at bounding box center [134, 269] width 168 height 24
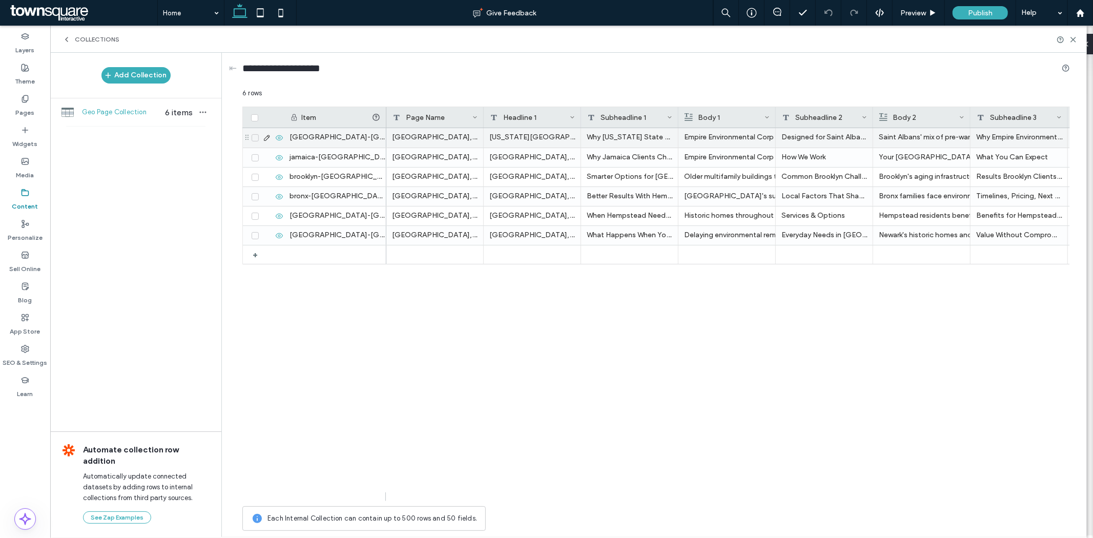
click at [280, 136] on use at bounding box center [279, 137] width 7 height 5
click at [275, 134] on icon at bounding box center [279, 138] width 8 height 8
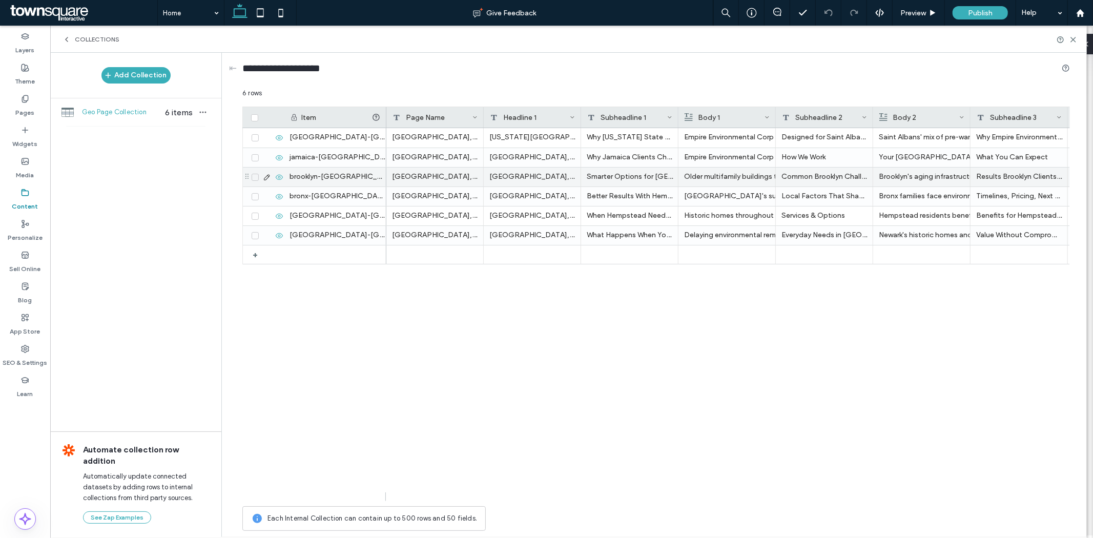
click at [603, 174] on div "Smarter Options for [GEOGRAPHIC_DATA], [GEOGRAPHIC_DATA] in [GEOGRAPHIC_DATA]" at bounding box center [629, 177] width 97 height 19
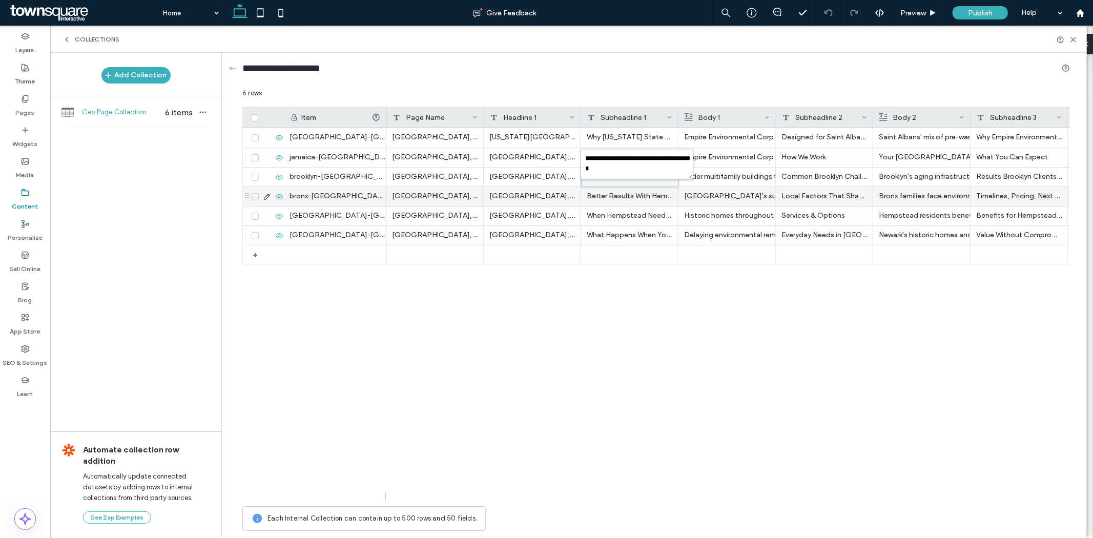
click at [608, 197] on div "Better Results With Hempstead, [GEOGRAPHIC_DATA] in [GEOGRAPHIC_DATA]" at bounding box center [629, 196] width 97 height 19
click at [607, 309] on div "[GEOGRAPHIC_DATA], [GEOGRAPHIC_DATA] [US_STATE][GEOGRAPHIC_DATA] in [GEOGRAPHIC…" at bounding box center [728, 314] width 684 height 373
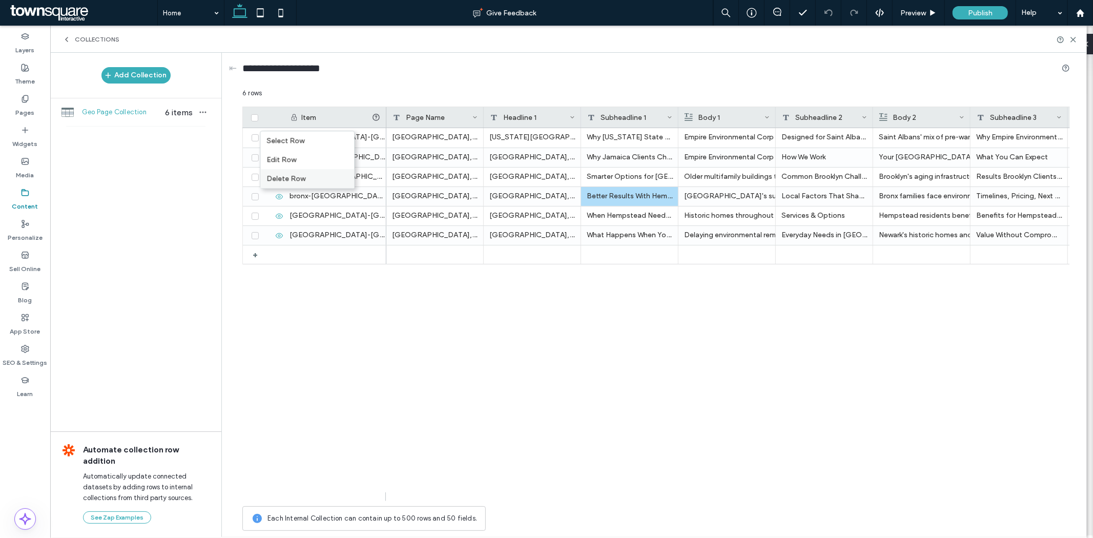
click at [274, 174] on div "Delete Row" at bounding box center [307, 178] width 94 height 19
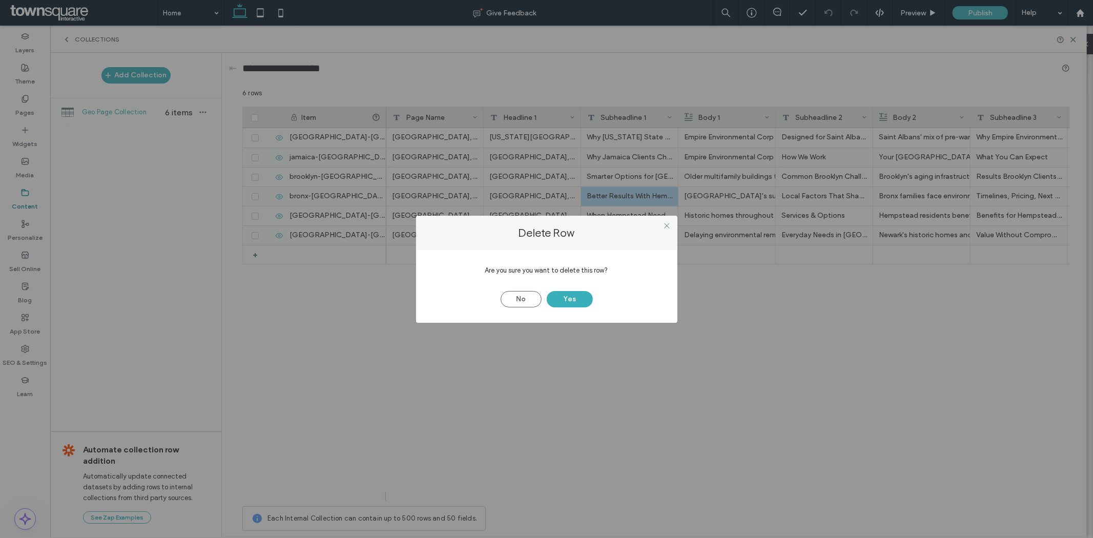
click at [592, 304] on div "No Yes" at bounding box center [547, 294] width 231 height 27
click at [577, 303] on button "Yes" at bounding box center [570, 299] width 46 height 16
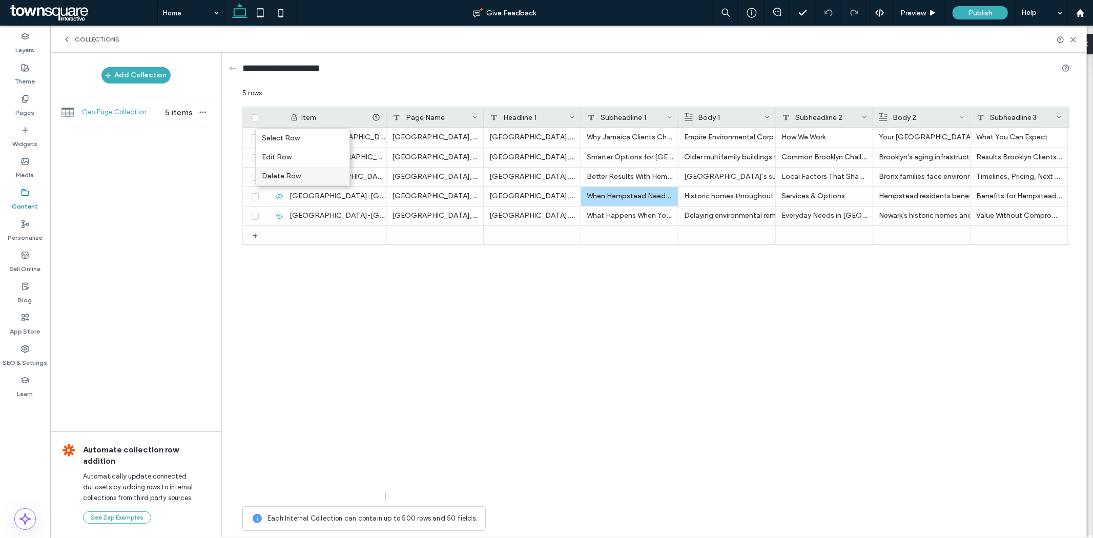
click at [268, 173] on div "Delete Row" at bounding box center [303, 176] width 94 height 19
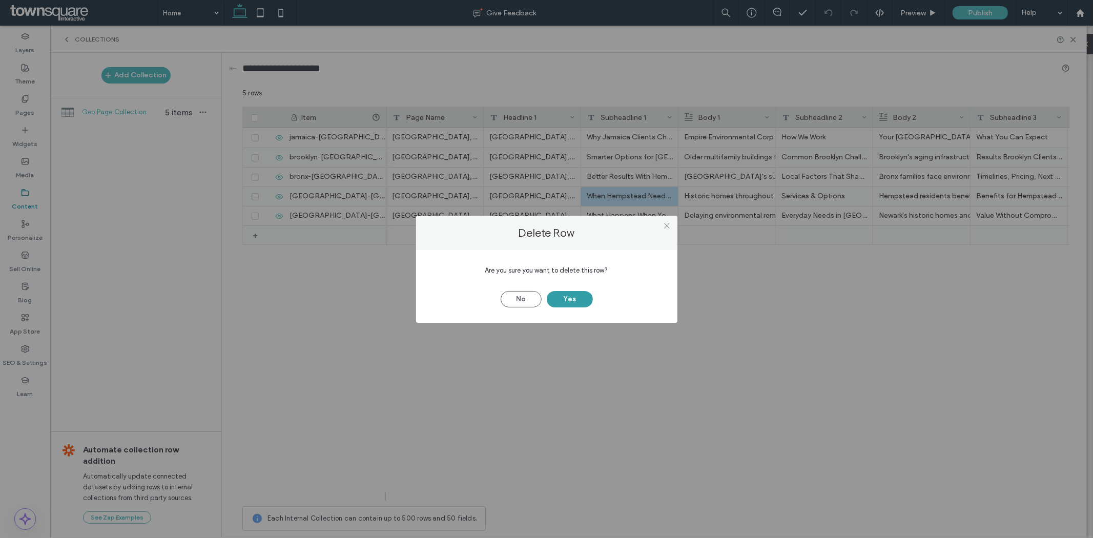
click at [564, 295] on button "Yes" at bounding box center [570, 299] width 46 height 16
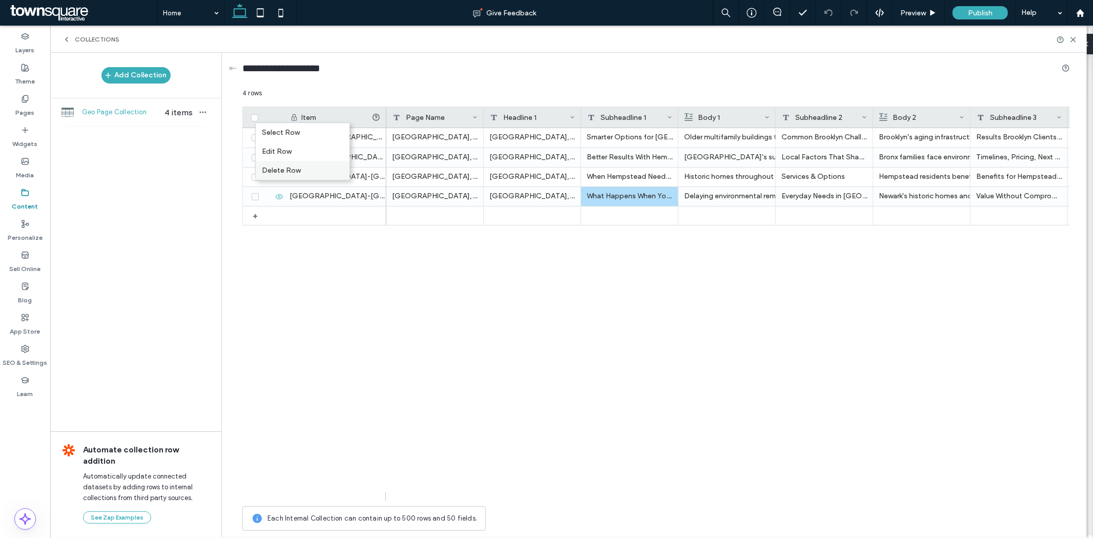
click at [291, 169] on div "Delete Row" at bounding box center [303, 170] width 94 height 19
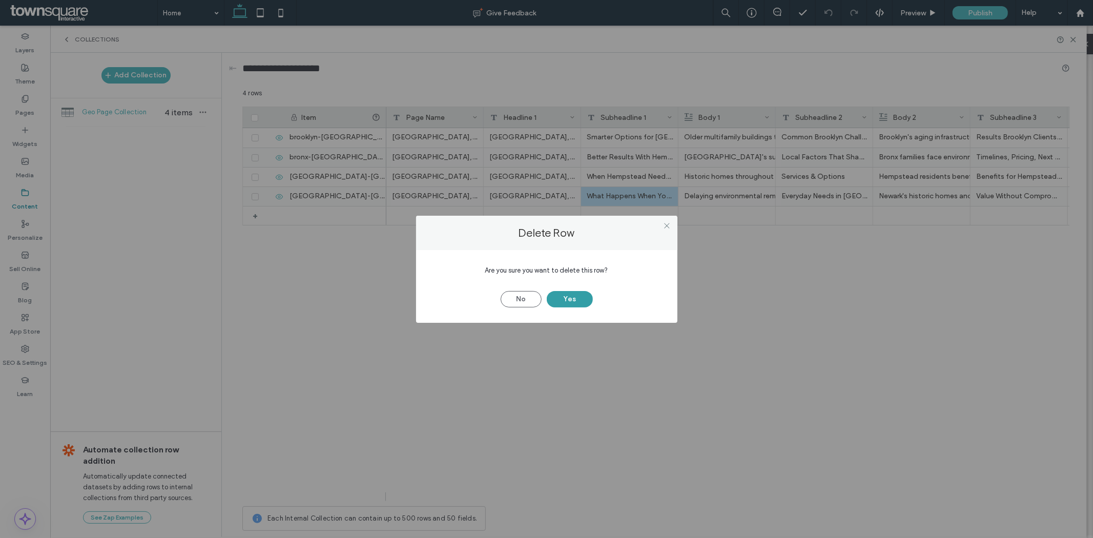
click at [564, 294] on button "Yes" at bounding box center [570, 299] width 46 height 16
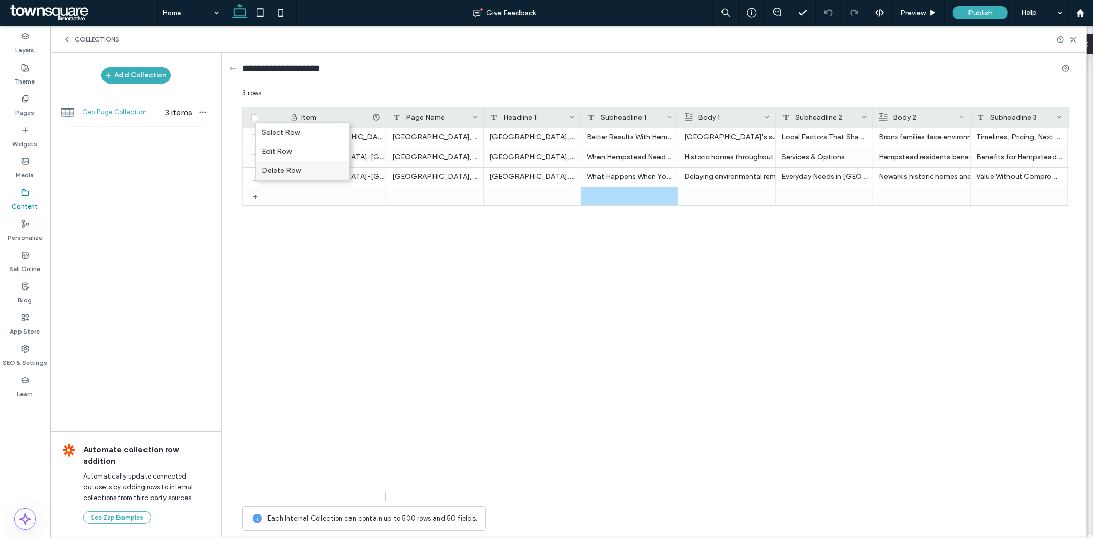
click at [263, 174] on div "Delete Row" at bounding box center [303, 170] width 94 height 19
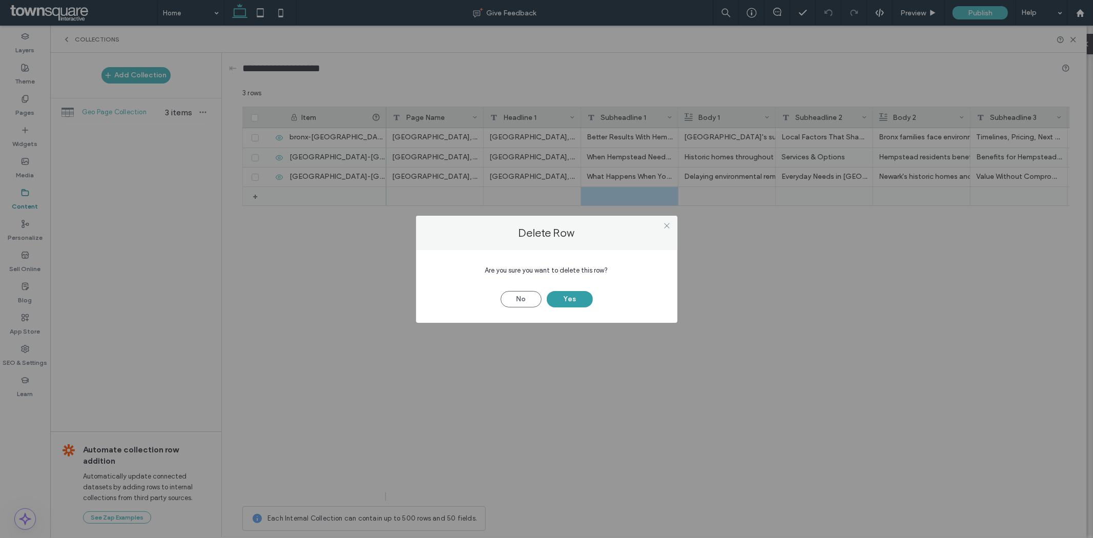
click at [565, 303] on button "Yes" at bounding box center [570, 299] width 46 height 16
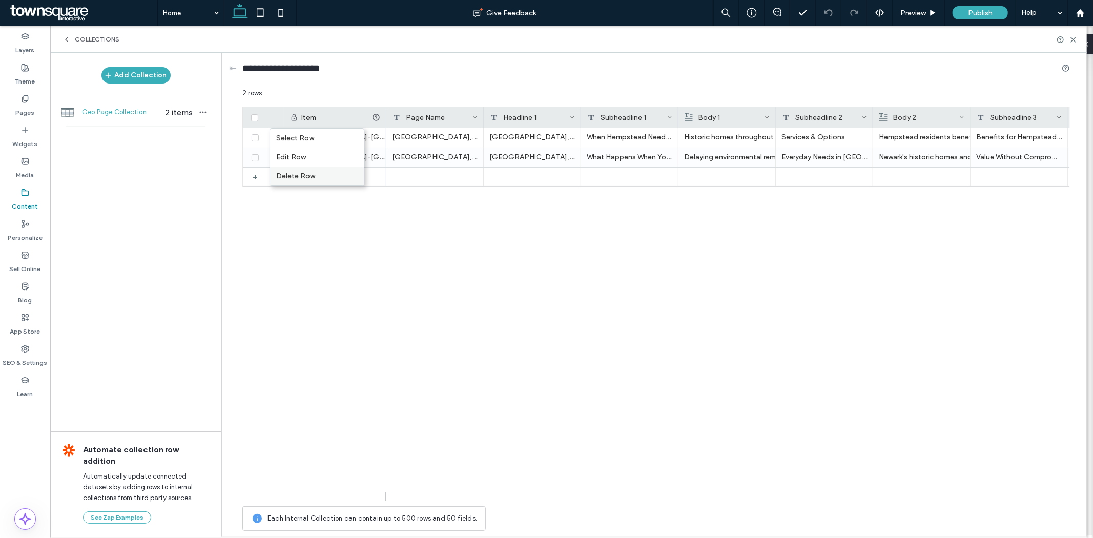
click at [314, 179] on div "Delete Row" at bounding box center [317, 176] width 94 height 19
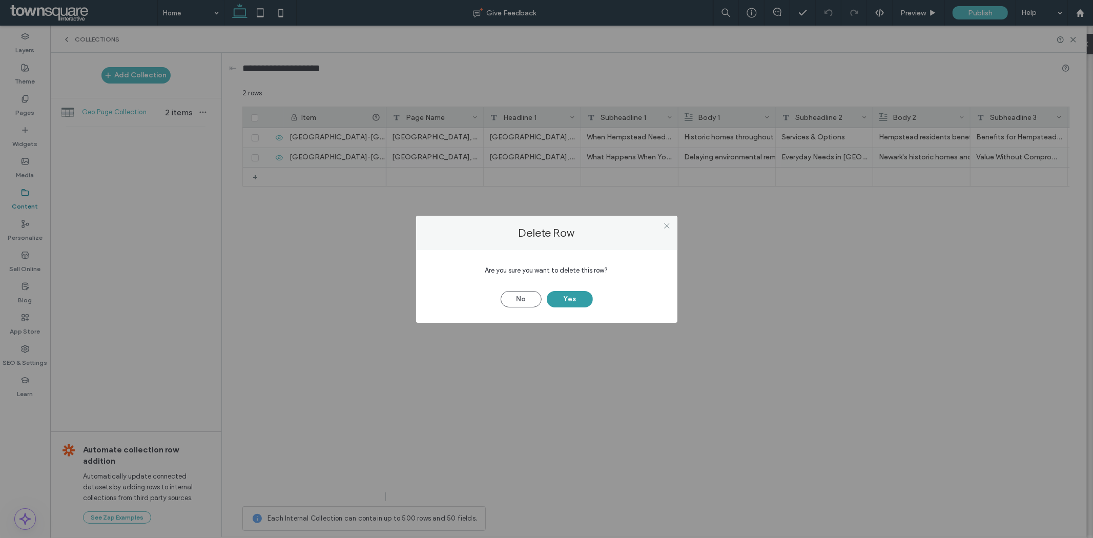
click at [564, 303] on button "Yes" at bounding box center [570, 299] width 46 height 16
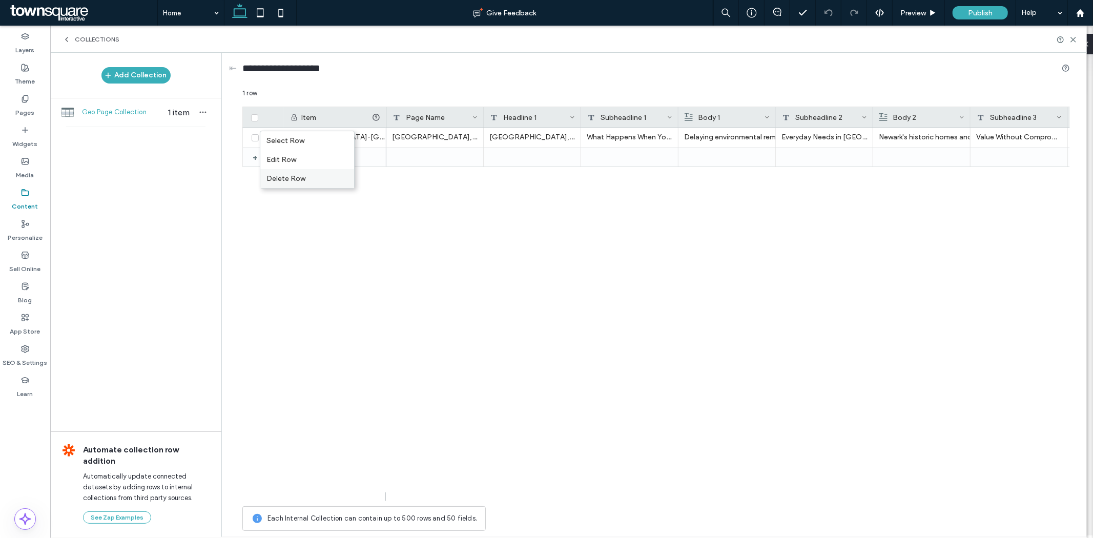
click at [298, 178] on div "Delete Row" at bounding box center [307, 178] width 94 height 19
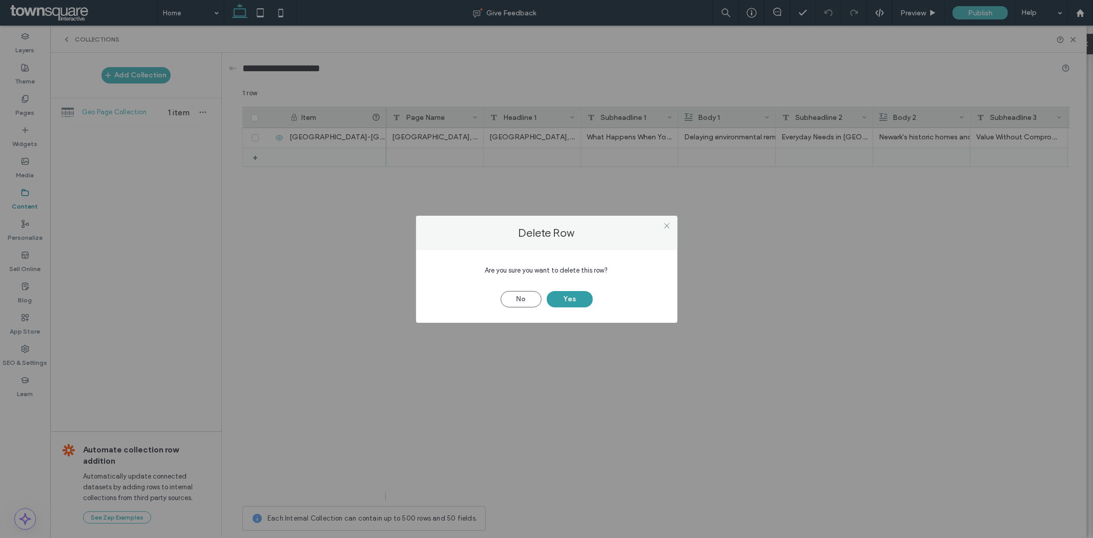
click at [579, 301] on button "Yes" at bounding box center [570, 299] width 46 height 16
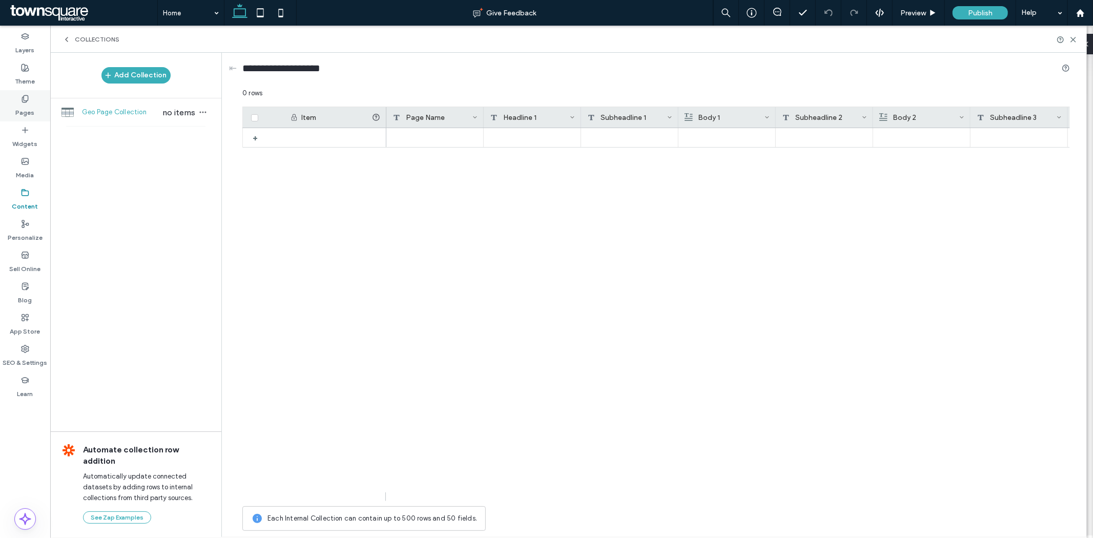
click at [24, 99] on icon at bounding box center [25, 99] width 8 height 8
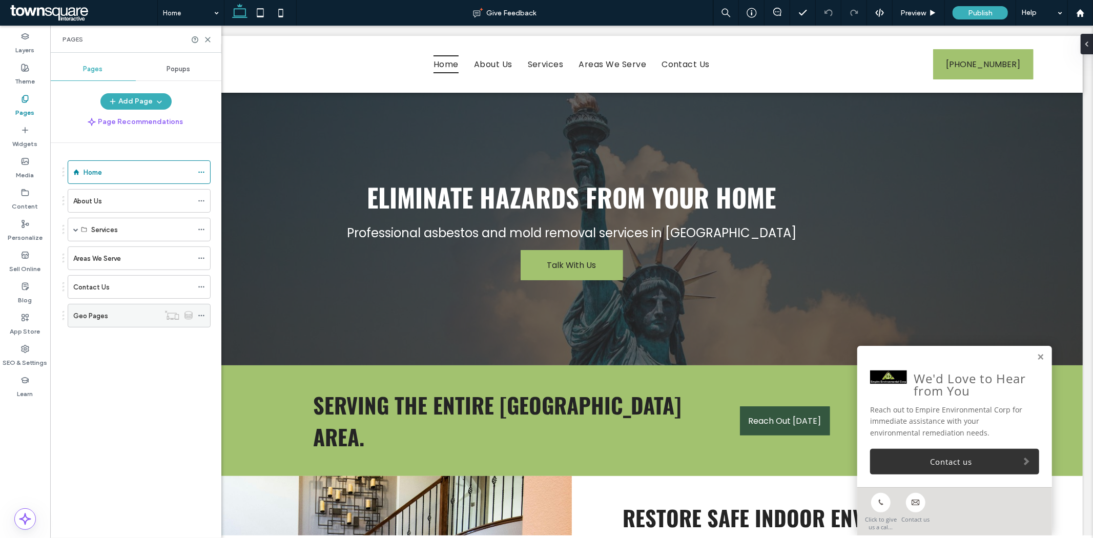
click at [203, 316] on use at bounding box center [201, 316] width 6 height 2
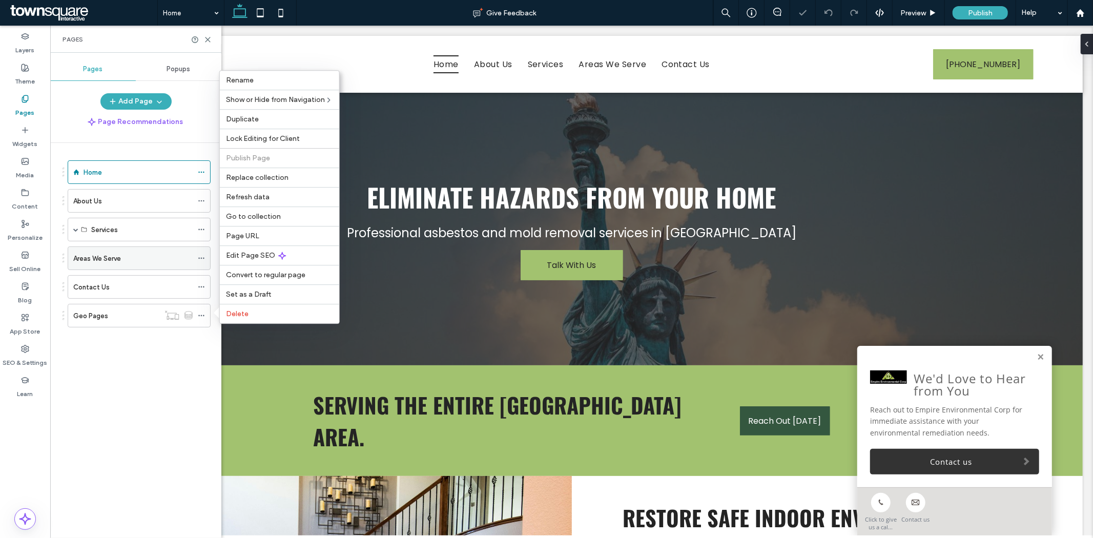
click at [199, 255] on icon at bounding box center [201, 258] width 7 height 7
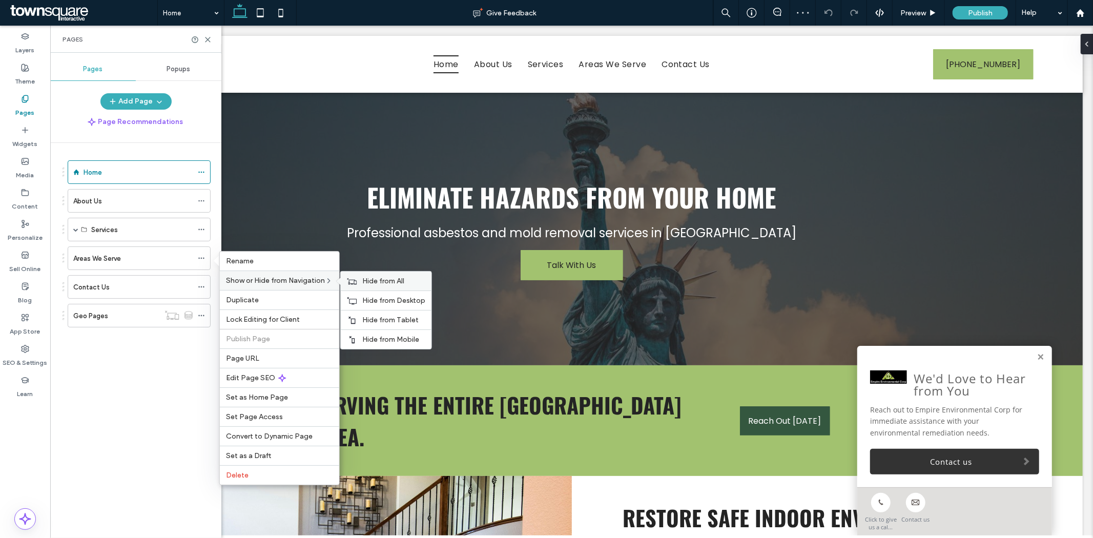
click at [365, 280] on span "Hide from All" at bounding box center [383, 281] width 42 height 9
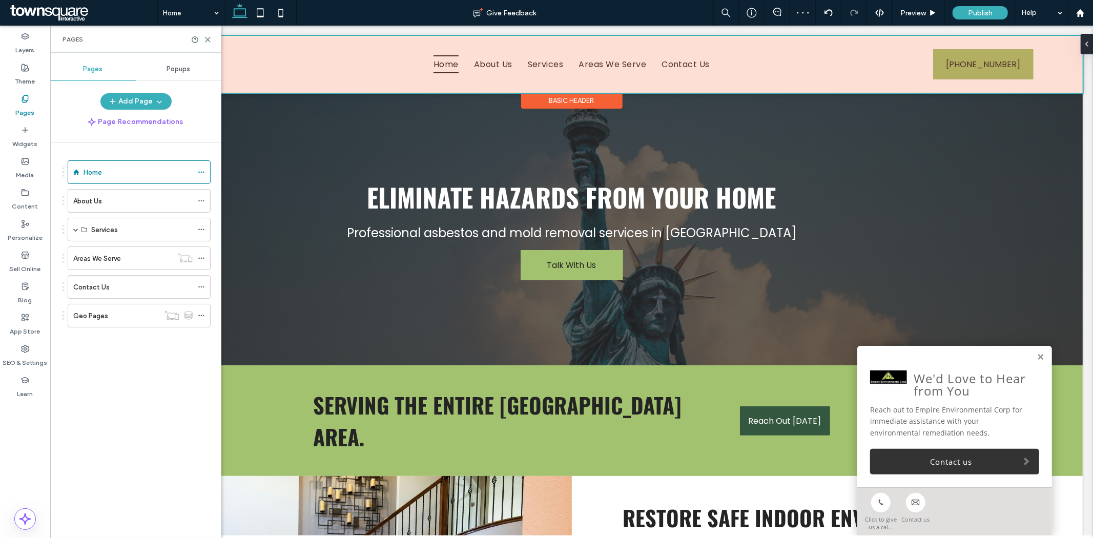
click at [536, 62] on div at bounding box center [571, 63] width 1022 height 57
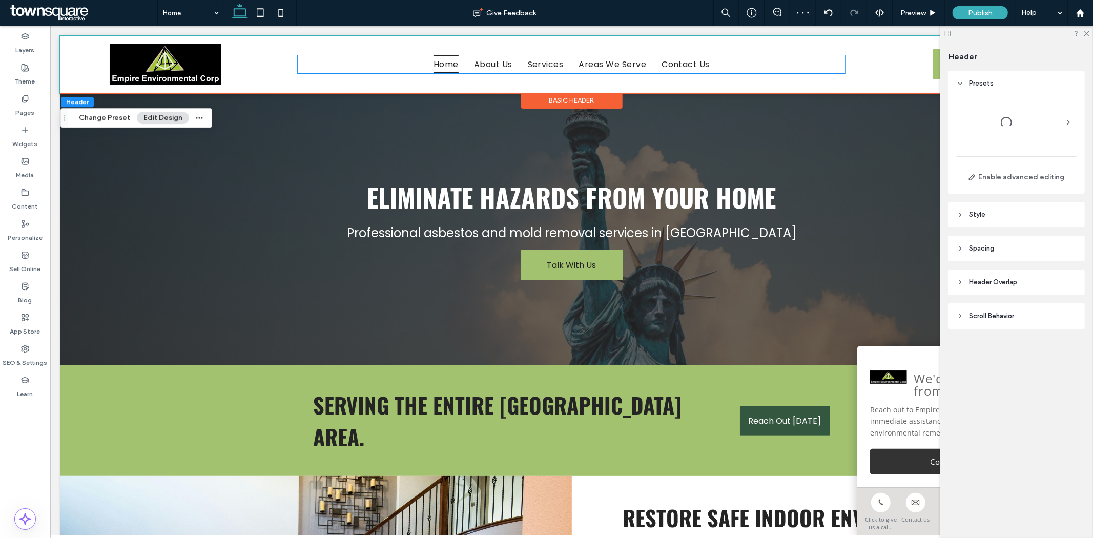
click at [536, 62] on span "Services" at bounding box center [545, 64] width 36 height 18
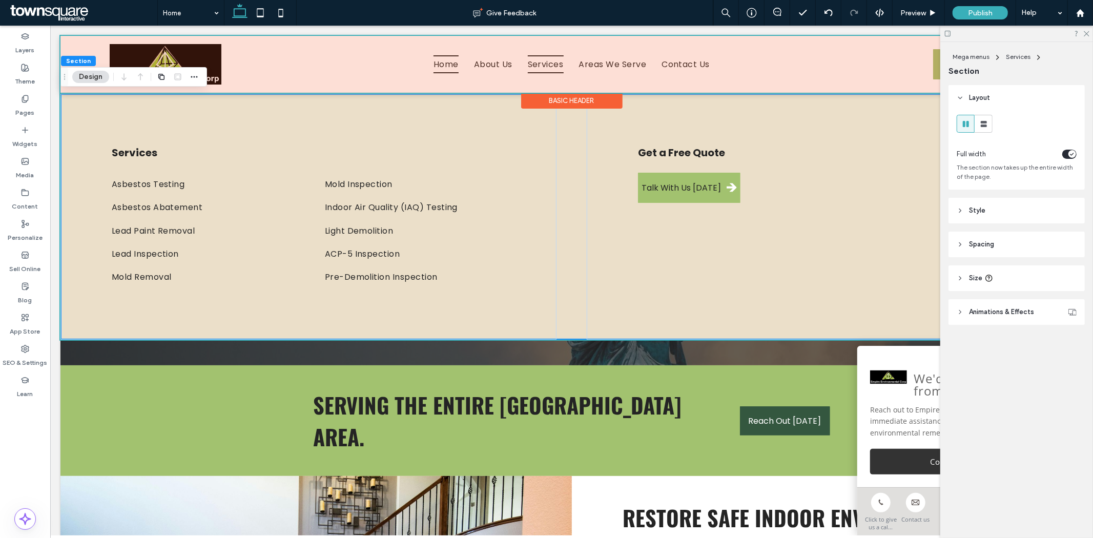
click at [617, 62] on div at bounding box center [571, 63] width 1022 height 57
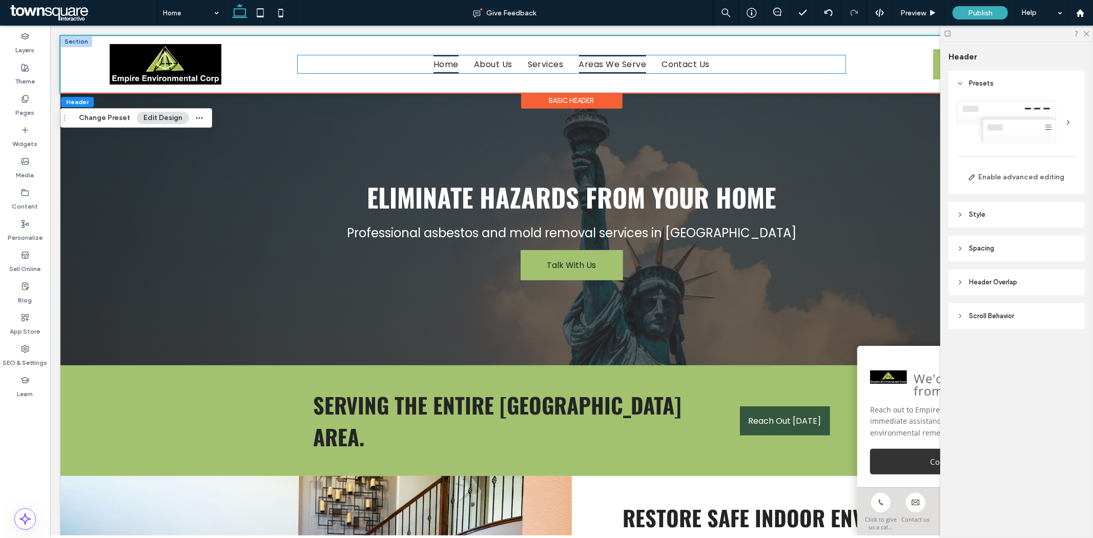
click at [579, 64] on span "Areas We Serve" at bounding box center [613, 64] width 68 height 18
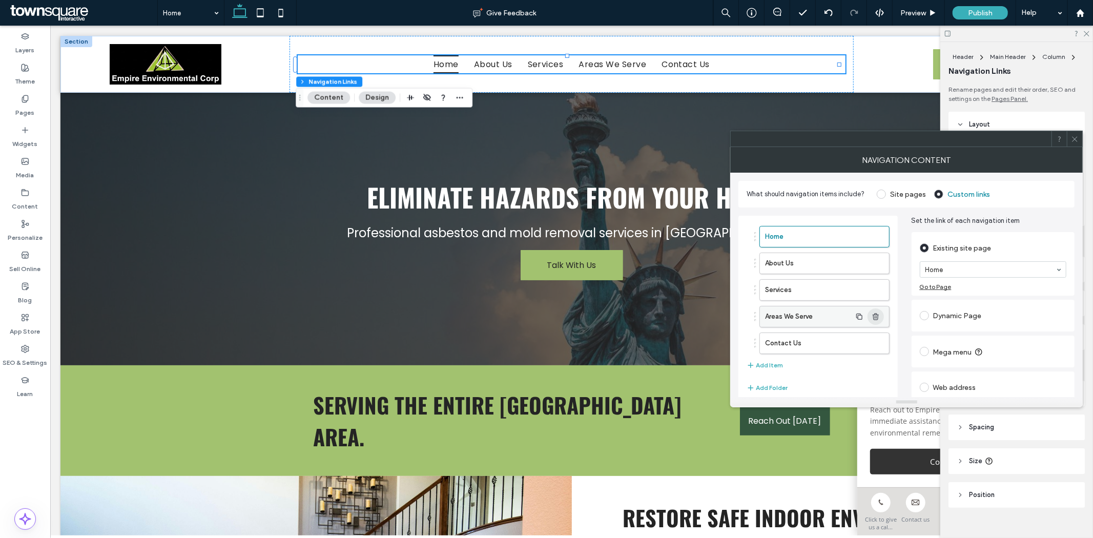
click at [876, 321] on span "button" at bounding box center [876, 317] width 16 height 16
type input "*"
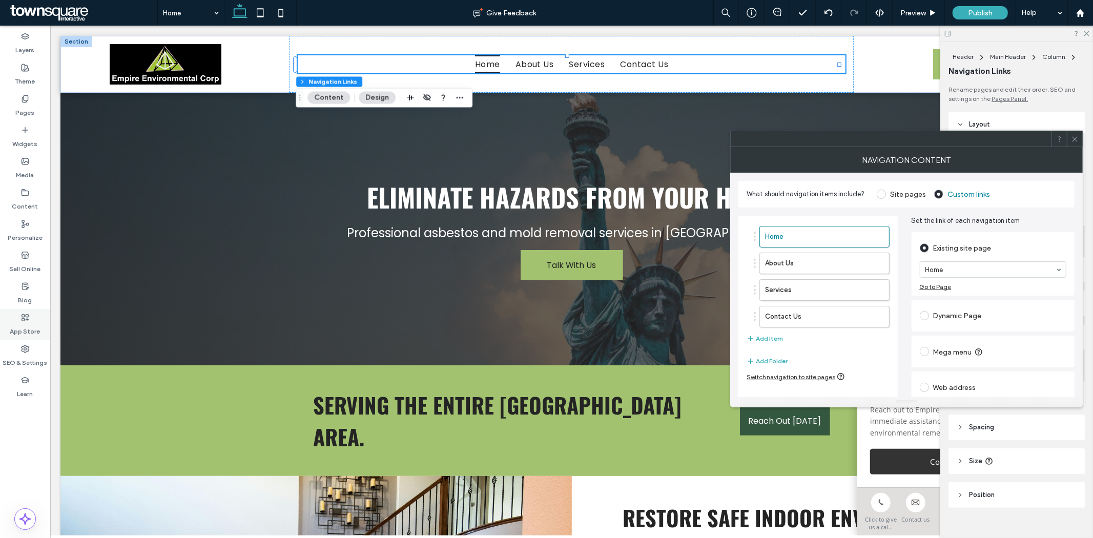
click at [22, 337] on div "App Store" at bounding box center [25, 324] width 50 height 31
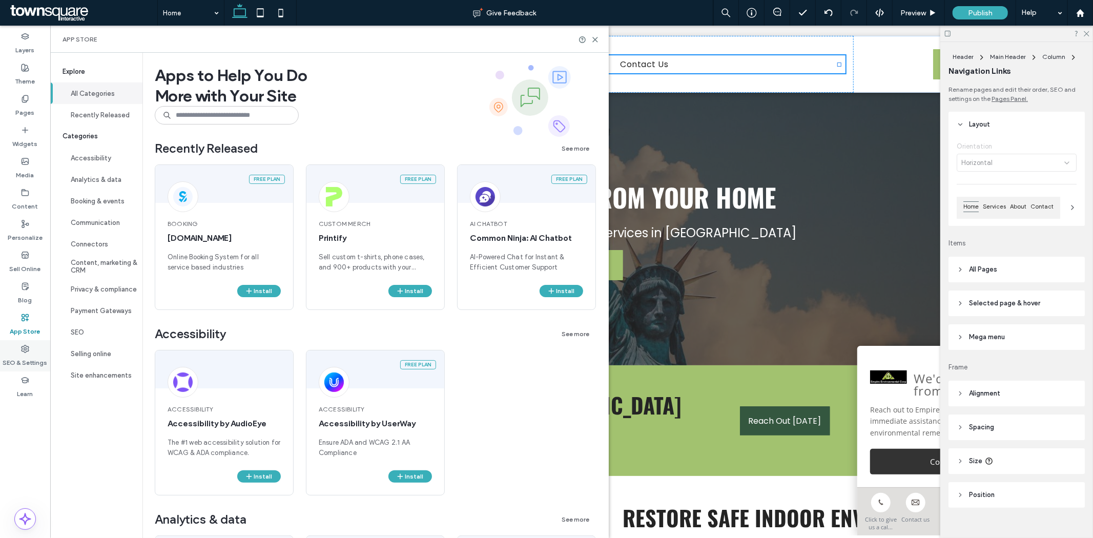
click at [21, 355] on label "SEO & Settings" at bounding box center [25, 360] width 45 height 14
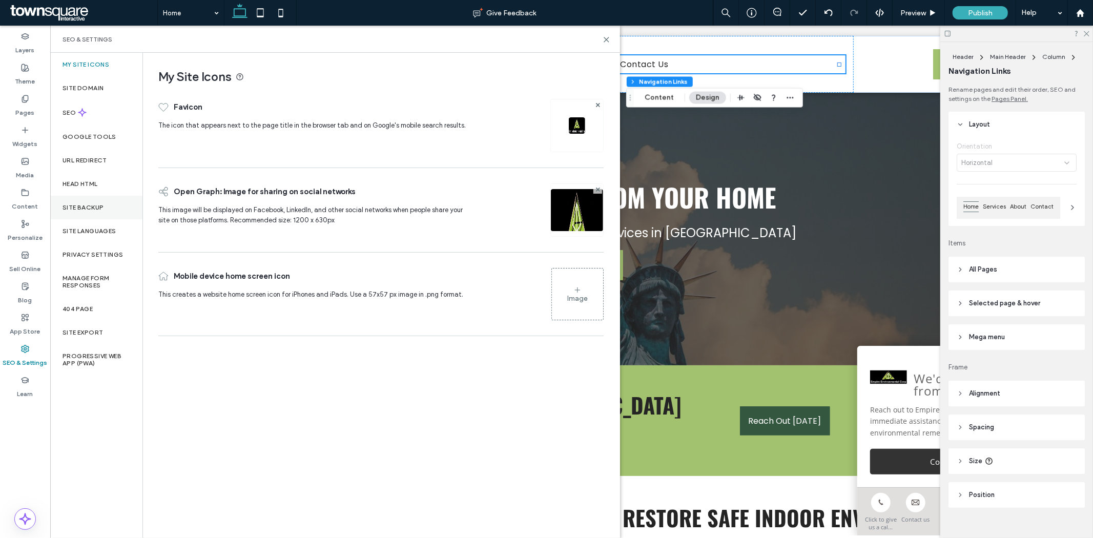
click at [72, 211] on label "Site Backup" at bounding box center [83, 207] width 41 height 7
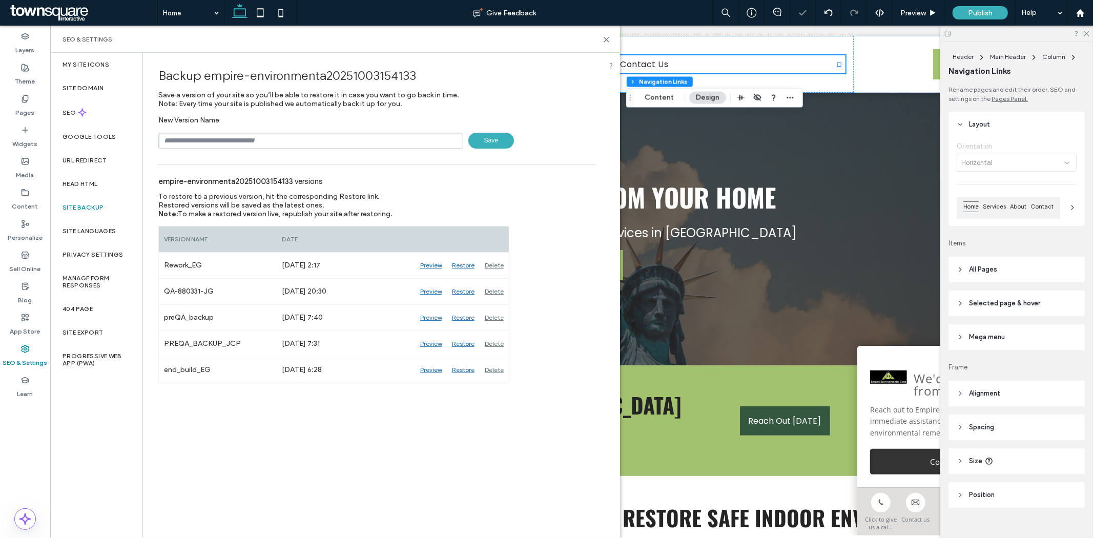
drag, startPoint x: 242, startPoint y: 138, endPoint x: 242, endPoint y: 132, distance: 6.7
click at [242, 138] on input "text" at bounding box center [310, 141] width 305 height 16
type input "**********"
click at [485, 136] on span "Save" at bounding box center [491, 141] width 46 height 16
